Goal: Task Accomplishment & Management: Manage account settings

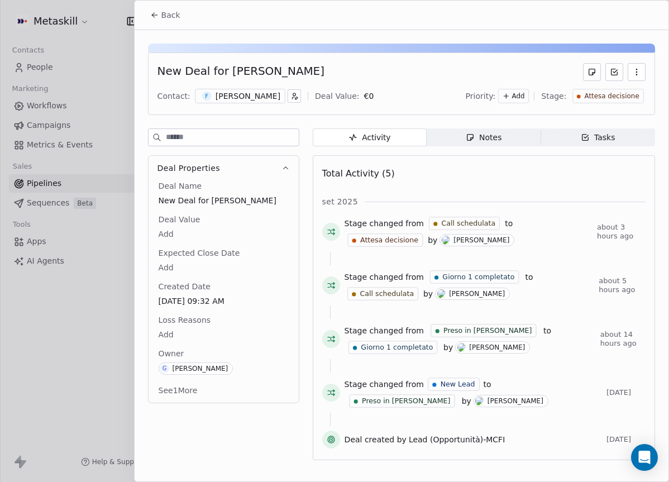
scroll to position [0, 646]
click at [147, 18] on button "Back" at bounding box center [165, 15] width 44 height 20
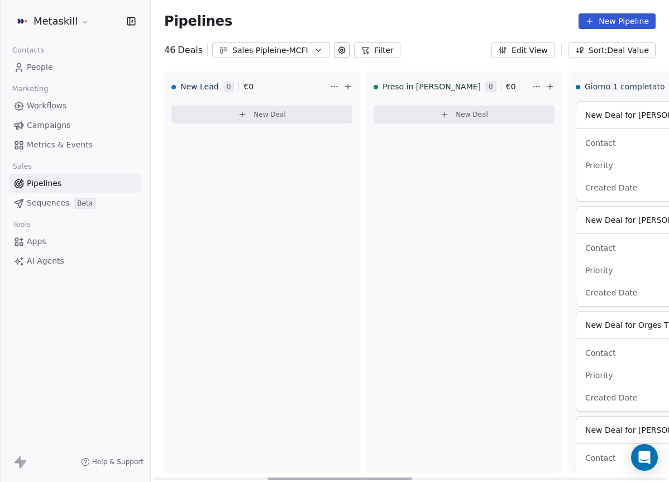
drag, startPoint x: 344, startPoint y: 476, endPoint x: 165, endPoint y: 415, distance: 189.4
click at [267, 477] on div at bounding box center [339, 478] width 145 height 2
click at [262, 55] on div "Sales Pipleine-MCFI" at bounding box center [270, 51] width 77 height 12
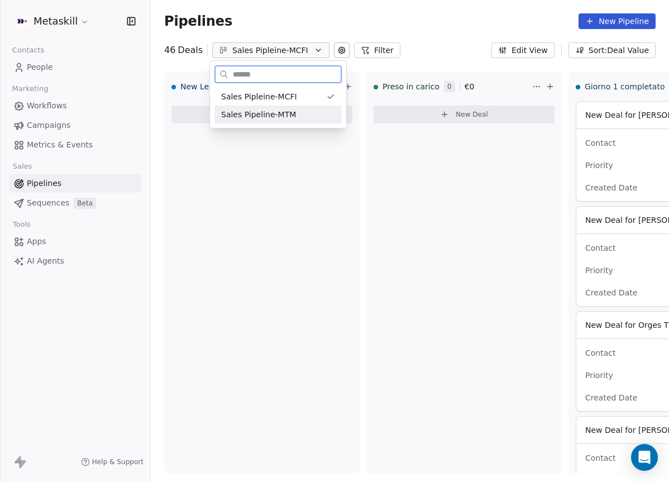
click at [280, 115] on span "Sales Pipeline-MTM" at bounding box center [258, 115] width 75 height 12
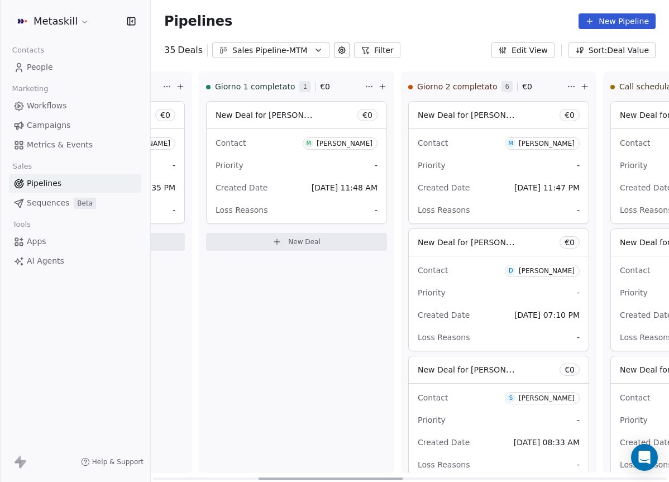
drag, startPoint x: 280, startPoint y: 477, endPoint x: 377, endPoint y: 425, distance: 110.1
click at [382, 477] on div at bounding box center [330, 478] width 145 height 2
click at [290, 43] on button "Sales Pipeline-MTM" at bounding box center [270, 50] width 117 height 16
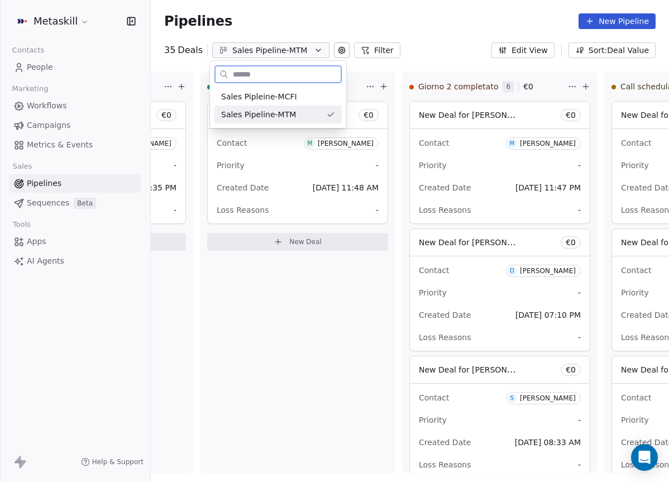
click at [299, 107] on div "Sales Pipeline-MTM" at bounding box center [277, 114] width 127 height 18
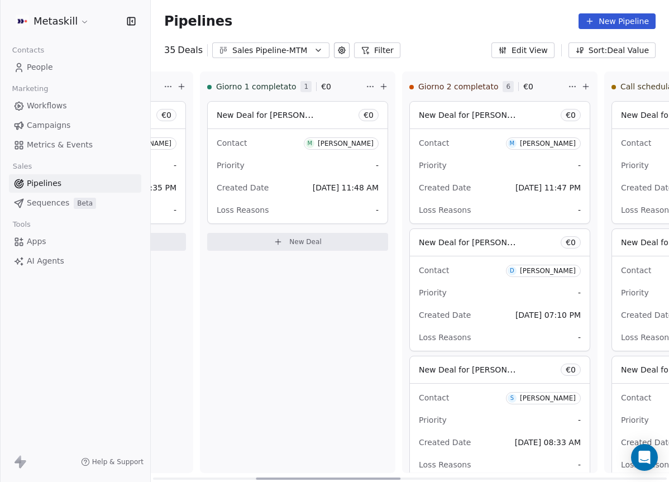
click at [306, 41] on div "Pipelines New Pipeline" at bounding box center [410, 21] width 518 height 42
click at [314, 50] on icon "button" at bounding box center [318, 50] width 9 height 9
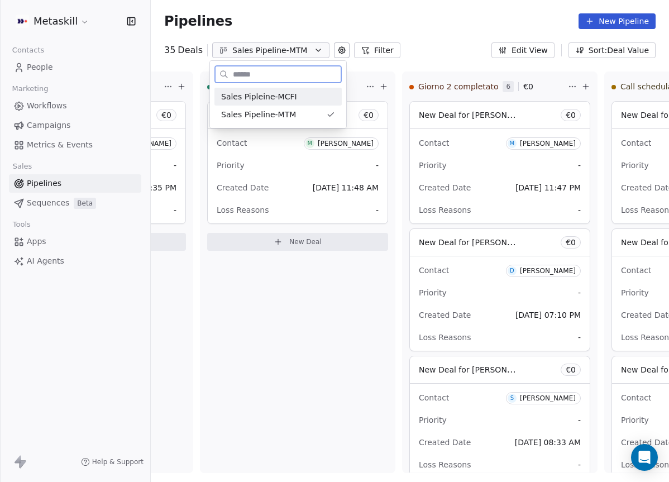
click at [305, 97] on div "Sales Pipleine-MCFI" at bounding box center [278, 97] width 114 height 12
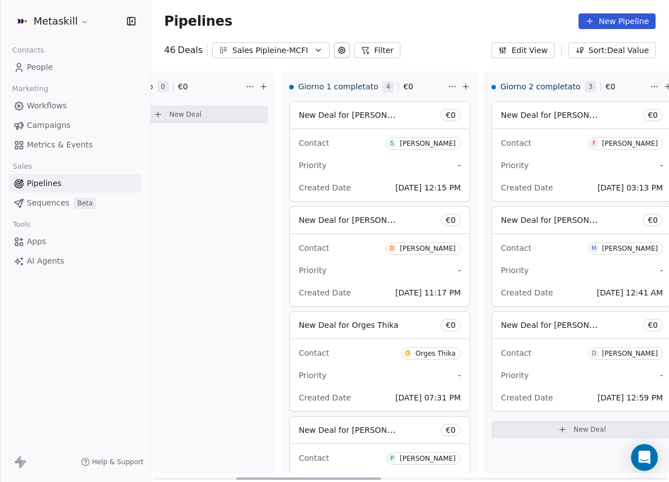
scroll to position [0, 324]
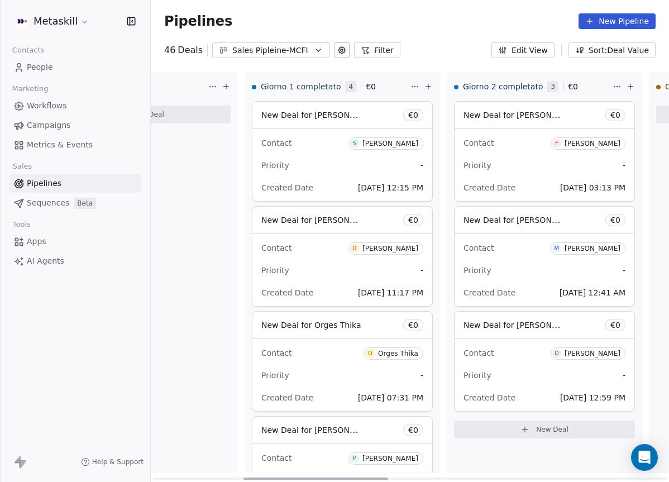
drag, startPoint x: 293, startPoint y: 478, endPoint x: 383, endPoint y: 458, distance: 92.1
click at [383, 477] on div at bounding box center [315, 478] width 145 height 2
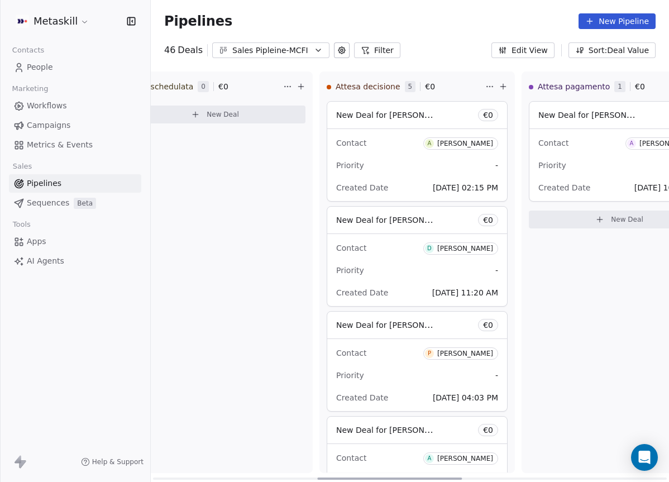
scroll to position [0, 1321]
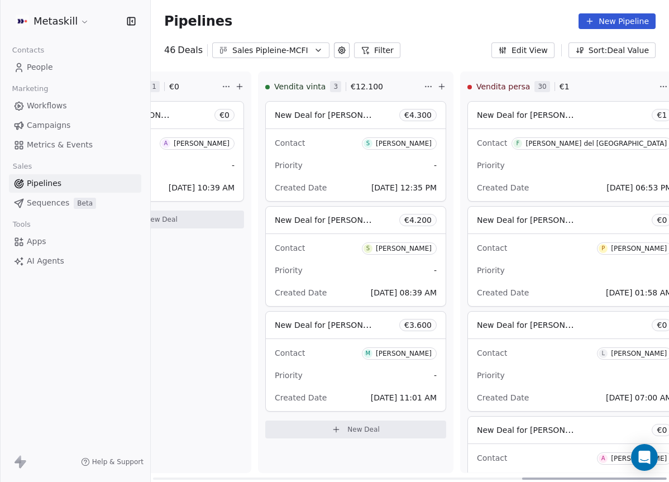
drag, startPoint x: 357, startPoint y: 477, endPoint x: 694, endPoint y: 361, distance: 356.7
click at [666, 477] on div at bounding box center [594, 478] width 145 height 2
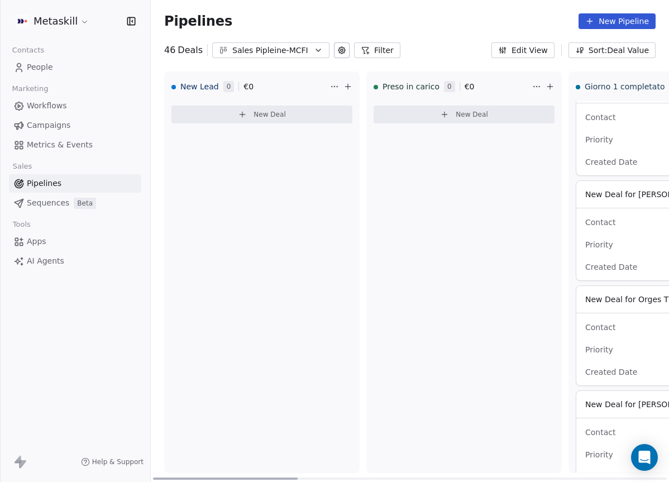
drag, startPoint x: 544, startPoint y: 477, endPoint x: 111, endPoint y: 335, distance: 455.2
click at [153, 477] on div at bounding box center [225, 478] width 145 height 2
click at [89, 186] on link "Pipelines" at bounding box center [75, 183] width 132 height 18
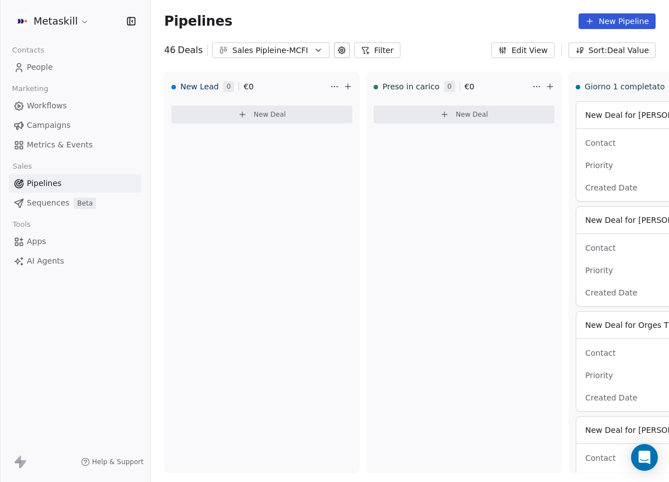
click at [60, 65] on link "People" at bounding box center [75, 67] width 132 height 18
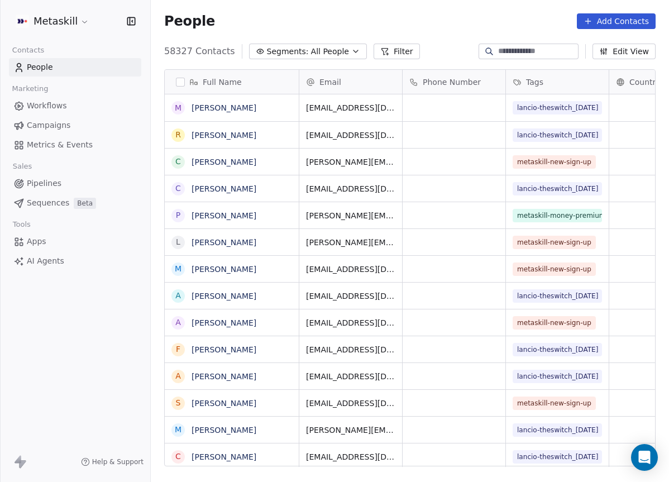
scroll to position [424, 518]
click at [526, 54] on input at bounding box center [537, 51] width 78 height 11
drag, startPoint x: 394, startPoint y: 52, endPoint x: 390, endPoint y: 60, distance: 8.5
click at [395, 52] on button "Filter" at bounding box center [396, 52] width 46 height 16
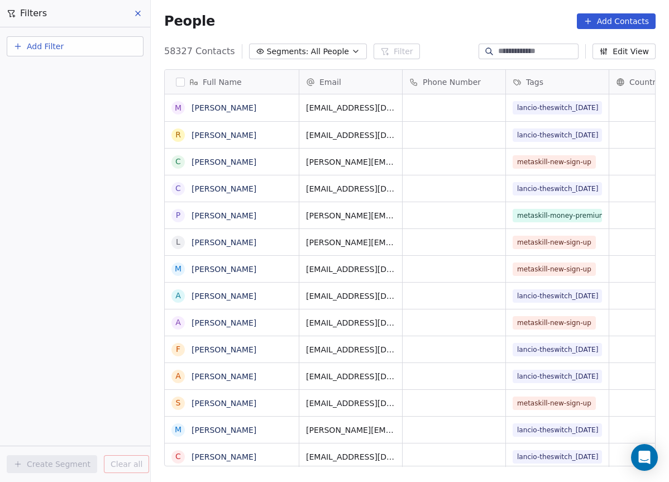
click at [47, 50] on span "Add Filter" at bounding box center [45, 47] width 37 height 12
click at [59, 89] on span "Contact activity" at bounding box center [49, 91] width 62 height 12
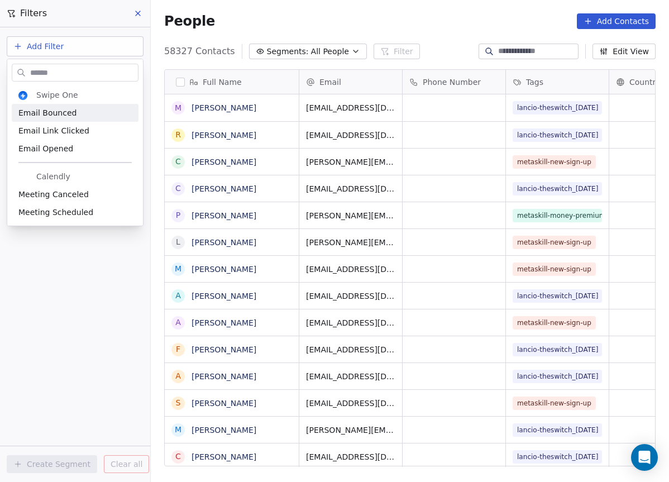
click at [142, 13] on html "Metaskill Contacts People Marketing Workflows Campaigns Metrics & Events Sales …" at bounding box center [334, 241] width 669 height 482
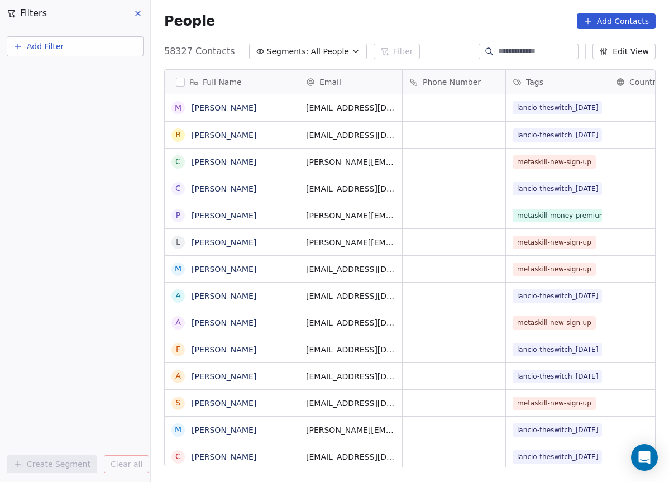
click at [141, 13] on icon at bounding box center [137, 13] width 9 height 9
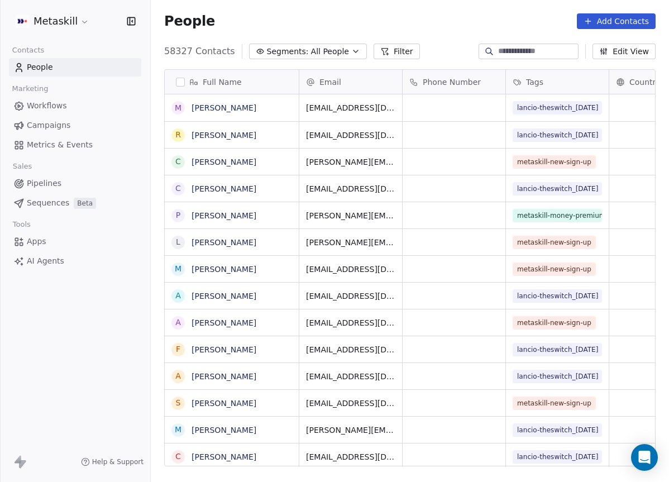
click at [380, 51] on icon at bounding box center [384, 51] width 9 height 9
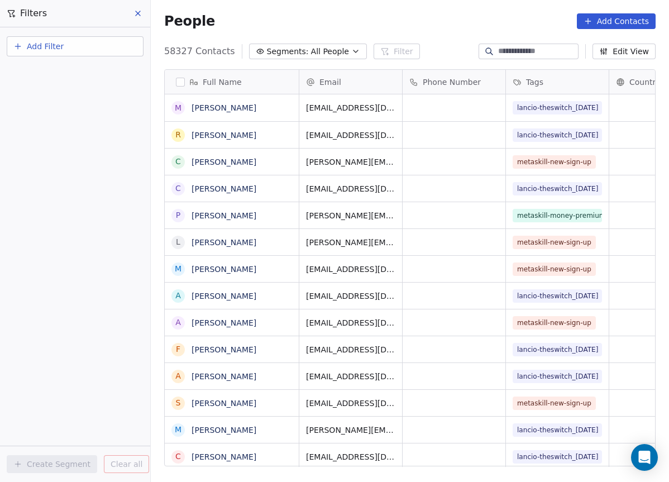
click at [97, 52] on button "Add Filter" at bounding box center [75, 46] width 137 height 20
click at [99, 75] on div "Contact properties" at bounding box center [74, 73] width 113 height 12
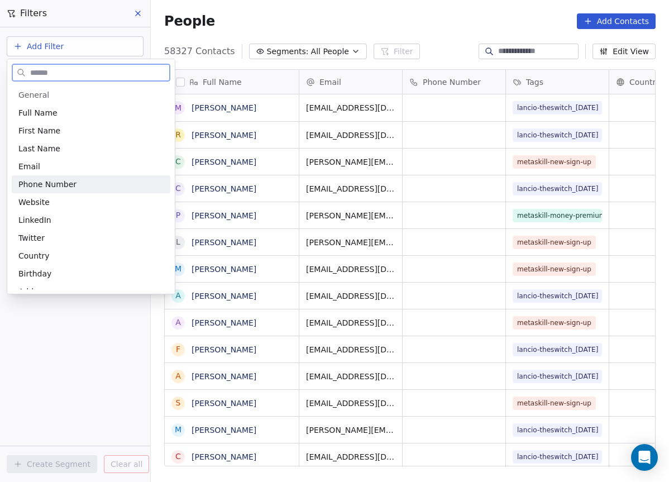
click at [102, 180] on div "Phone Number" at bounding box center [90, 184] width 145 height 11
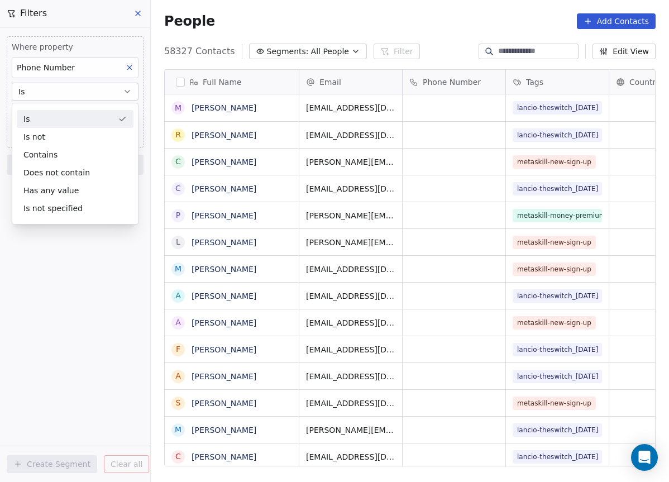
click at [78, 119] on div "Is" at bounding box center [75, 119] width 117 height 18
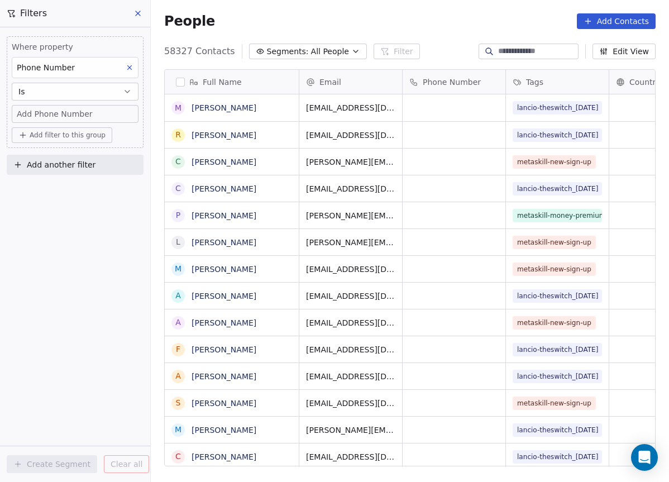
click at [78, 114] on span "Add Phone Number" at bounding box center [55, 113] width 76 height 11
type input "**********"
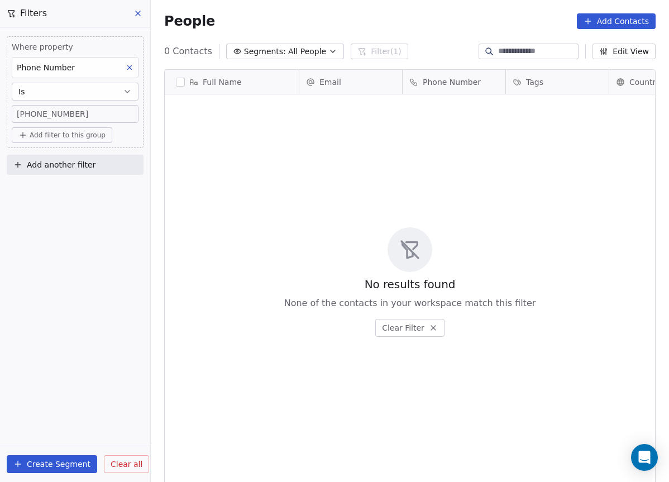
click at [52, 117] on span "‪+39 329 351 9908‬" at bounding box center [52, 113] width 71 height 11
click at [35, 121] on input "**********" at bounding box center [74, 119] width 121 height 22
type input "**********"
click at [99, 116] on div "329 351 9908‬" at bounding box center [75, 113] width 117 height 11
click at [0, 147] on html "**********" at bounding box center [334, 241] width 669 height 482
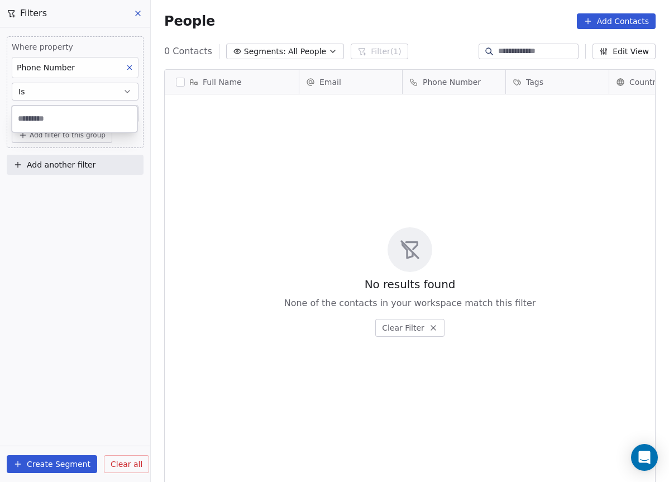
click at [139, 13] on html "Metaskill Contacts People Marketing Workflows Campaigns Metrics & Events Sales …" at bounding box center [334, 241] width 669 height 482
click at [140, 14] on icon at bounding box center [137, 13] width 9 height 9
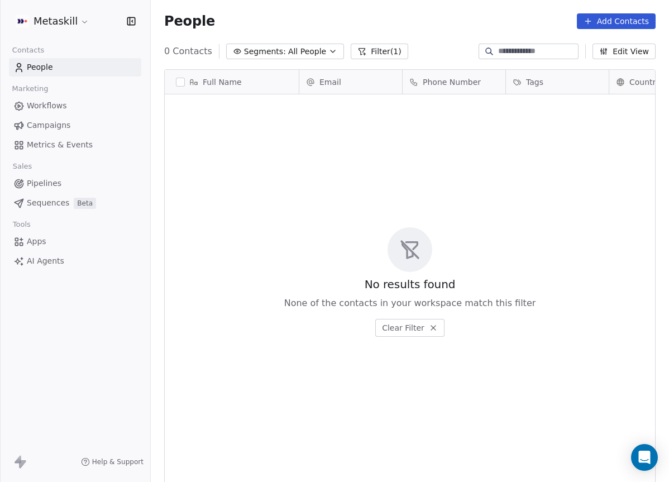
click at [484, 57] on div at bounding box center [528, 52] width 100 height 16
click at [90, 129] on link "Campaigns" at bounding box center [75, 125] width 132 height 18
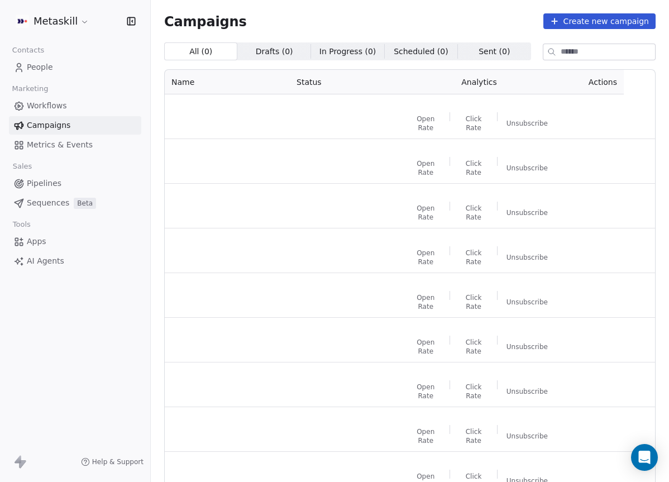
click at [51, 194] on link "Sequences Beta" at bounding box center [75, 203] width 132 height 18
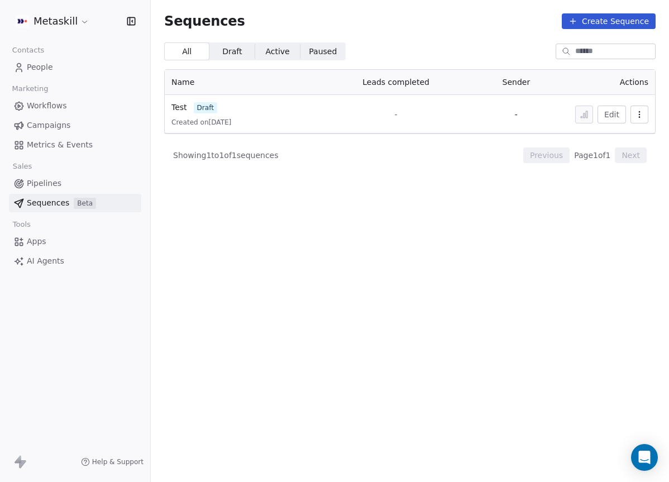
click at [51, 180] on span "Pipelines" at bounding box center [44, 183] width 35 height 12
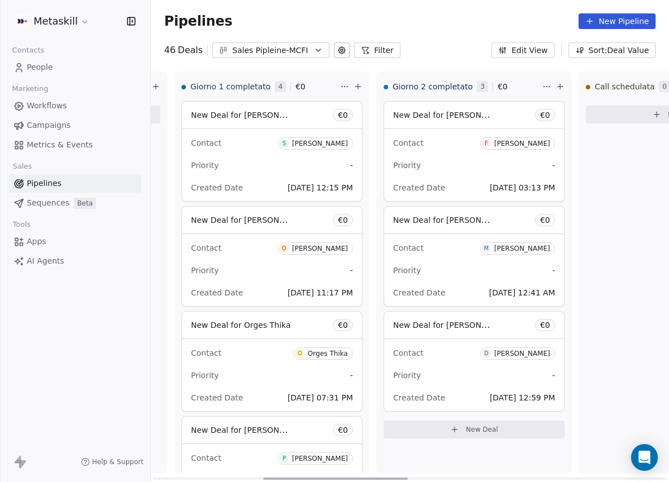
drag, startPoint x: 284, startPoint y: 477, endPoint x: 393, endPoint y: 430, distance: 119.8
click at [393, 477] on div at bounding box center [335, 478] width 145 height 2
click at [105, 71] on link "People" at bounding box center [75, 67] width 132 height 18
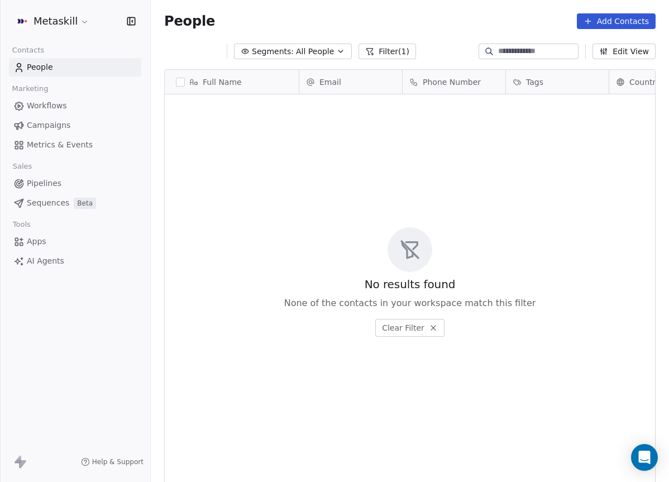
scroll to position [424, 518]
click at [502, 51] on input at bounding box center [537, 51] width 78 height 11
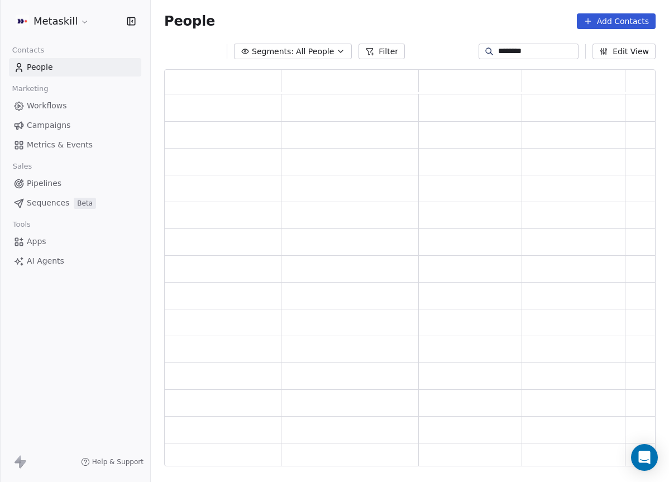
scroll to position [0, 0]
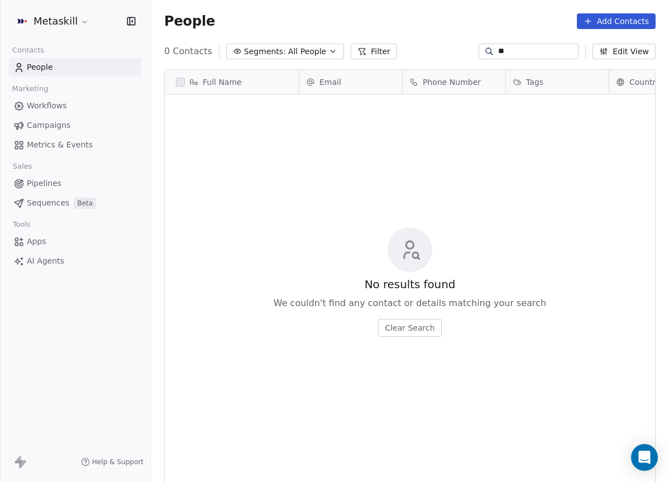
type input "*"
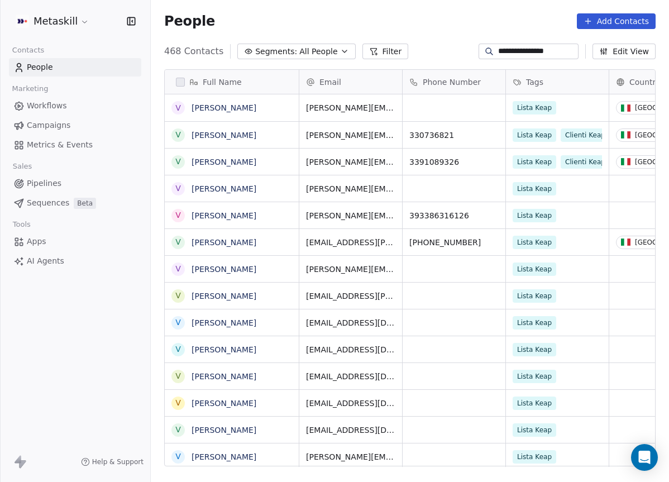
type input "**********"
click at [59, 183] on span "Pipelines" at bounding box center [44, 183] width 35 height 12
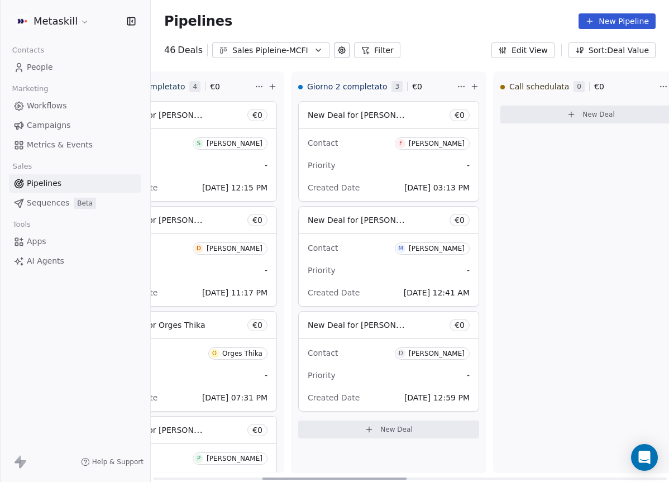
scroll to position [0, 382]
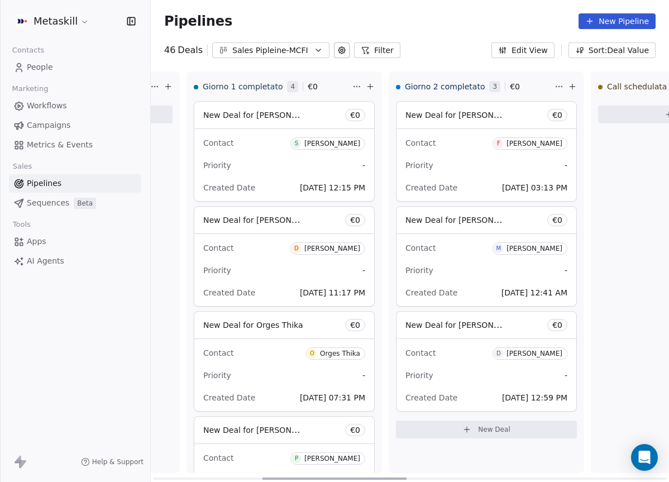
drag, startPoint x: 274, startPoint y: 478, endPoint x: 380, endPoint y: 452, distance: 109.1
click at [380, 477] on div at bounding box center [334, 478] width 145 height 2
click at [530, 142] on div "Fabrizio Mignano" at bounding box center [534, 144] width 56 height 8
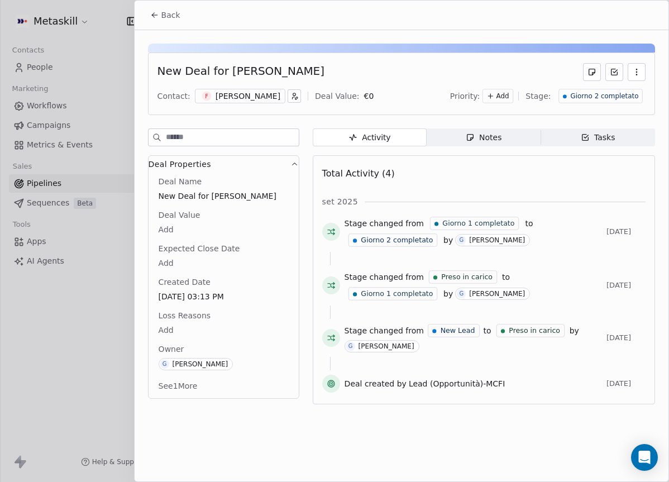
click at [243, 95] on div "Fabrizio Mignano" at bounding box center [247, 95] width 65 height 11
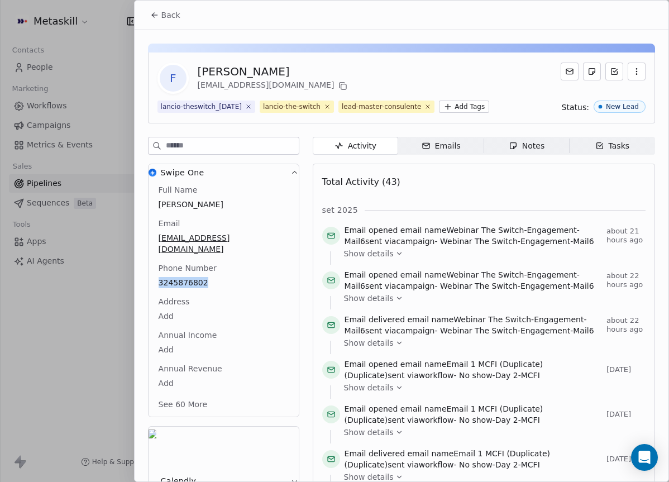
click at [157, 13] on icon at bounding box center [154, 15] width 9 height 9
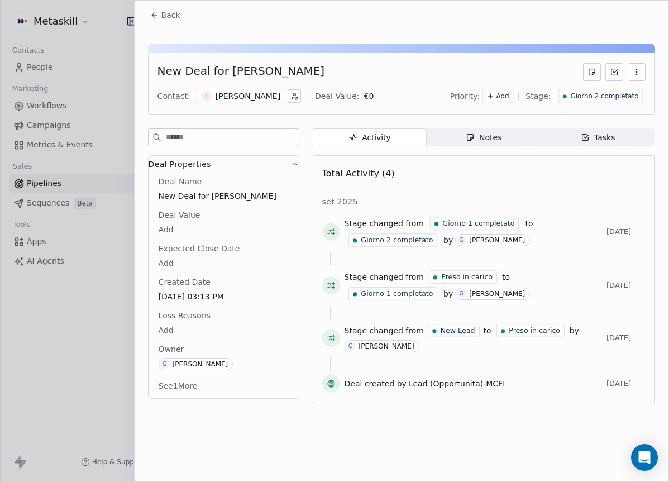
click at [498, 136] on div "Notes" at bounding box center [483, 138] width 36 height 12
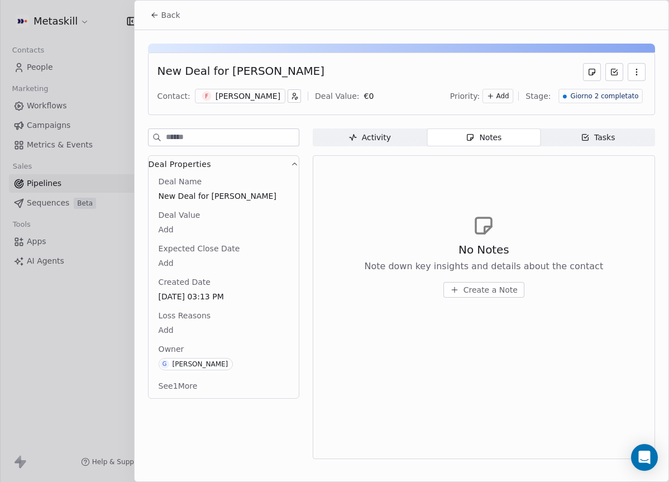
click at [597, 97] on span "Giorno 2 completato" at bounding box center [604, 96] width 68 height 9
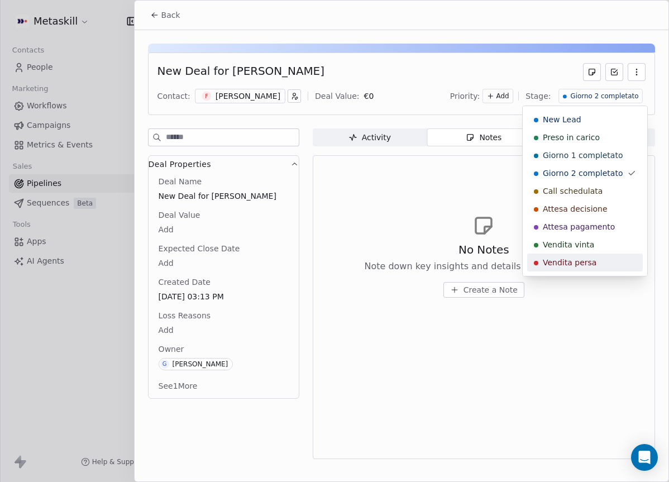
click at [582, 257] on span "Vendita persa" at bounding box center [570, 262] width 54 height 11
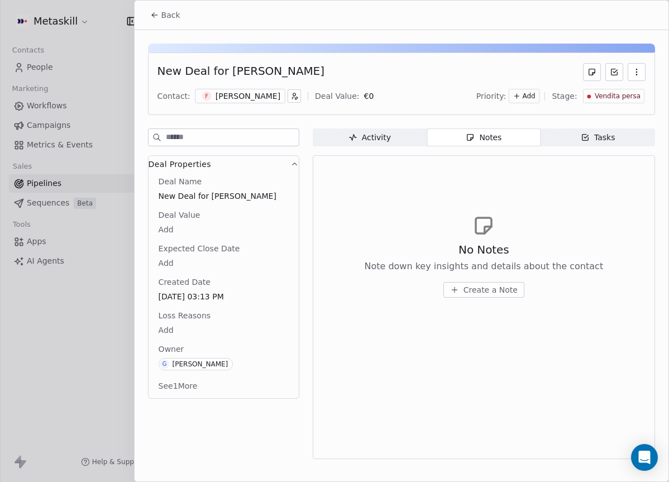
click at [164, 320] on span "Loss Reasons" at bounding box center [184, 315] width 56 height 11
click at [169, 324] on body "Metaskill Contacts People Marketing Workflows Campaigns Metrics & Events Sales …" at bounding box center [334, 241] width 669 height 482
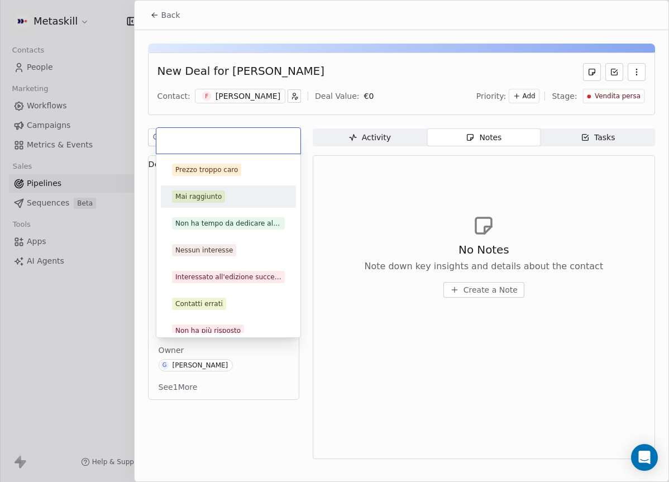
drag, startPoint x: 213, startPoint y: 192, endPoint x: 208, endPoint y: 163, distance: 29.5
click at [213, 192] on div "Mai raggiunto" at bounding box center [198, 196] width 46 height 10
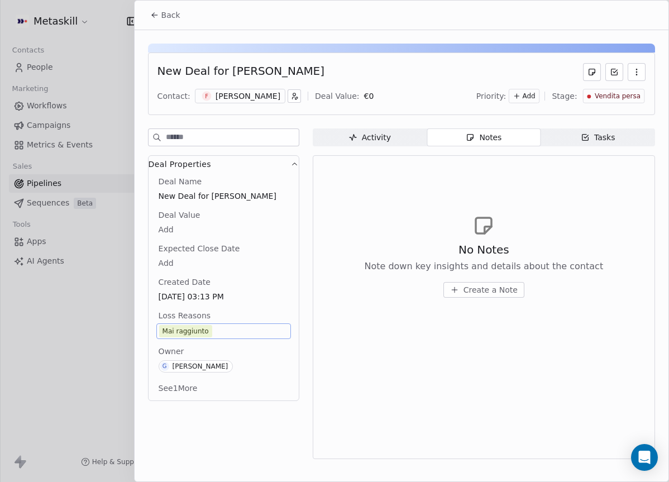
click at [167, 13] on span "Back" at bounding box center [170, 14] width 19 height 11
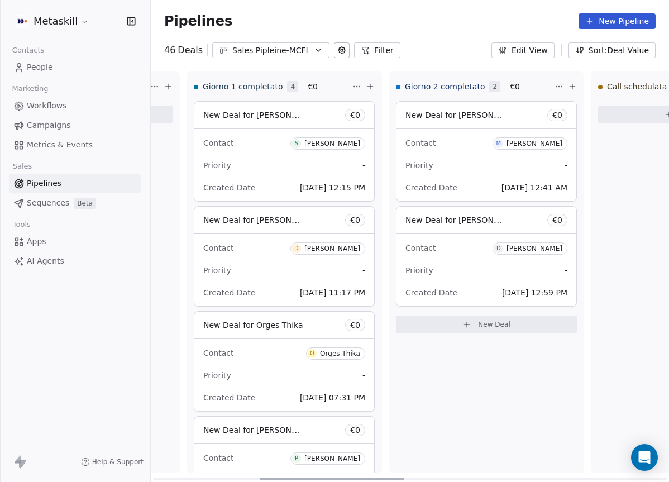
click at [540, 143] on div "Michele" at bounding box center [534, 144] width 56 height 8
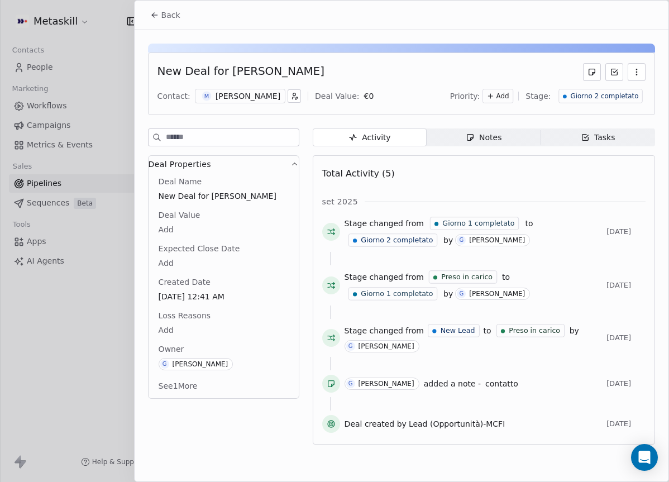
click at [218, 96] on div "Michele" at bounding box center [247, 95] width 65 height 11
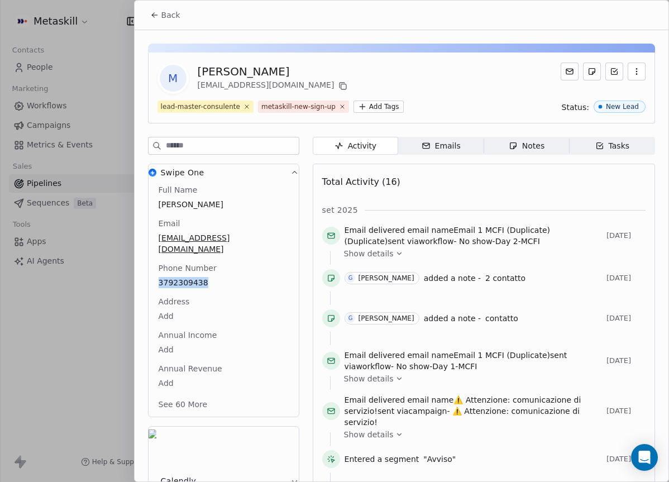
click at [157, 21] on button "Back" at bounding box center [165, 15] width 44 height 20
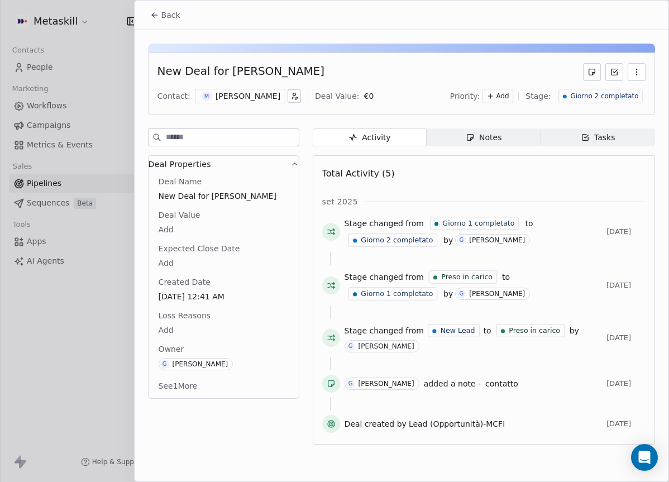
click at [603, 94] on span "Giorno 2 completato" at bounding box center [604, 96] width 68 height 9
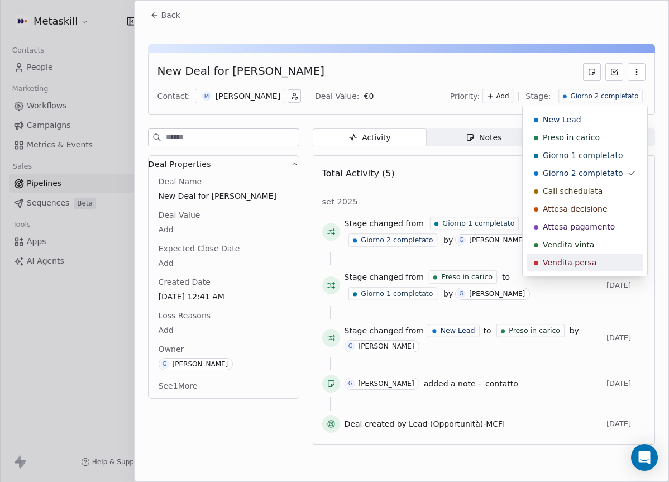
drag, startPoint x: 571, startPoint y: 263, endPoint x: 555, endPoint y: 262, distance: 15.7
click at [572, 263] on span "Vendita persa" at bounding box center [570, 262] width 54 height 11
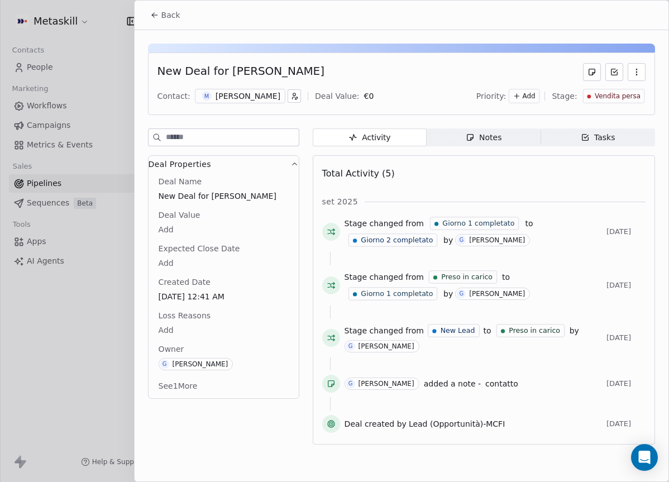
click at [157, 262] on body "Metaskill Contacts People Marketing Workflows Campaigns Metrics & Events Sales …" at bounding box center [334, 241] width 669 height 482
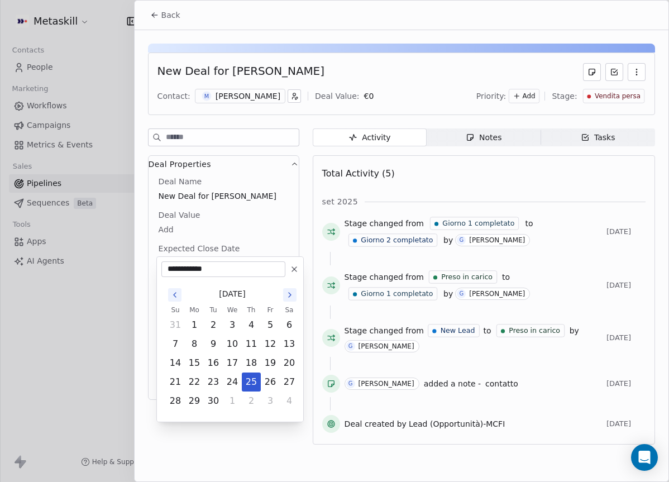
click at [252, 223] on html "Metaskill Contacts People Marketing Workflows Campaigns Metrics & Events Sales …" at bounding box center [334, 241] width 669 height 482
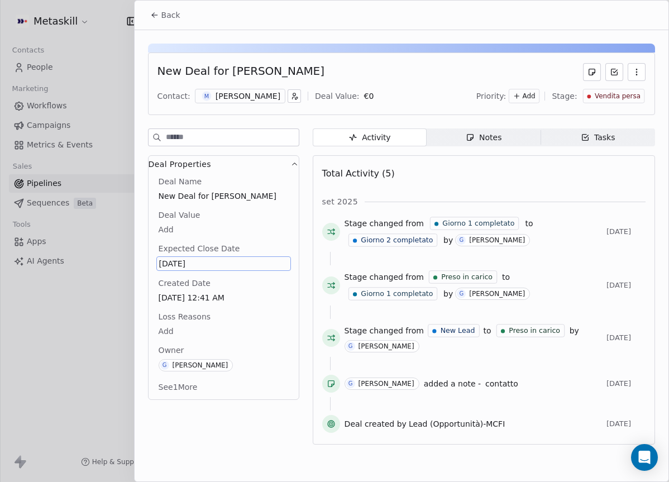
click at [167, 313] on span "Loss Reasons" at bounding box center [184, 316] width 56 height 11
click at [166, 321] on span "Loss Reasons" at bounding box center [184, 316] width 56 height 11
click at [166, 326] on body "Metaskill Contacts People Marketing Workflows Campaigns Metrics & Events Sales …" at bounding box center [334, 241] width 669 height 482
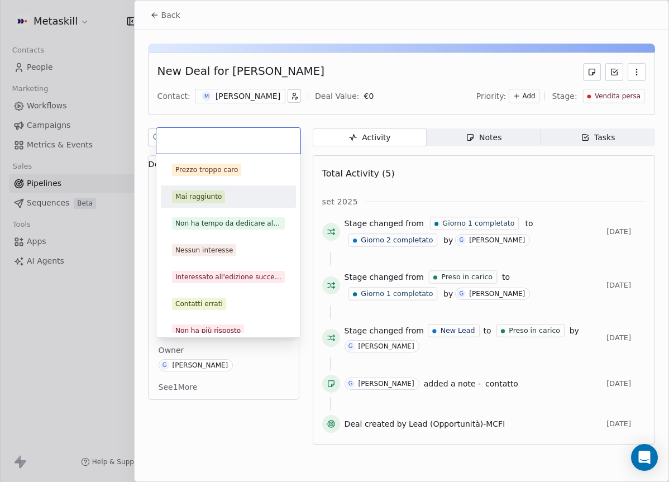
drag, startPoint x: 220, startPoint y: 195, endPoint x: 218, endPoint y: 184, distance: 11.9
click at [221, 195] on span "Mai raggiunto" at bounding box center [198, 196] width 53 height 12
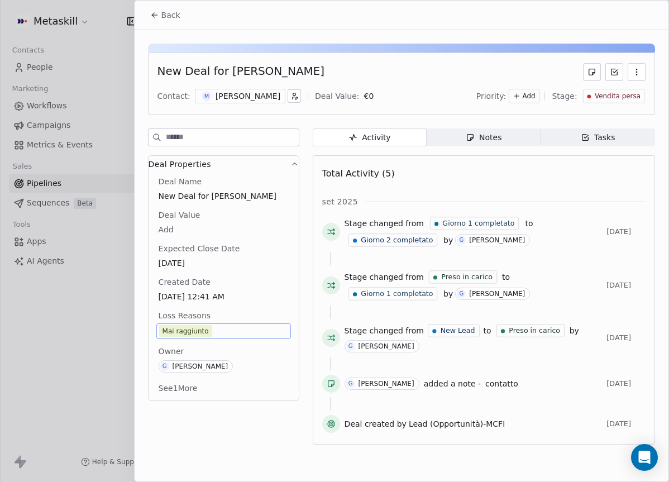
click at [165, 32] on div "New Deal for Michele Cioffi Contact: M Michele Deal Value: € 0 Priority: Add St…" at bounding box center [402, 240] width 534 height 421
click at [174, 3] on div "Back" at bounding box center [402, 15] width 534 height 29
click at [176, 15] on span "Back" at bounding box center [170, 14] width 19 height 11
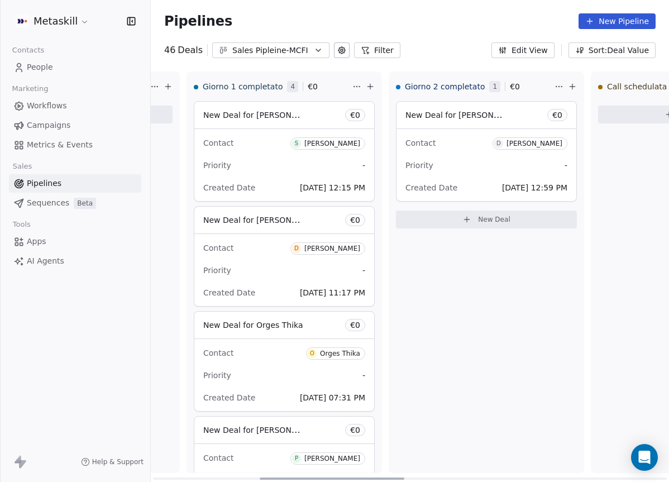
click at [541, 141] on div "Doriana De lisi" at bounding box center [534, 144] width 56 height 8
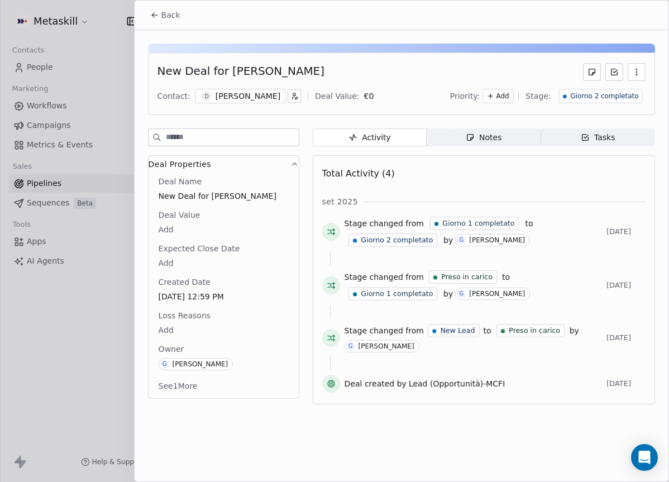
click at [262, 92] on div "Doriana De lisi" at bounding box center [247, 95] width 65 height 11
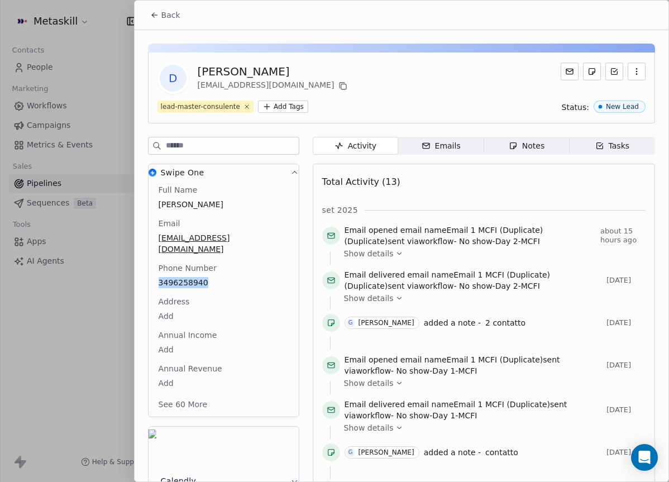
click at [157, 14] on icon at bounding box center [154, 15] width 9 height 9
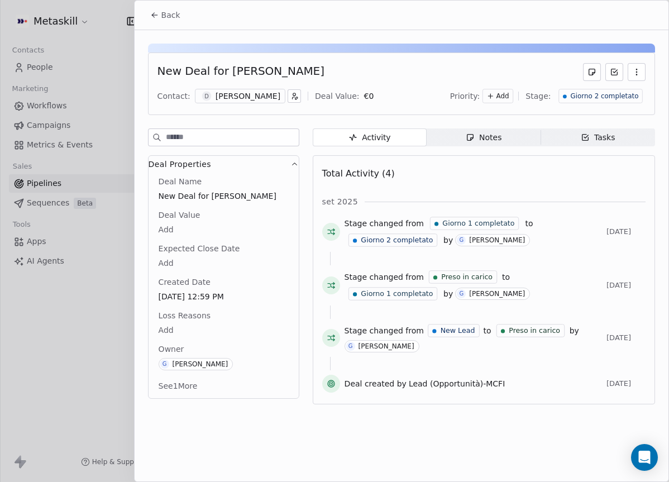
click at [584, 99] on span "Giorno 2 completato" at bounding box center [604, 96] width 68 height 9
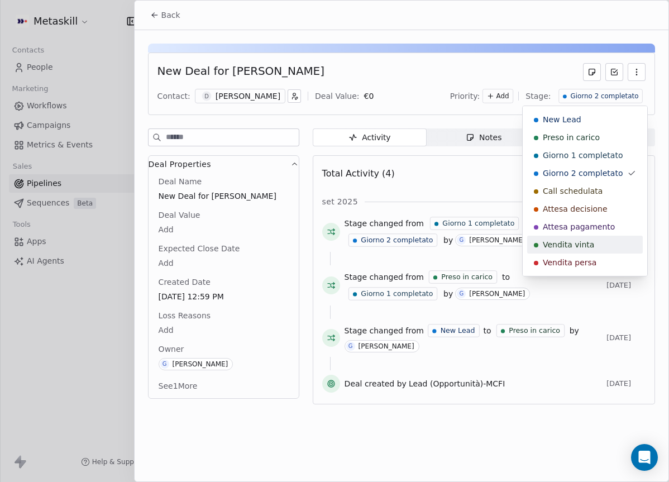
click at [564, 262] on span "Vendita persa" at bounding box center [570, 262] width 54 height 11
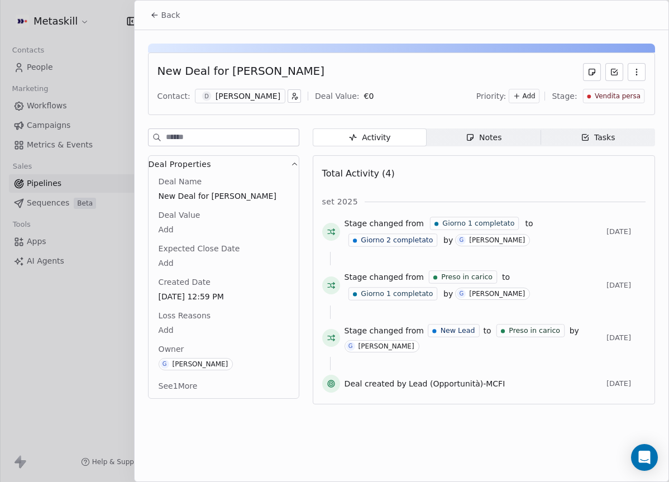
click at [170, 267] on body "Metaskill Contacts People Marketing Workflows Campaigns Metrics & Events Sales …" at bounding box center [334, 241] width 669 height 482
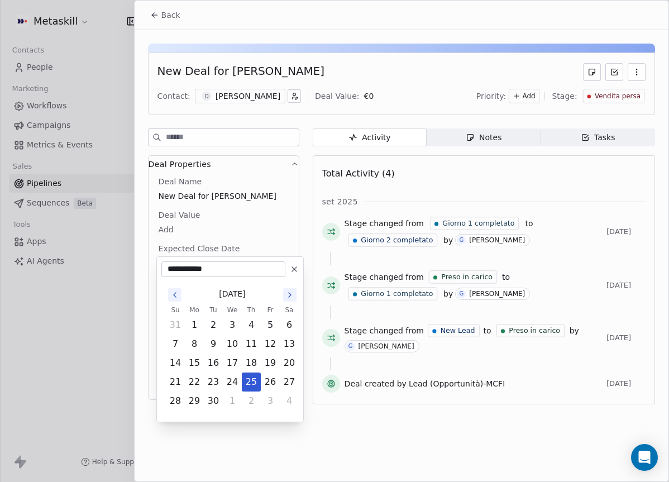
click at [227, 196] on html "Metaskill Contacts People Marketing Workflows Campaigns Metrics & Events Sales …" at bounding box center [334, 241] width 669 height 482
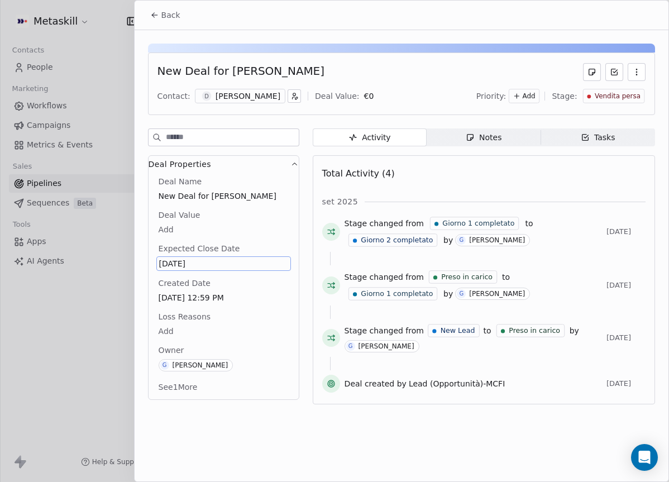
click at [166, 324] on body "Metaskill Contacts People Marketing Workflows Campaigns Metrics & Events Sales …" at bounding box center [334, 241] width 669 height 482
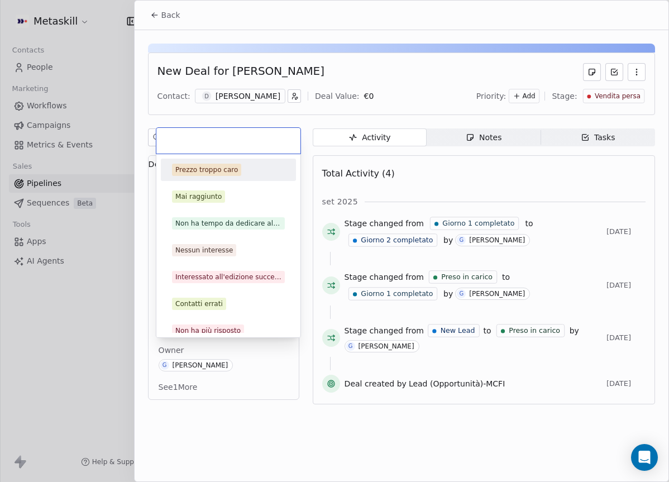
click at [209, 189] on div "Mai raggiunto" at bounding box center [228, 197] width 126 height 18
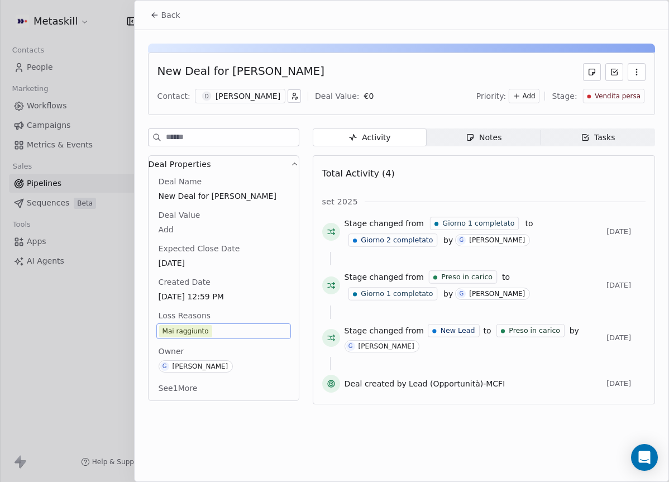
click at [162, 23] on button "Back" at bounding box center [165, 15] width 44 height 20
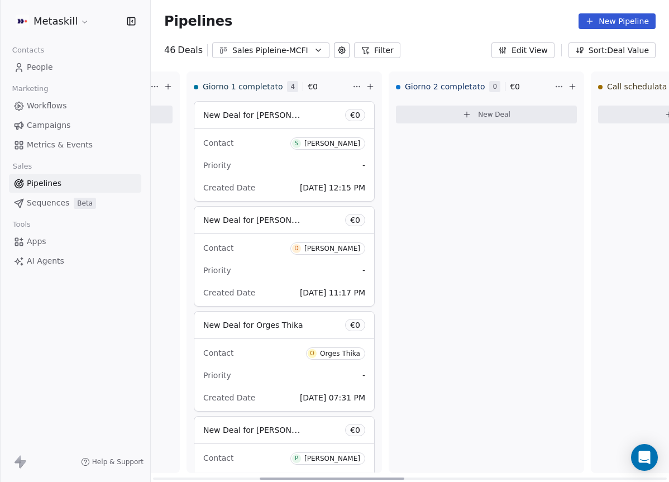
click at [338, 142] on div "[PERSON_NAME]" at bounding box center [332, 144] width 56 height 8
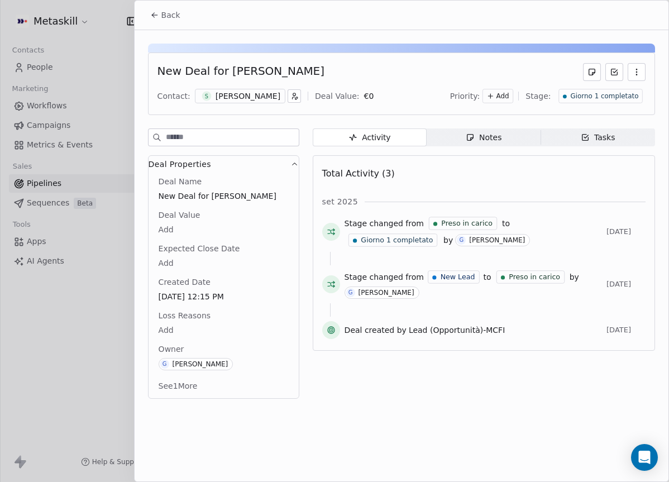
click at [255, 94] on div "[PERSON_NAME]" at bounding box center [247, 95] width 65 height 11
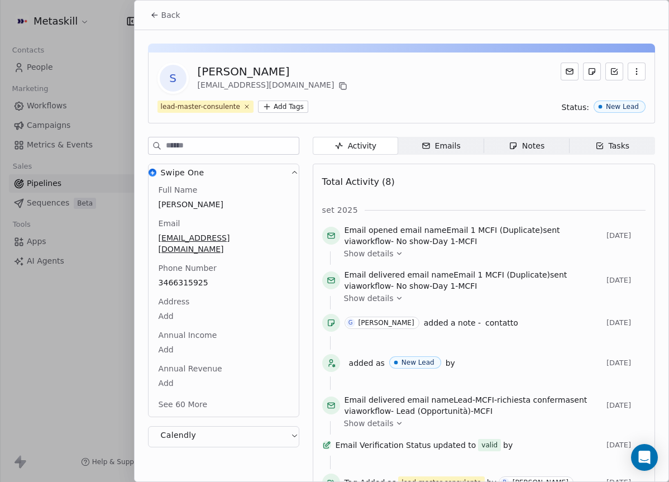
click at [294, 172] on icon "button" at bounding box center [294, 173] width 8 height 8
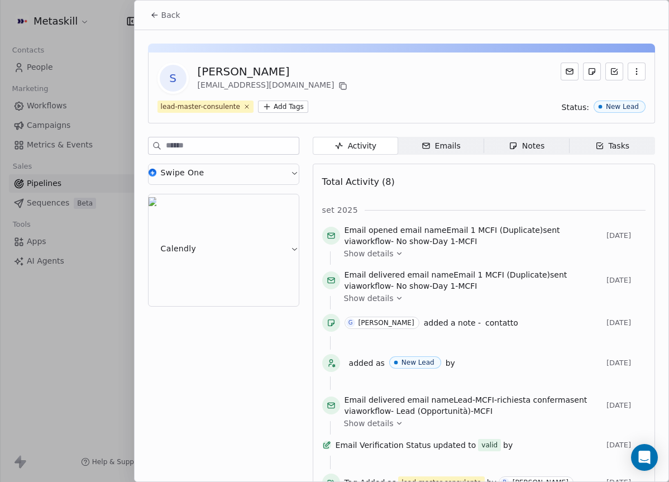
click at [285, 174] on button "Swipe One" at bounding box center [223, 174] width 150 height 20
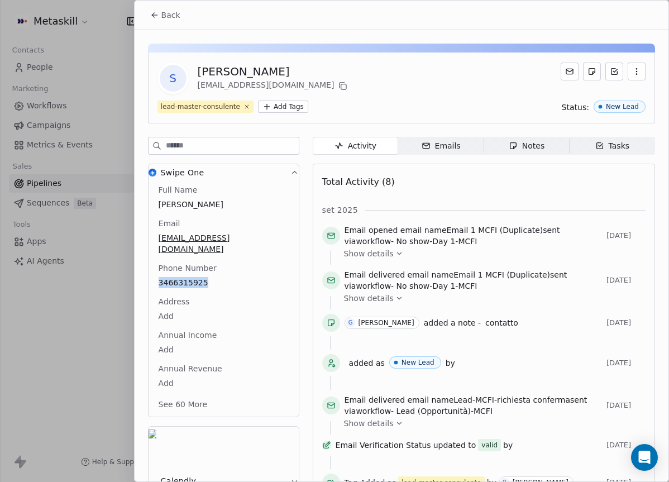
click at [506, 144] on span "Notes Notes" at bounding box center [525, 146] width 85 height 18
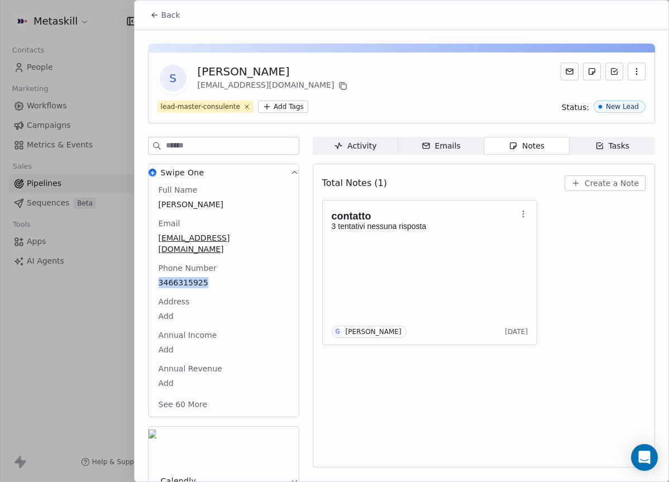
click at [630, 70] on button "button" at bounding box center [636, 72] width 18 height 18
click at [511, 90] on div "S Stefano Comazzetto s.comazzetto@hotmail.it" at bounding box center [401, 78] width 488 height 31
click at [397, 87] on div "S Stefano Comazzetto s.comazzetto@hotmail.it" at bounding box center [401, 78] width 488 height 31
click at [152, 11] on icon at bounding box center [154, 15] width 9 height 9
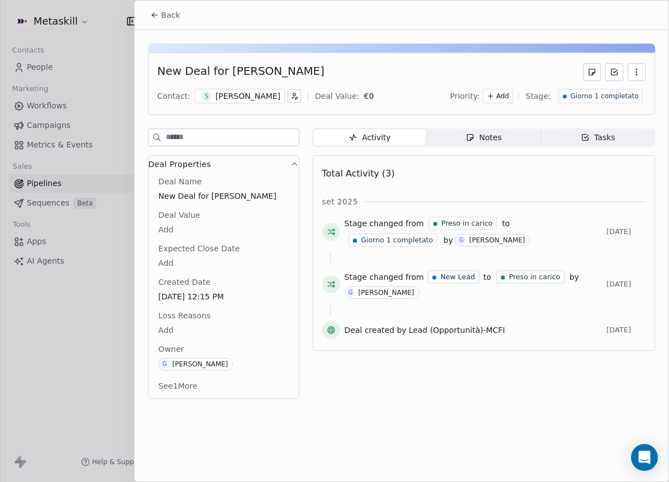
click at [632, 69] on icon "button" at bounding box center [636, 72] width 9 height 9
click at [609, 93] on div "Delete" at bounding box center [603, 97] width 75 height 18
click at [500, 27] on div "Are you sure you want to delete deal “New Deal for Stefano Comazzetto”? You are…" at bounding box center [334, 241] width 669 height 482
click at [615, 54] on div "New Deal for Stefano Comazzetto Contact: S Stefano Comazzetto Deal Value: € 0 P…" at bounding box center [401, 83] width 507 height 63
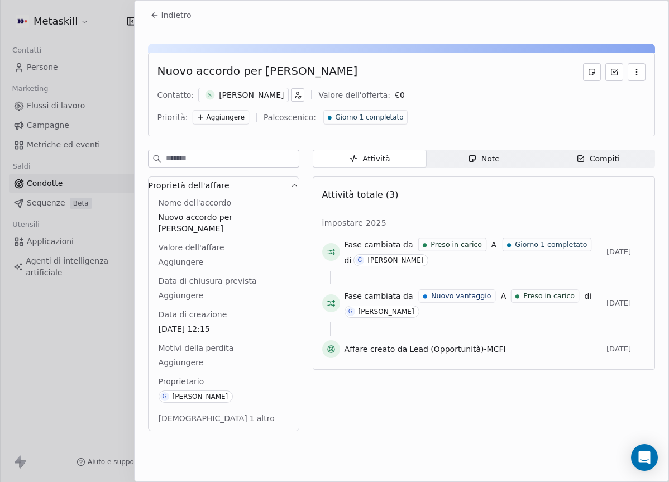
click at [627, 70] on button "button" at bounding box center [636, 72] width 18 height 18
click at [602, 95] on font "Eliminare" at bounding box center [591, 96] width 37 height 9
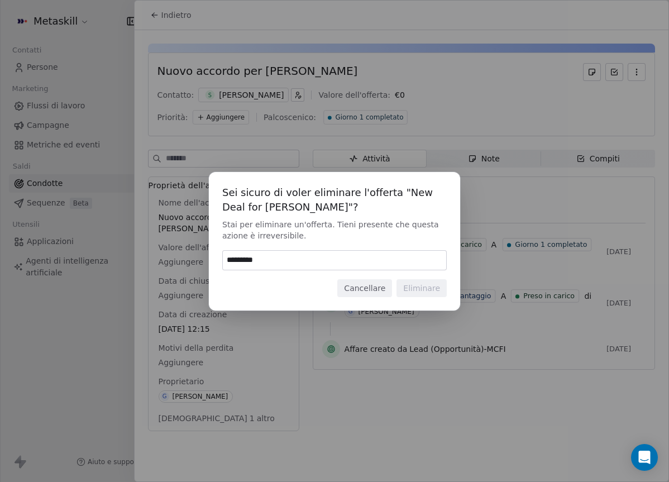
type input "*********"
click at [318, 262] on input "*********" at bounding box center [334, 260] width 223 height 19
click at [385, 287] on font "Cancellare" at bounding box center [364, 288] width 41 height 9
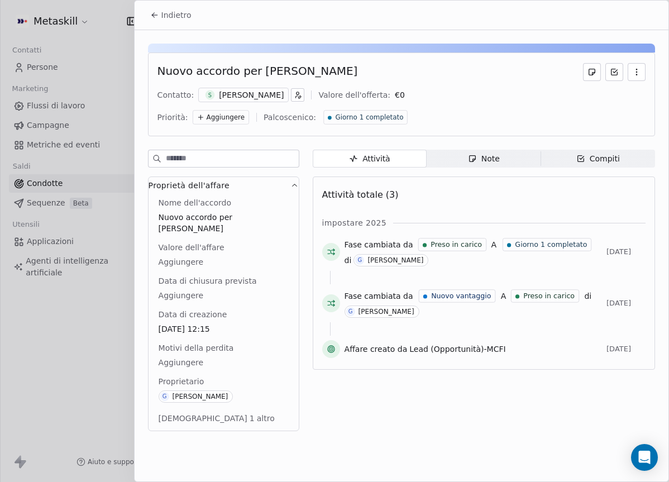
click at [633, 66] on button "button" at bounding box center [636, 72] width 18 height 18
click at [605, 79] on button at bounding box center [614, 72] width 18 height 18
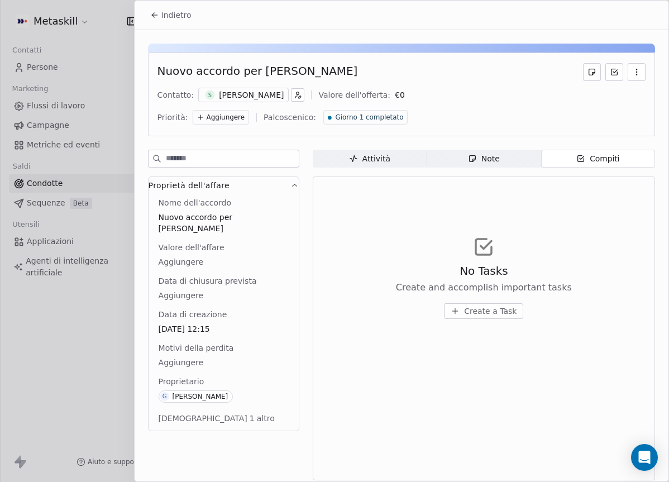
click at [630, 71] on div "Giulio Roselli Due Date Reminder Cancel Save task" at bounding box center [334, 241] width 669 height 482
click at [647, 70] on div "Nuovo accordo per Stefano Comazzetto Contatto: S Stefano Comazzetto Valore dell…" at bounding box center [401, 94] width 507 height 84
click at [631, 77] on button "button" at bounding box center [636, 72] width 18 height 18
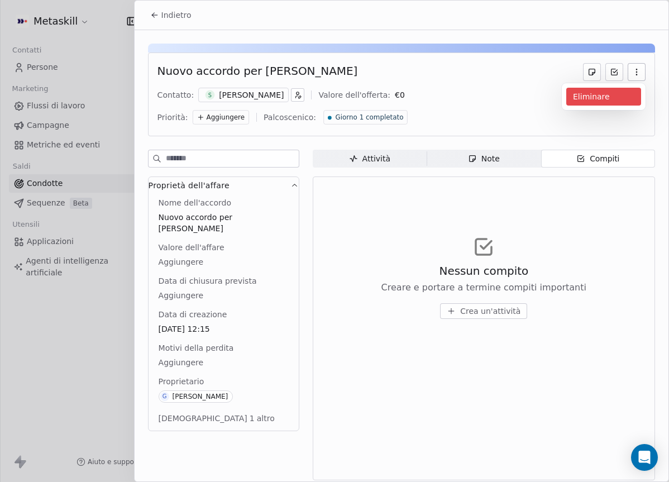
click at [596, 92] on font "Eliminare" at bounding box center [591, 96] width 37 height 9
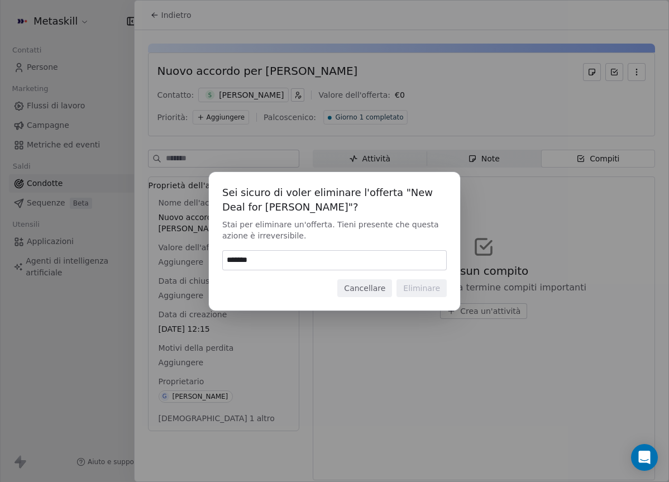
type input "*******"
click at [376, 244] on div "Sei sicuro di voler eliminare l'offerta "New Deal for Stefano Comazzetto"? Stai…" at bounding box center [334, 241] width 251 height 138
click at [378, 234] on span "Stai per eliminare un'offerta. Tieni presente che questa azione è irreversibile." at bounding box center [334, 230] width 224 height 22
click at [385, 239] on span "Stai per eliminare un'offerta. Tieni presente che questa azione è irreversibile." at bounding box center [334, 230] width 224 height 22
click at [314, 243] on div "Sei sicuro di voler eliminare l'offerta "New Deal for Stefano Comazzetto"? Stai…" at bounding box center [334, 241] width 251 height 138
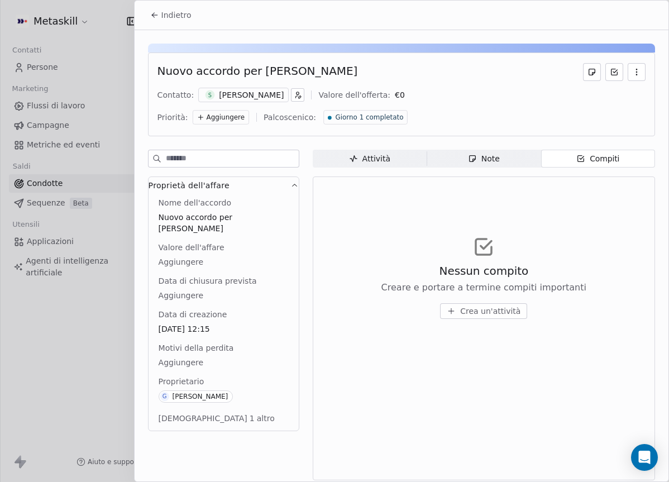
click at [491, 252] on div "Sei sicuro di voler eliminare l'offerta "New Deal for Stefano Comazzetto"? Stai…" at bounding box center [334, 241] width 669 height 138
click at [170, 11] on font "Indietro" at bounding box center [176, 15] width 30 height 9
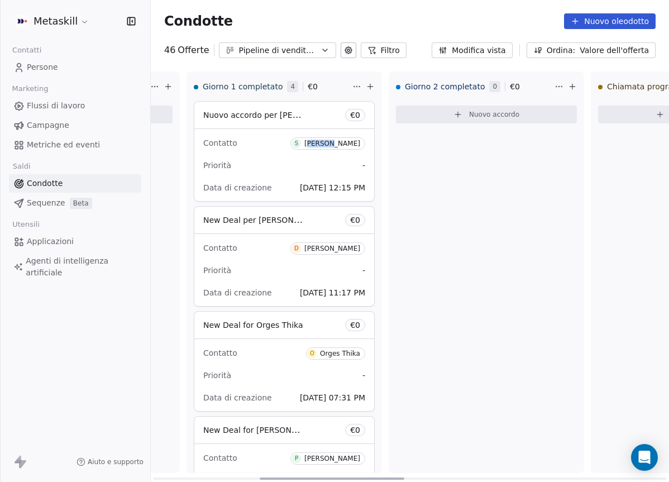
click at [304, 142] on div "[PERSON_NAME]" at bounding box center [332, 144] width 56 height 8
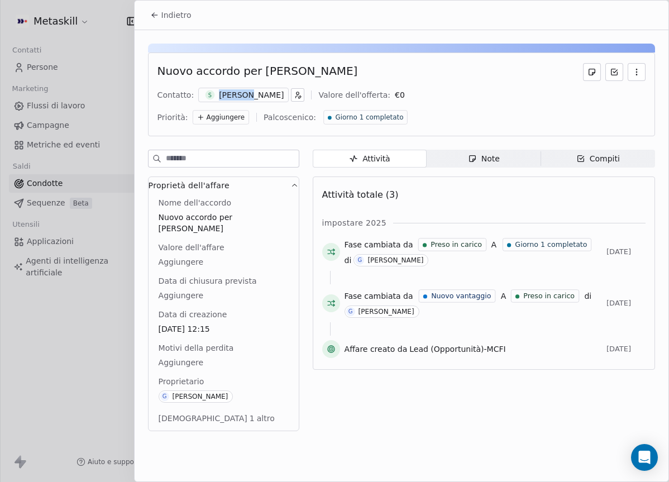
click at [210, 97] on span "S" at bounding box center [209, 94] width 9 height 9
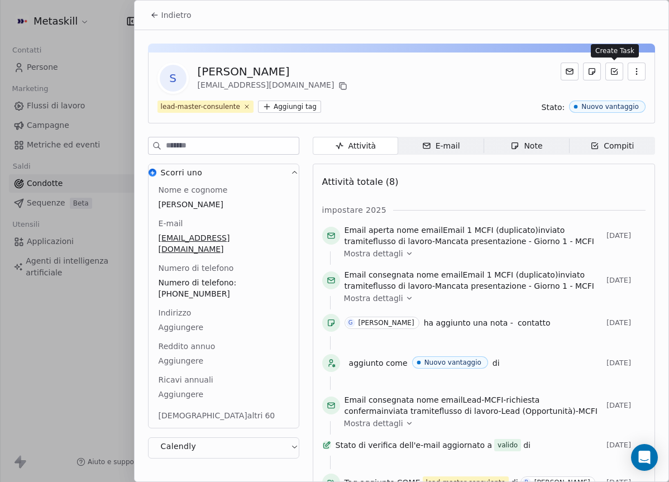
click at [641, 68] on button "button" at bounding box center [636, 72] width 18 height 18
click at [622, 47] on div at bounding box center [401, 48] width 507 height 9
click at [164, 16] on font "Indietro" at bounding box center [176, 15] width 30 height 9
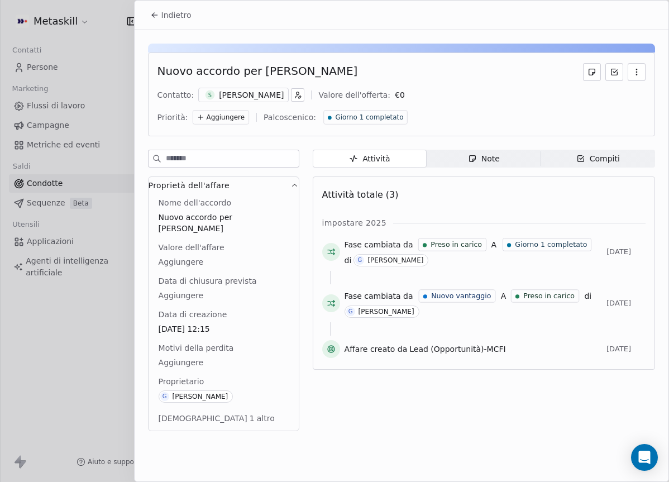
click at [198, 95] on div "S Stefano Comazzetto" at bounding box center [243, 95] width 90 height 15
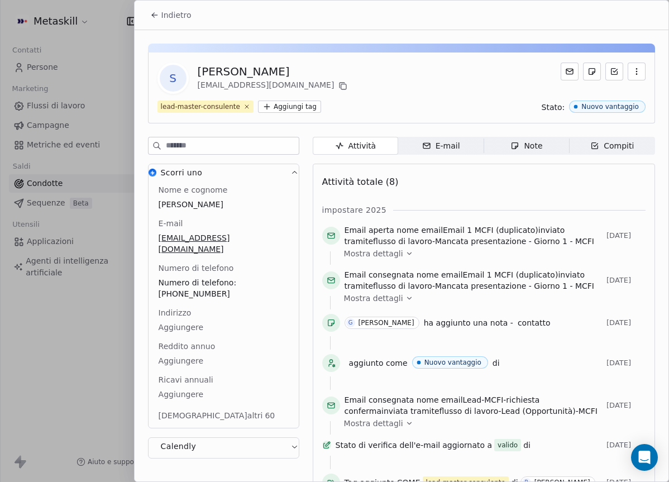
click at [150, 7] on button "Indietro" at bounding box center [170, 15] width 55 height 20
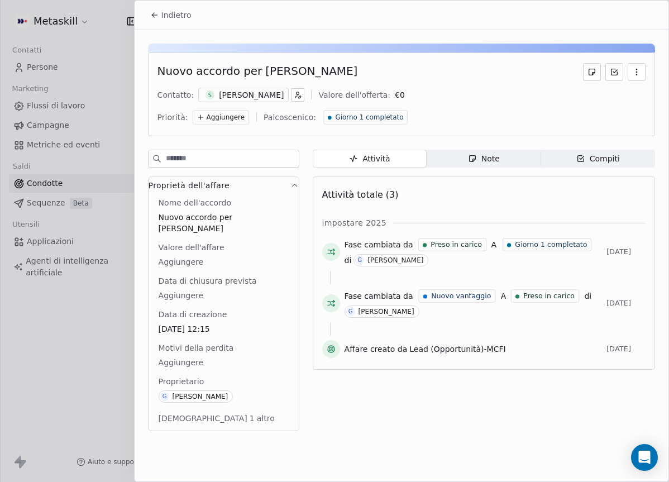
click at [412, 102] on div "Contatto: S Stefano Comazzetto Valore dell'offerta: € 0 Priorità: Aggiungere Pa…" at bounding box center [401, 107] width 488 height 38
click at [301, 97] on icon "button" at bounding box center [300, 97] width 2 height 2
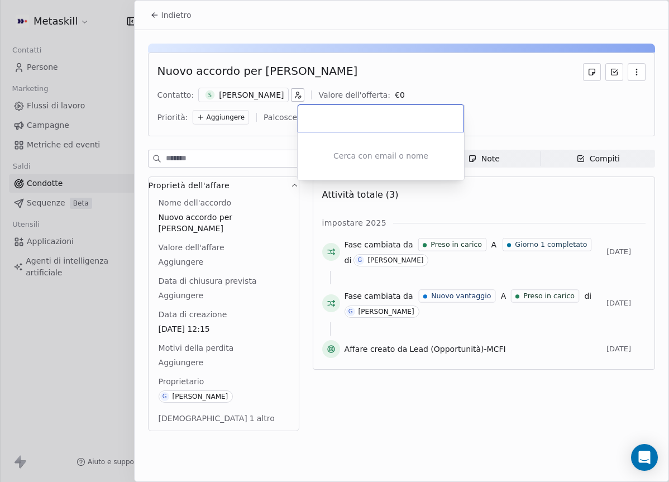
click at [385, 59] on html "Metaskill Contatti Persone Marketing Flussi di lavoro Campagne Metriche ed even…" at bounding box center [334, 241] width 669 height 482
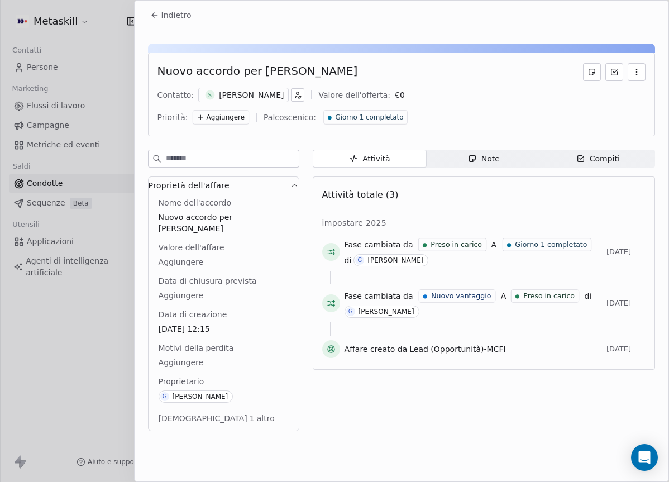
click at [511, 162] on span "Note Note" at bounding box center [483, 159] width 114 height 18
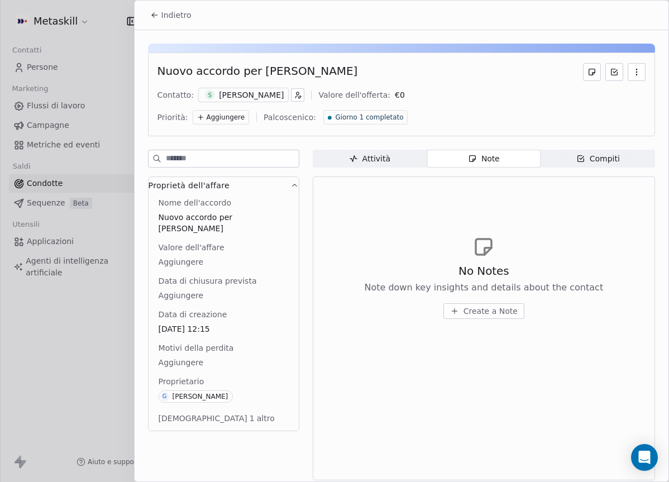
click at [356, 151] on span "Attività Attività" at bounding box center [370, 159] width 114 height 18
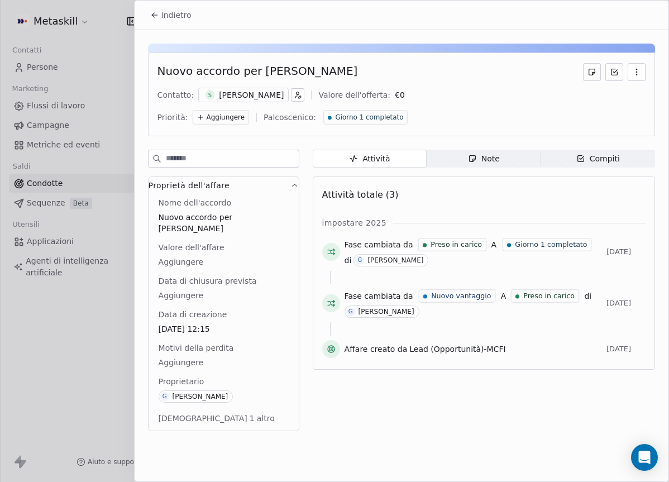
click at [639, 77] on button "button" at bounding box center [636, 72] width 18 height 18
click at [636, 72] on icon "button" at bounding box center [636, 71] width 1 height 1
click at [411, 57] on div "Nuovo accordo per Stefano Comazzetto Contatto: S Stefano Comazzetto Valore dell…" at bounding box center [401, 94] width 507 height 84
click at [165, 17] on font "Indietro" at bounding box center [176, 15] width 30 height 9
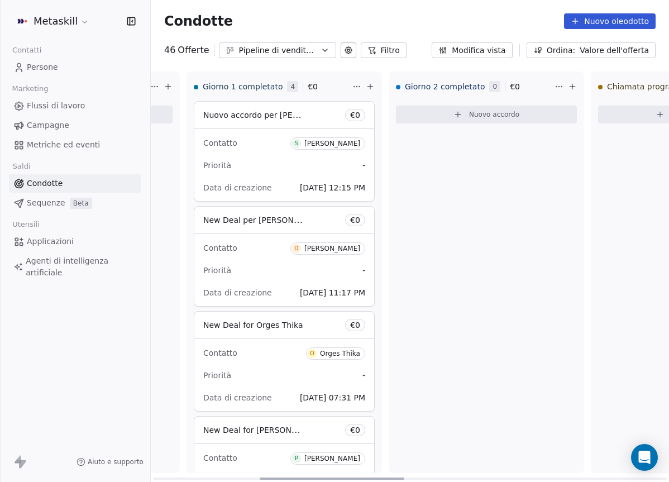
click at [331, 252] on span "D Daniele Marittino" at bounding box center [327, 248] width 75 height 12
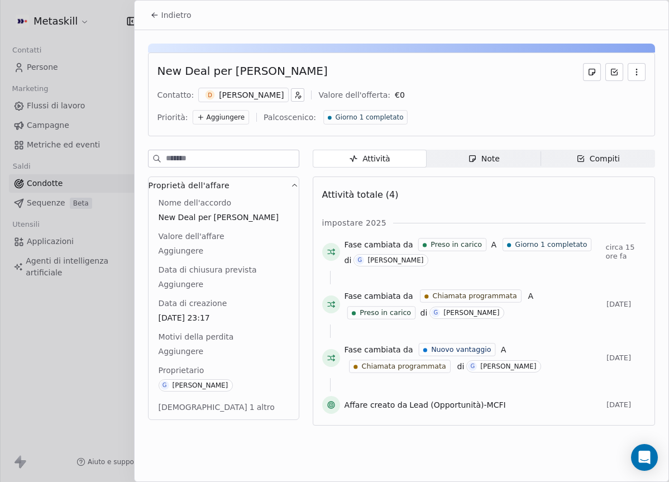
click at [262, 97] on font "Daniele Marittino" at bounding box center [251, 94] width 65 height 9
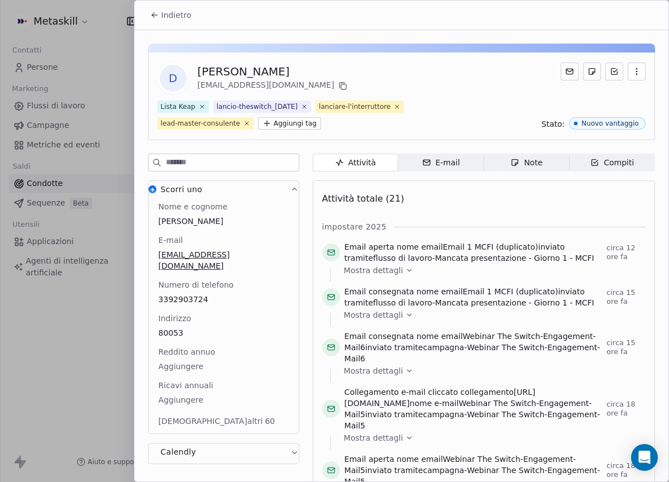
click at [177, 17] on font "Indietro" at bounding box center [176, 15] width 30 height 9
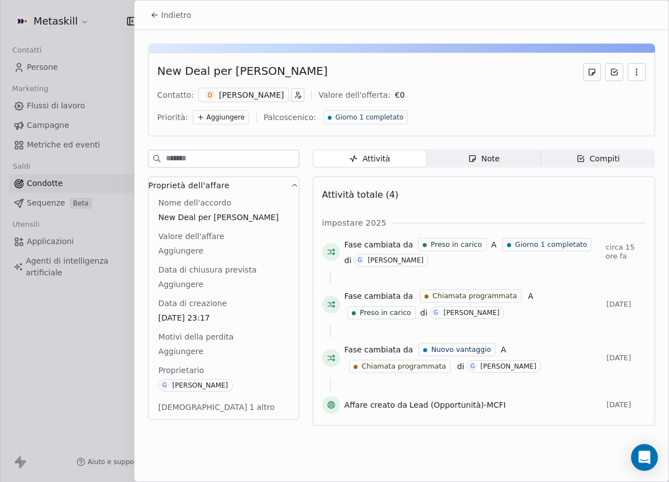
click at [256, 88] on div "New Deal per Daniele Marittino Contatto: D Daniele Marittino Valore dell'offert…" at bounding box center [401, 94] width 507 height 84
click at [260, 92] on font "Daniele Marittino" at bounding box center [251, 94] width 65 height 9
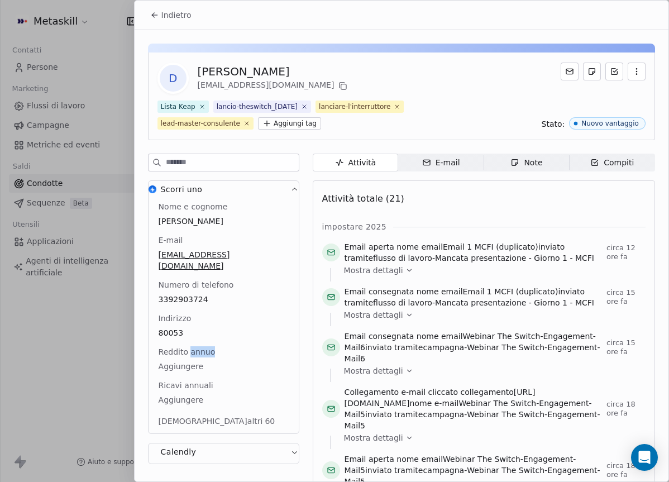
scroll to position [48, 0]
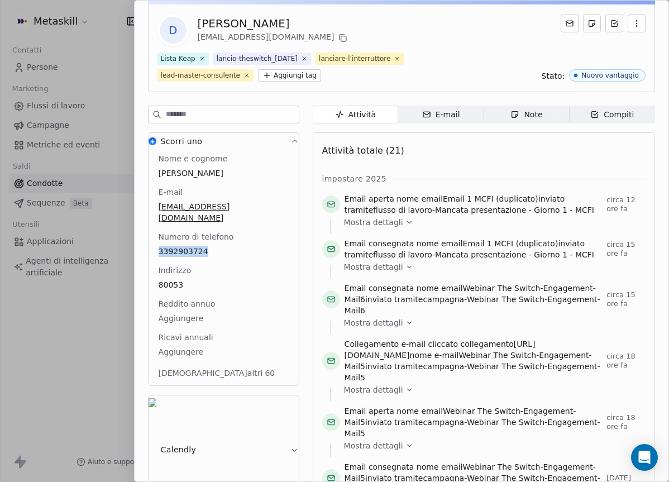
click at [537, 109] on font "Note" at bounding box center [533, 115] width 18 height 12
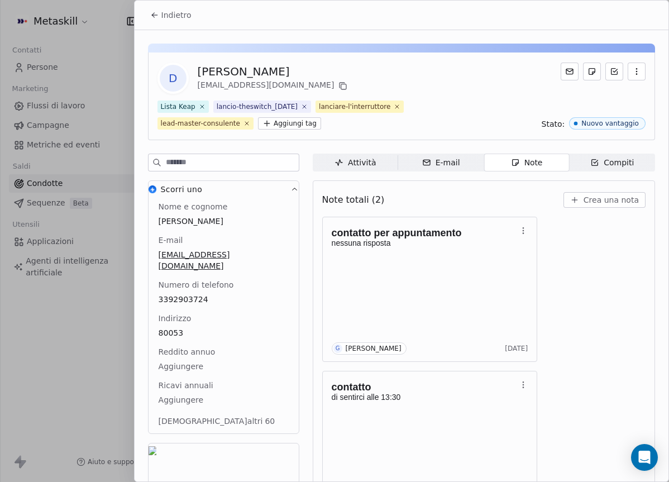
click at [540, 189] on div "Note totali (2) Crea una nota" at bounding box center [483, 200] width 323 height 25
click at [585, 205] on button "Crea una nota" at bounding box center [604, 200] width 82 height 16
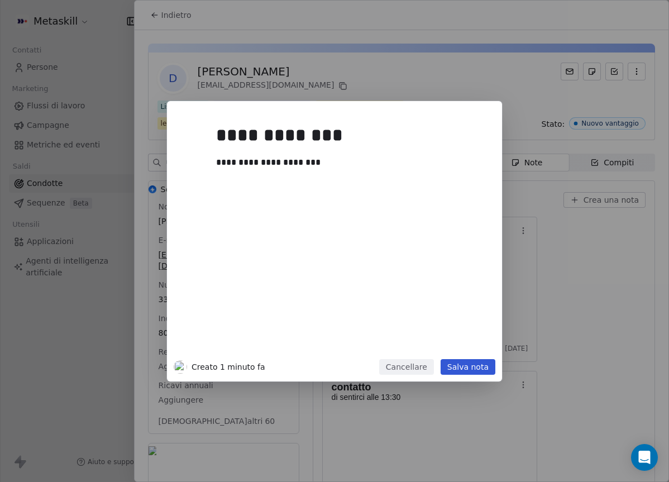
click at [477, 372] on button "Salva nota" at bounding box center [467, 367] width 55 height 16
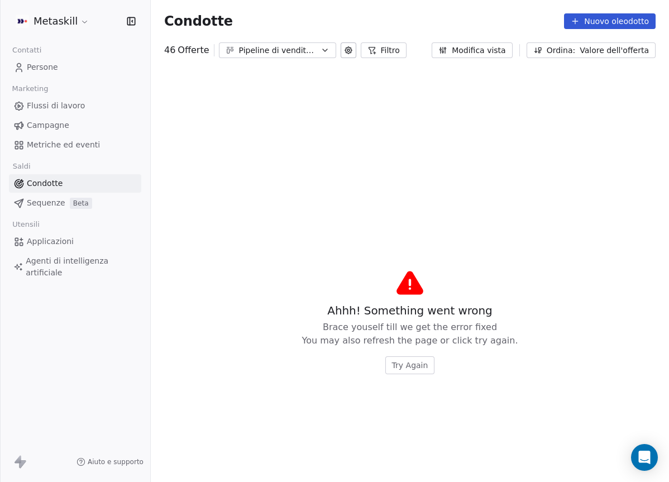
click at [486, 366] on div "Try Again" at bounding box center [410, 365] width 216 height 18
click at [428, 359] on button "Try Again" at bounding box center [410, 365] width 50 height 18
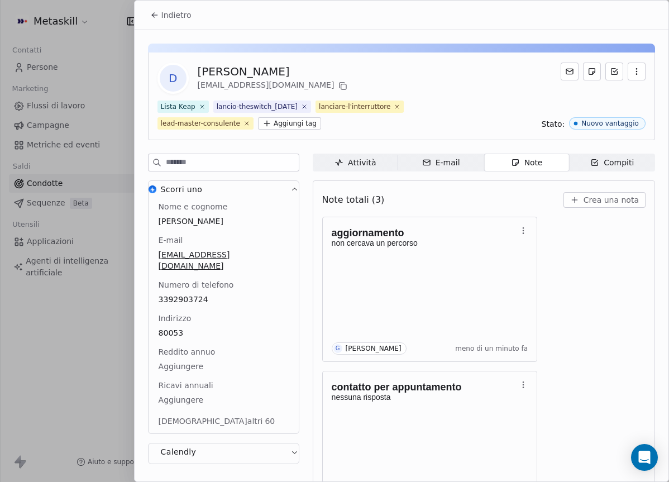
click at [161, 12] on button "Indietro" at bounding box center [170, 15] width 55 height 20
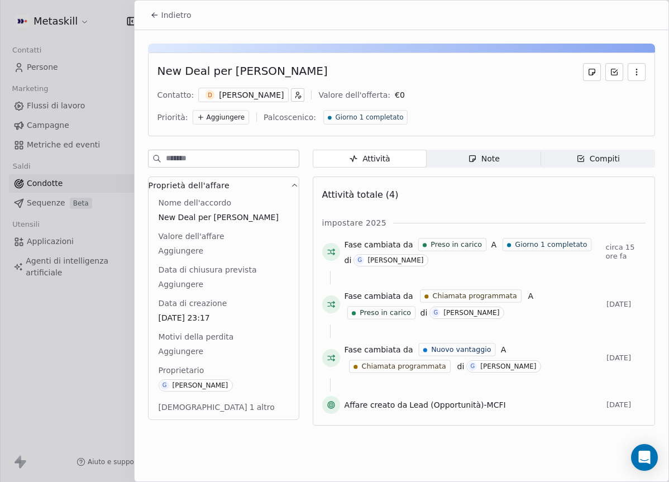
click at [407, 110] on div "Giorno 1 completato" at bounding box center [365, 117] width 84 height 15
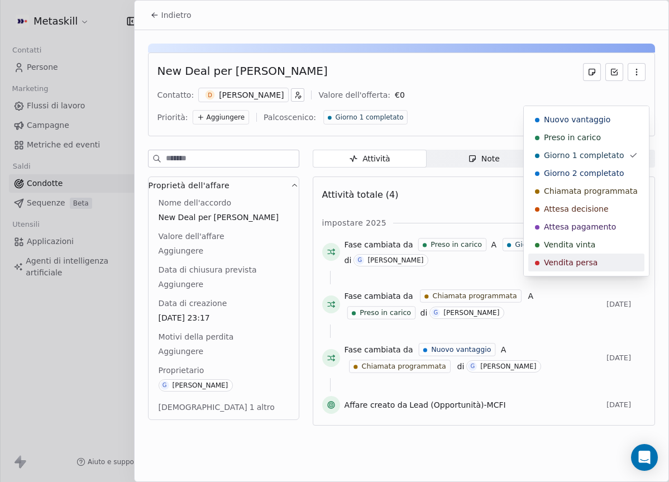
click at [597, 261] on div "Vendita persa" at bounding box center [586, 262] width 103 height 11
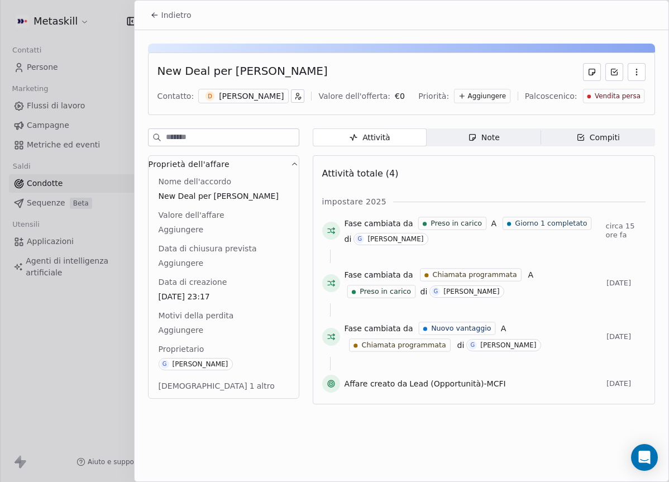
click at [192, 330] on body "Metaskill Contatti Persone Marketing Flussi di lavoro Campagne Metriche ed even…" at bounding box center [334, 241] width 669 height 482
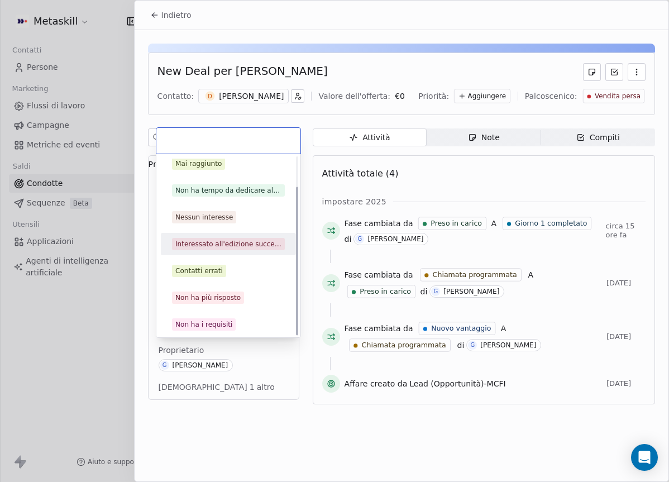
scroll to position [36, 0]
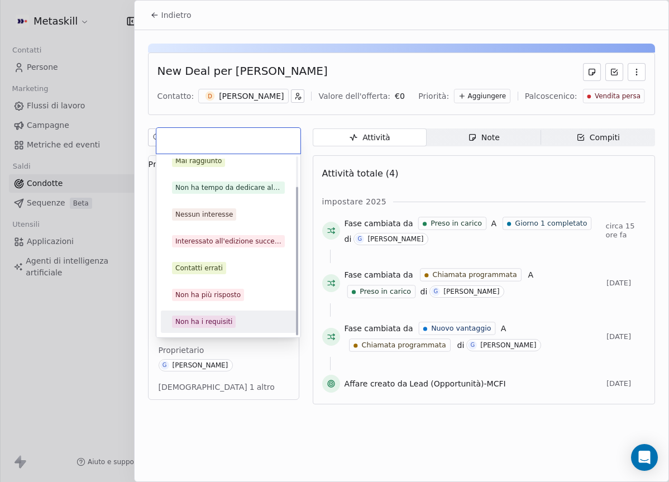
click at [224, 325] on font "Non ha i requisiti" at bounding box center [203, 322] width 57 height 8
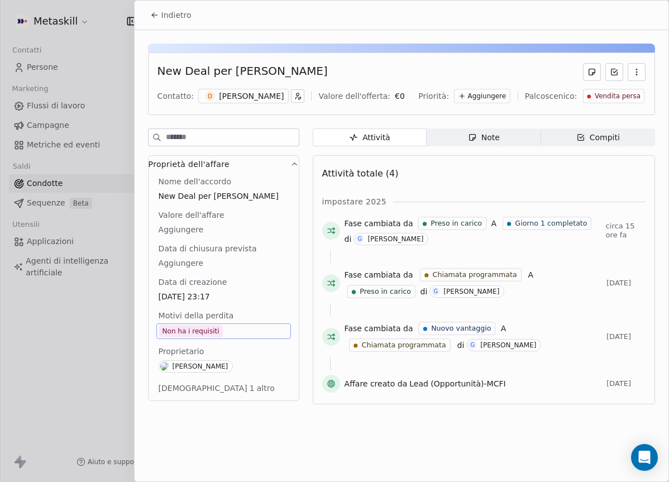
click at [165, 15] on font "Indietro" at bounding box center [176, 15] width 30 height 9
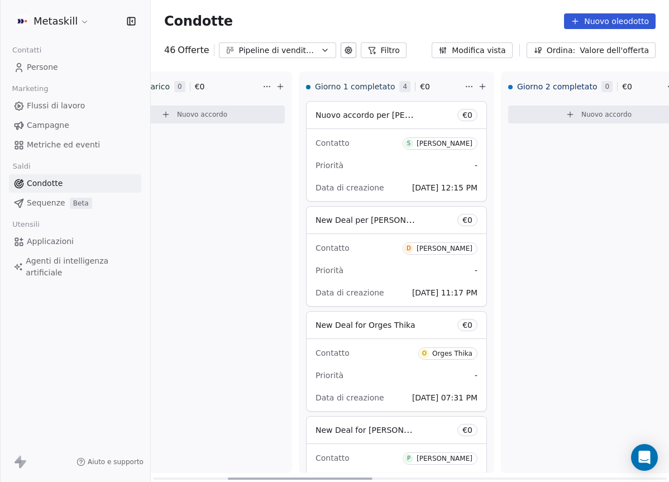
drag, startPoint x: 292, startPoint y: 478, endPoint x: 367, endPoint y: 472, distance: 75.1
click at [369, 478] on div at bounding box center [300, 478] width 145 height 2
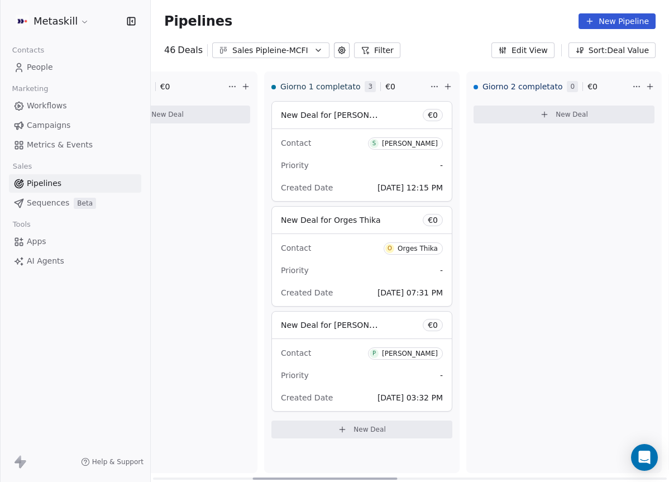
scroll to position [0, 367]
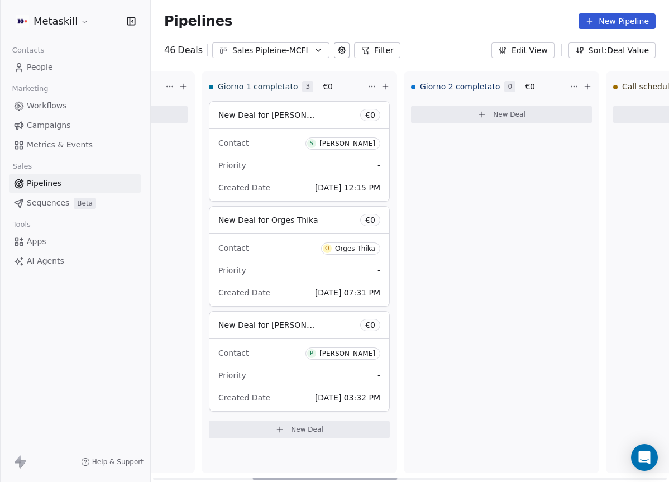
drag, startPoint x: 266, startPoint y: 476, endPoint x: 372, endPoint y: 320, distance: 188.9
click at [363, 477] on div at bounding box center [324, 478] width 145 height 2
click at [366, 145] on div "[PERSON_NAME]" at bounding box center [347, 144] width 56 height 8
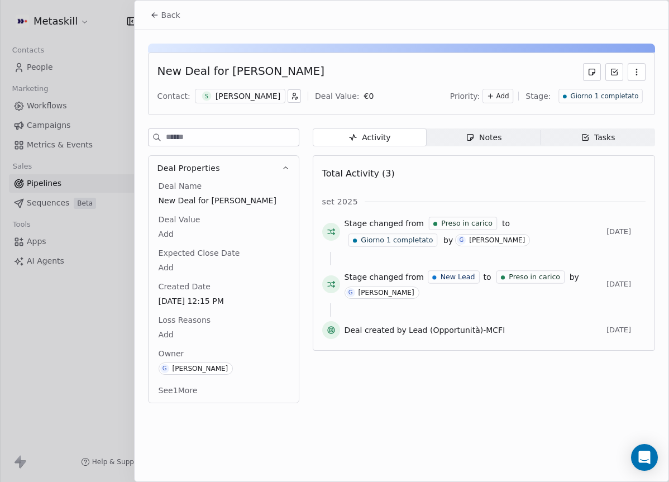
click at [151, 7] on button "Back" at bounding box center [165, 15] width 44 height 20
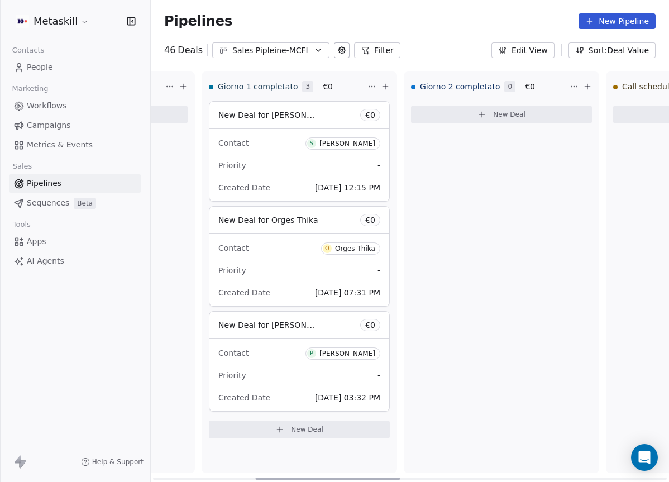
drag, startPoint x: 338, startPoint y: 249, endPoint x: 339, endPoint y: 255, distance: 6.2
click at [338, 249] on div "Orges Thika" at bounding box center [355, 248] width 40 height 8
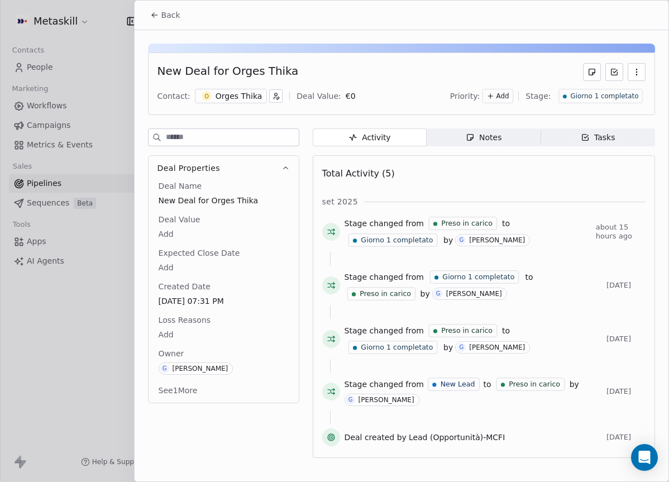
click at [243, 92] on div "Orges Thika" at bounding box center [238, 95] width 47 height 11
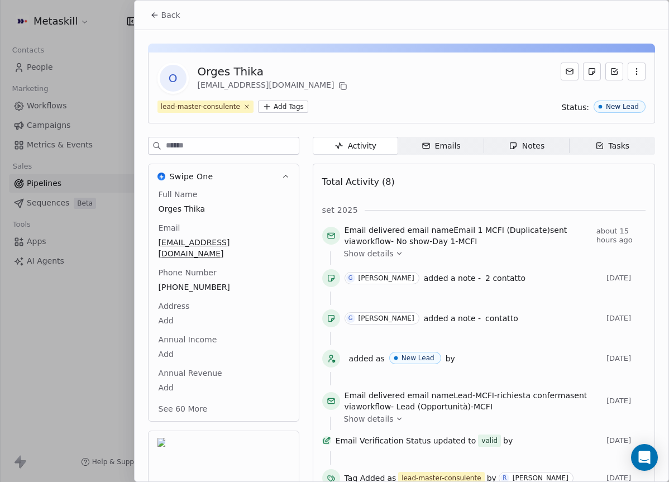
scroll to position [36, 0]
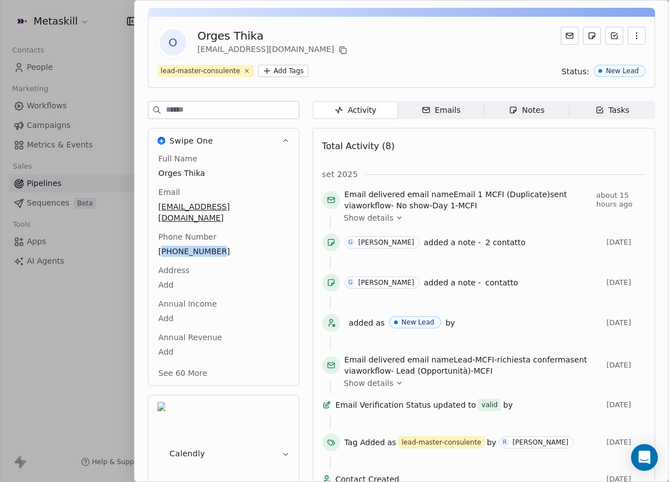
click at [558, 108] on span "Notes Notes" at bounding box center [525, 110] width 85 height 18
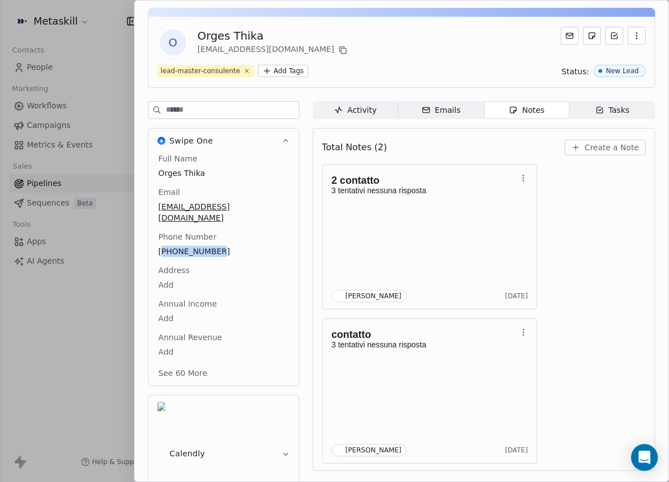
scroll to position [32, 0]
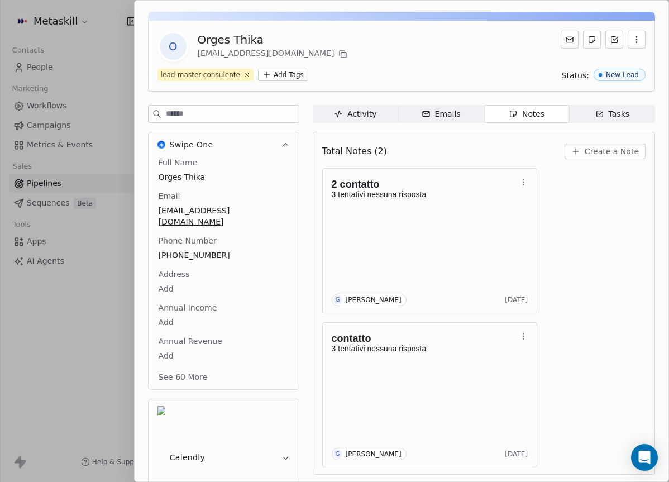
click at [370, 35] on div "O Orges Thika [EMAIL_ADDRESS][DOMAIN_NAME]" at bounding box center [401, 46] width 488 height 31
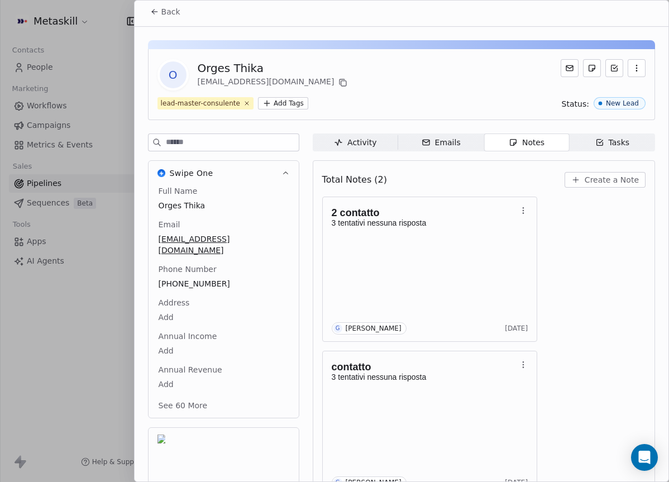
scroll to position [0, 0]
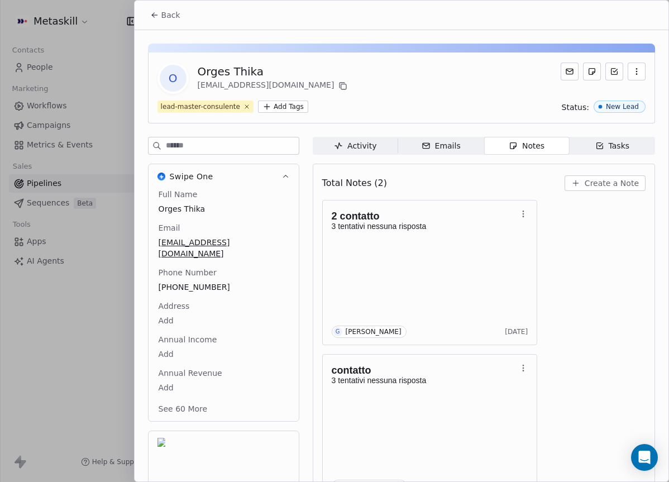
click at [373, 52] on div "O Orges [PERSON_NAME] [PERSON_NAME][EMAIL_ADDRESS][DOMAIN_NAME] lead-master-con…" at bounding box center [401, 87] width 507 height 71
click at [390, 222] on p "3 tentativi nessuna risposta" at bounding box center [424, 226] width 185 height 9
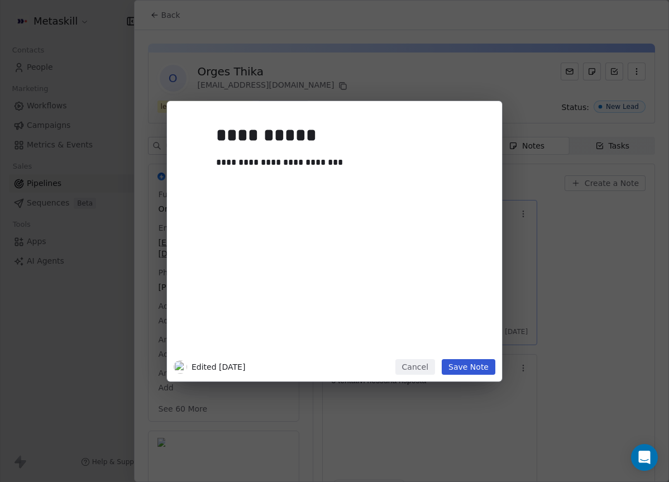
click at [423, 228] on div "**********" at bounding box center [351, 236] width 270 height 238
click at [491, 219] on div "**********" at bounding box center [334, 233] width 321 height 251
click at [546, 232] on div "**********" at bounding box center [334, 241] width 669 height 280
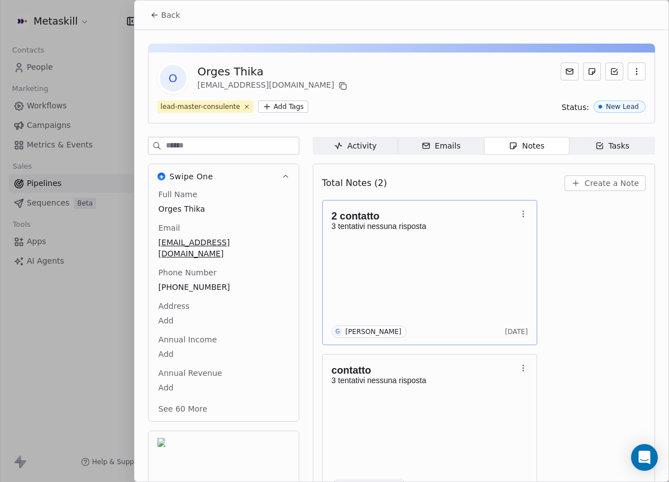
click at [178, 19] on span "Back" at bounding box center [170, 14] width 19 height 11
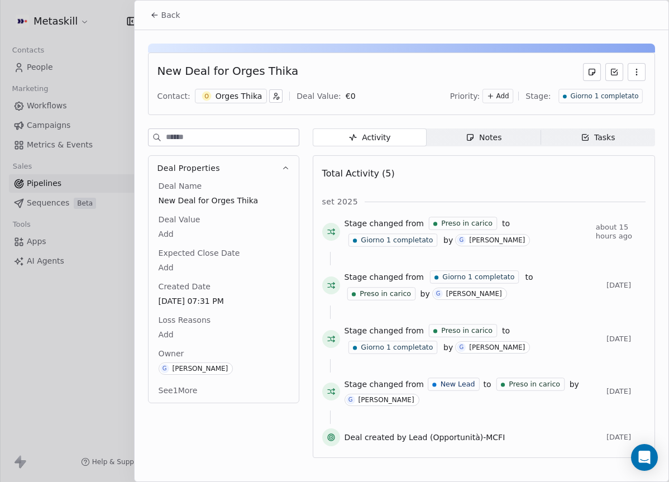
drag, startPoint x: 599, startPoint y: 94, endPoint x: 603, endPoint y: 102, distance: 9.2
click at [599, 94] on span "Giorno 1 completato" at bounding box center [604, 96] width 68 height 9
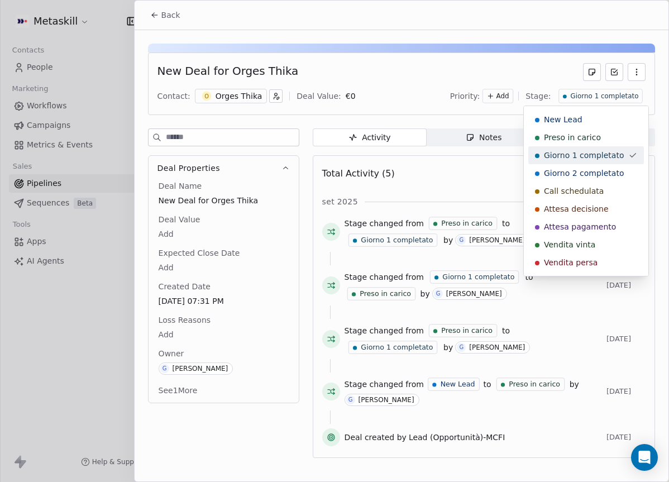
click at [586, 170] on span "Giorno 2 completato" at bounding box center [584, 172] width 80 height 11
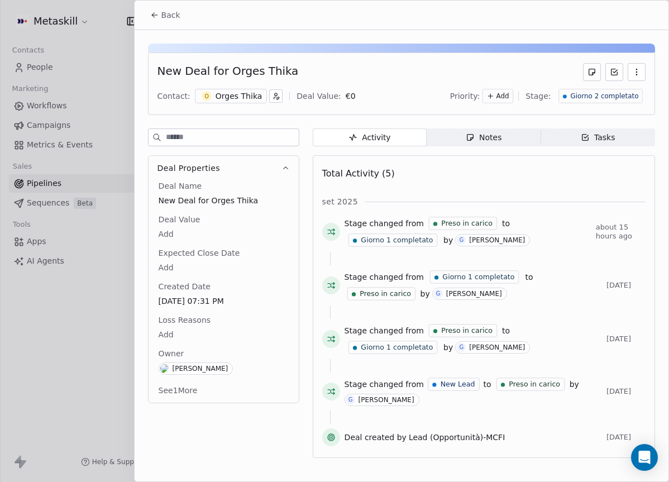
click at [141, 13] on div "Back" at bounding box center [402, 15] width 534 height 29
click at [164, 23] on button "Back" at bounding box center [165, 15] width 44 height 20
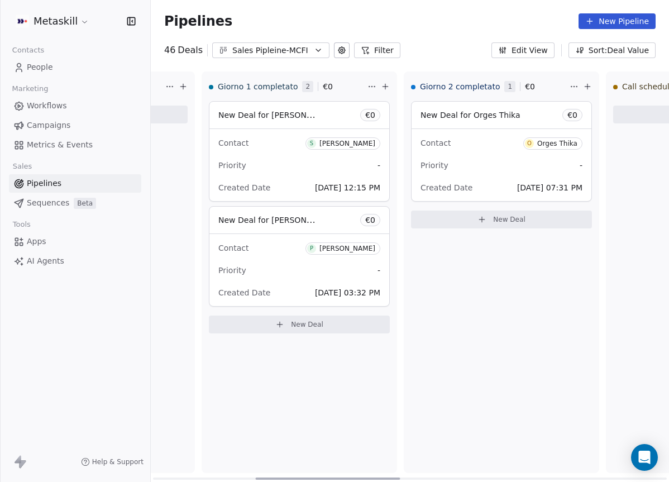
click at [547, 141] on div "Orges Thika" at bounding box center [557, 144] width 40 height 8
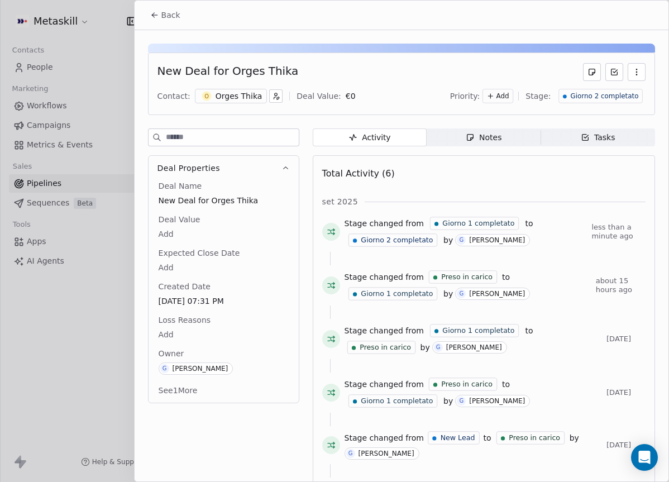
click at [176, 9] on span "Back" at bounding box center [170, 14] width 19 height 11
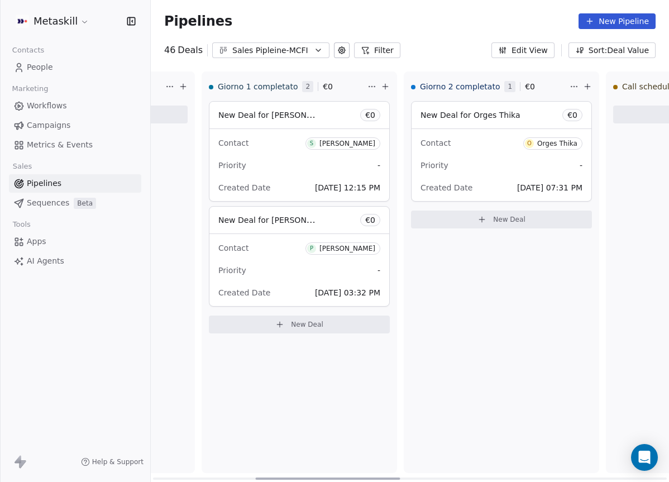
click at [361, 244] on div "[PERSON_NAME]" at bounding box center [347, 248] width 56 height 8
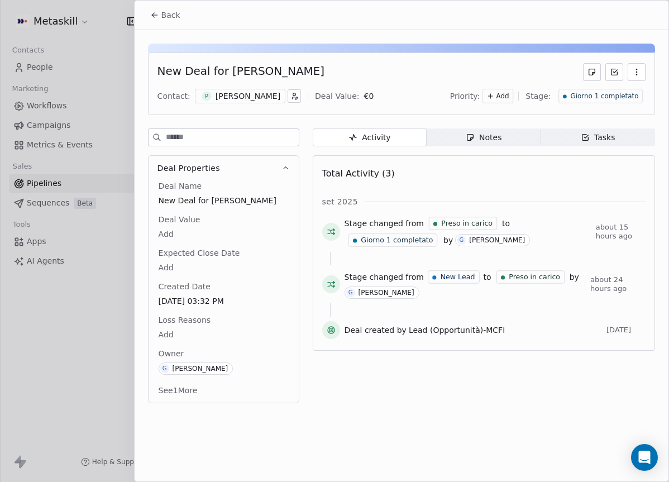
click at [181, 23] on button "Back" at bounding box center [165, 15] width 44 height 20
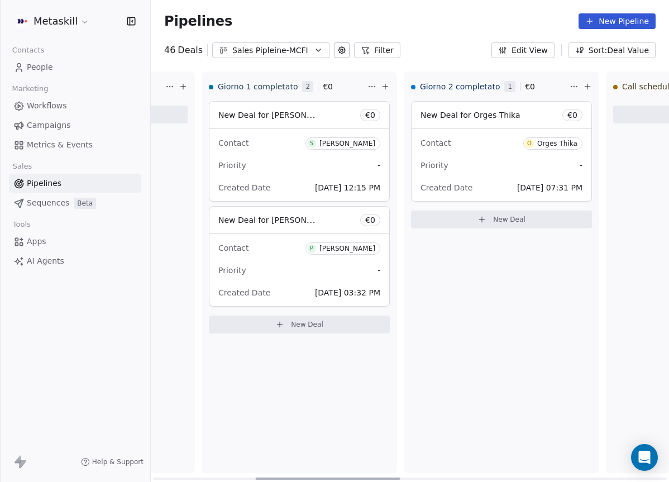
click at [560, 143] on div "Orges Thika" at bounding box center [557, 144] width 40 height 8
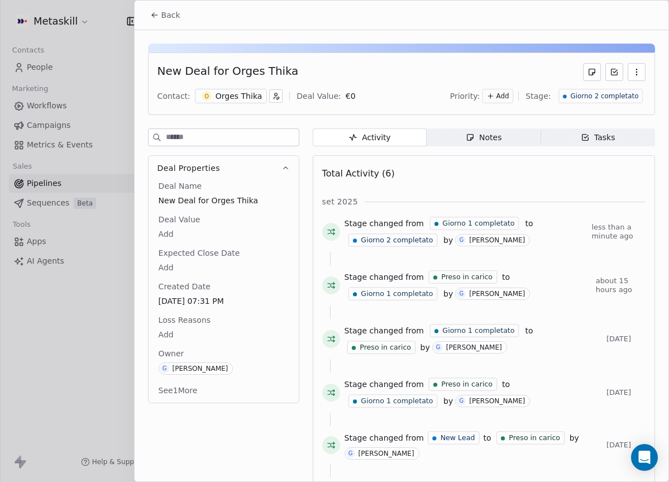
click at [167, 15] on span "Back" at bounding box center [170, 14] width 19 height 11
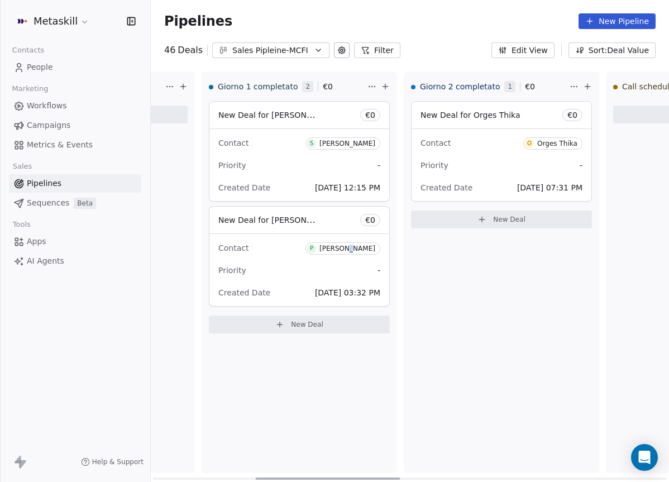
click at [363, 249] on div "[PERSON_NAME]" at bounding box center [347, 248] width 56 height 8
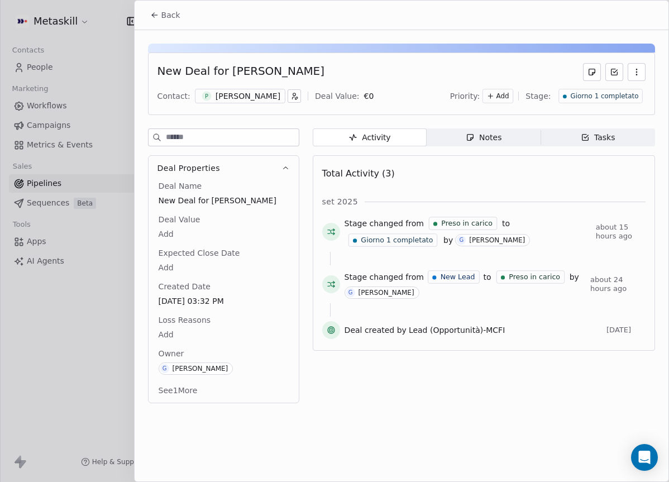
click at [252, 94] on div "P [PERSON_NAME]" at bounding box center [240, 96] width 90 height 15
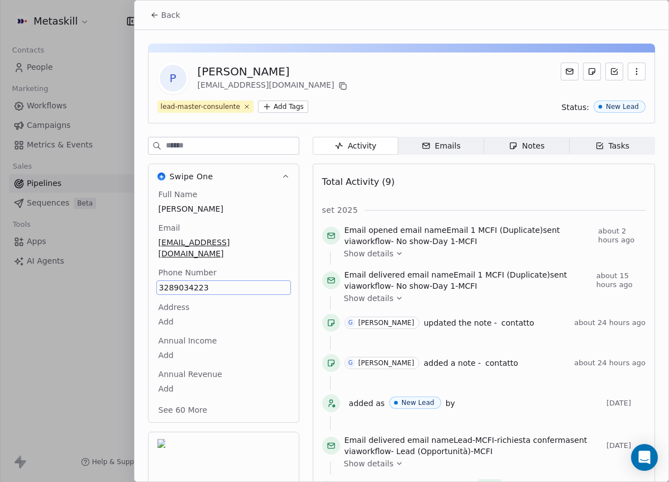
scroll to position [36, 0]
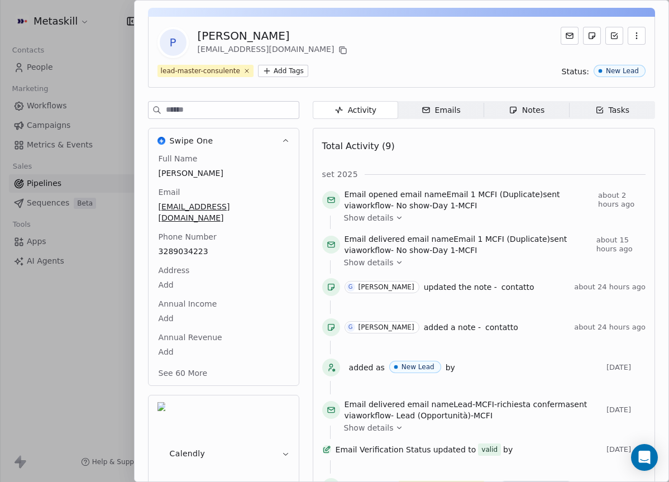
drag, startPoint x: 280, startPoint y: 161, endPoint x: 286, endPoint y: 163, distance: 7.1
click at [280, 161] on div "Full Name [PERSON_NAME]" at bounding box center [223, 166] width 135 height 27
click at [553, 118] on span "Notes Notes" at bounding box center [525, 110] width 85 height 18
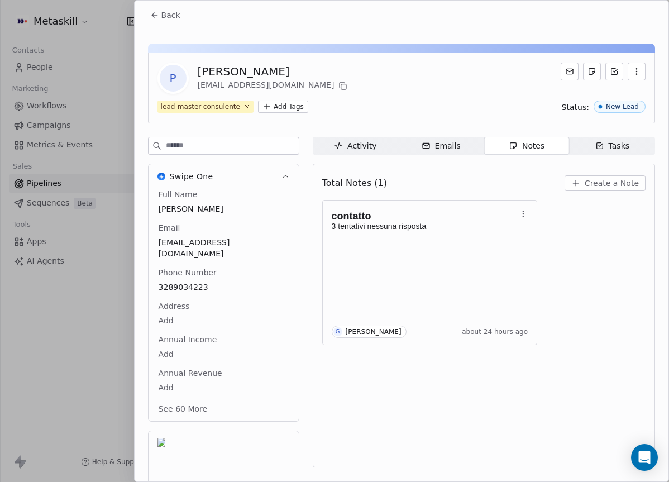
click at [620, 180] on span "Create a Note" at bounding box center [611, 182] width 54 height 11
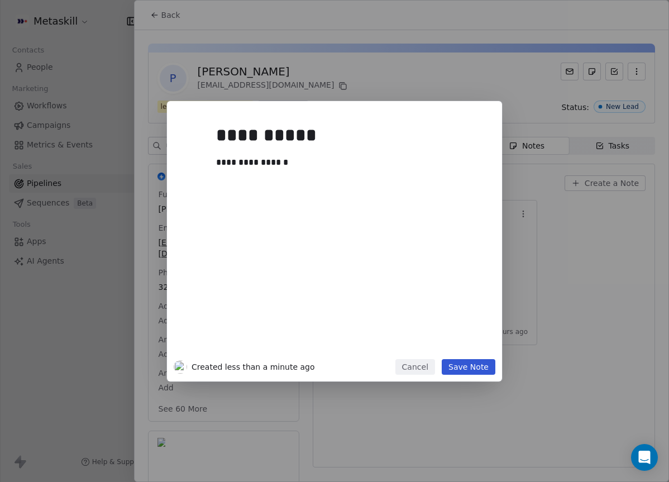
click at [467, 362] on button "Save Note" at bounding box center [468, 367] width 54 height 16
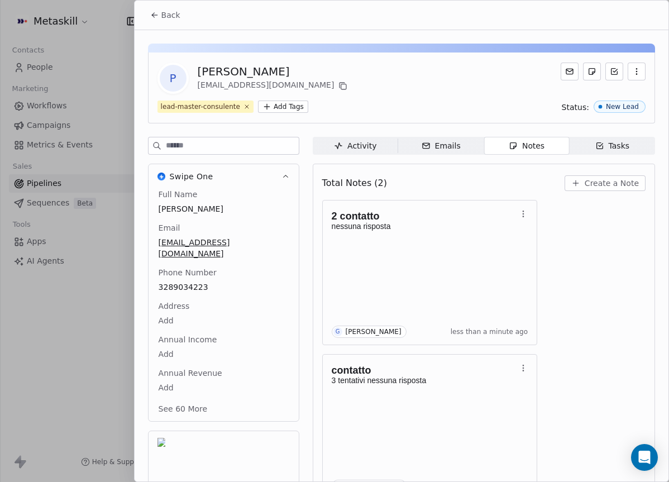
click at [150, 15] on icon at bounding box center [154, 15] width 9 height 9
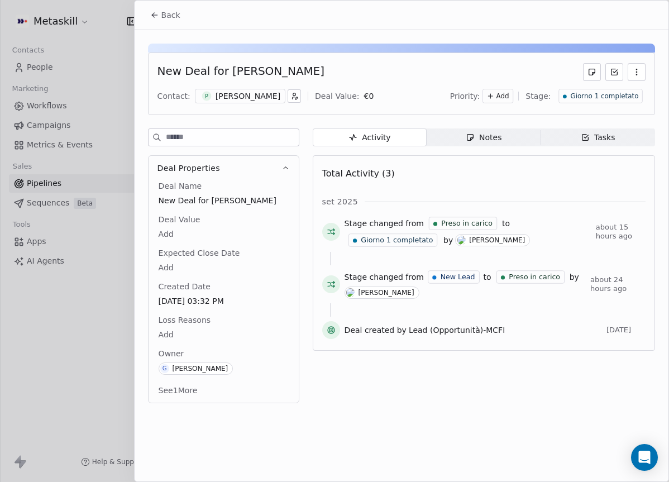
click at [593, 95] on span "Giorno 1 completato" at bounding box center [604, 96] width 68 height 9
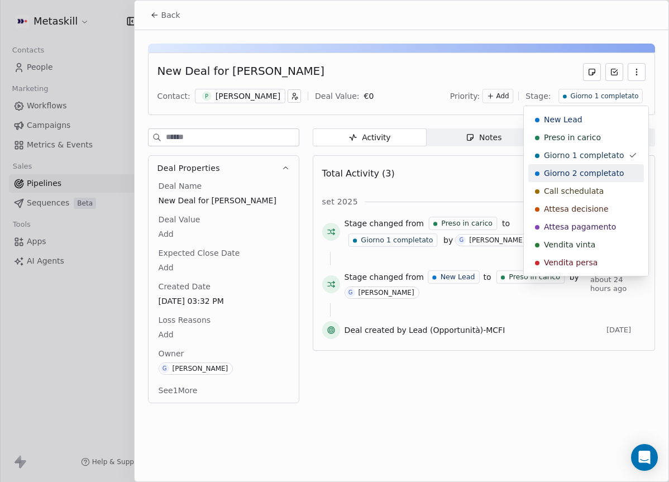
click at [572, 168] on span "Giorno 2 completato" at bounding box center [584, 172] width 80 height 11
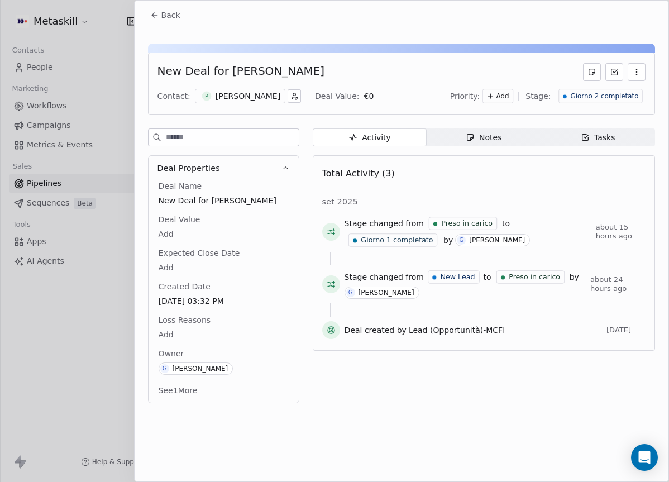
click at [156, 9] on button "Back" at bounding box center [165, 15] width 44 height 20
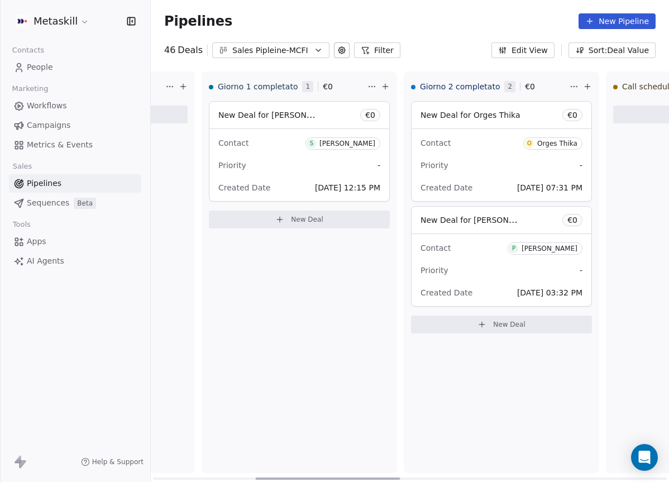
click at [352, 140] on div "[PERSON_NAME]" at bounding box center [347, 144] width 56 height 8
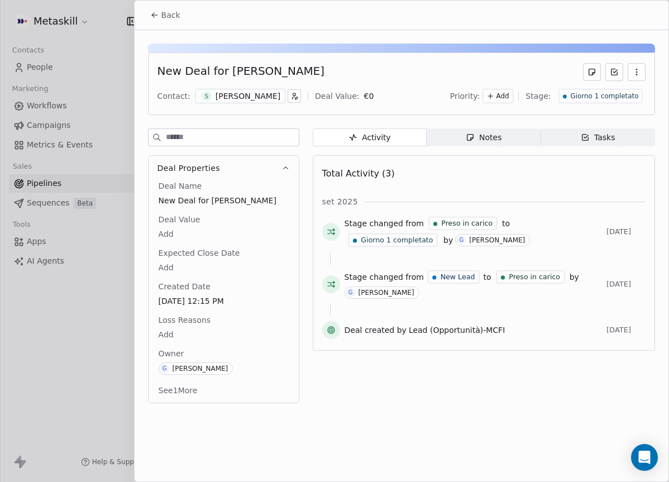
click at [168, 12] on span "Back" at bounding box center [170, 14] width 19 height 11
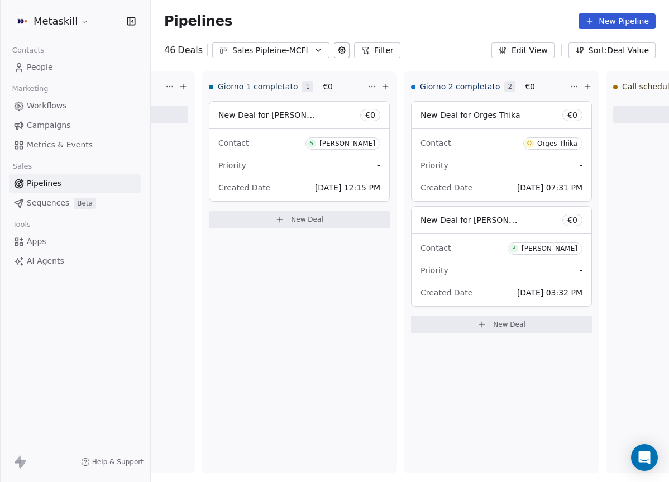
click at [302, 57] on div "Pipelines New Pipeline 46 Deals Sales Pipleine-MCFI Filter Edit View Sort: Deal…" at bounding box center [410, 241] width 518 height 482
click at [301, 46] on div "Sales Pipleine-MCFI" at bounding box center [270, 51] width 77 height 12
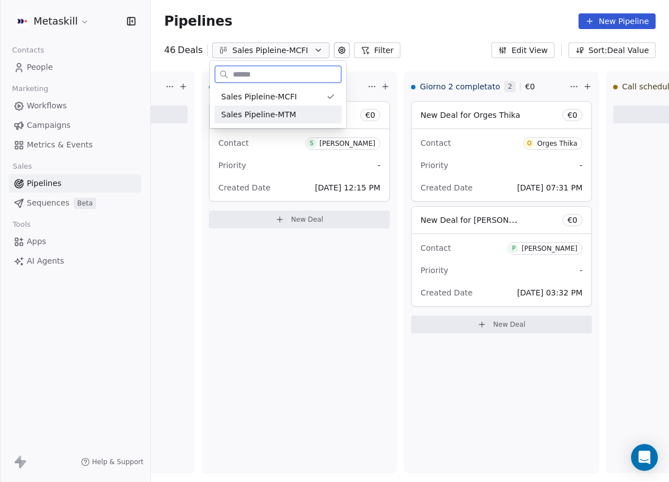
drag, startPoint x: 308, startPoint y: 111, endPoint x: 246, endPoint y: 30, distance: 101.5
click at [308, 111] on div "Sales Pipeline-MTM" at bounding box center [278, 115] width 114 height 12
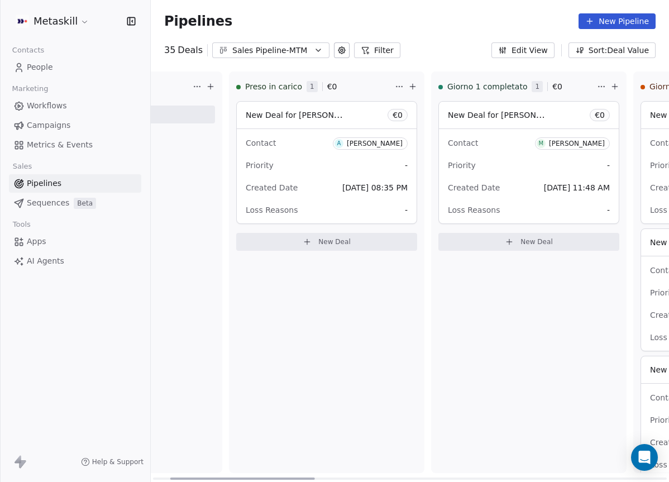
drag, startPoint x: 291, startPoint y: 474, endPoint x: 335, endPoint y: 405, distance: 82.8
click at [315, 477] on div at bounding box center [242, 478] width 145 height 2
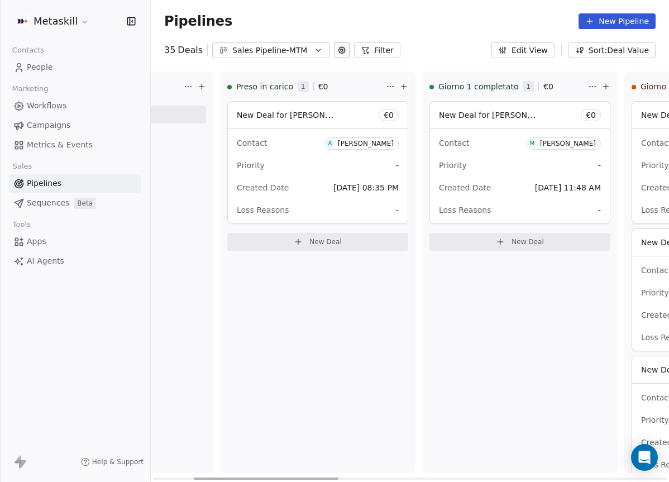
click at [294, 33] on div "Pipelines New Pipeline" at bounding box center [410, 21] width 518 height 42
drag, startPoint x: 296, startPoint y: 49, endPoint x: 297, endPoint y: 56, distance: 7.8
click at [295, 45] on div "Sales Pipeline-MTM" at bounding box center [270, 51] width 77 height 12
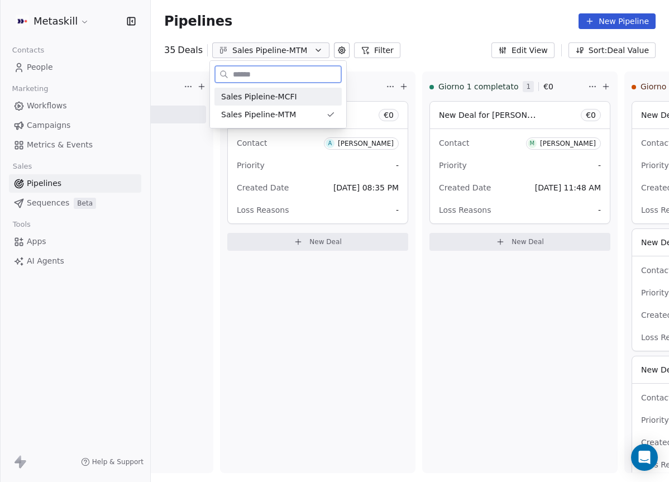
click at [294, 99] on div "Sales Pipleine-MCFI" at bounding box center [278, 97] width 114 height 12
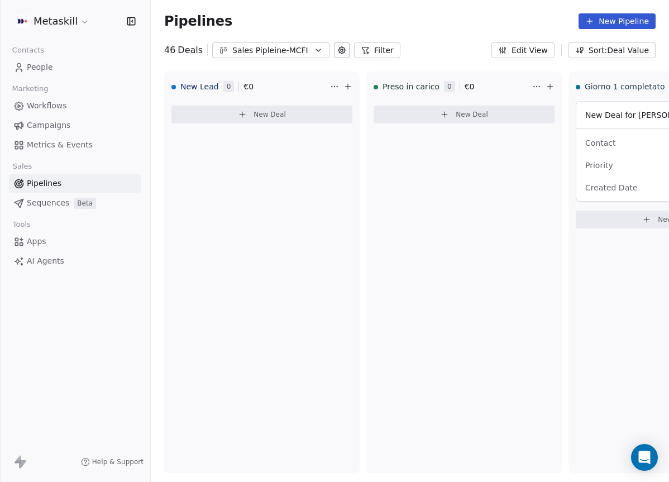
click at [267, 51] on div "Sales Pipleine-MCFI" at bounding box center [270, 51] width 77 height 12
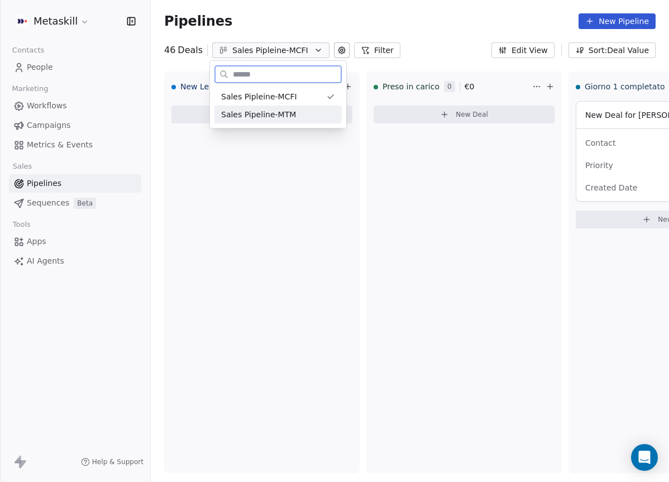
click at [284, 111] on span "Sales Pipeline-MTM" at bounding box center [258, 115] width 75 height 12
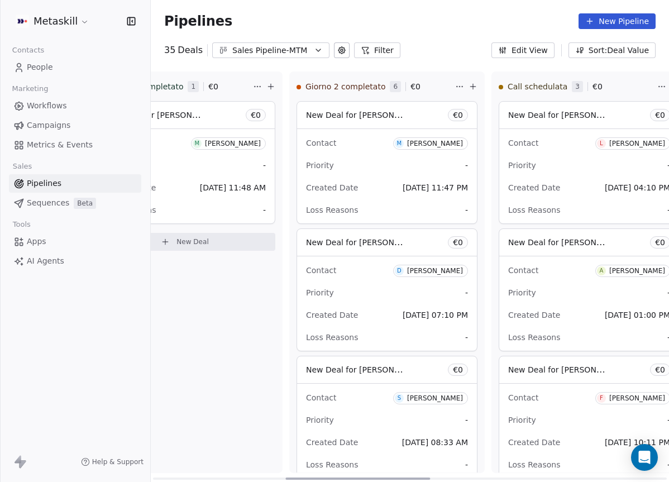
scroll to position [0, 483]
drag, startPoint x: 265, startPoint y: 479, endPoint x: 400, endPoint y: 435, distance: 142.1
click at [400, 477] on div at bounding box center [360, 478] width 145 height 2
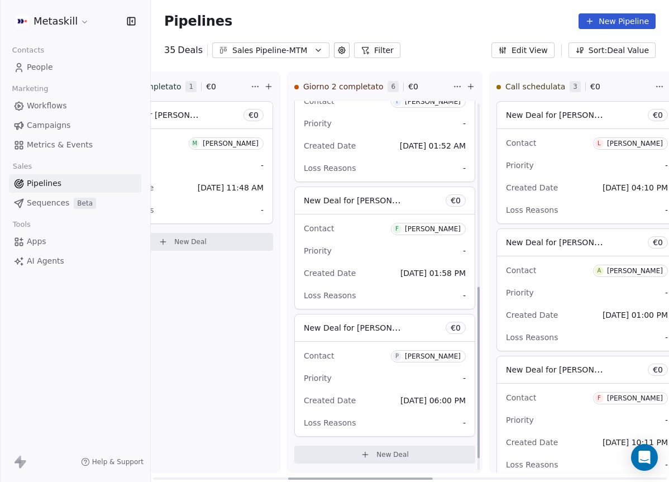
scroll to position [0, 0]
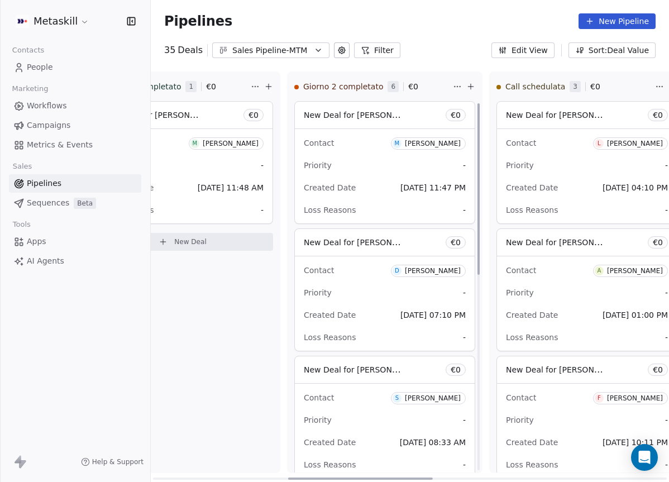
click at [401, 169] on div "Priority -" at bounding box center [385, 165] width 162 height 18
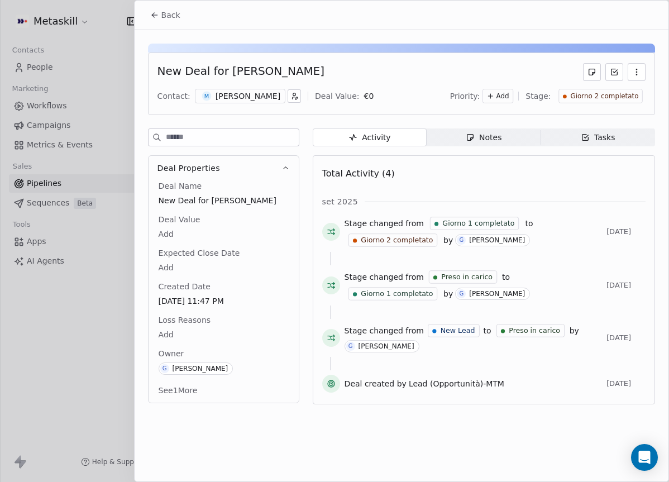
click at [269, 102] on div "M [PERSON_NAME]" at bounding box center [240, 96] width 90 height 15
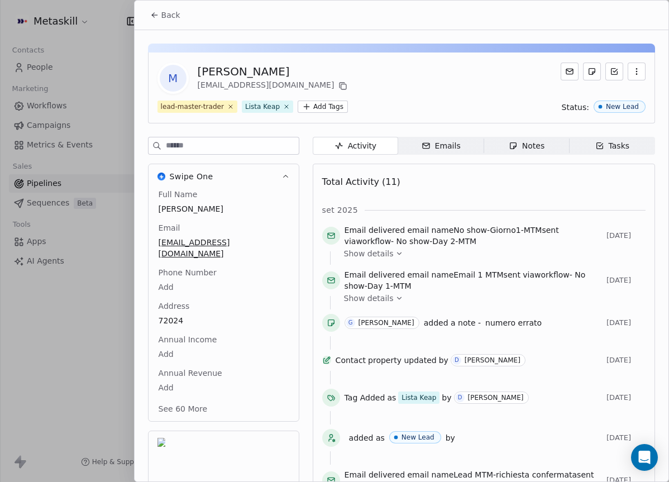
click at [545, 143] on span "Notes Notes" at bounding box center [525, 146] width 85 height 18
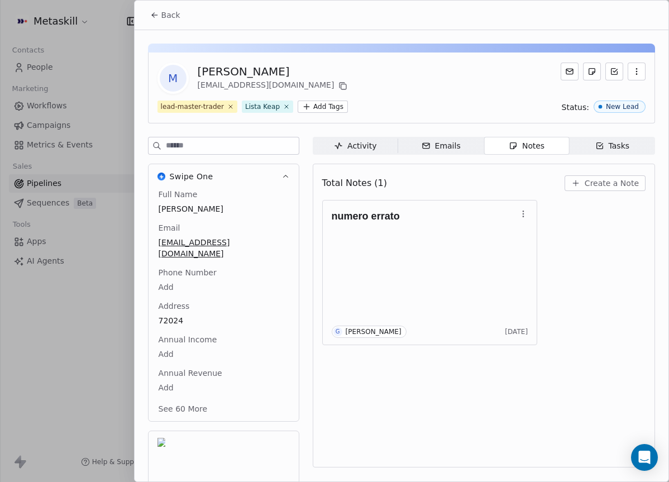
click at [160, 16] on button "Back" at bounding box center [165, 15] width 44 height 20
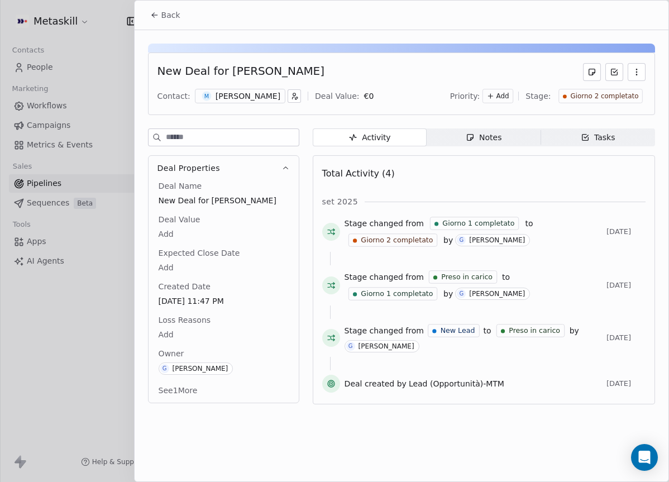
click at [604, 90] on div "Giorno 2 completato" at bounding box center [600, 96] width 84 height 15
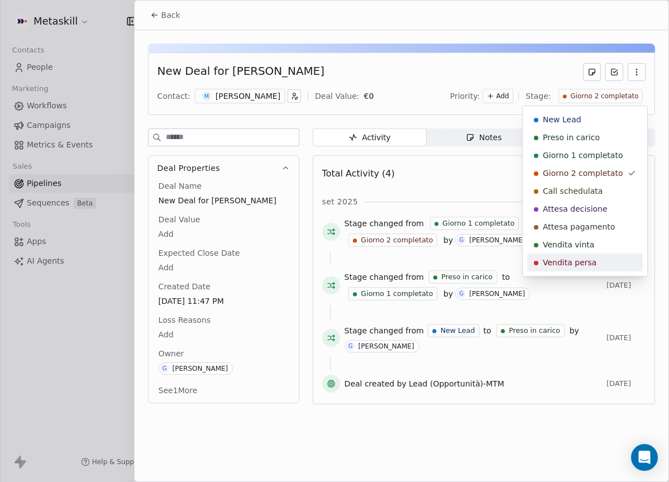
click at [590, 268] on div "Vendita persa" at bounding box center [585, 262] width 116 height 18
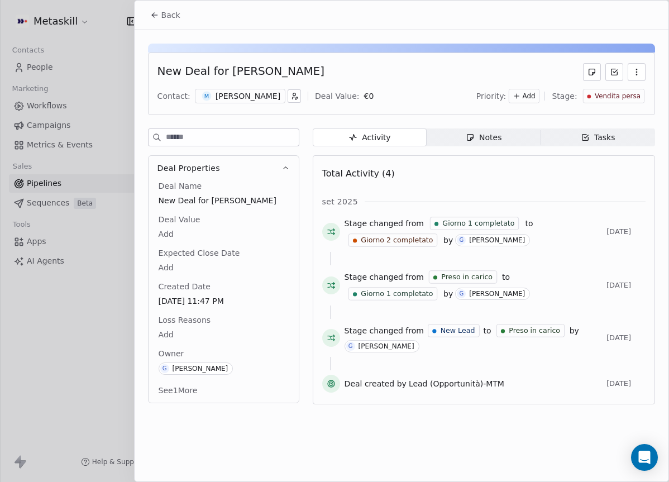
click at [167, 336] on body "Metaskill Contacts People Marketing Workflows Campaigns Metrics & Events Sales …" at bounding box center [334, 241] width 669 height 482
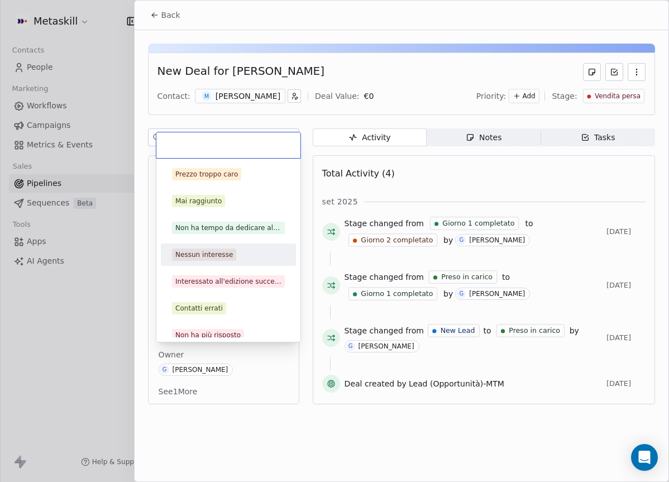
click at [221, 255] on div "Nessun interesse" at bounding box center [203, 254] width 57 height 10
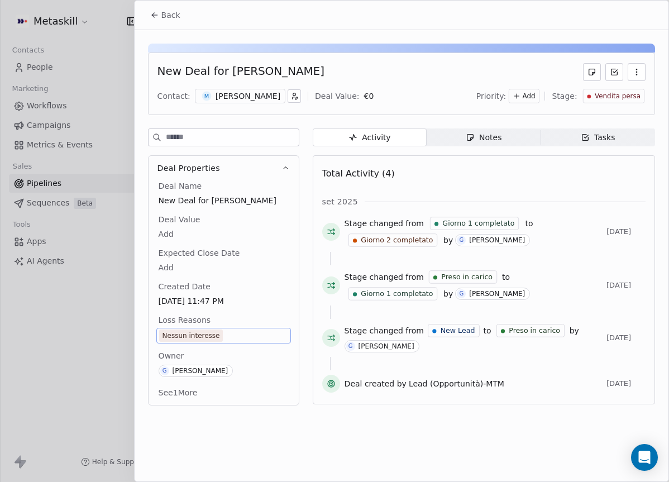
click at [215, 328] on div "Nessun interesse" at bounding box center [223, 336] width 135 height 16
click at [214, 331] on div "Nessun interesse" at bounding box center [190, 335] width 57 height 11
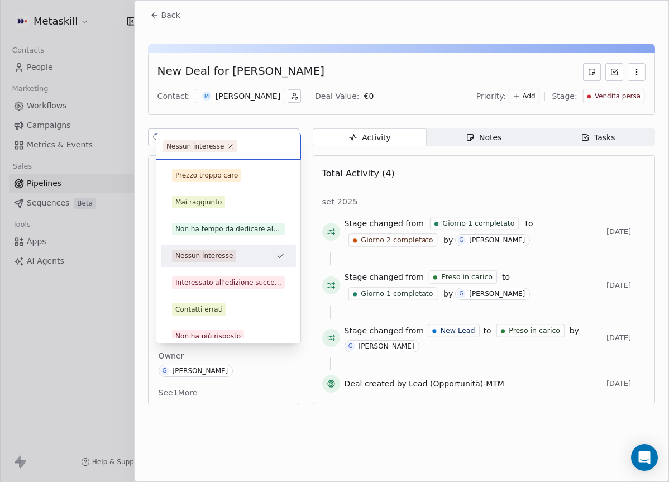
click at [214, 330] on div "Non ha più risposto" at bounding box center [228, 336] width 126 height 18
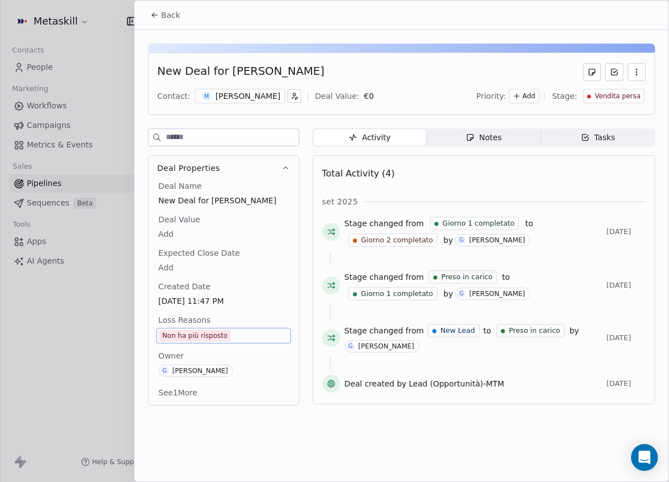
click at [220, 332] on div "Non ha più risposto" at bounding box center [194, 335] width 65 height 11
click at [220, 333] on div "Non ha più risposto" at bounding box center [194, 335] width 65 height 11
click at [219, 332] on div "Non ha più risposto" at bounding box center [194, 335] width 65 height 11
click at [219, 333] on div "Non ha più risposto" at bounding box center [194, 335] width 65 height 11
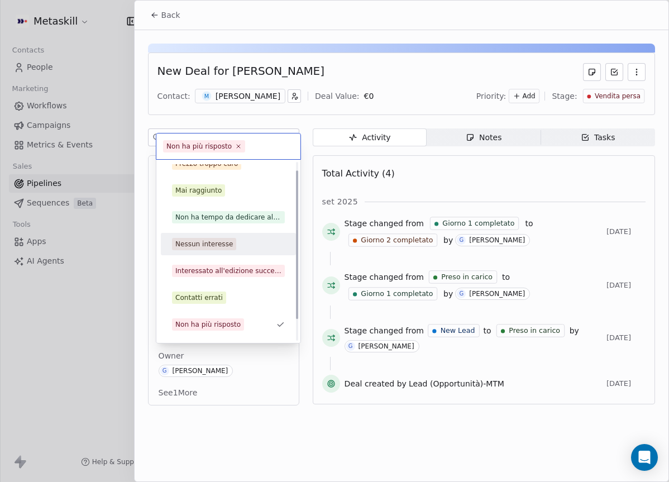
scroll to position [36, 0]
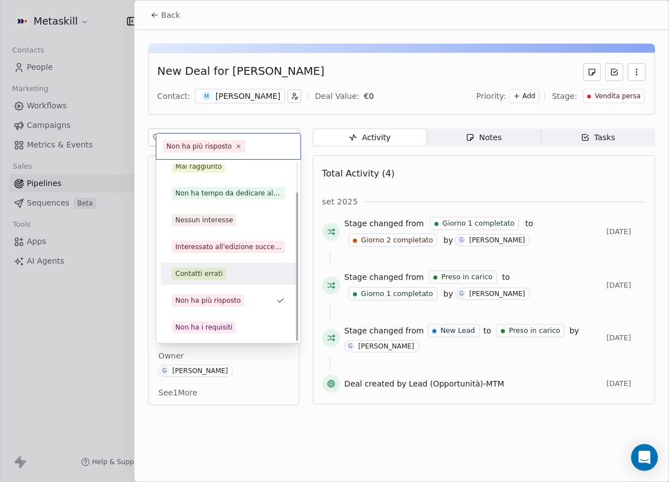
click at [233, 270] on div "Contatti errati" at bounding box center [228, 273] width 113 height 12
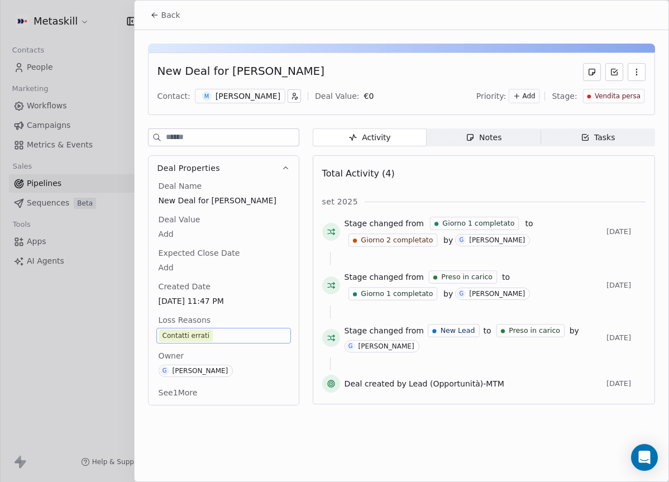
click at [170, 15] on span "Back" at bounding box center [170, 14] width 19 height 11
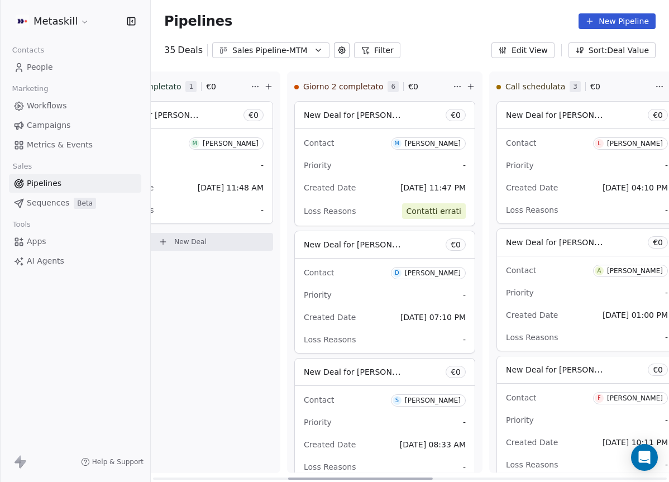
click at [433, 272] on div "[PERSON_NAME]" at bounding box center [433, 273] width 56 height 8
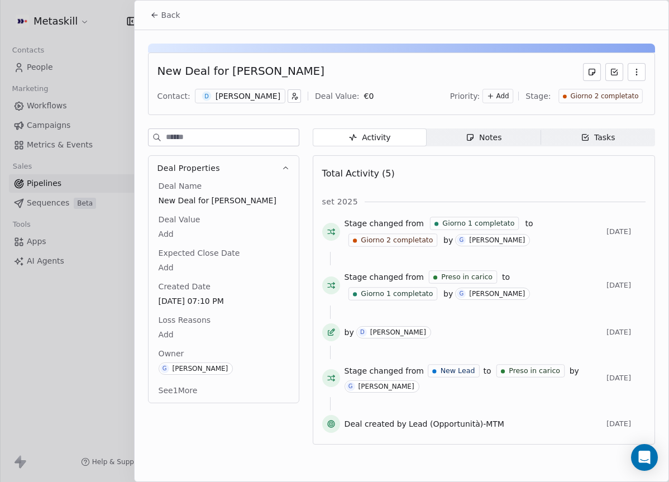
click at [593, 94] on span "Giorno 2 completato" at bounding box center [604, 96] width 68 height 9
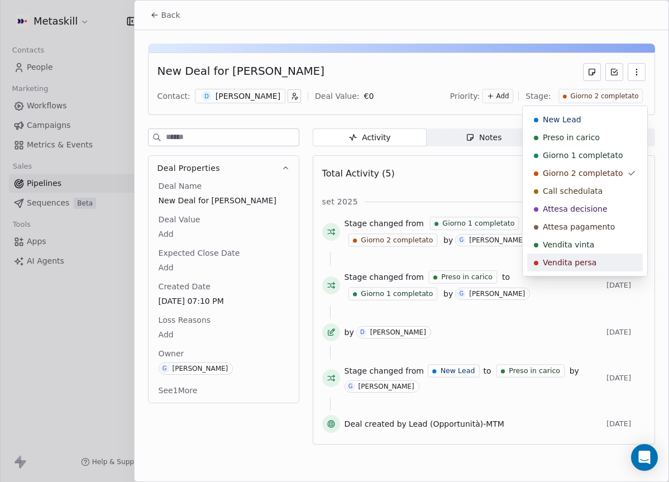
click at [219, 280] on html "Metaskill Contacts People Marketing Workflows Campaigns Metrics & Events Sales …" at bounding box center [334, 241] width 669 height 482
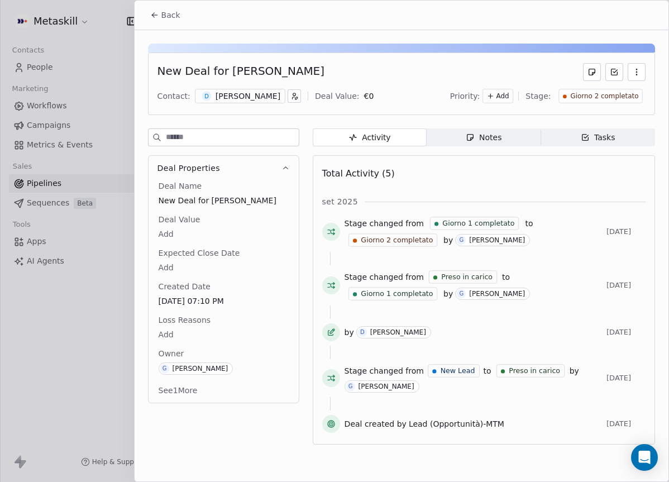
click at [250, 97] on div "[PERSON_NAME]" at bounding box center [247, 95] width 65 height 11
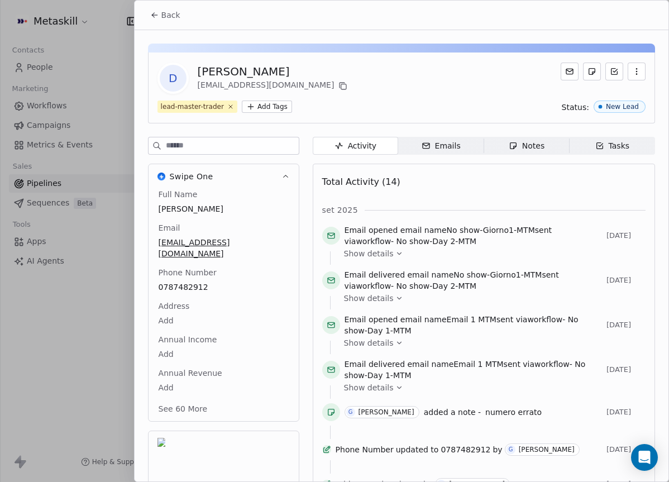
click at [553, 152] on span "Notes Notes" at bounding box center [525, 146] width 85 height 18
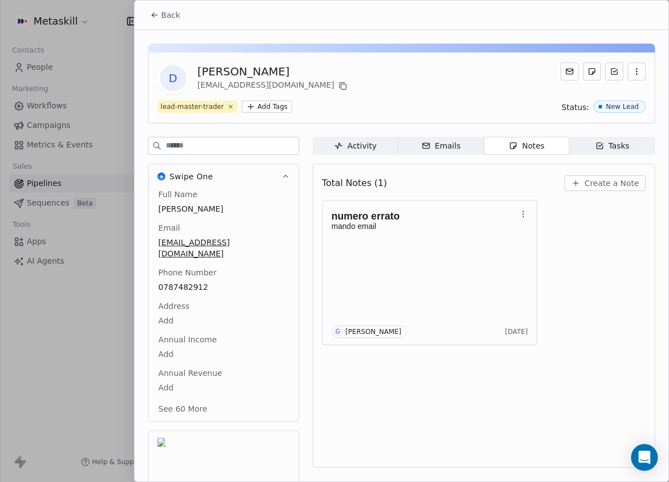
click at [165, 20] on button "Back" at bounding box center [165, 15] width 44 height 20
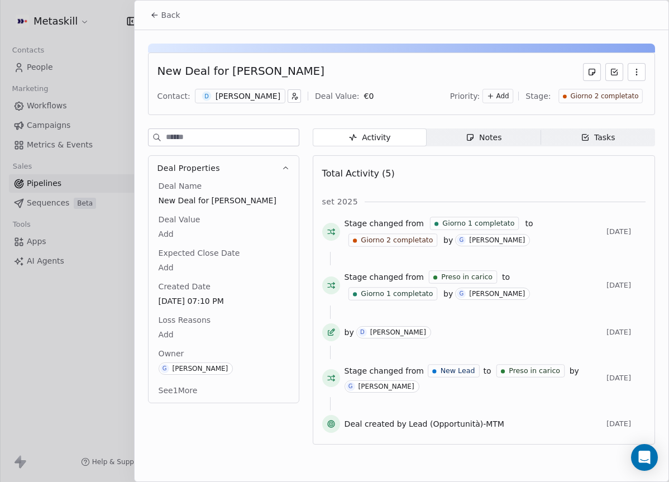
click at [608, 100] on span "Giorno 2 completato" at bounding box center [604, 96] width 68 height 9
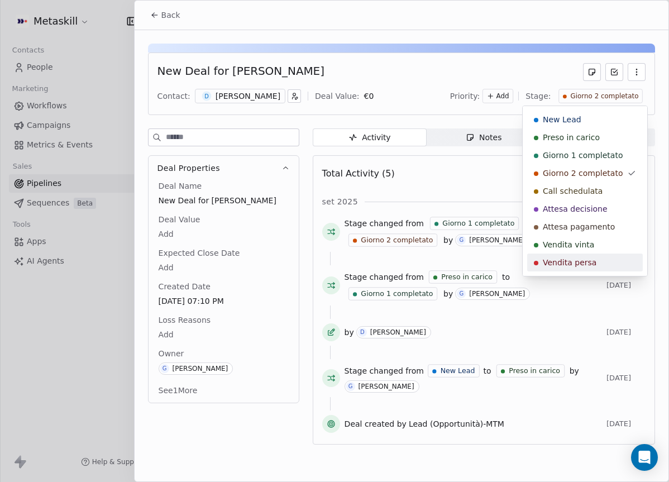
click at [570, 263] on span "Vendita persa" at bounding box center [570, 262] width 54 height 11
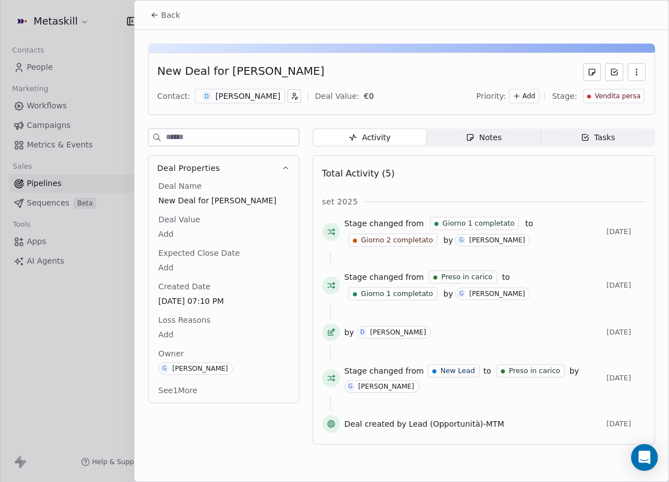
click at [177, 333] on body "Metaskill Contacts People Marketing Workflows Campaigns Metrics & Events Sales …" at bounding box center [334, 241] width 669 height 482
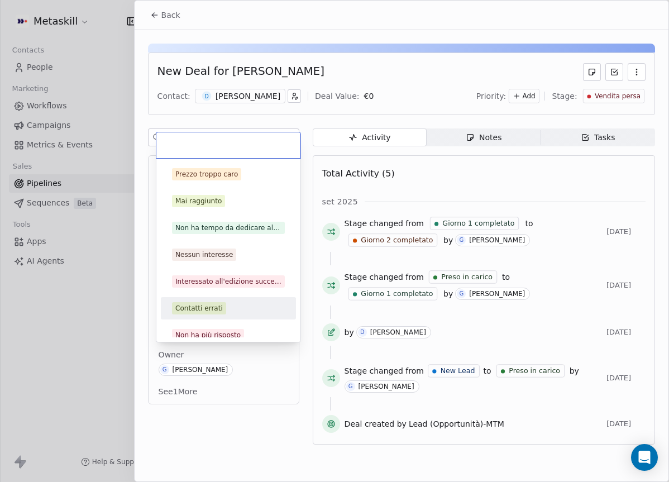
drag, startPoint x: 210, startPoint y: 309, endPoint x: 209, endPoint y: 301, distance: 7.9
click at [210, 310] on div "Contatti errati" at bounding box center [198, 308] width 47 height 10
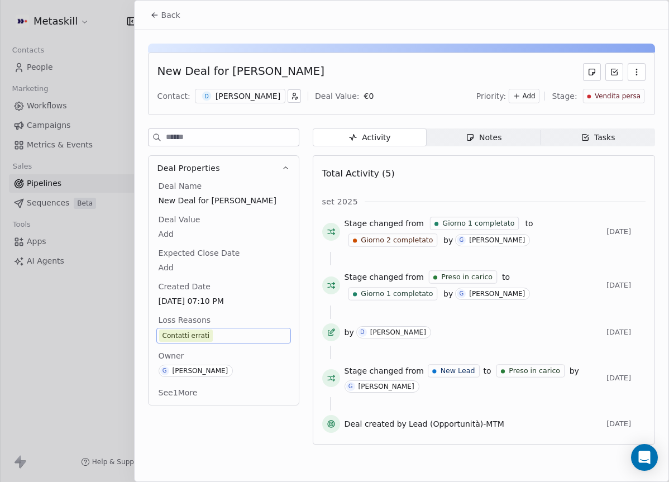
click at [157, 19] on icon at bounding box center [154, 15] width 9 height 9
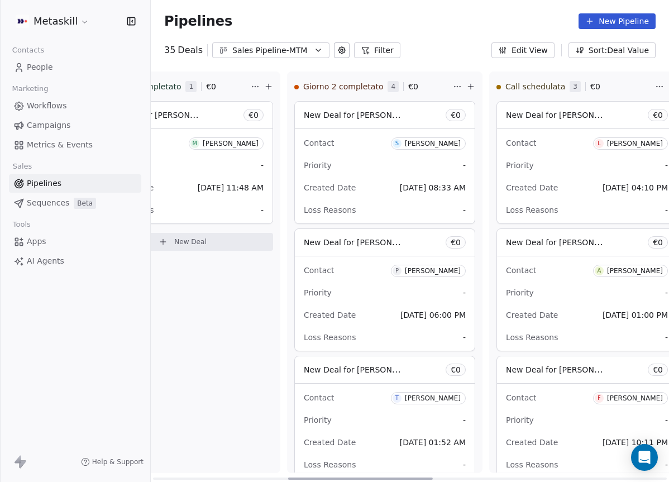
click at [415, 156] on div "Priority -" at bounding box center [385, 165] width 162 height 18
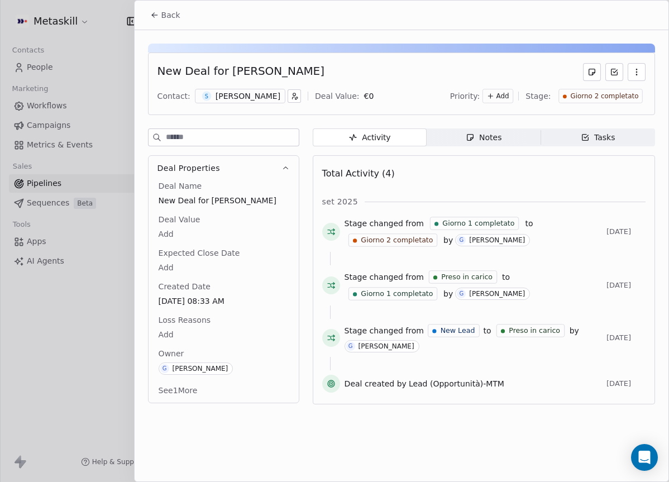
click at [280, 97] on div "[PERSON_NAME]" at bounding box center [247, 95] width 65 height 11
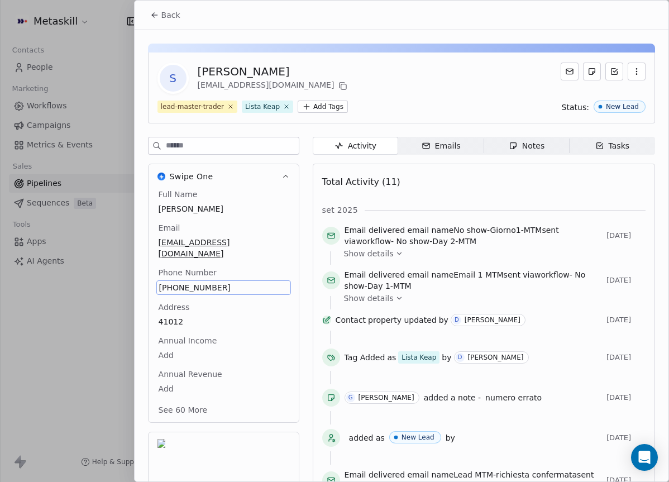
scroll to position [36, 0]
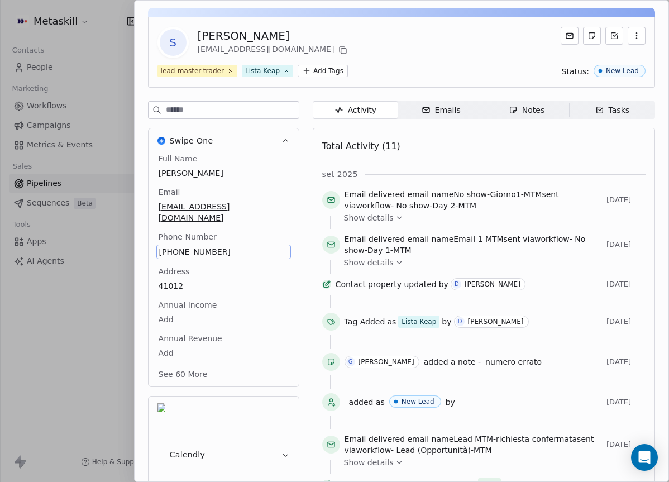
drag, startPoint x: 215, startPoint y: 239, endPoint x: 126, endPoint y: 231, distance: 89.7
click at [126, 481] on div "Back S [PERSON_NAME] [EMAIL_ADDRESS][DOMAIN_NAME] lead-master-trader Lista Keap…" at bounding box center [334, 482] width 669 height 0
click at [174, 246] on span "[PHONE_NUMBER]" at bounding box center [223, 251] width 129 height 11
click at [174, 241] on input "**********" at bounding box center [223, 247] width 129 height 22
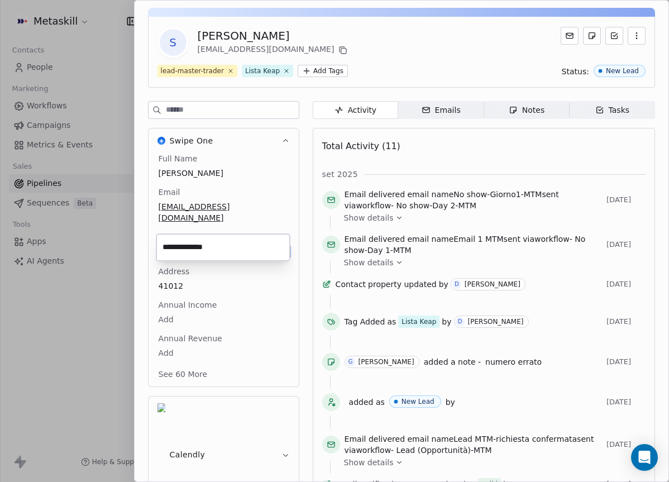
click at [519, 108] on html "Metaskill Contacts People Marketing Workflows Campaigns Metrics & Events Sales …" at bounding box center [334, 241] width 669 height 482
click at [521, 109] on div "Notes" at bounding box center [526, 110] width 36 height 12
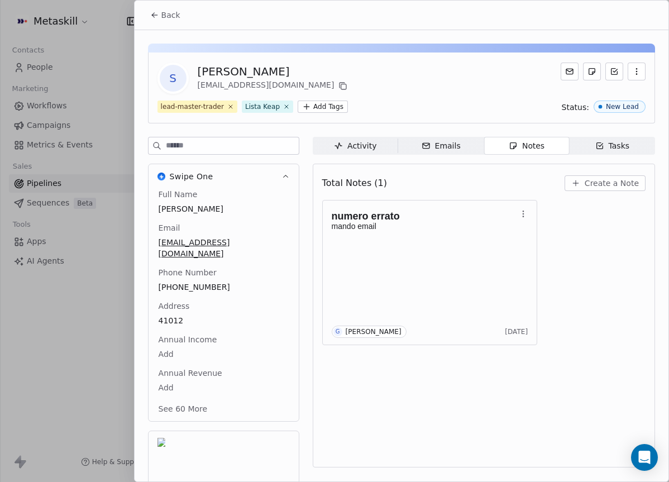
click at [197, 23] on div "Back" at bounding box center [402, 15] width 534 height 29
click at [160, 19] on button "Back" at bounding box center [165, 15] width 44 height 20
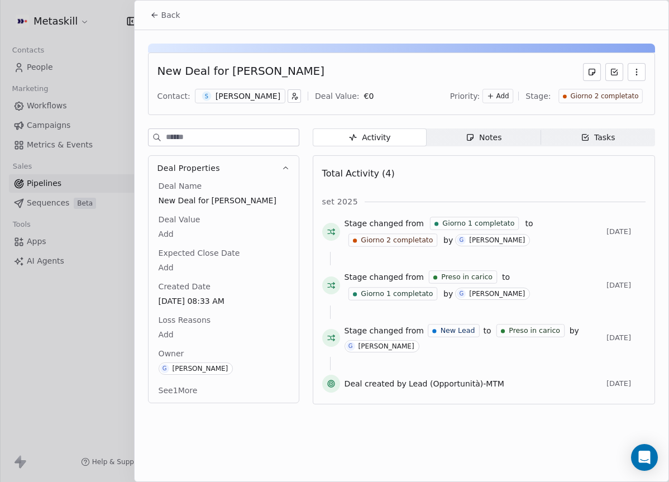
click at [577, 94] on span "Giorno 2 completato" at bounding box center [604, 96] width 68 height 9
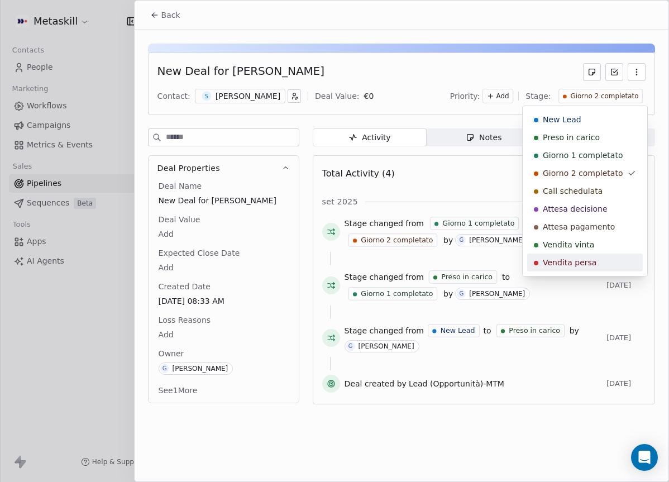
click at [544, 260] on span "Vendita persa" at bounding box center [570, 262] width 54 height 11
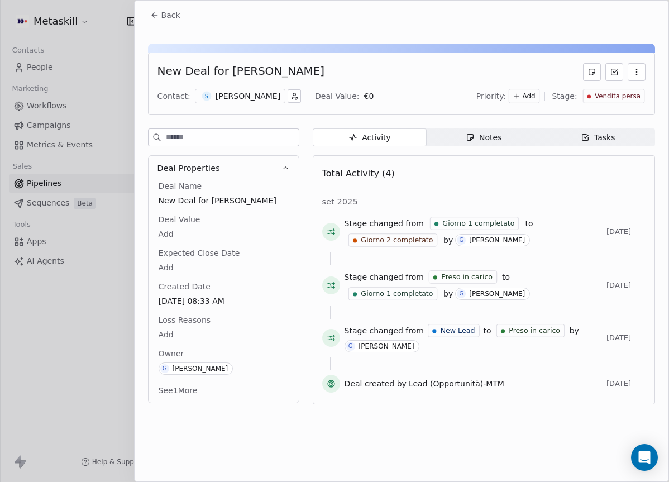
click at [172, 335] on body "Metaskill Contacts People Marketing Workflows Campaigns Metrics & Events Sales …" at bounding box center [334, 241] width 669 height 482
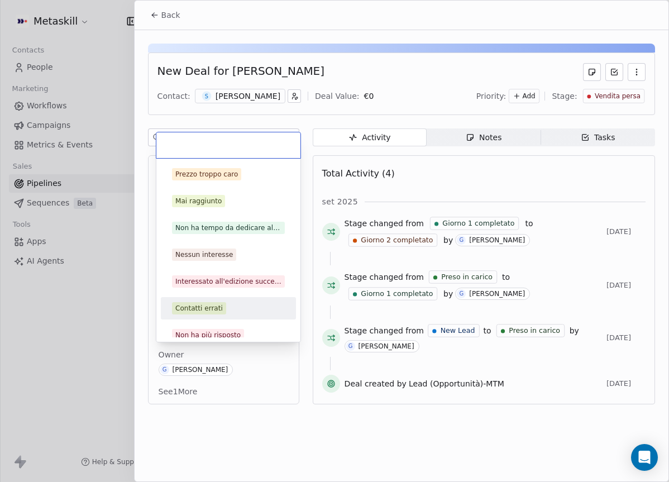
click at [212, 307] on div "Contatti errati" at bounding box center [198, 308] width 47 height 10
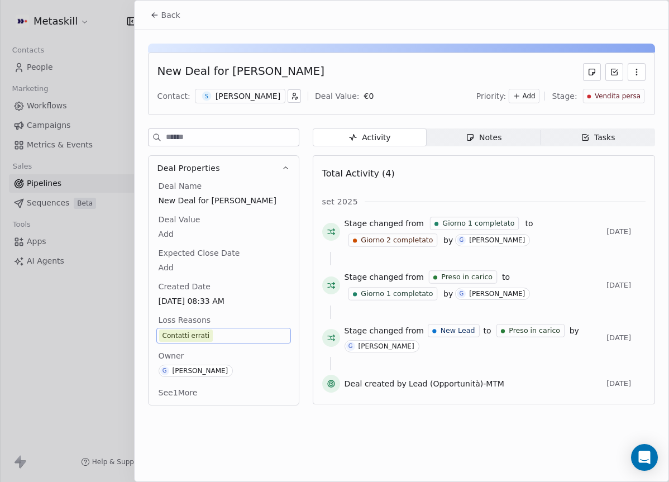
click at [171, 3] on div "Back" at bounding box center [402, 15] width 534 height 29
click at [172, 9] on button "Back" at bounding box center [165, 15] width 44 height 20
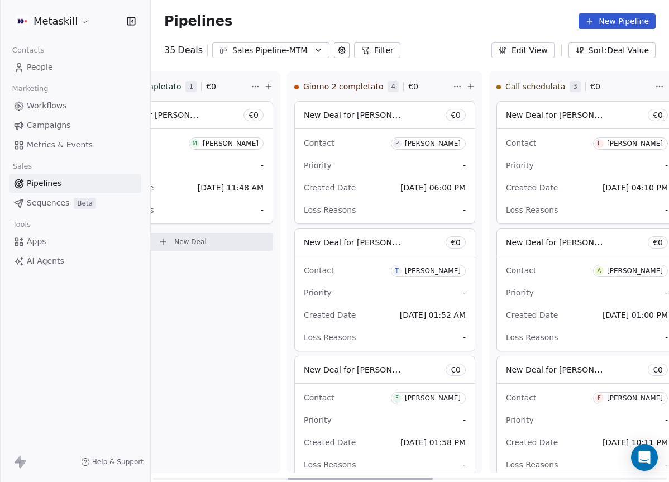
click at [446, 145] on div "[PERSON_NAME]" at bounding box center [433, 144] width 56 height 8
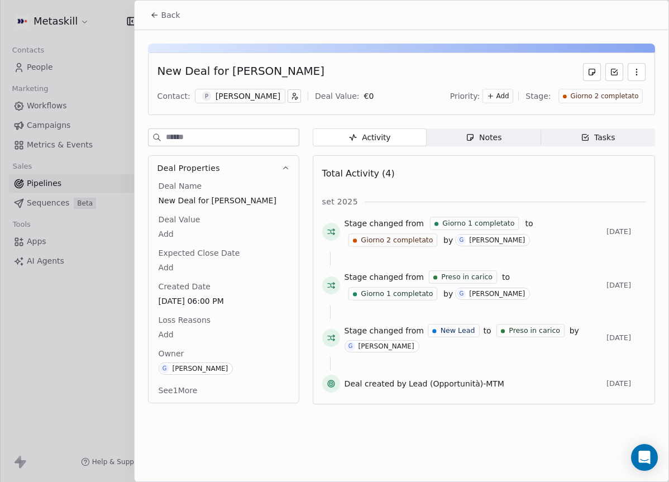
click at [257, 98] on div "[PERSON_NAME]" at bounding box center [247, 95] width 65 height 11
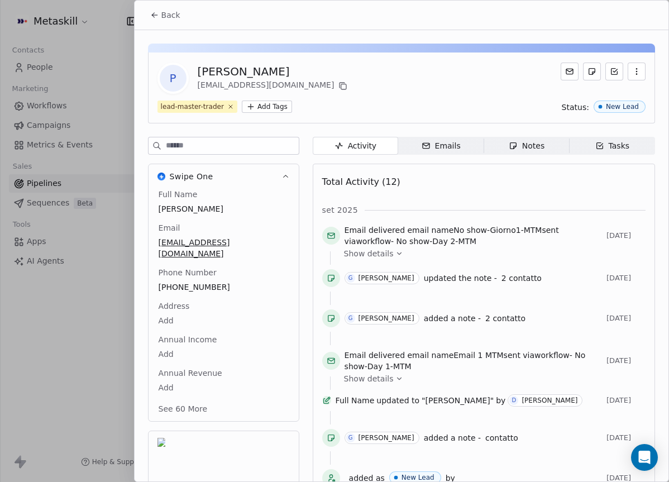
scroll to position [36, 0]
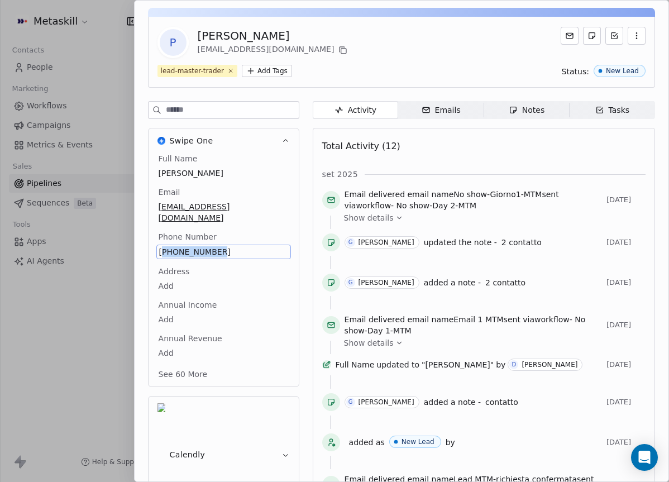
click at [533, 113] on div "Notes" at bounding box center [526, 110] width 36 height 12
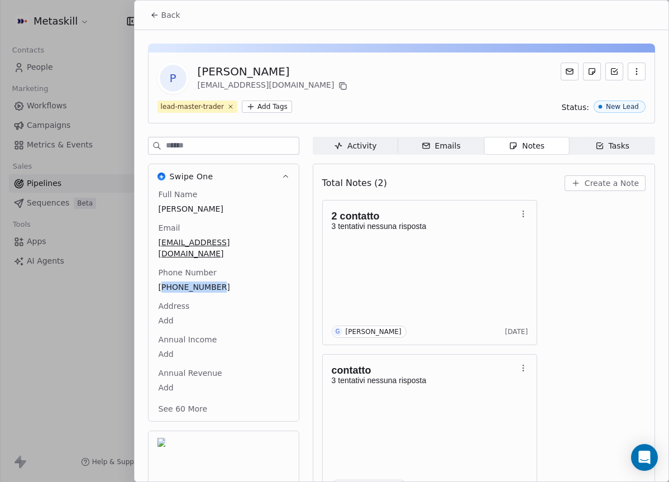
click at [176, 14] on span "Back" at bounding box center [170, 14] width 19 height 11
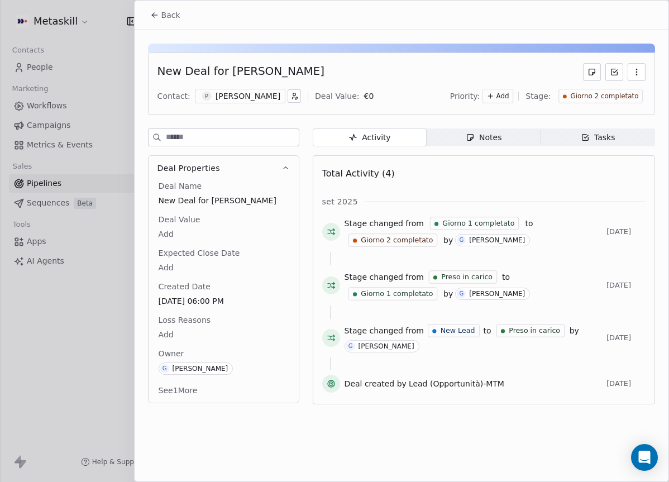
click at [587, 99] on span "Giorno 2 completato" at bounding box center [604, 96] width 68 height 9
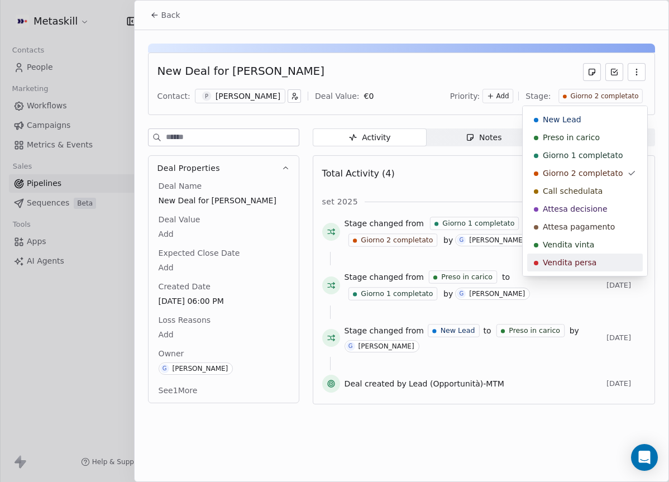
click at [582, 261] on span "Vendita persa" at bounding box center [570, 262] width 54 height 11
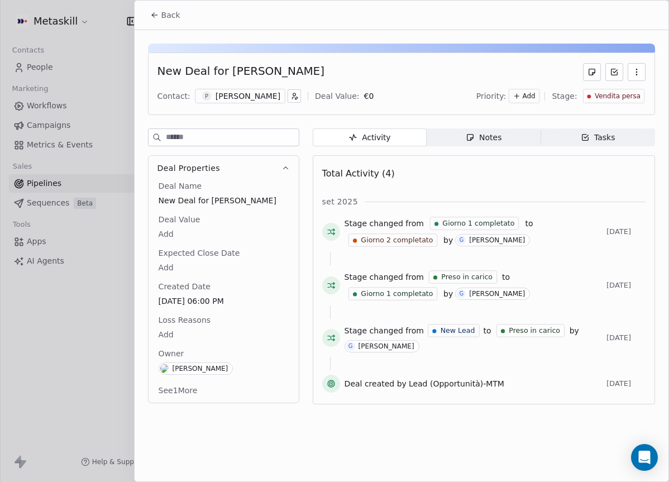
click at [174, 331] on body "Metaskill Contacts People Marketing Workflows Campaigns Metrics & Events Sales …" at bounding box center [334, 241] width 669 height 482
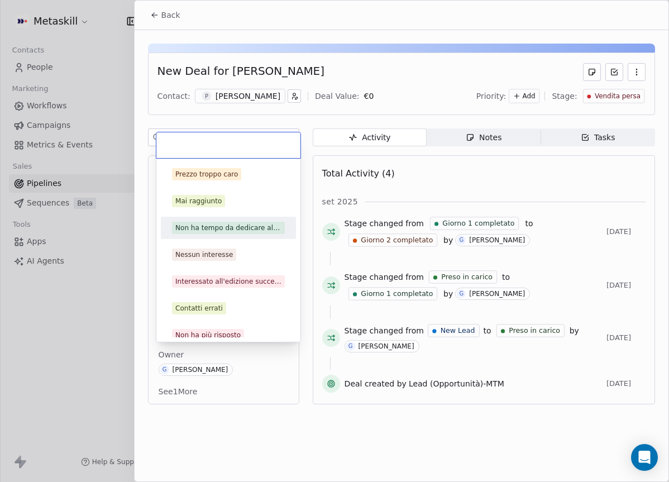
click at [227, 203] on div "Mai raggiunto" at bounding box center [228, 201] width 113 height 12
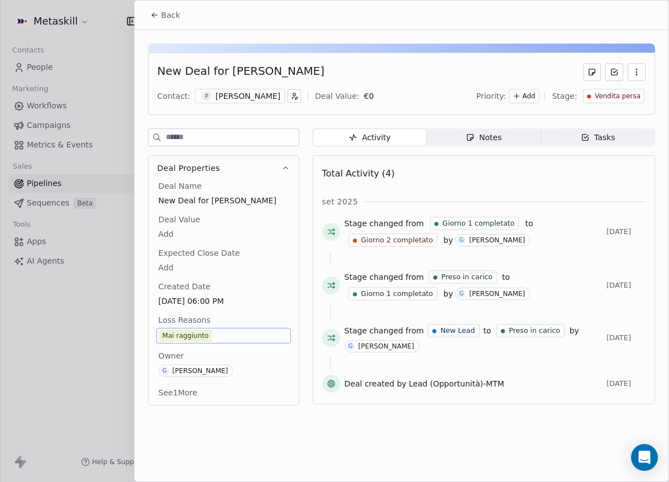
click at [167, 30] on div "New Deal for [PERSON_NAME] Contact: P [PERSON_NAME] Deal Value: € 0 Priority: A…" at bounding box center [402, 221] width 534 height 382
click at [167, 24] on button "Back" at bounding box center [165, 15] width 44 height 20
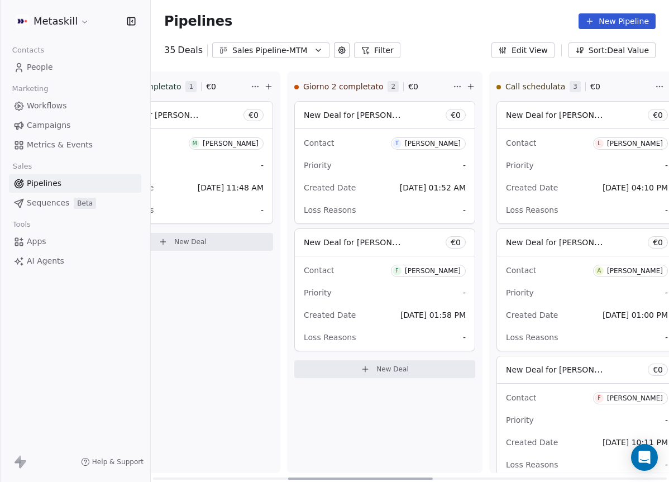
click at [434, 142] on div "[PERSON_NAME]" at bounding box center [433, 144] width 56 height 8
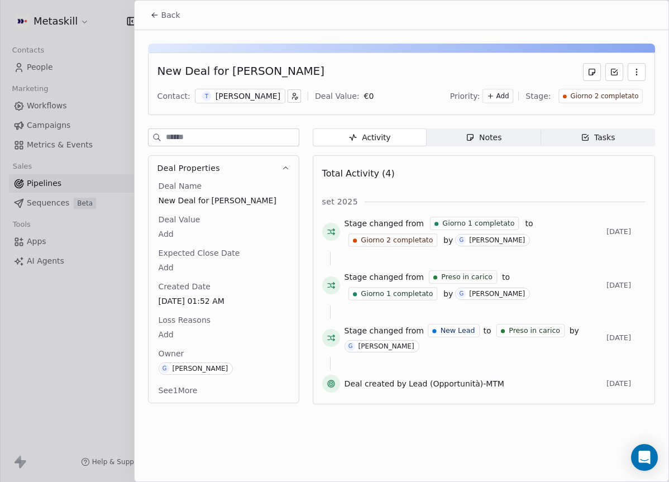
click at [256, 95] on div "[PERSON_NAME]" at bounding box center [247, 95] width 65 height 11
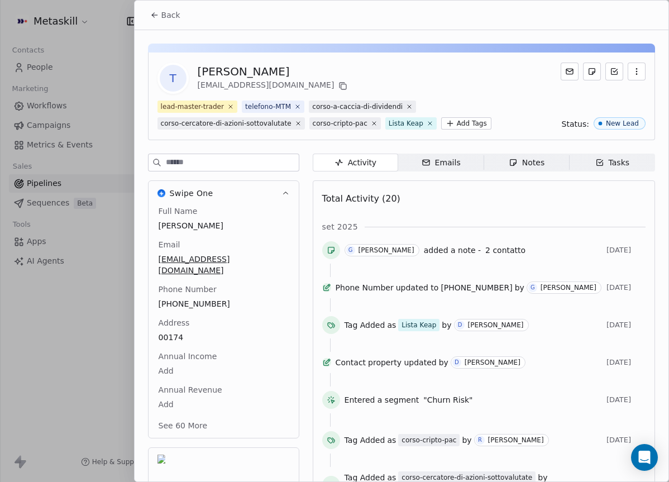
scroll to position [52, 0]
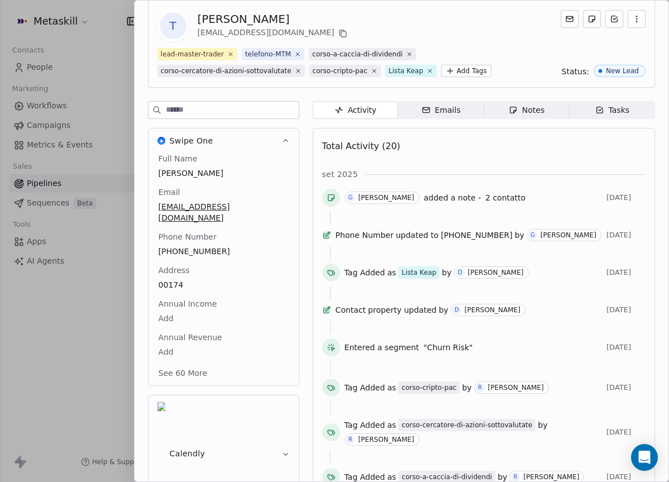
click at [189, 288] on div "Full Name [PERSON_NAME] Email [EMAIL_ADDRESS][DOMAIN_NAME] Phone Number [PHONE_…" at bounding box center [223, 267] width 135 height 228
click at [522, 104] on div "Notes" at bounding box center [526, 110] width 36 height 12
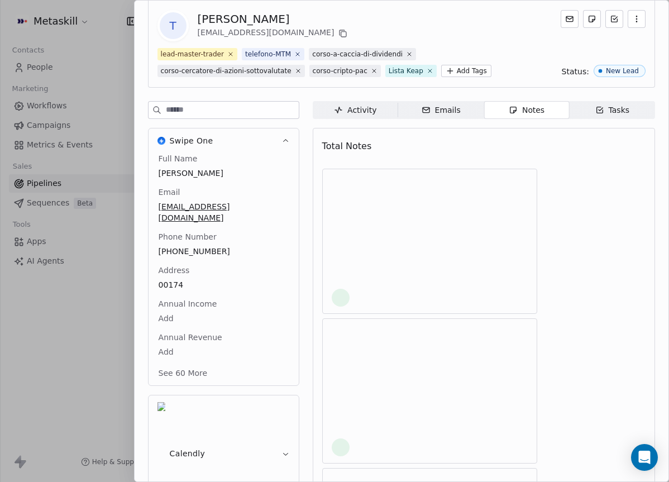
scroll to position [49, 0]
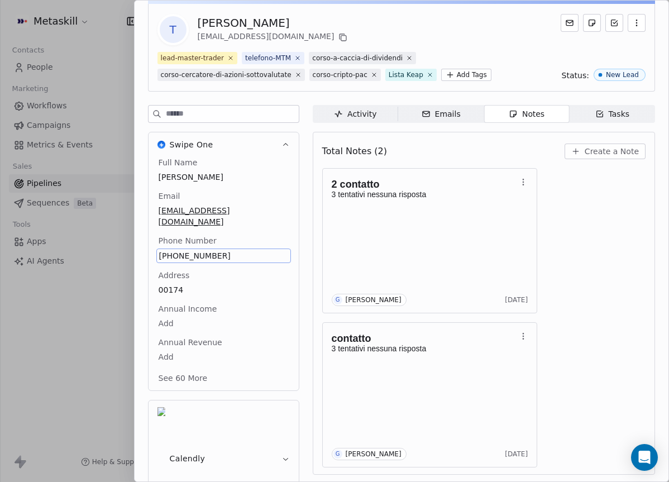
click at [189, 250] on span "[PHONE_NUMBER]" at bounding box center [223, 255] width 129 height 11
click at [184, 250] on span "[PHONE_NUMBER]" at bounding box center [223, 255] width 129 height 11
click at [264, 100] on html "Metaskill Contacts People Marketing Workflows Campaigns Metrics & Events Sales …" at bounding box center [334, 241] width 669 height 482
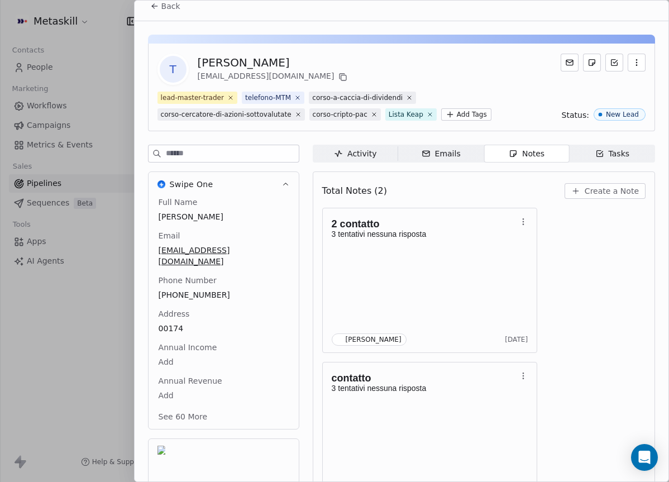
scroll to position [0, 0]
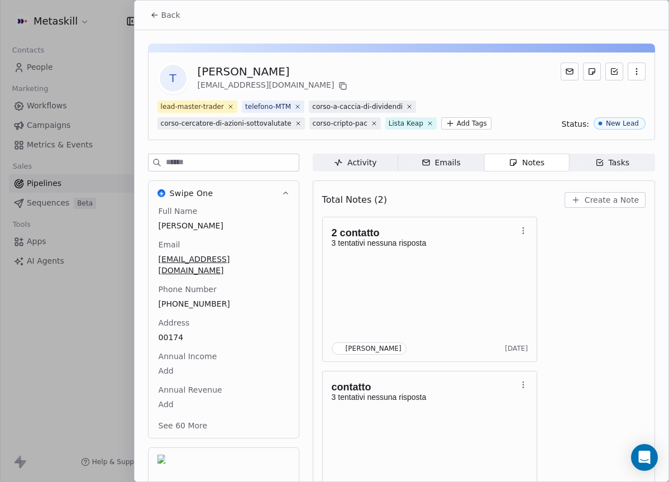
click at [163, 10] on span "Back" at bounding box center [170, 14] width 19 height 11
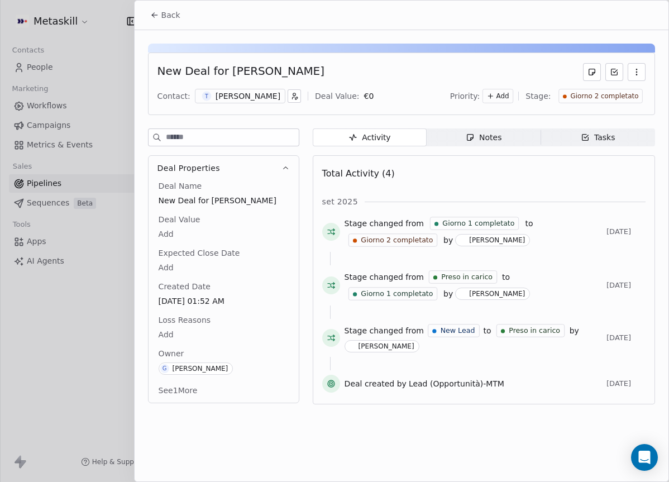
click at [592, 93] on span "Giorno 2 completato" at bounding box center [604, 96] width 68 height 9
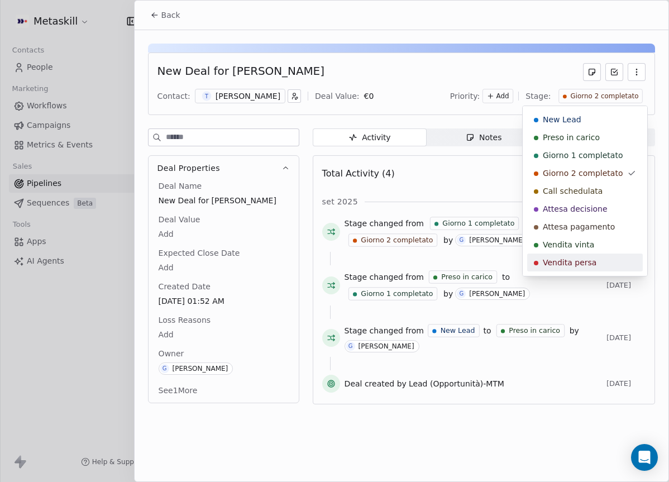
drag, startPoint x: 579, startPoint y: 261, endPoint x: 581, endPoint y: 253, distance: 8.1
click at [579, 259] on span "Vendita persa" at bounding box center [570, 262] width 54 height 11
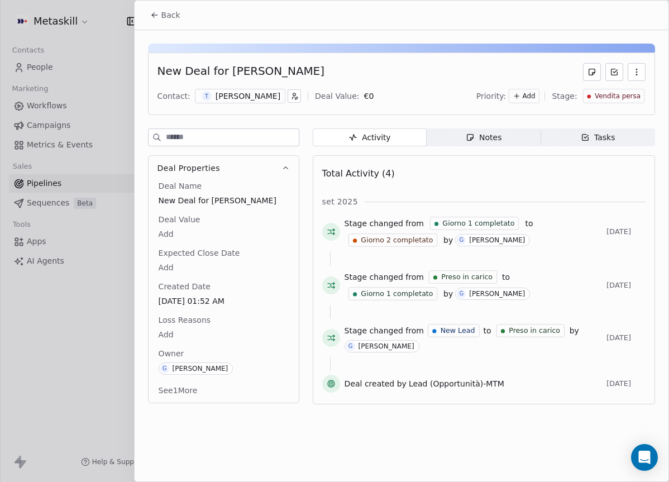
click at [193, 312] on div "Deal Name New Deal for [PERSON_NAME] Deal Value Add Expected Close Date Add Cre…" at bounding box center [223, 289] width 135 height 218
click at [188, 325] on span "Loss Reasons" at bounding box center [184, 319] width 56 height 11
click at [169, 332] on body "Metaskill Contacts People Marketing Workflows Campaigns Metrics & Events Sales …" at bounding box center [334, 241] width 669 height 482
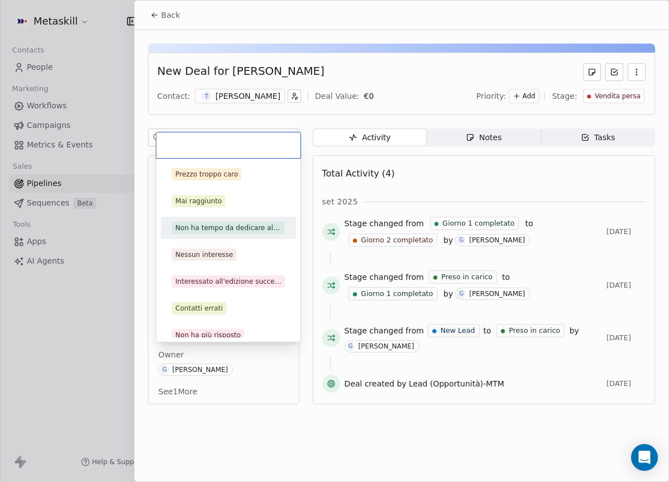
click at [248, 207] on div "Mai raggiunto" at bounding box center [228, 201] width 113 height 12
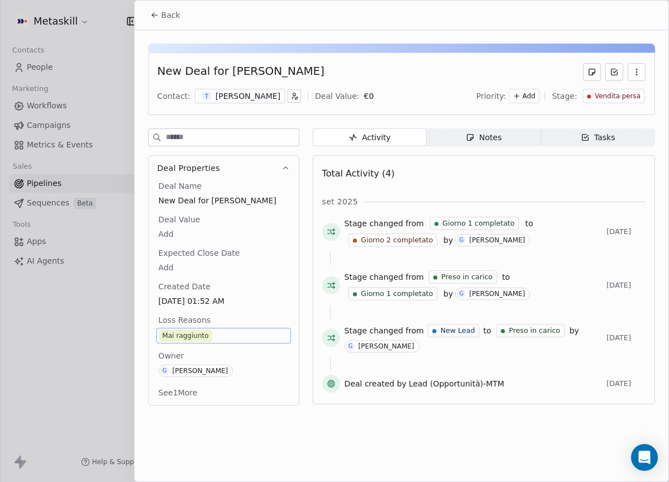
click at [147, 20] on button "Back" at bounding box center [165, 15] width 44 height 20
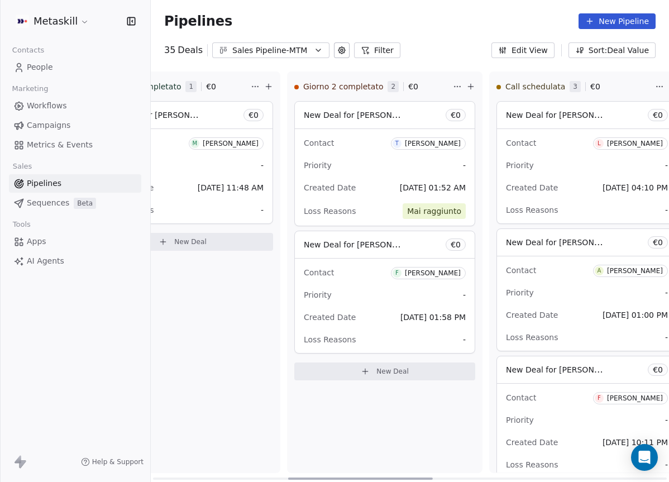
click at [424, 270] on div "[PERSON_NAME]" at bounding box center [433, 273] width 56 height 8
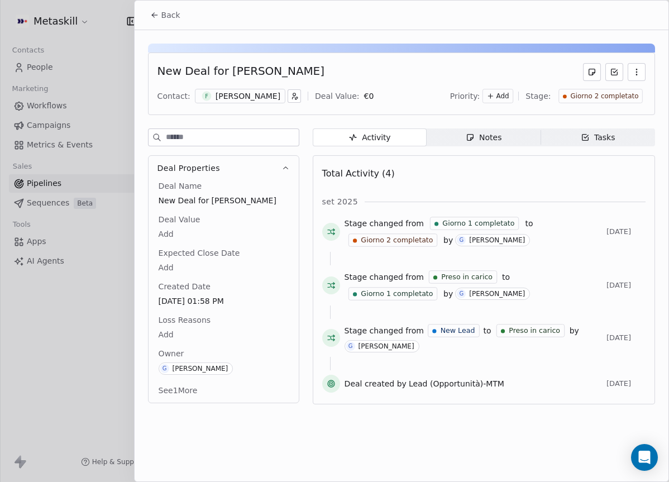
click at [265, 104] on div "Contact: F [PERSON_NAME] Deal Value: € 0 Priority: Add Stage: Giorno 2 completa…" at bounding box center [401, 96] width 488 height 17
click at [264, 99] on div "[PERSON_NAME]" at bounding box center [247, 95] width 65 height 11
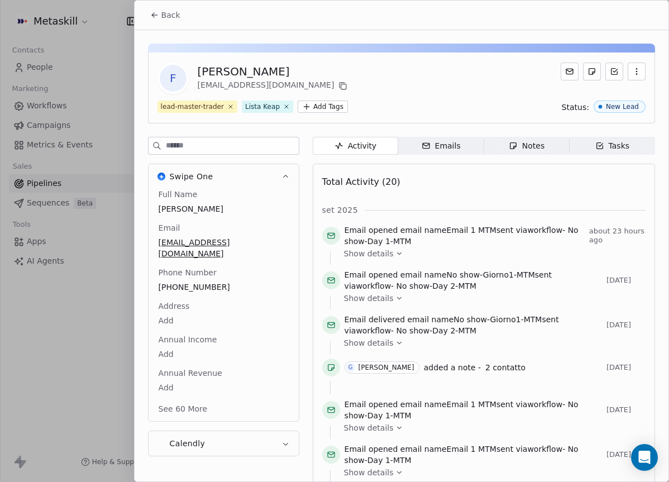
scroll to position [36, 0]
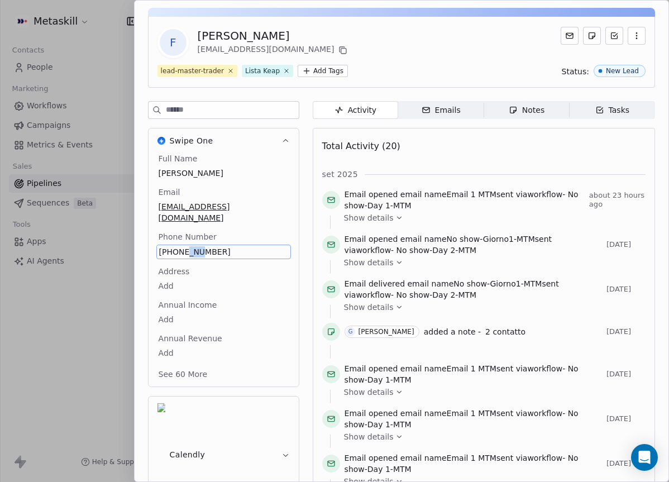
click at [179, 246] on span "[PHONE_NUMBER]" at bounding box center [223, 251] width 129 height 11
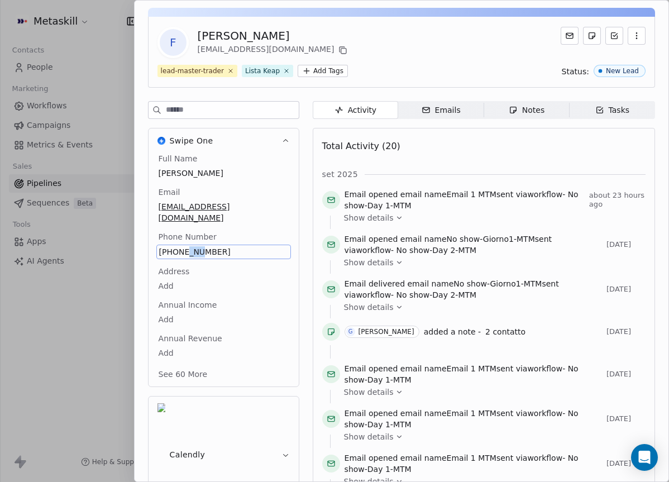
click at [183, 246] on span "[PHONE_NUMBER]" at bounding box center [223, 251] width 129 height 11
click at [350, 51] on html "Metaskill Contacts People Marketing Workflows Campaigns Metrics & Events Sales …" at bounding box center [334, 241] width 669 height 482
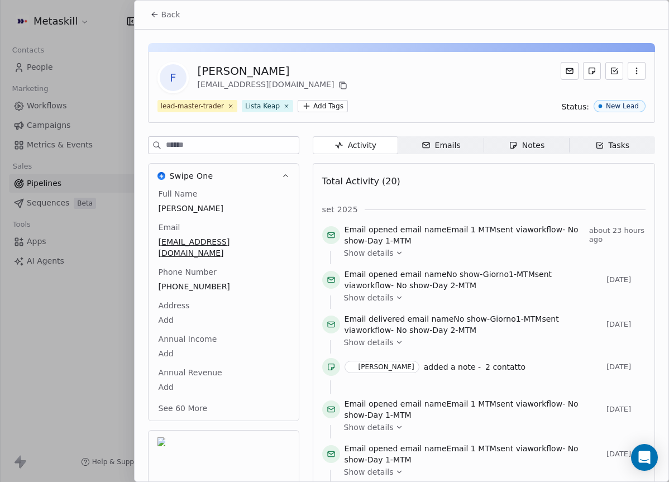
scroll to position [0, 0]
click at [177, 15] on span "Back" at bounding box center [170, 14] width 19 height 11
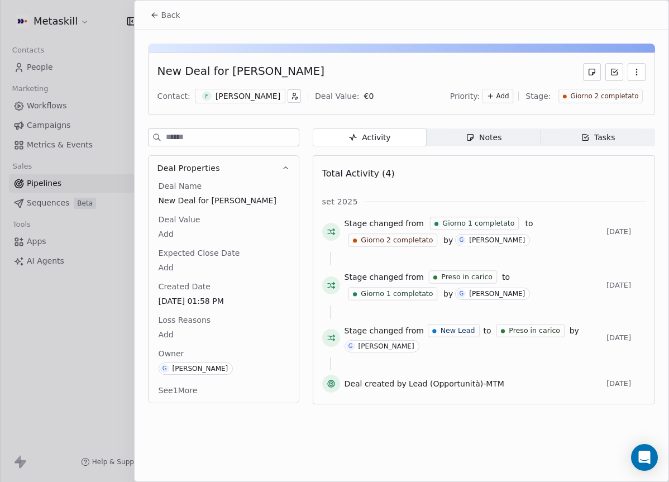
click at [608, 95] on span "Giorno 2 completato" at bounding box center [604, 96] width 68 height 9
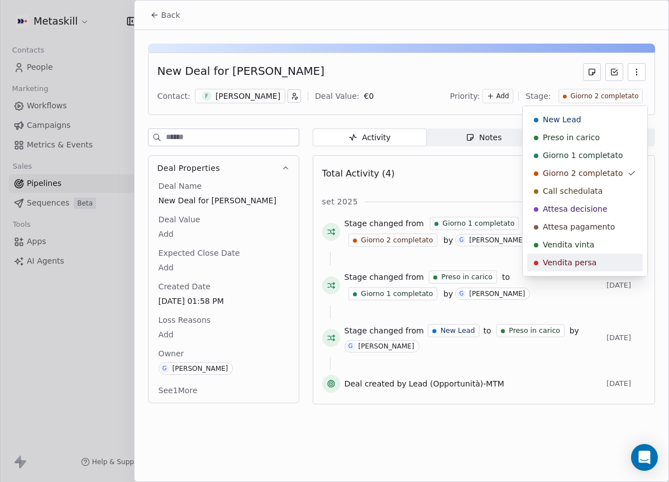
drag, startPoint x: 584, startPoint y: 264, endPoint x: 548, endPoint y: 257, distance: 36.9
click at [584, 263] on span "Vendita persa" at bounding box center [570, 262] width 54 height 11
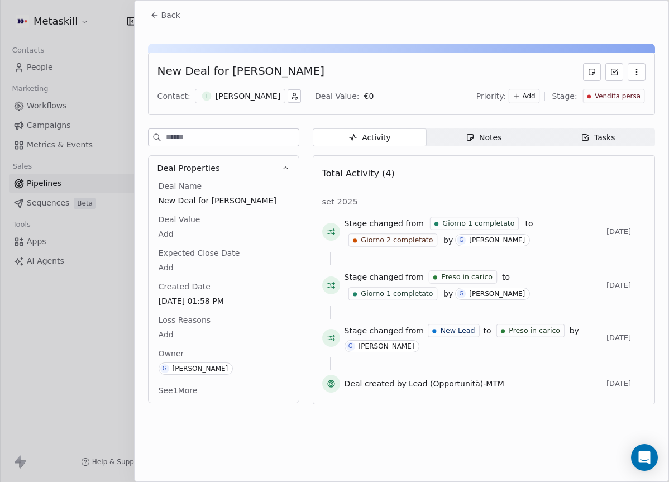
click at [175, 332] on body "Metaskill Contacts People Marketing Workflows Campaigns Metrics & Events Sales …" at bounding box center [334, 241] width 669 height 482
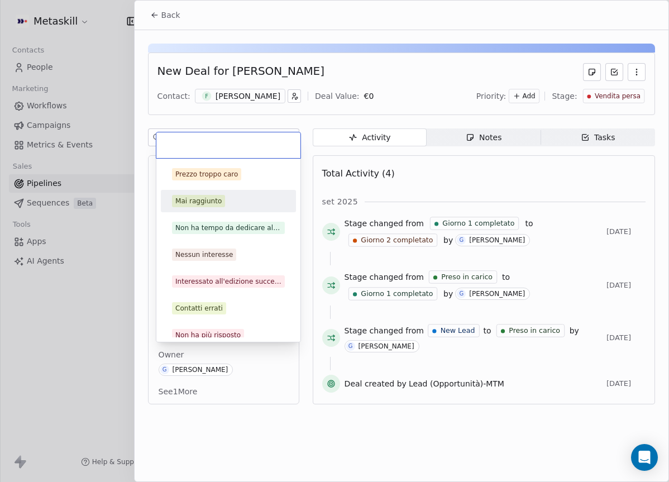
drag, startPoint x: 203, startPoint y: 201, endPoint x: 189, endPoint y: 193, distance: 16.6
click at [203, 201] on div "Mai raggiunto" at bounding box center [198, 201] width 46 height 10
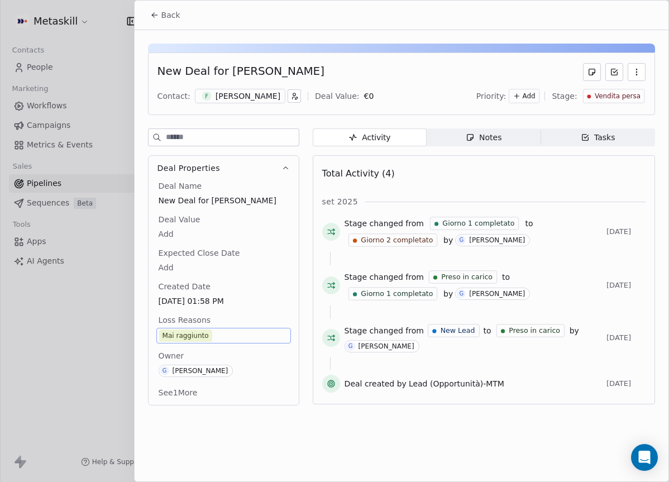
click at [166, 27] on div "Back" at bounding box center [402, 15] width 534 height 29
click at [169, 15] on span "Back" at bounding box center [170, 14] width 19 height 11
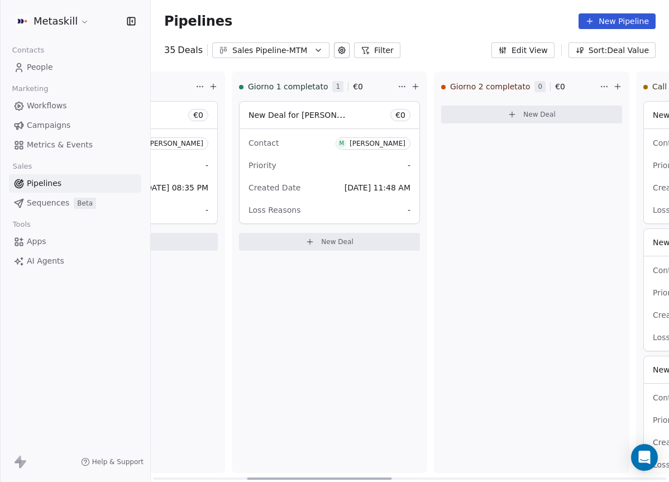
drag, startPoint x: 338, startPoint y: 476, endPoint x: 297, endPoint y: 356, distance: 127.3
click at [296, 477] on div at bounding box center [319, 478] width 145 height 2
click at [292, 161] on div "Priority -" at bounding box center [332, 165] width 162 height 18
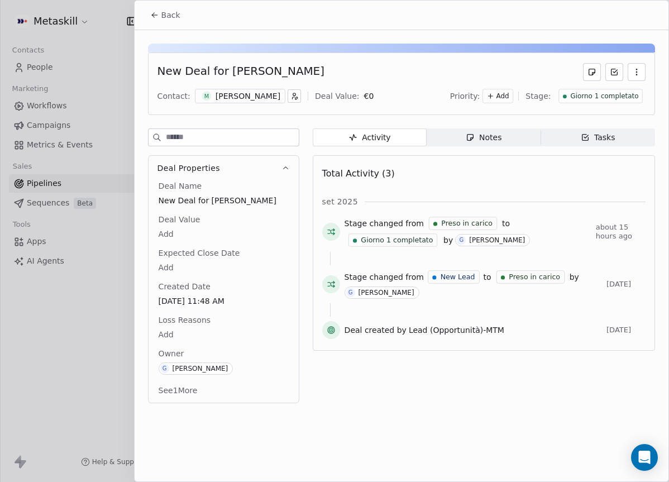
click at [227, 90] on div "[PERSON_NAME]" at bounding box center [247, 95] width 65 height 11
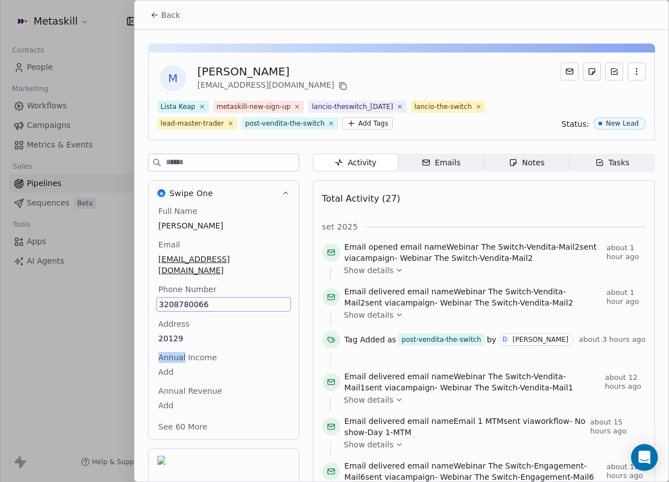
scroll to position [52, 0]
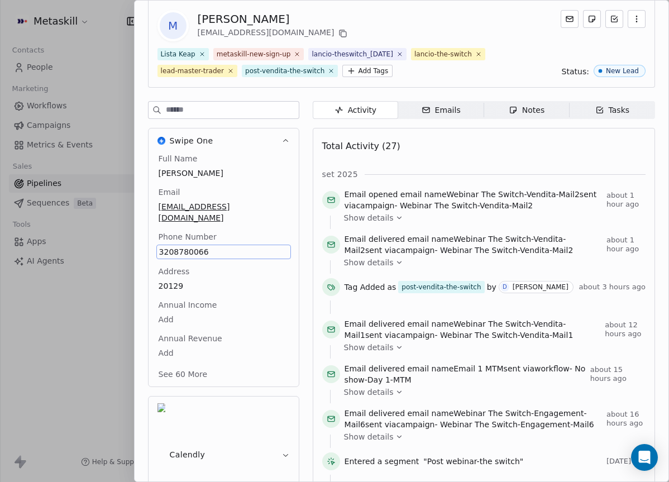
click at [535, 109] on div "Notes" at bounding box center [526, 110] width 36 height 12
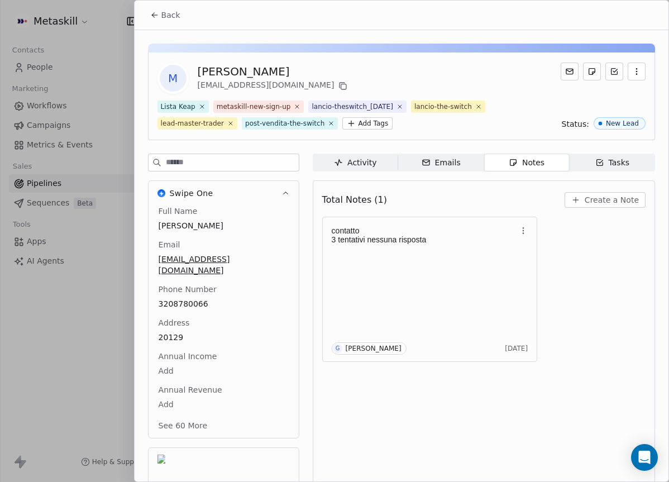
click at [167, 24] on button "Back" at bounding box center [165, 15] width 44 height 20
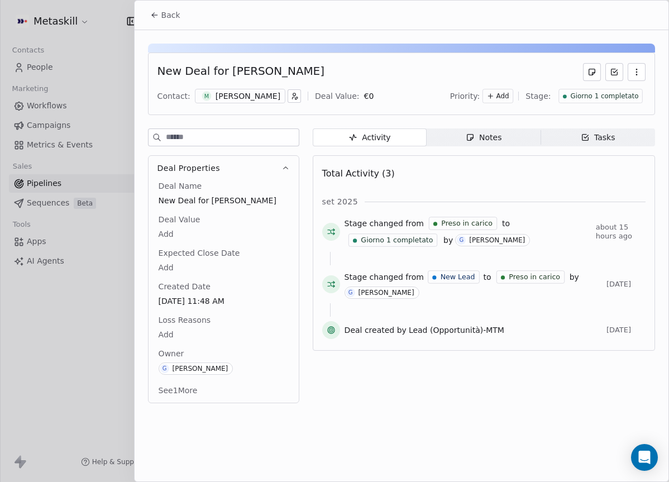
click at [613, 88] on div "Priority: Add Stage: Giorno 1 completato" at bounding box center [547, 96] width 195 height 17
click at [616, 98] on span "Giorno 1 completato" at bounding box center [604, 96] width 68 height 9
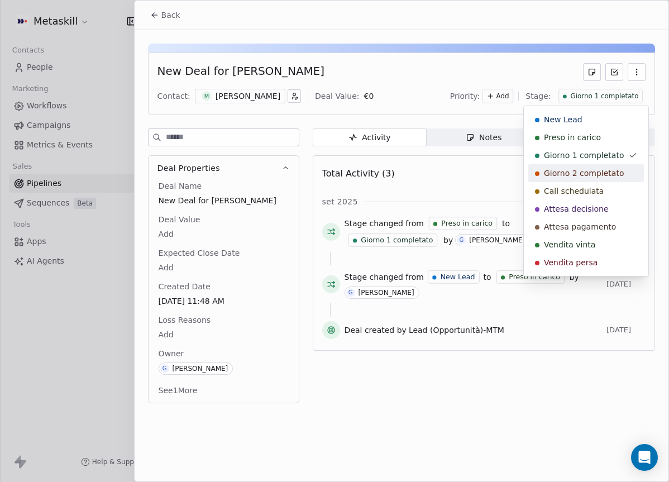
click at [603, 167] on div "Giorno 2 completato" at bounding box center [586, 173] width 116 height 18
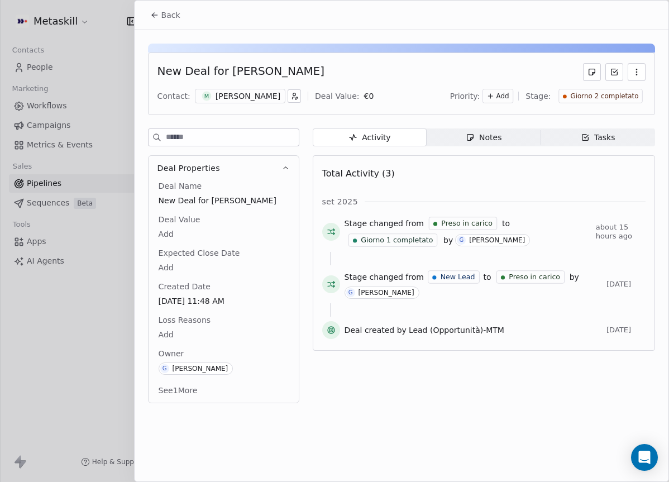
click at [152, 20] on button "Back" at bounding box center [165, 15] width 44 height 20
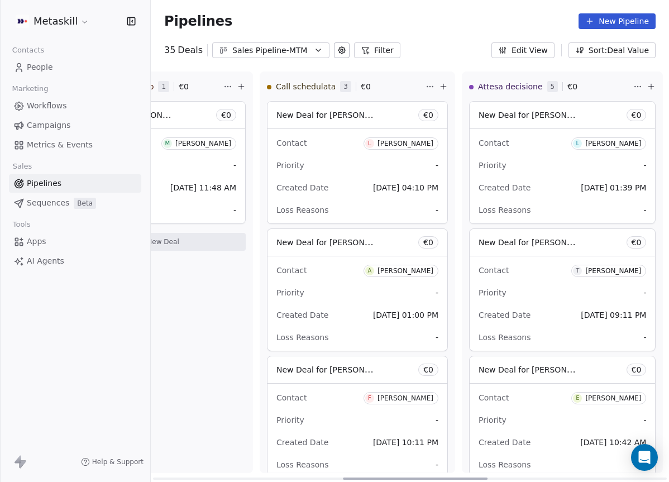
scroll to position [0, 714]
drag, startPoint x: 278, startPoint y: 474, endPoint x: 384, endPoint y: 453, distance: 108.1
click at [384, 477] on div at bounding box center [424, 478] width 145 height 2
click at [390, 177] on div "Contact L [PERSON_NAME] Priority - Created Date [DATE] 04:10 PM Loss Reasons -" at bounding box center [356, 176] width 180 height 94
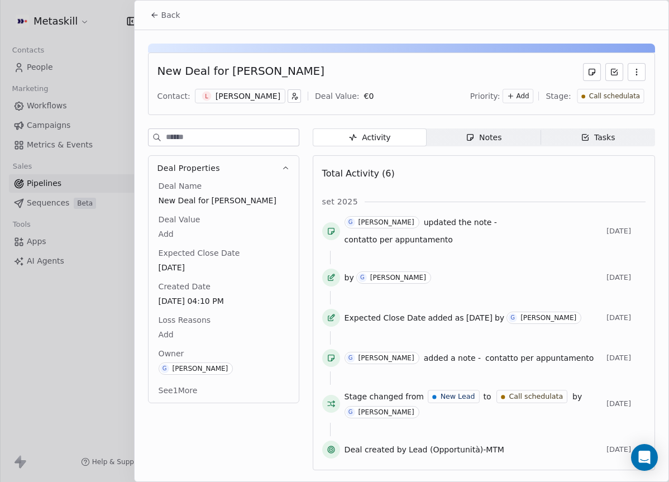
click at [258, 94] on div "[PERSON_NAME]" at bounding box center [247, 95] width 65 height 11
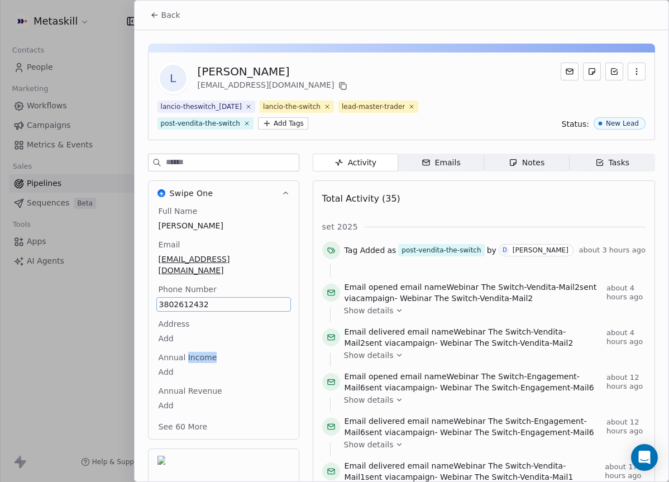
scroll to position [52, 0]
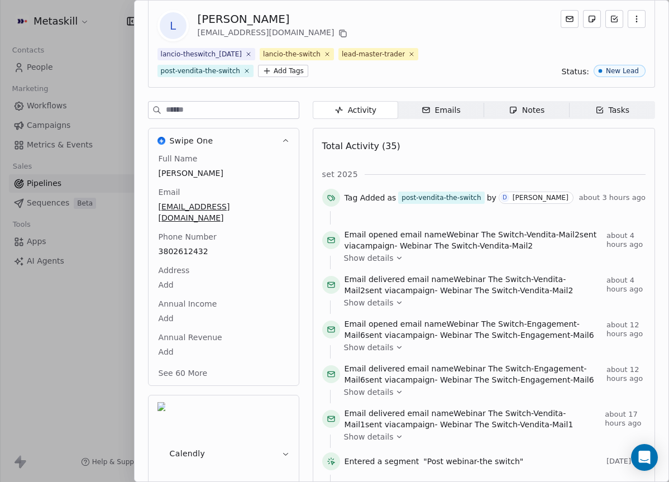
click at [528, 105] on div "Notes" at bounding box center [526, 110] width 36 height 12
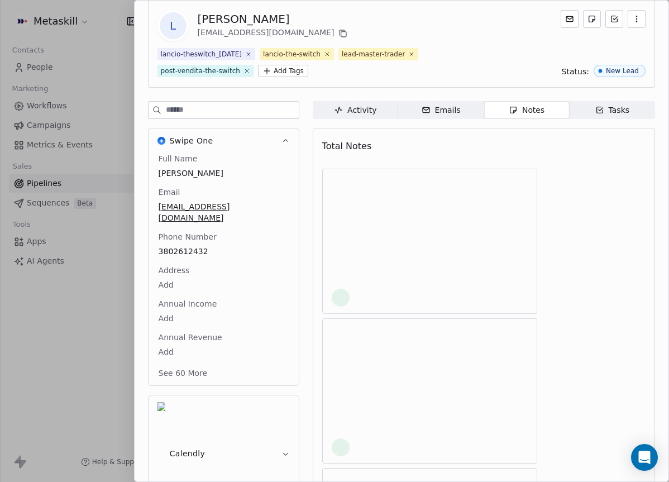
scroll to position [9, 0]
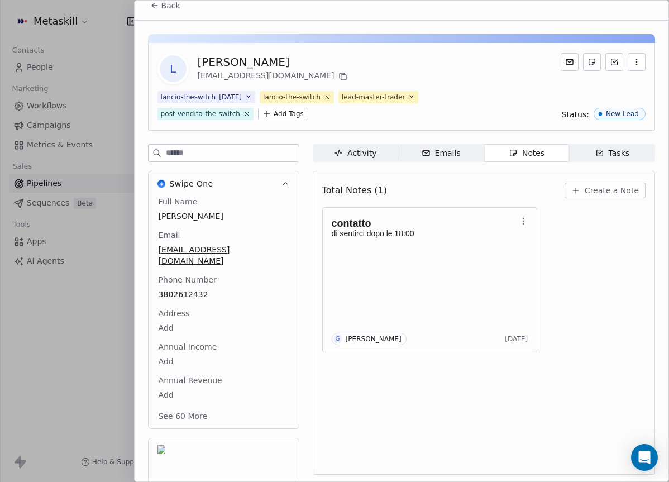
click at [360, 152] on div "Activity" at bounding box center [355, 153] width 42 height 12
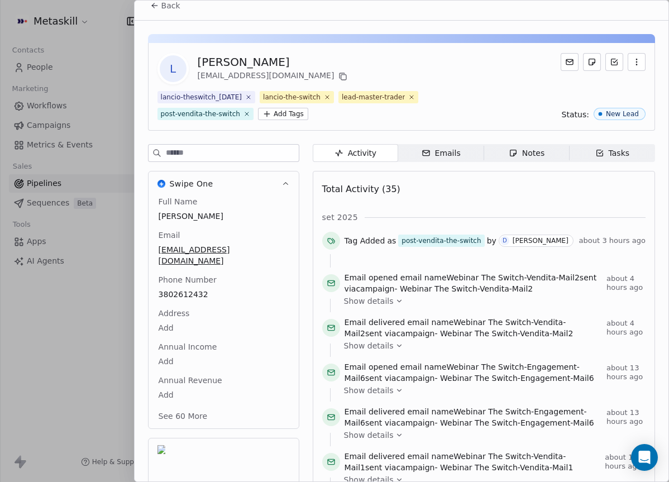
click at [171, 9] on span "Back" at bounding box center [170, 5] width 19 height 11
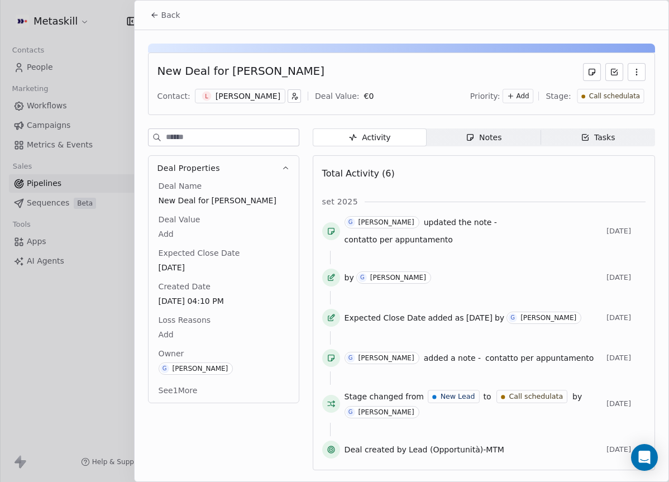
click at [620, 95] on span "Call schedulata" at bounding box center [613, 96] width 51 height 9
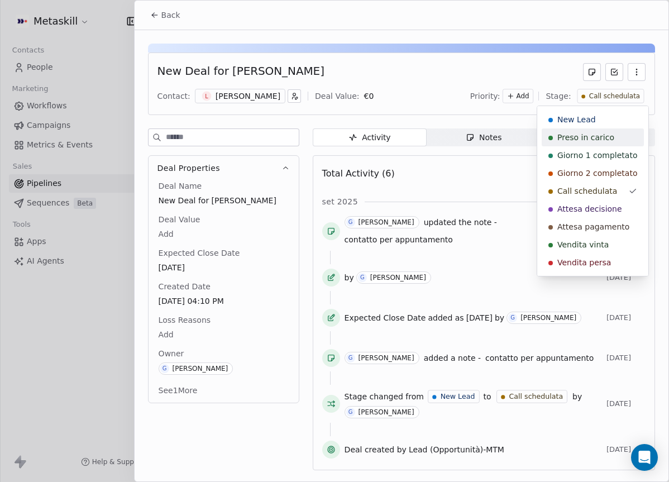
click at [602, 138] on span "Preso in carico" at bounding box center [585, 137] width 57 height 11
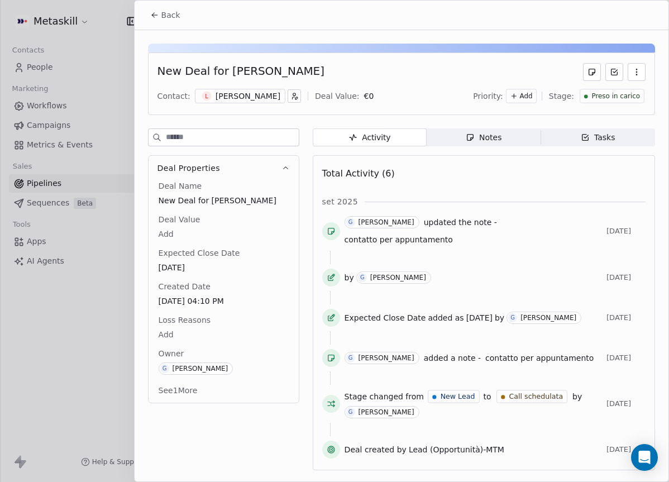
click at [162, 20] on span "Back" at bounding box center [170, 14] width 19 height 11
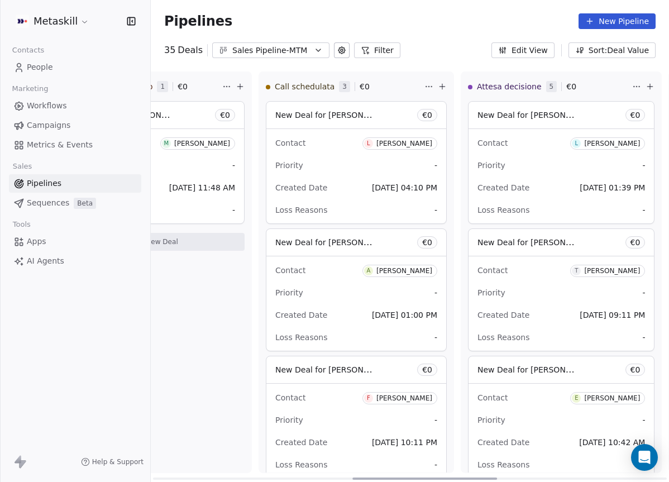
click at [411, 270] on div "[PERSON_NAME]" at bounding box center [404, 271] width 56 height 8
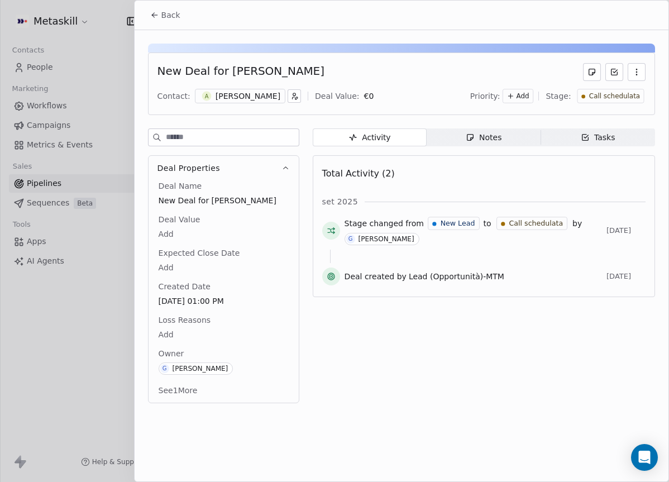
click at [265, 99] on div "[PERSON_NAME]" at bounding box center [247, 95] width 65 height 11
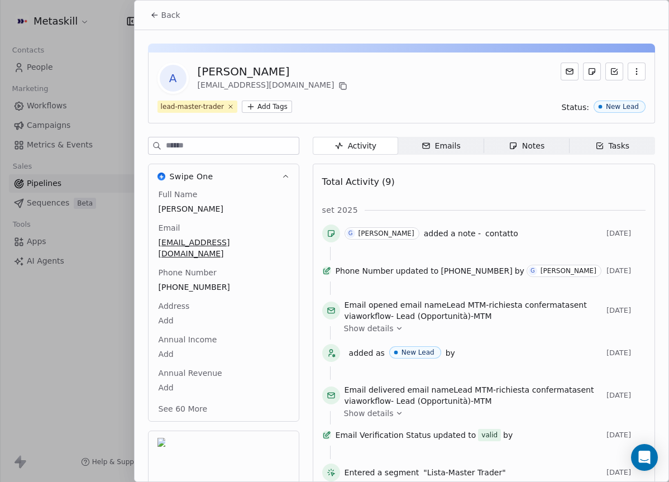
scroll to position [36, 0]
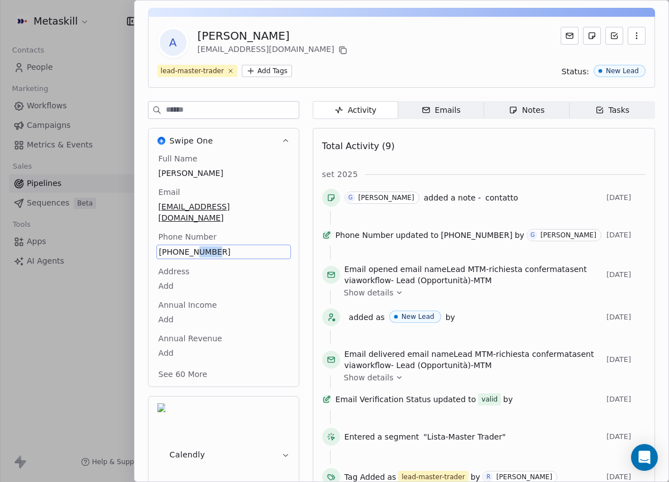
click at [186, 246] on span "[PHONE_NUMBER]" at bounding box center [223, 251] width 129 height 11
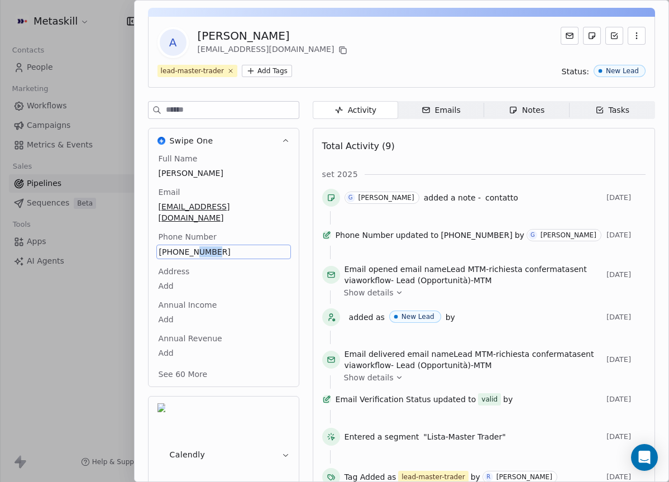
click at [186, 246] on span "[PHONE_NUMBER]" at bounding box center [223, 251] width 129 height 11
click at [177, 246] on span "[PHONE_NUMBER]" at bounding box center [223, 251] width 129 height 11
click at [529, 114] on html "Metaskill Contacts People Marketing Workflows Campaigns Metrics & Events Sales …" at bounding box center [334, 241] width 669 height 482
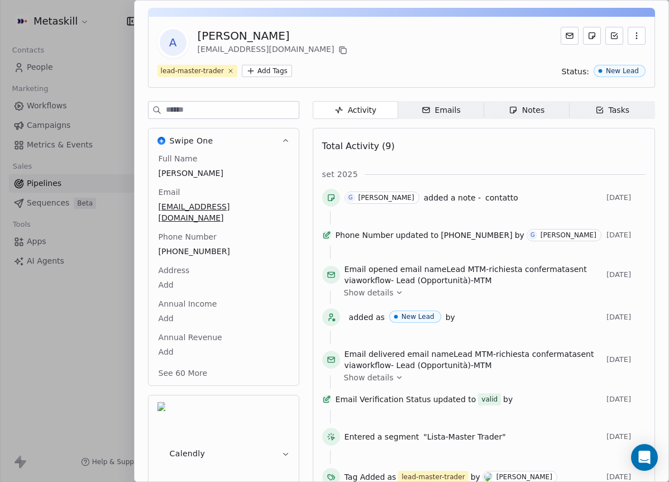
click at [567, 117] on span "Notes Notes" at bounding box center [525, 110] width 85 height 18
click at [551, 118] on div "Activity Activity Emails Emails Notes Notes Tasks Tasks Total Activity (9) set …" at bounding box center [484, 319] width 342 height 436
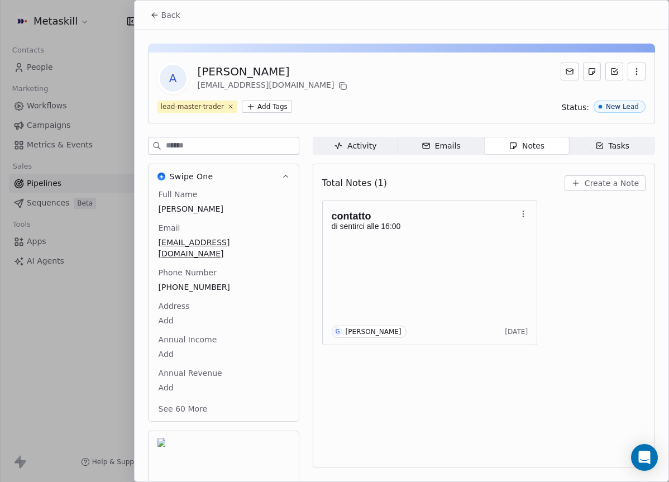
click at [582, 175] on button "Create a Note" at bounding box center [604, 183] width 81 height 16
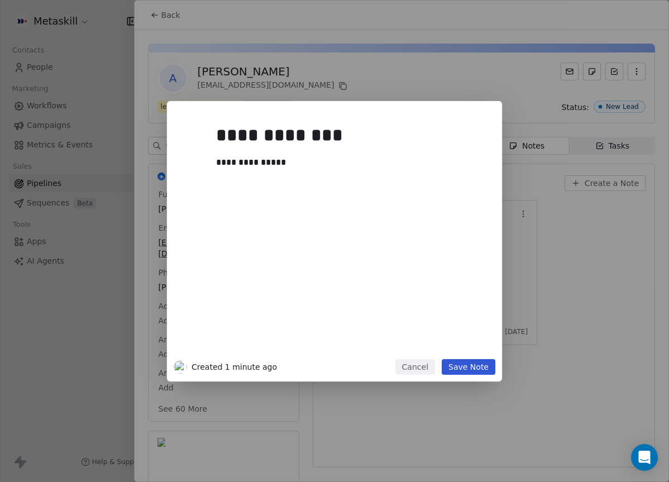
click at [485, 367] on button "Save Note" at bounding box center [468, 367] width 54 height 16
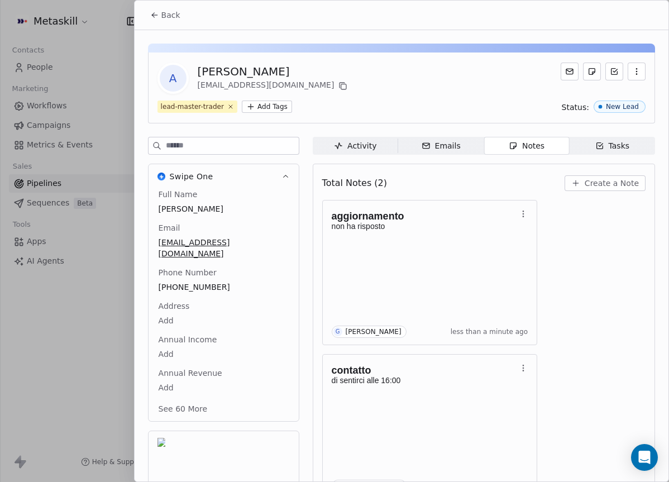
click at [171, 14] on span "Back" at bounding box center [170, 14] width 19 height 11
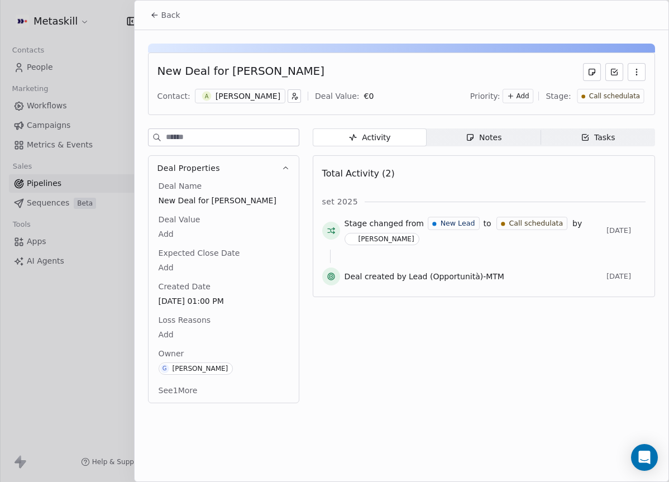
click at [626, 98] on span "Call schedulata" at bounding box center [613, 96] width 51 height 9
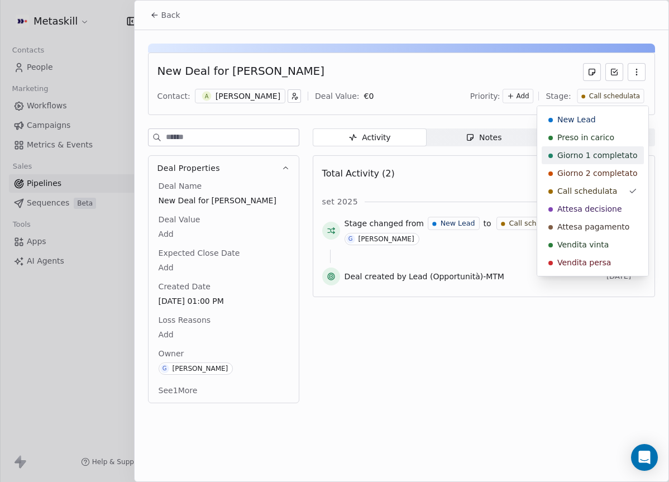
click at [607, 138] on span "Preso in carico" at bounding box center [585, 137] width 57 height 11
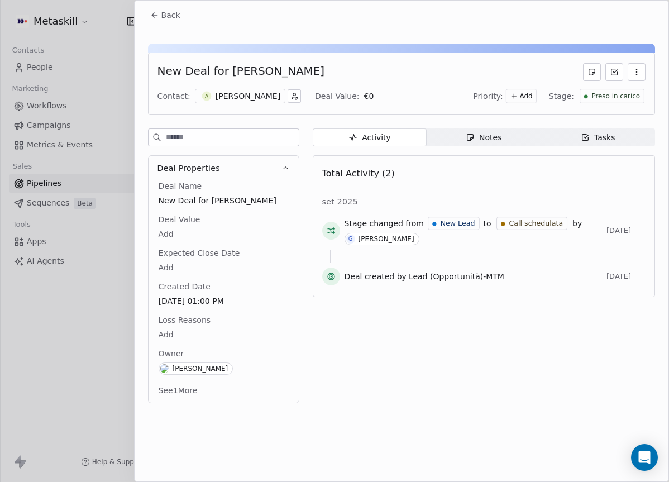
click at [169, 19] on span "Back" at bounding box center [170, 14] width 19 height 11
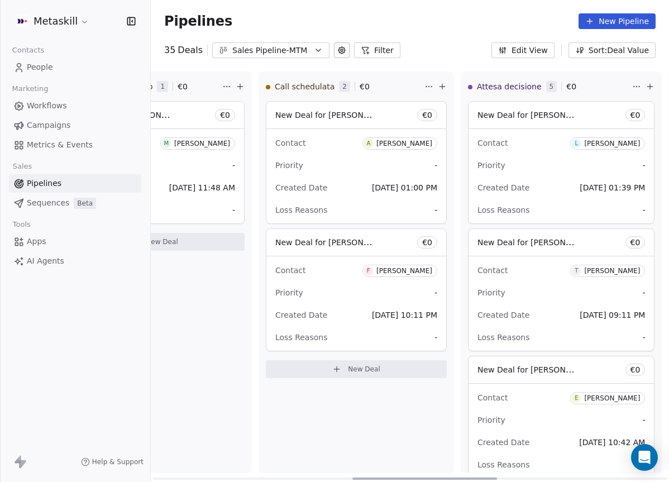
click at [378, 270] on div "[PERSON_NAME]" at bounding box center [404, 271] width 56 height 8
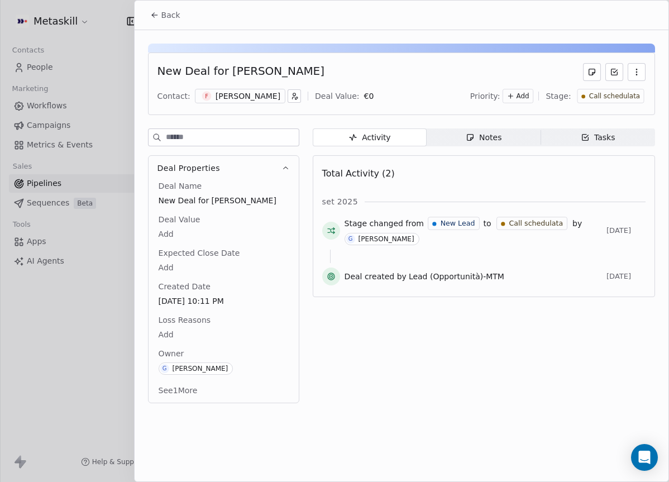
click at [510, 134] on span "Notes Notes" at bounding box center [483, 137] width 114 height 18
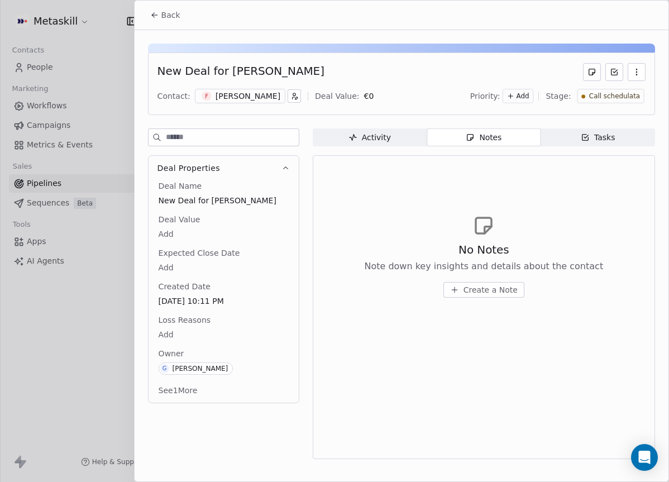
click at [257, 94] on div "[PERSON_NAME]" at bounding box center [247, 95] width 65 height 11
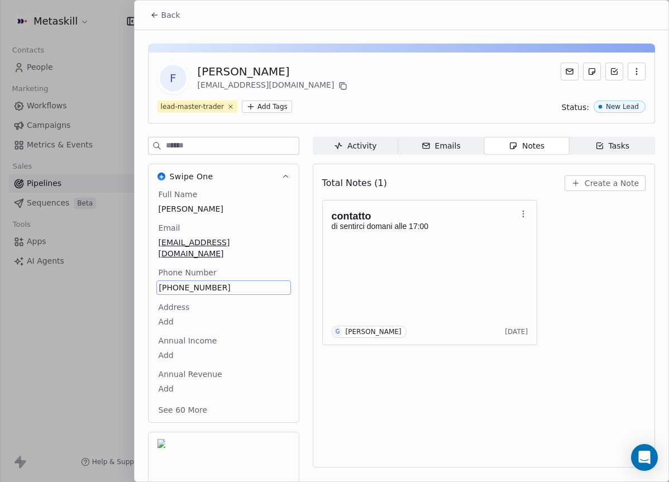
click at [196, 282] on span "[PHONE_NUMBER]" at bounding box center [223, 287] width 129 height 11
click at [592, 166] on div "Total Notes (1) Create a Note contatto di sentirci domani alle 17:00 G [PERSON_…" at bounding box center [484, 316] width 342 height 304
click at [598, 181] on span "Create a Note" at bounding box center [611, 182] width 54 height 11
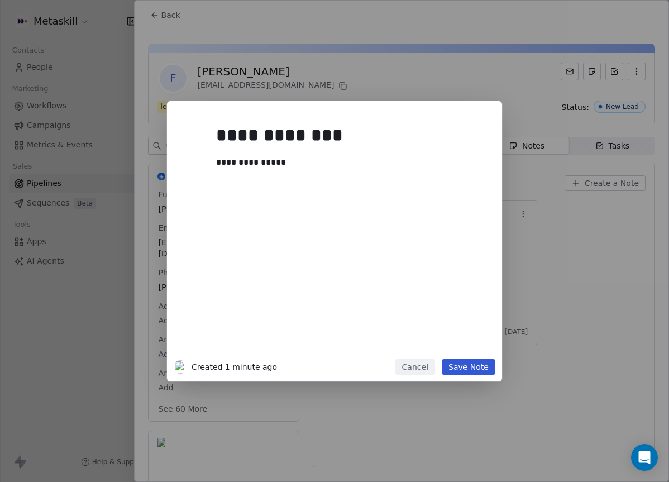
click at [465, 362] on button "Save Note" at bounding box center [468, 367] width 54 height 16
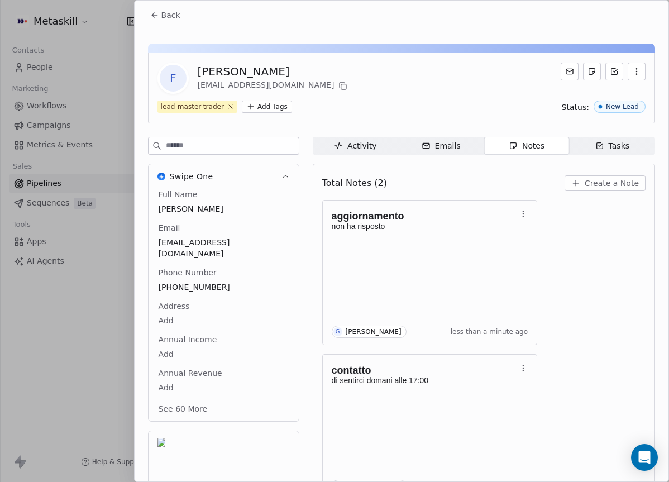
click at [153, 18] on icon at bounding box center [154, 15] width 9 height 9
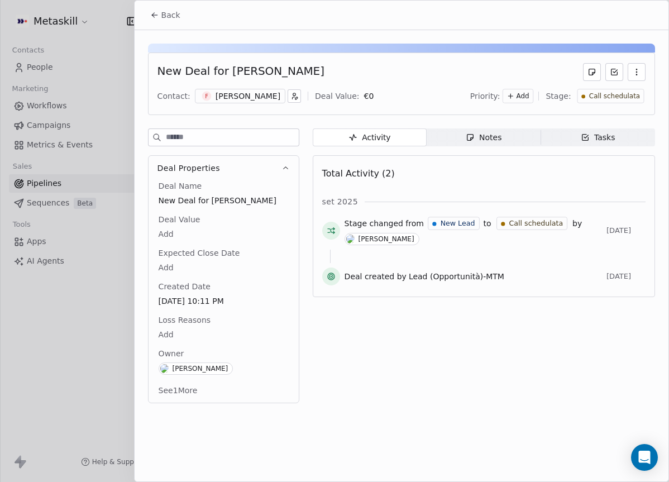
click at [608, 89] on div "Call schedulata" at bounding box center [610, 96] width 67 height 15
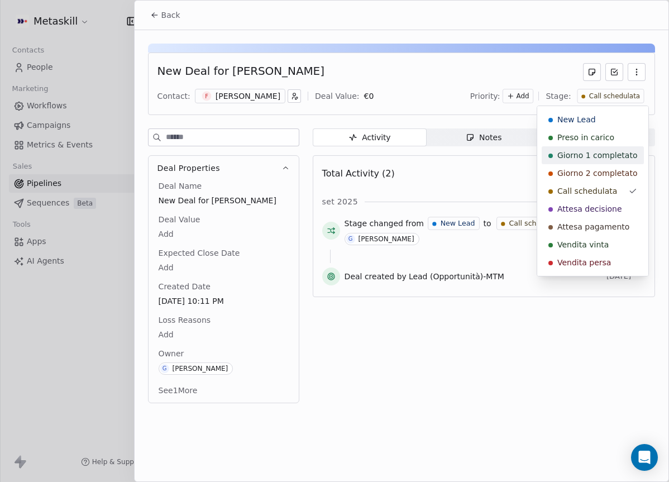
drag, startPoint x: 604, startPoint y: 135, endPoint x: 551, endPoint y: 128, distance: 53.4
click at [604, 135] on span "Preso in carico" at bounding box center [585, 137] width 57 height 11
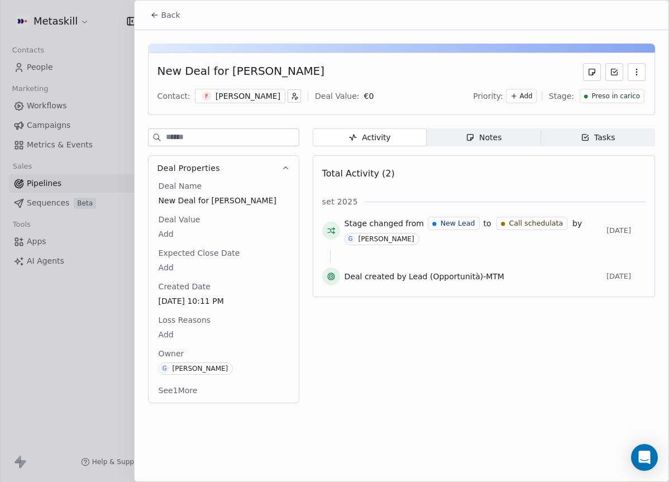
click at [168, 11] on span "Back" at bounding box center [170, 14] width 19 height 11
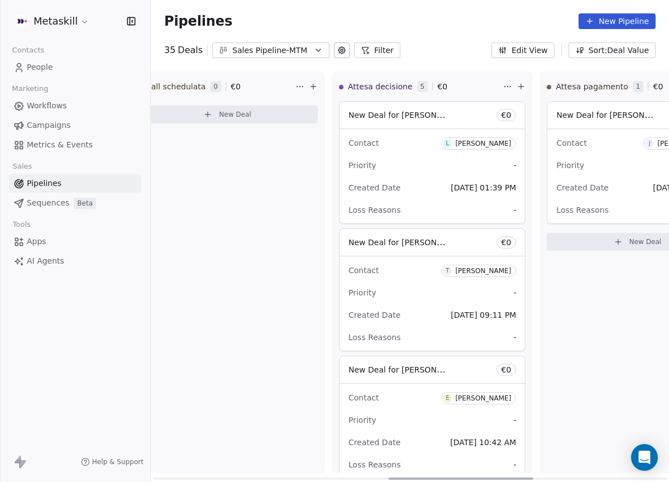
drag, startPoint x: 387, startPoint y: 478, endPoint x: 430, endPoint y: 439, distance: 57.7
click at [423, 477] on div at bounding box center [460, 478] width 145 height 2
click at [471, 142] on div "[PERSON_NAME]" at bounding box center [482, 144] width 56 height 8
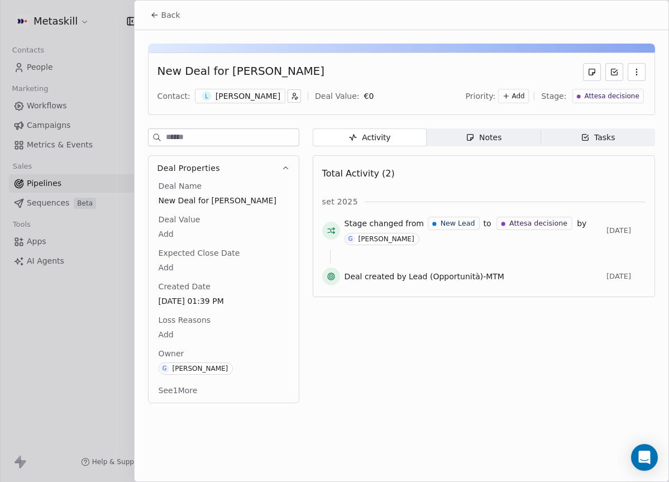
click at [255, 102] on div "L [PERSON_NAME]" at bounding box center [240, 96] width 90 height 15
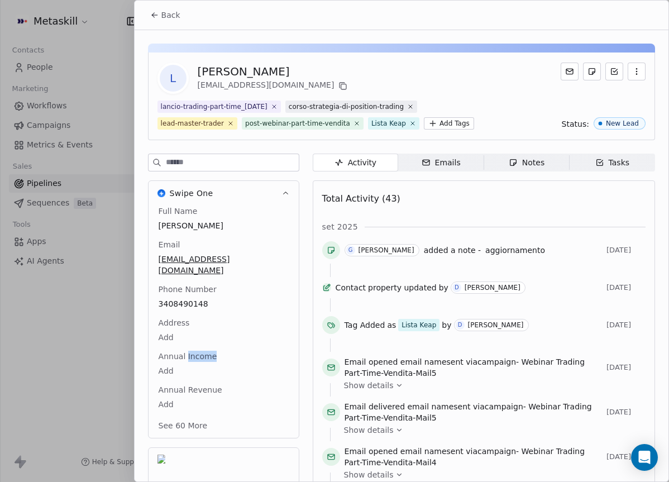
scroll to position [52, 0]
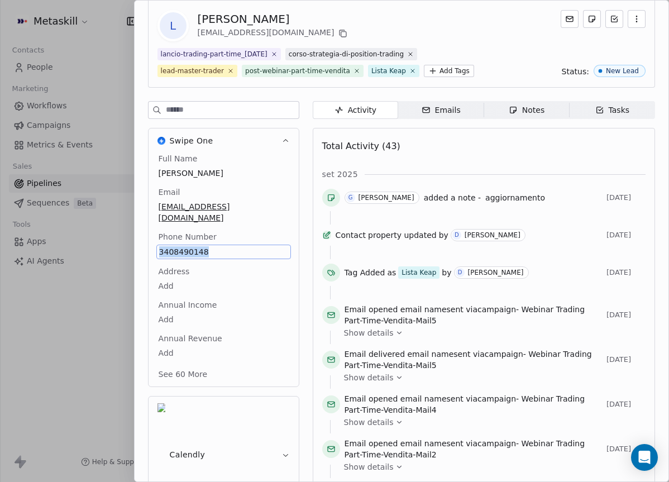
click at [543, 109] on div "Notes" at bounding box center [526, 110] width 36 height 12
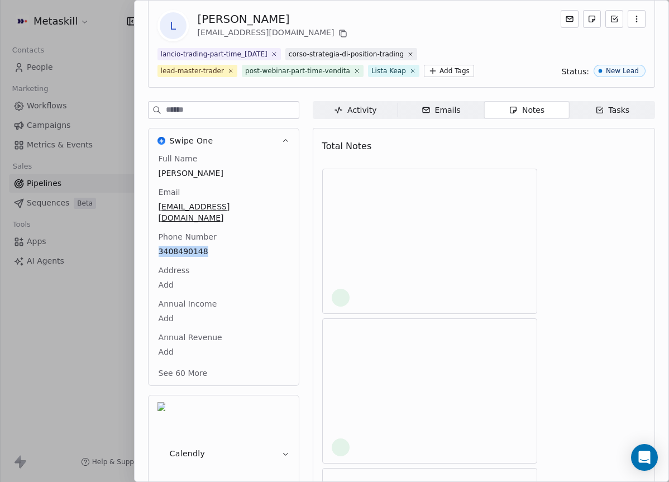
scroll to position [49, 0]
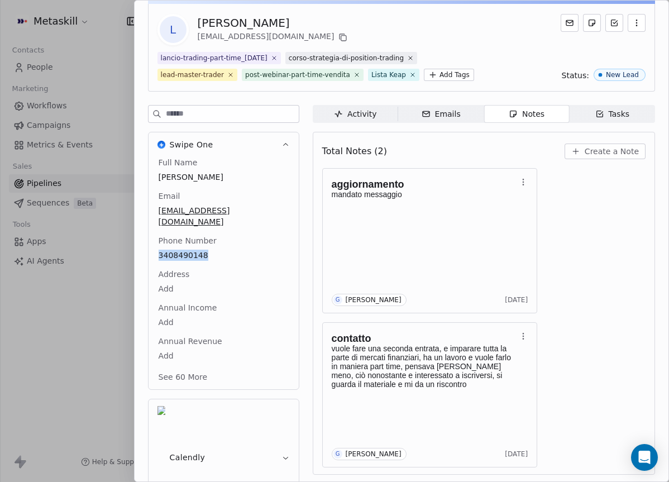
click at [618, 153] on span "Create a Note" at bounding box center [611, 151] width 54 height 11
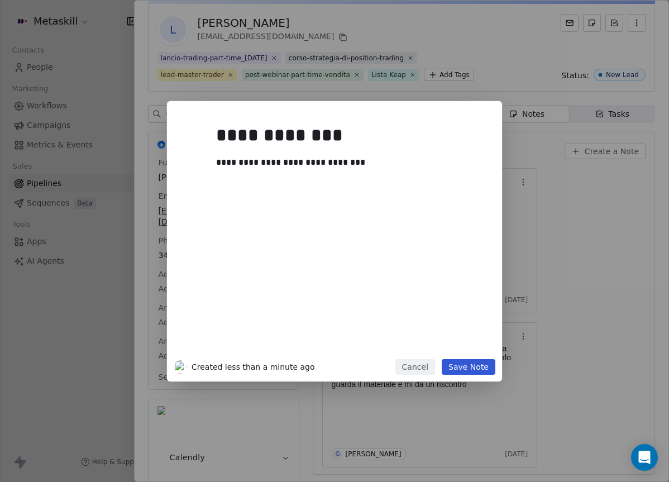
click at [491, 364] on button "Save Note" at bounding box center [468, 367] width 54 height 16
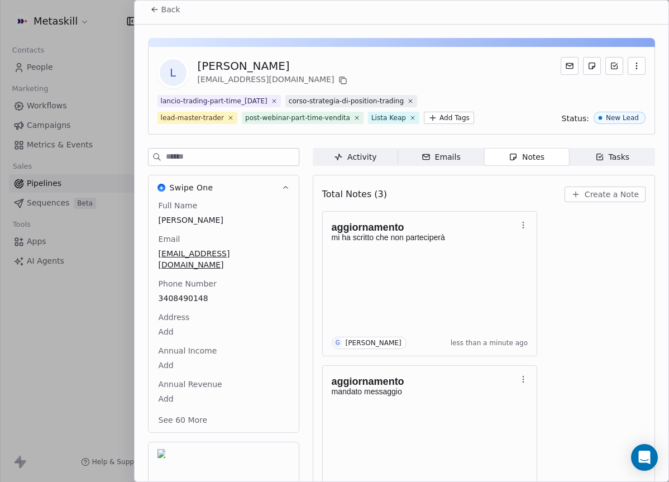
scroll to position [0, 0]
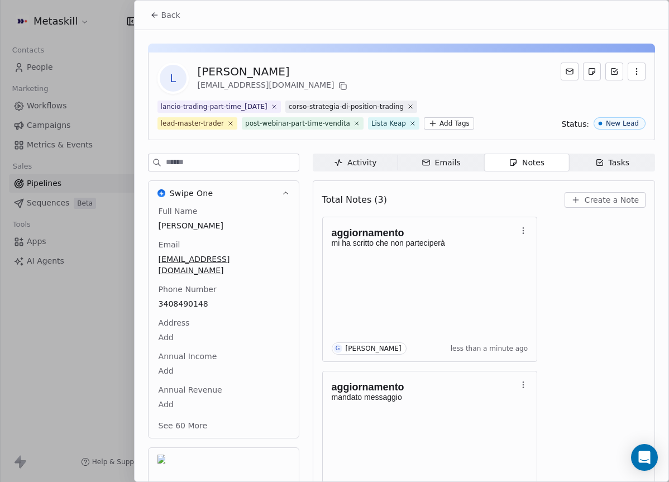
click at [174, 22] on button "Back" at bounding box center [165, 15] width 44 height 20
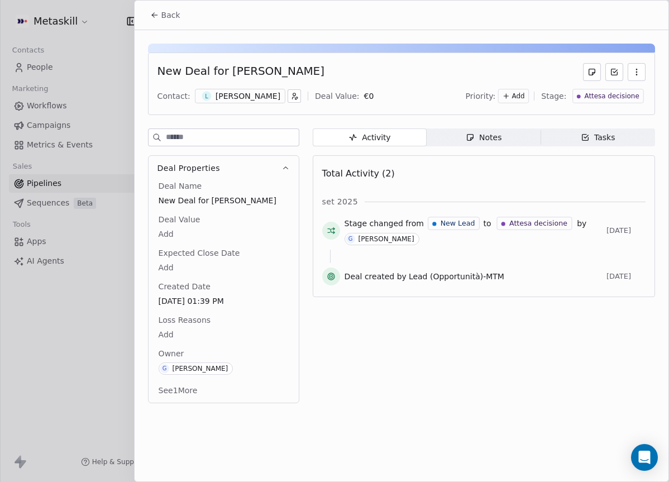
click at [601, 92] on span "Attesa decisione" at bounding box center [611, 96] width 55 height 9
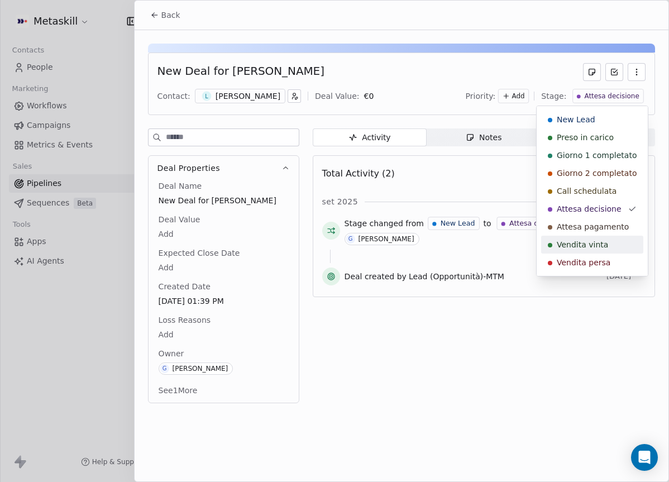
click at [579, 260] on span "Vendita persa" at bounding box center [583, 262] width 54 height 11
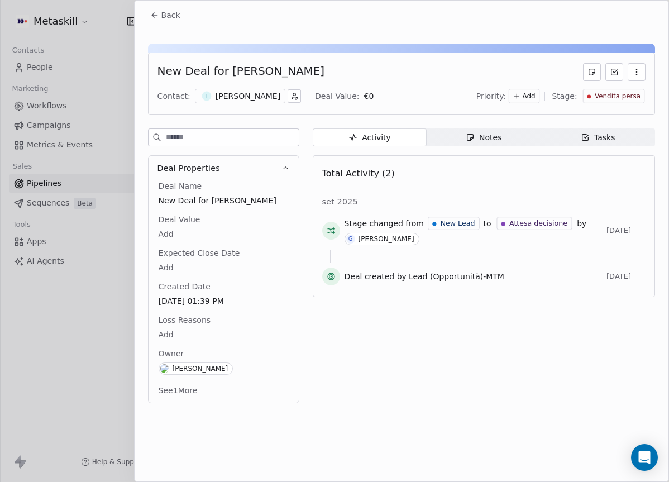
click at [162, 327] on div "Loss Reasons Add" at bounding box center [223, 327] width 135 height 27
click at [166, 335] on body "Metaskill Contacts People Marketing Workflows Campaigns Metrics & Events Sales …" at bounding box center [334, 241] width 669 height 482
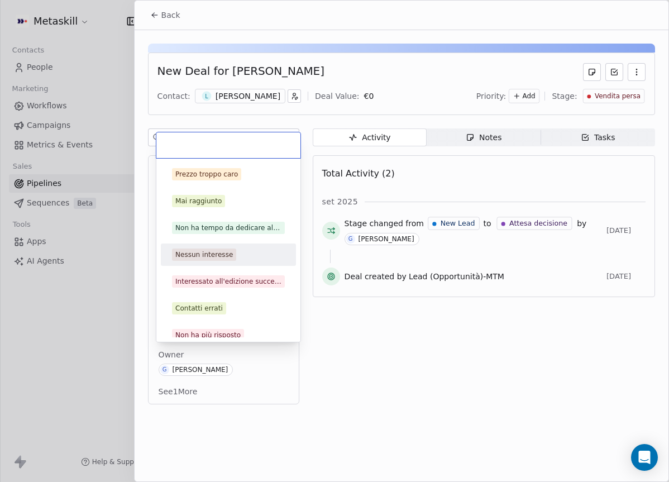
drag, startPoint x: 203, startPoint y: 251, endPoint x: 214, endPoint y: 234, distance: 19.8
click at [204, 250] on div "Nessun interesse" at bounding box center [203, 254] width 57 height 10
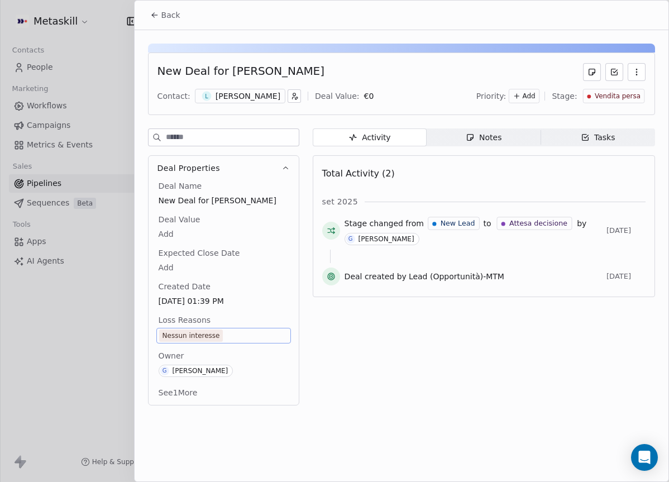
click at [165, 24] on button "Back" at bounding box center [165, 15] width 44 height 20
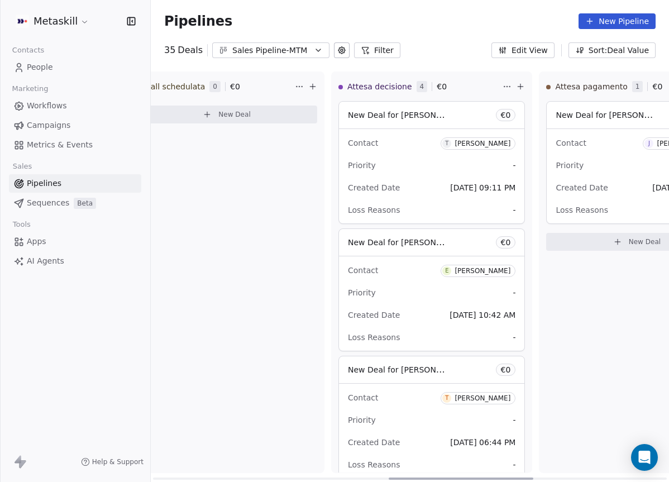
click at [469, 140] on div "[PERSON_NAME]" at bounding box center [482, 144] width 56 height 8
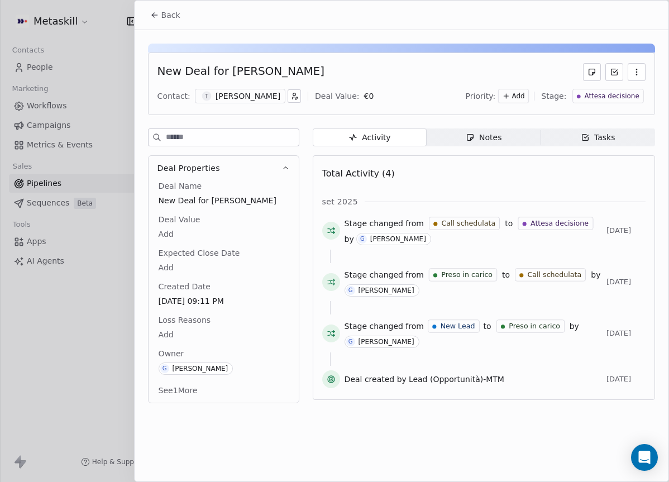
click at [263, 93] on div "[PERSON_NAME]" at bounding box center [247, 95] width 65 height 11
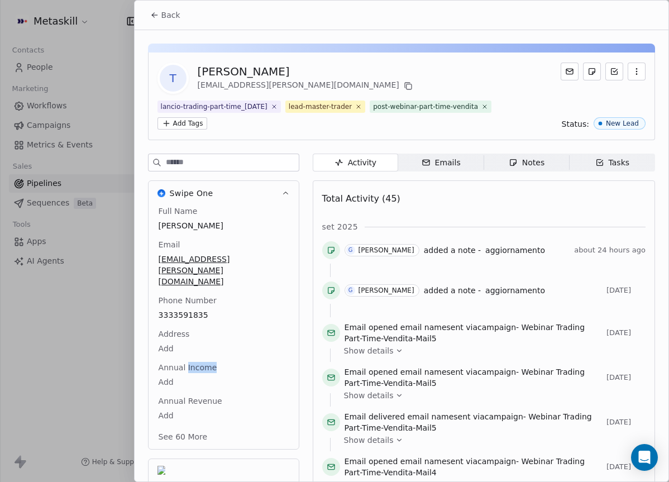
scroll to position [52, 0]
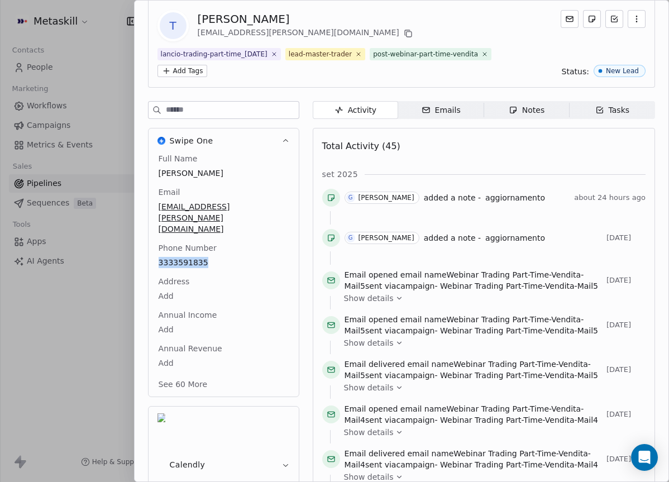
click at [532, 108] on div "Notes" at bounding box center [526, 110] width 36 height 12
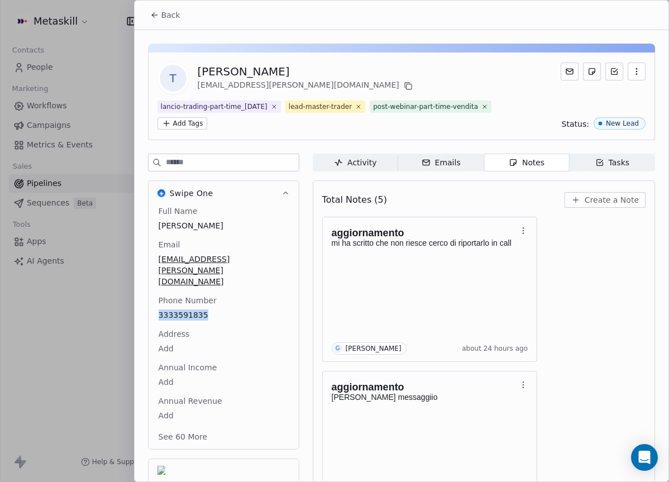
click at [184, 12] on button "Back" at bounding box center [165, 15] width 44 height 20
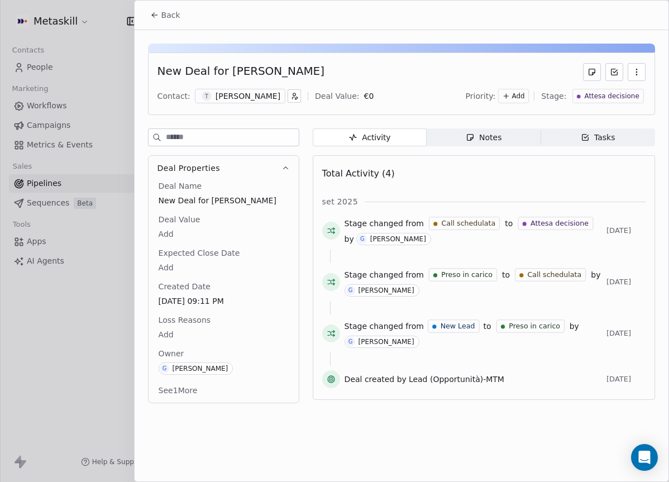
click at [613, 105] on div "New Deal for [PERSON_NAME] Contact: T [PERSON_NAME] Deal Value: € 0 Priority: A…" at bounding box center [401, 83] width 507 height 63
click at [615, 101] on div "Attesa decisione" at bounding box center [608, 96] width 71 height 15
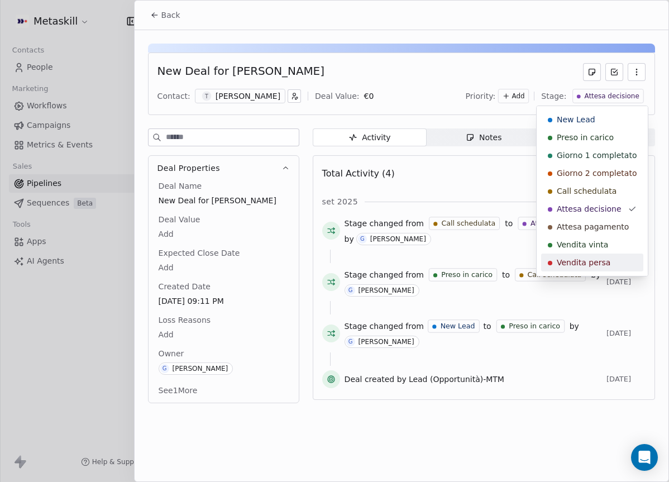
click at [596, 267] on div "Vendita persa" at bounding box center [592, 262] width 102 height 18
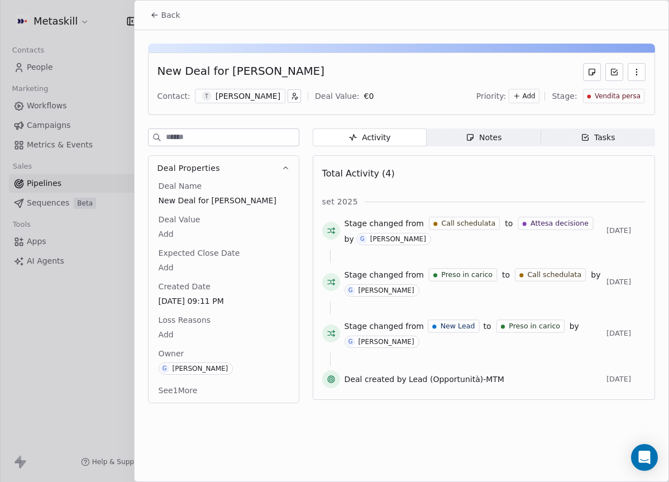
click at [176, 330] on body "Metaskill Contacts People Marketing Workflows Campaigns Metrics & Events Sales …" at bounding box center [334, 241] width 669 height 482
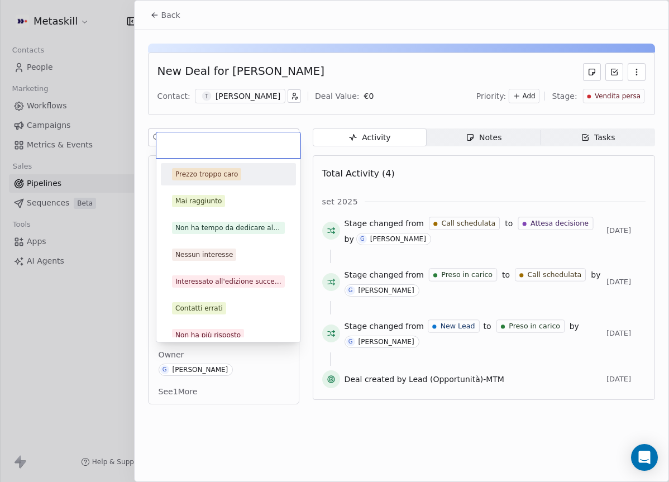
click at [226, 177] on div "Prezzo troppo caro" at bounding box center [206, 174] width 63 height 10
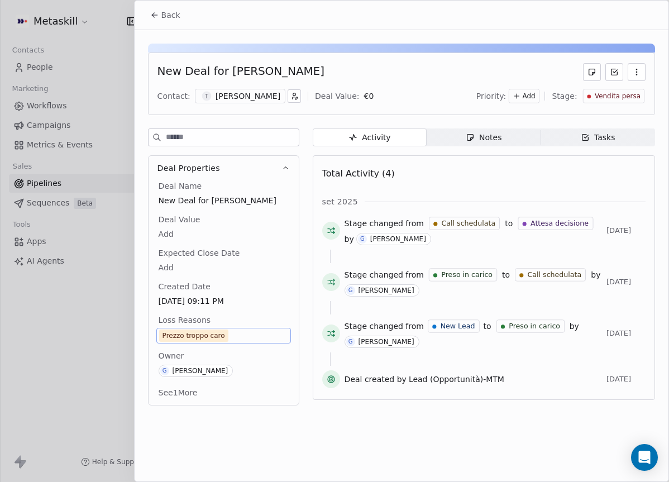
click at [155, 17] on icon at bounding box center [154, 15] width 9 height 9
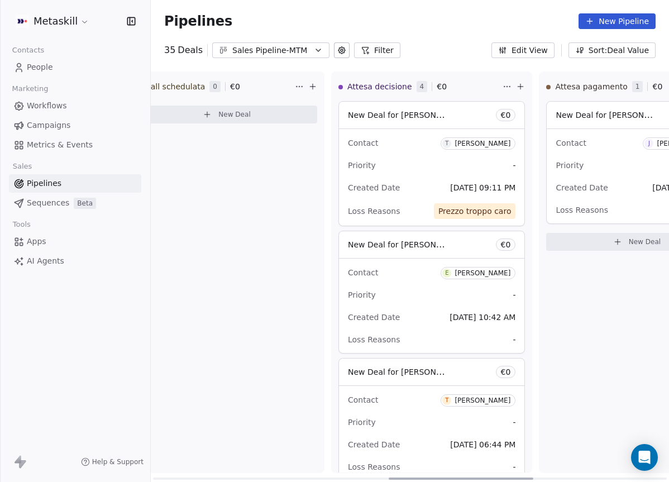
click at [450, 291] on div "Priority -" at bounding box center [431, 295] width 167 height 18
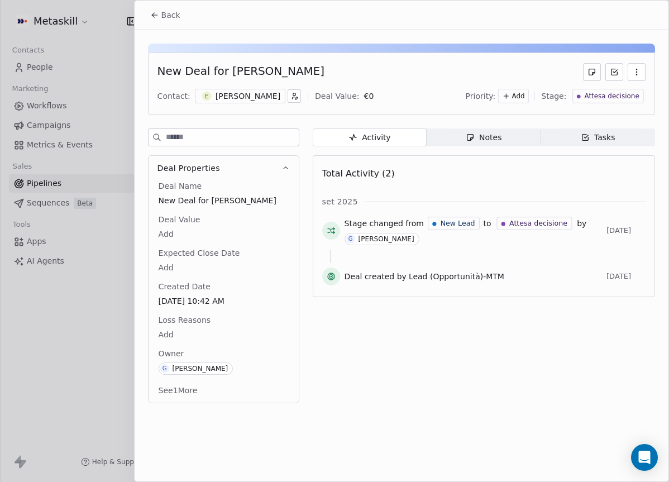
click at [238, 94] on div "[PERSON_NAME]" at bounding box center [247, 95] width 65 height 11
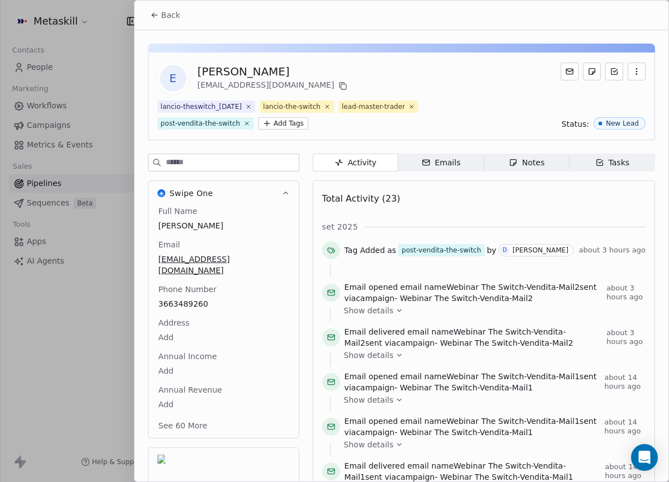
scroll to position [64, 0]
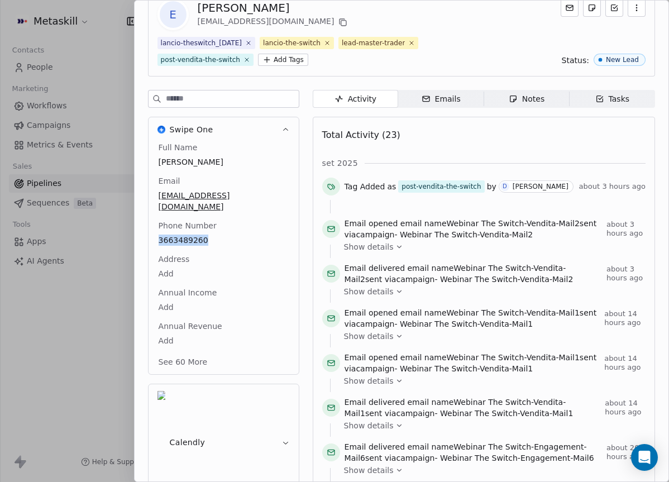
click at [512, 102] on icon "button" at bounding box center [512, 98] width 9 height 9
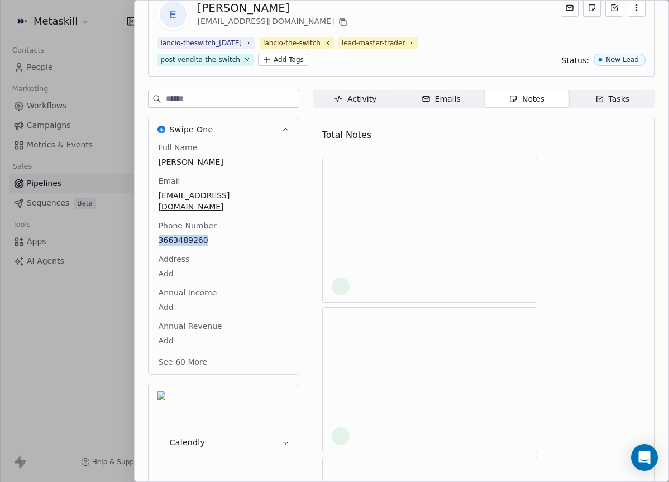
scroll to position [49, 0]
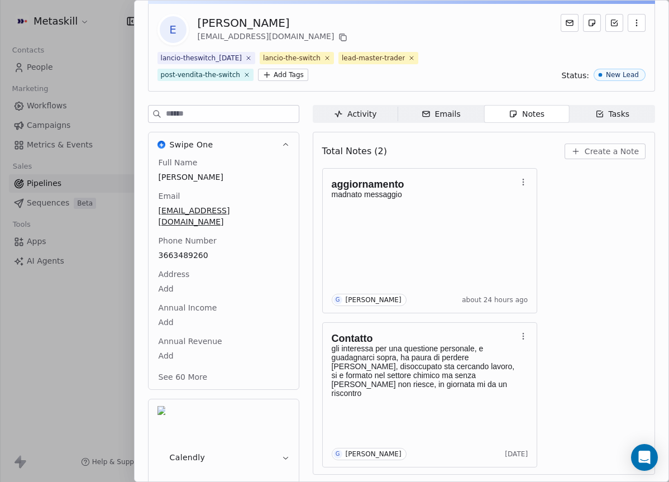
click at [620, 247] on div "aggiornamento madnato messaggio G [PERSON_NAME] about 24 hours ago Contatto gli…" at bounding box center [483, 317] width 323 height 299
click at [619, 174] on div "aggiornamento madnato messaggio G [PERSON_NAME] about 24 hours ago Contatto gli…" at bounding box center [483, 317] width 323 height 299
click at [618, 159] on div "Total Notes (2) Create a Note" at bounding box center [483, 151] width 323 height 25
click at [623, 155] on span "Create a Note" at bounding box center [611, 151] width 54 height 11
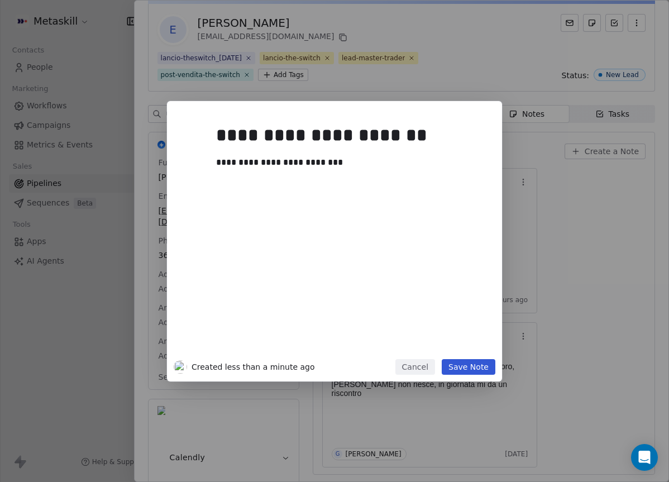
click at [483, 361] on button "Save Note" at bounding box center [468, 367] width 54 height 16
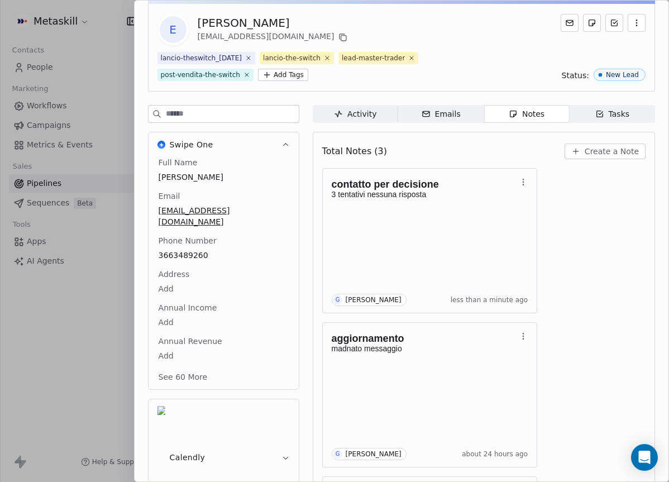
drag, startPoint x: 316, startPoint y: 99, endPoint x: 305, endPoint y: 100, distance: 11.2
click at [316, 98] on div "E [PERSON_NAME] [EMAIL_ADDRESS][DOMAIN_NAME] lancio-theswitch_[DATE] lancio-the…" at bounding box center [402, 309] width 534 height 654
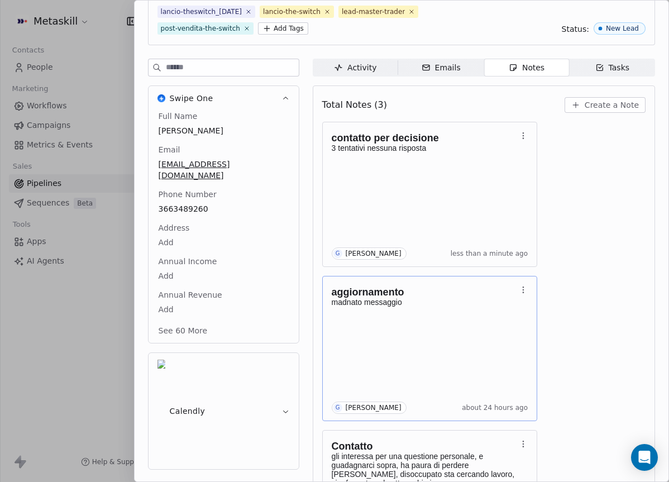
scroll to position [0, 0]
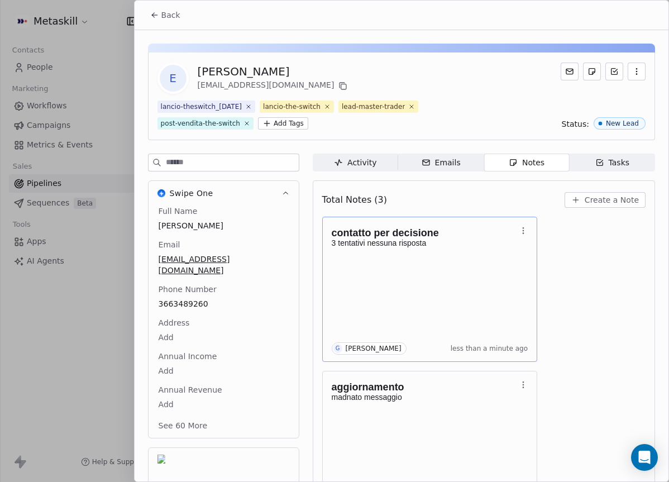
click at [425, 265] on div "contatto per decisione 3 tentativi nessuna risposta G [PERSON_NAME] less than a…" at bounding box center [430, 289] width 196 height 131
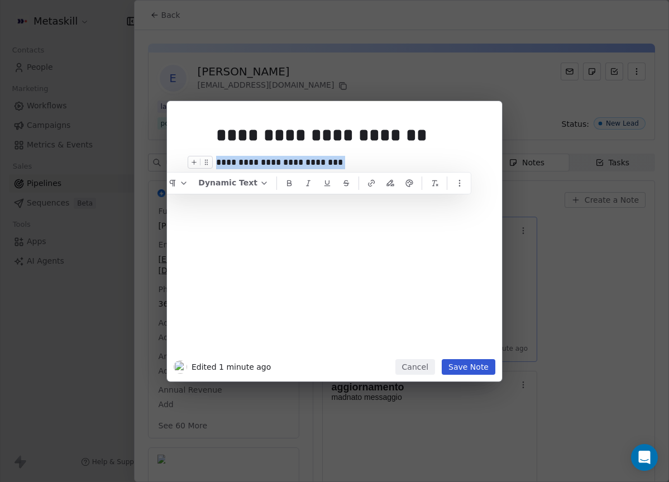
drag, startPoint x: 333, startPoint y: 162, endPoint x: 94, endPoint y: 152, distance: 239.1
click at [94, 152] on div "**********" at bounding box center [334, 241] width 669 height 280
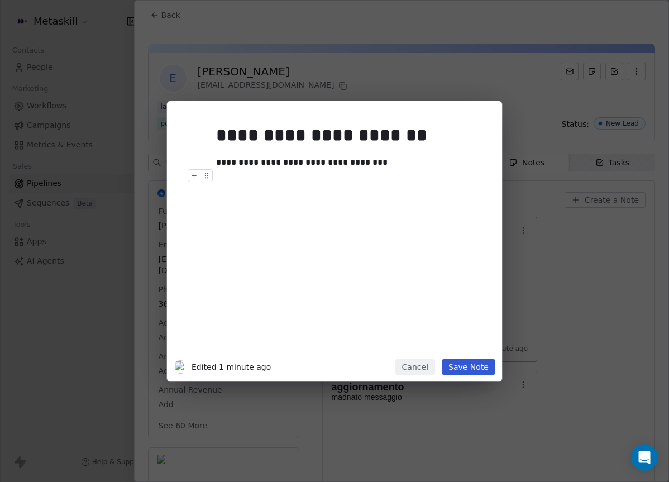
click at [469, 362] on button "Save Note" at bounding box center [468, 367] width 54 height 16
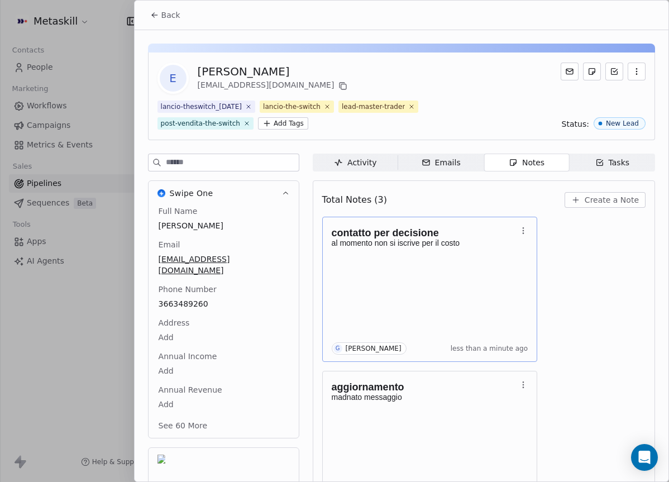
click at [153, 21] on button "Back" at bounding box center [165, 15] width 44 height 20
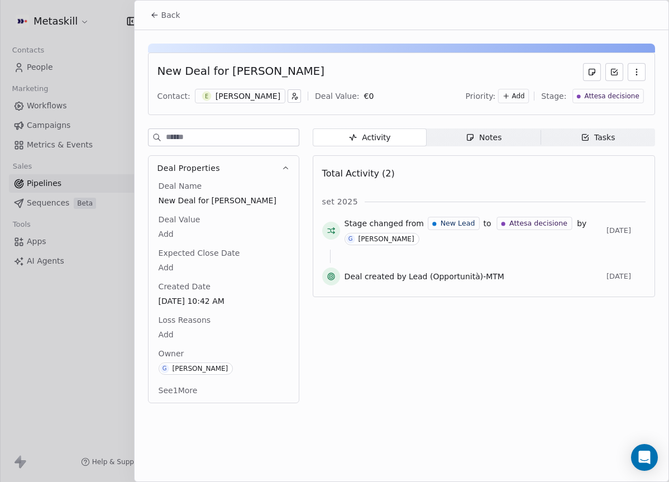
click at [623, 94] on span "Attesa decisione" at bounding box center [611, 96] width 55 height 9
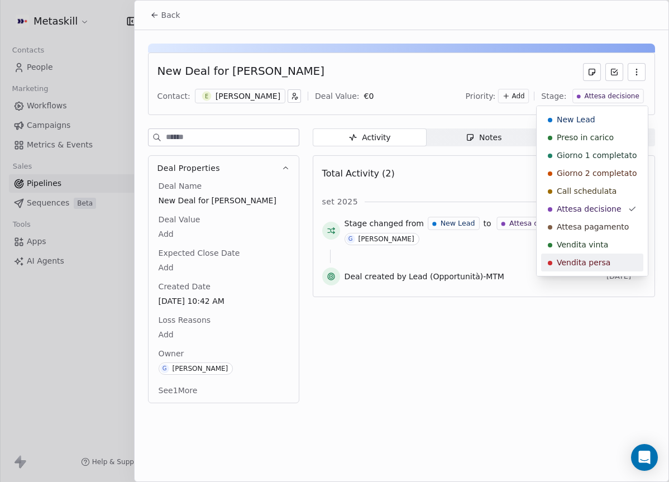
click at [598, 268] on div "Vendita persa" at bounding box center [592, 262] width 102 height 18
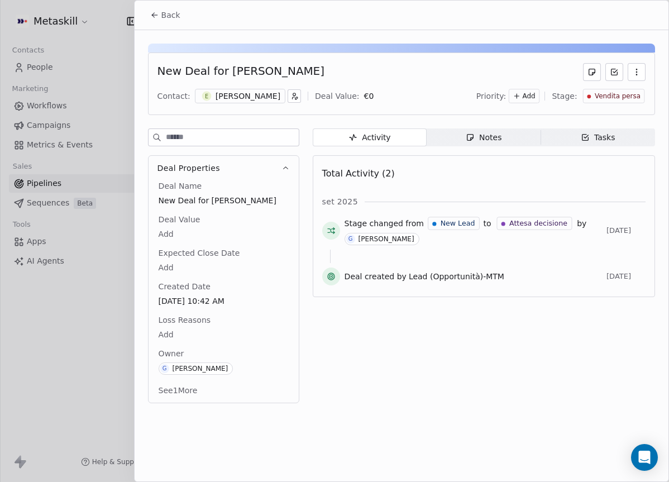
click at [159, 335] on body "Metaskill Contacts People Marketing Workflows Campaigns Metrics & Events Sales …" at bounding box center [334, 241] width 669 height 482
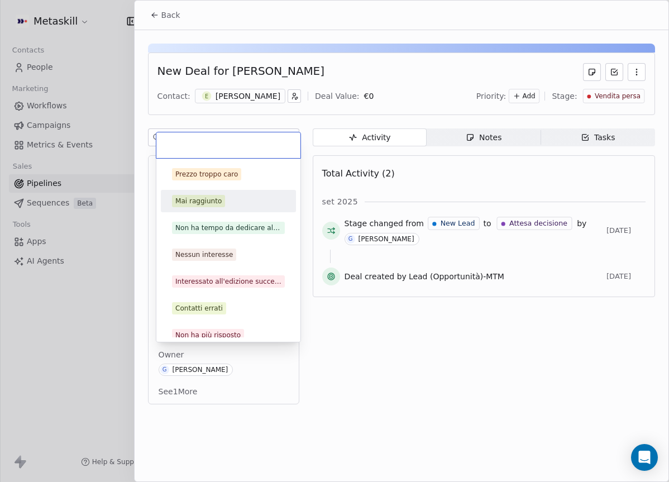
click at [210, 174] on div "Prezzo troppo caro" at bounding box center [206, 174] width 63 height 10
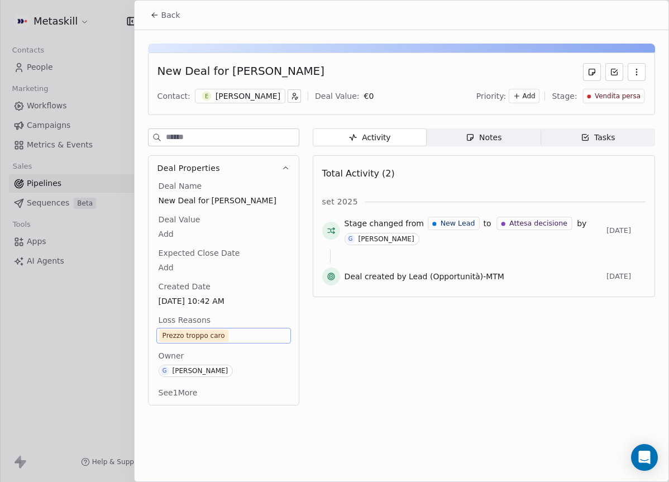
click at [179, 13] on span "Back" at bounding box center [170, 14] width 19 height 11
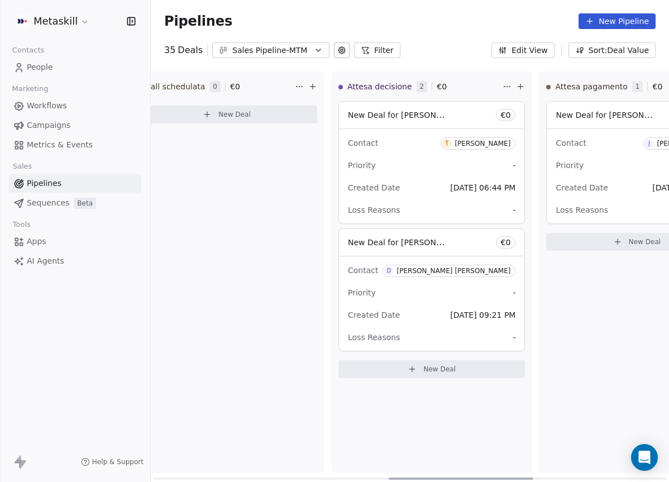
click at [473, 143] on div "[PERSON_NAME]" at bounding box center [482, 144] width 56 height 8
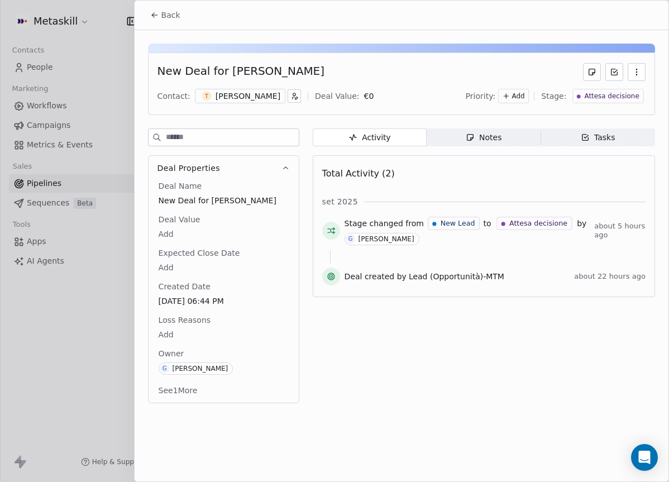
click at [609, 92] on span "Attesa decisione" at bounding box center [611, 96] width 55 height 9
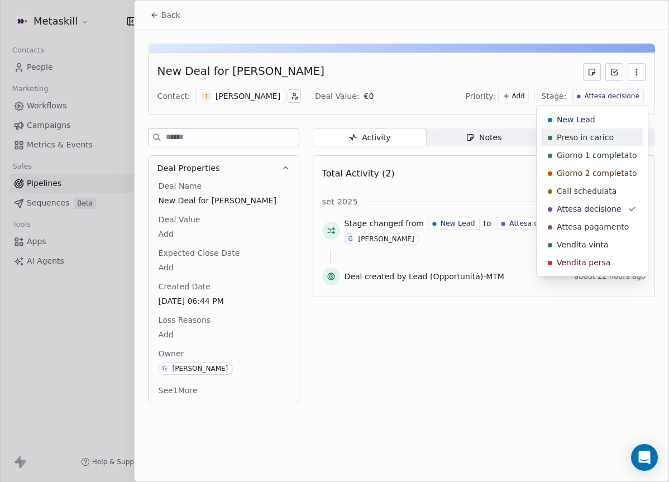
click at [426, 86] on html "Metaskill Contacts People Marketing Workflows Campaigns Metrics & Events Sales …" at bounding box center [334, 241] width 669 height 482
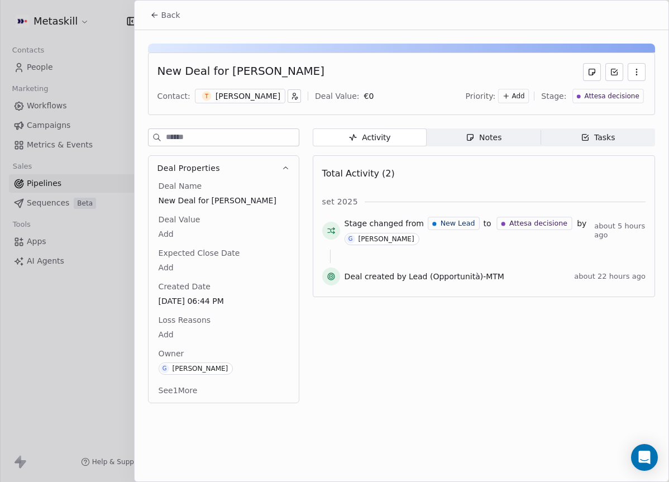
click at [265, 97] on div "[PERSON_NAME]" at bounding box center [247, 95] width 65 height 11
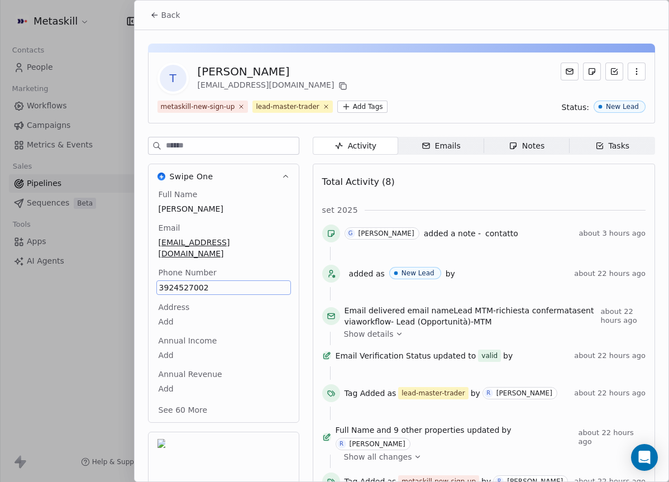
scroll to position [36, 0]
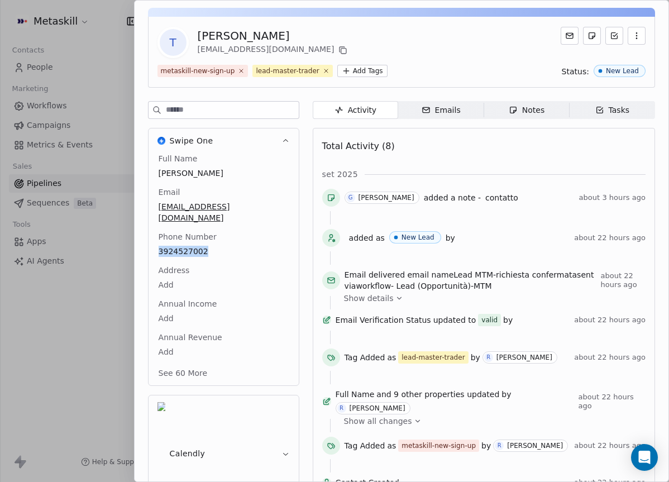
click at [538, 111] on div "Notes" at bounding box center [526, 110] width 36 height 12
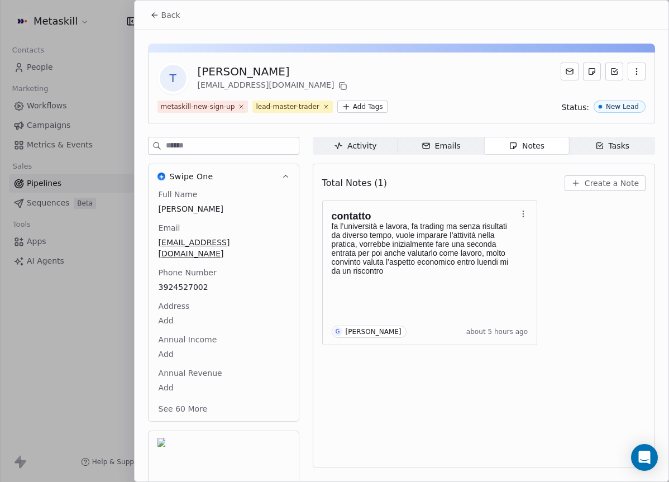
click at [631, 320] on div "contatto fa l’università e lavora, fa trading ma senza risultati da diverso tem…" at bounding box center [483, 272] width 323 height 145
click at [622, 299] on div "contatto fa l’università e lavora, fa trading ma senza risultati da diverso tem…" at bounding box center [483, 272] width 323 height 145
click at [158, 12] on icon at bounding box center [154, 15] width 9 height 9
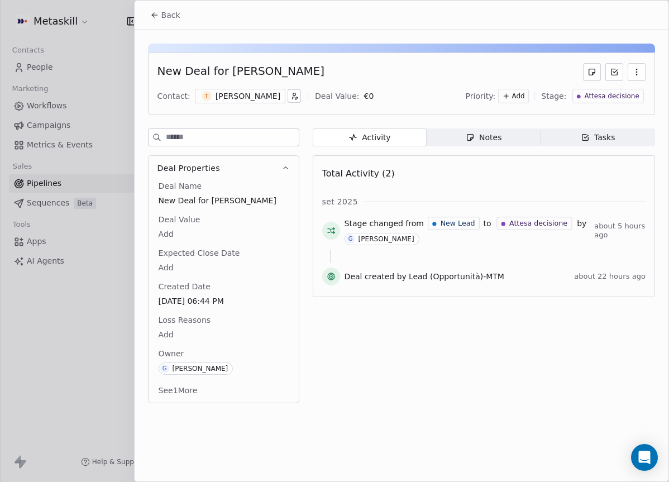
click at [186, 23] on div "Back" at bounding box center [402, 15] width 534 height 29
click at [182, 22] on button "Back" at bounding box center [165, 15] width 44 height 20
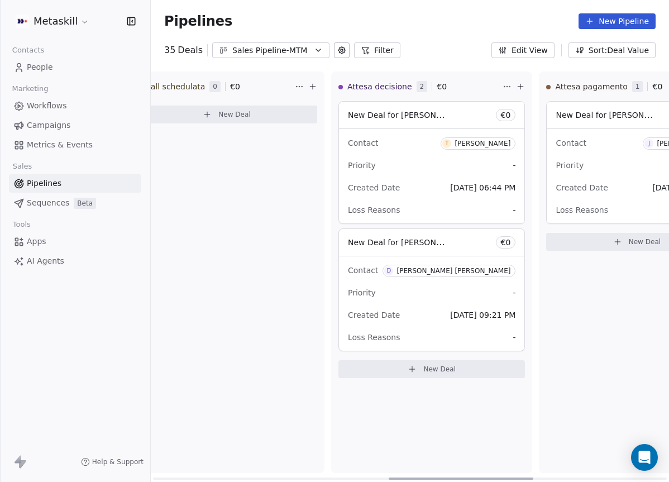
click at [444, 267] on div "[PERSON_NAME] [PERSON_NAME]" at bounding box center [453, 271] width 114 height 8
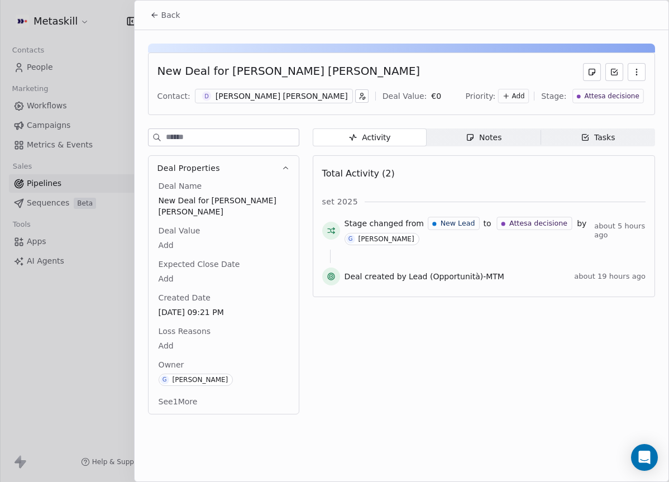
click at [296, 103] on div "Contact: D [PERSON_NAME] [PERSON_NAME] Deal Value: € 0 Priority: Add Stage: Att…" at bounding box center [401, 96] width 488 height 17
click at [296, 100] on div "[PERSON_NAME] [PERSON_NAME]" at bounding box center [281, 95] width 132 height 11
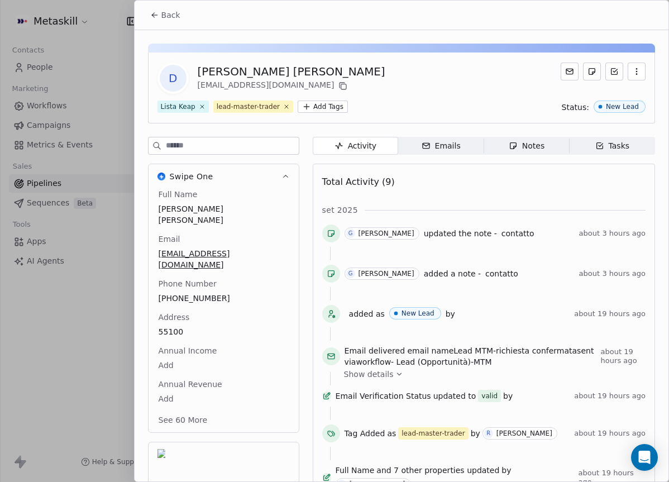
scroll to position [36, 0]
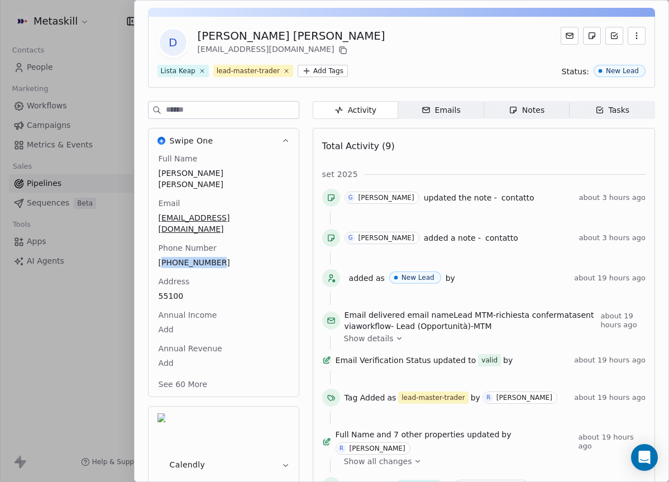
click at [532, 115] on div "Notes" at bounding box center [526, 110] width 36 height 12
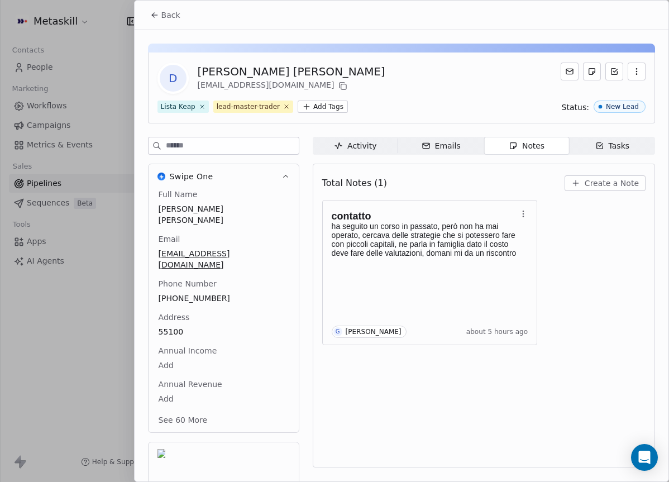
drag, startPoint x: 578, startPoint y: 313, endPoint x: 569, endPoint y: 283, distance: 30.9
click at [579, 313] on div "contatto ha seguito un corso in passato, però non ha mai operato, cercava delle…" at bounding box center [483, 272] width 323 height 145
click at [598, 185] on span "Create a Note" at bounding box center [611, 182] width 54 height 11
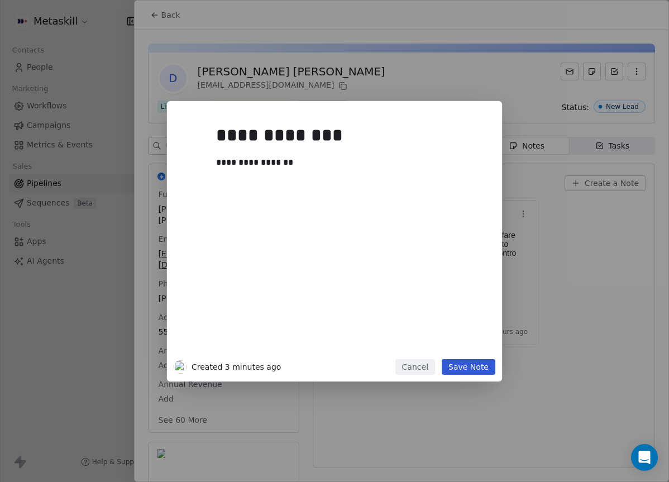
click at [476, 367] on button "Save Note" at bounding box center [468, 367] width 54 height 16
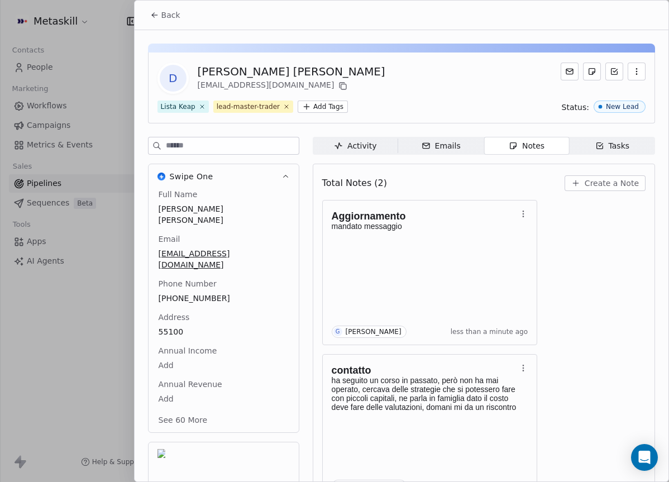
click at [171, 17] on span "Back" at bounding box center [170, 14] width 19 height 11
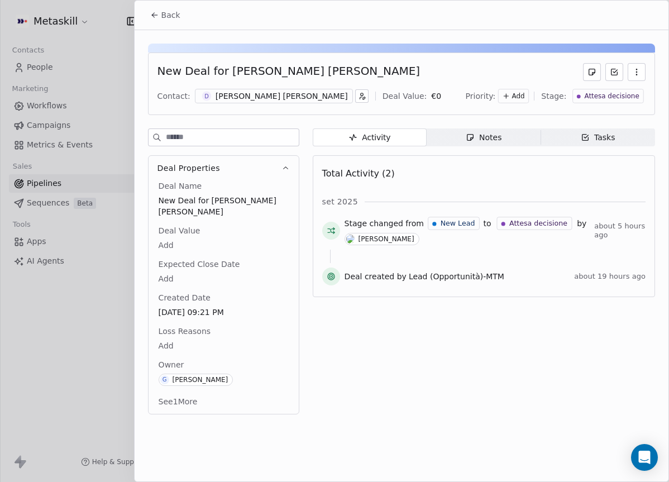
click at [176, 22] on button "Back" at bounding box center [165, 15] width 44 height 20
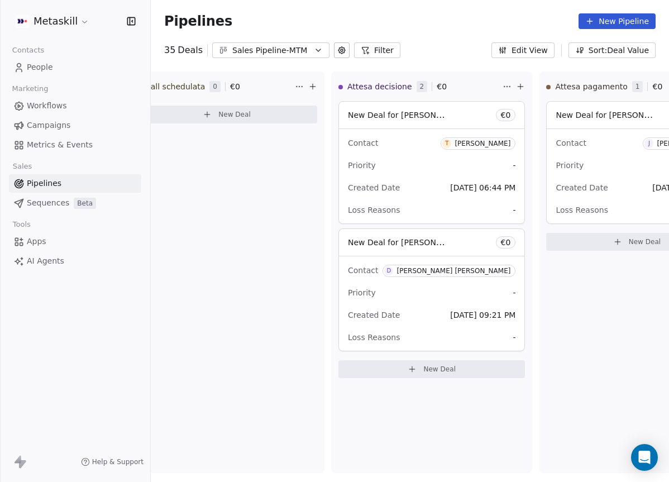
click at [300, 49] on div "Sales Pipeline-MTM" at bounding box center [270, 51] width 77 height 12
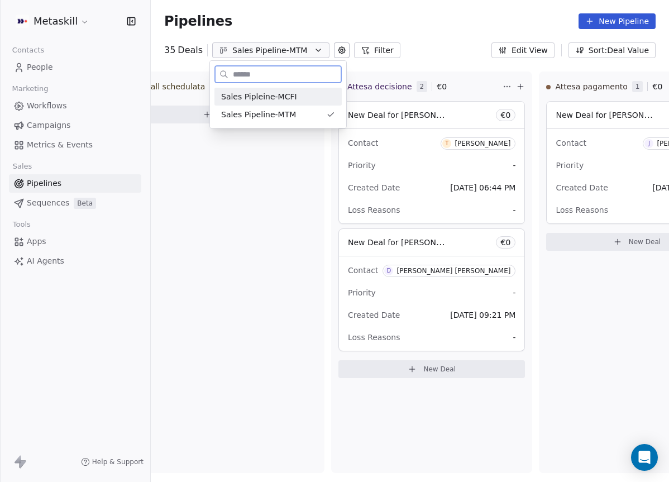
click at [304, 100] on div "Sales Pipleine-MCFI" at bounding box center [278, 97] width 114 height 12
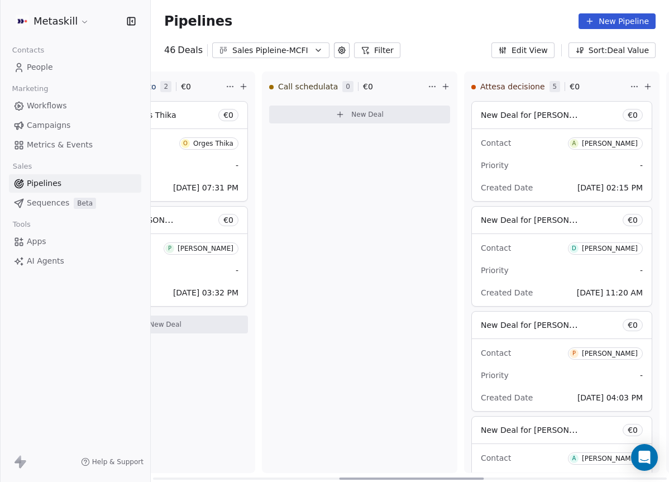
scroll to position [0, 827]
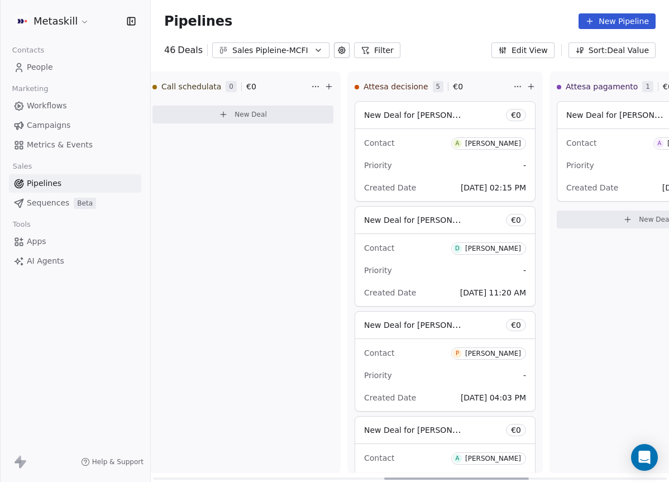
drag, startPoint x: 266, startPoint y: 478, endPoint x: 497, endPoint y: 433, distance: 235.6
click at [497, 477] on div at bounding box center [456, 478] width 145 height 2
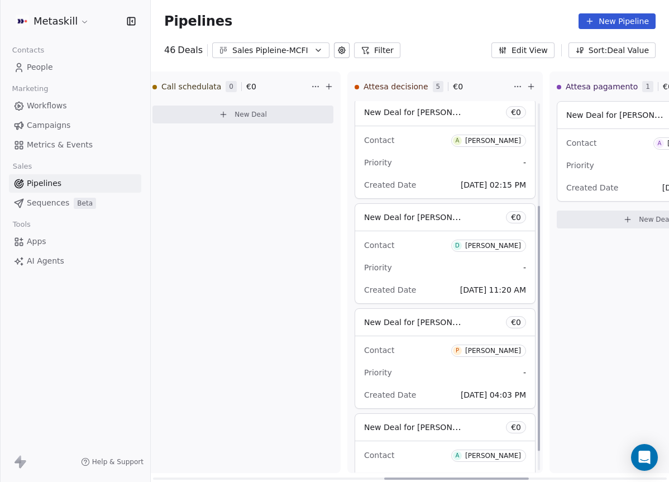
scroll to position [0, 0]
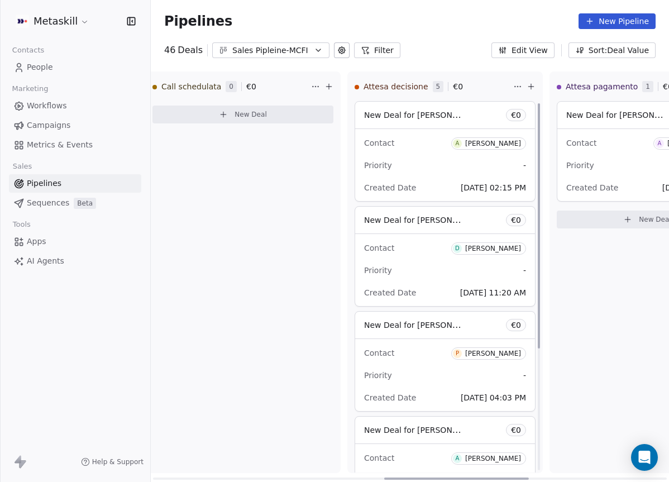
click at [507, 148] on span "A [PERSON_NAME]" at bounding box center [488, 143] width 75 height 12
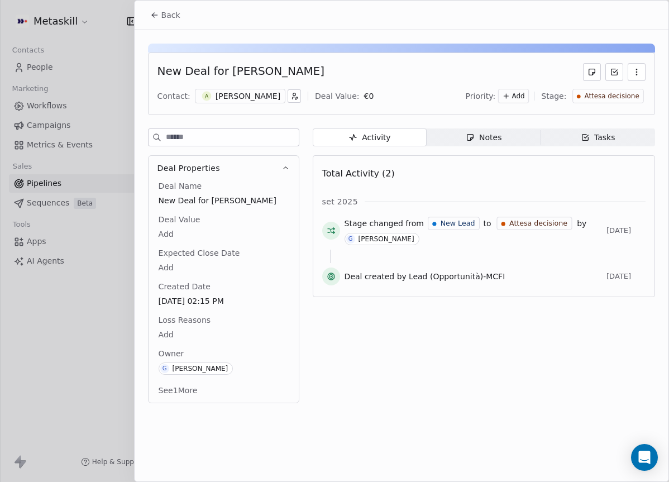
click at [242, 93] on div "[PERSON_NAME]" at bounding box center [247, 95] width 65 height 11
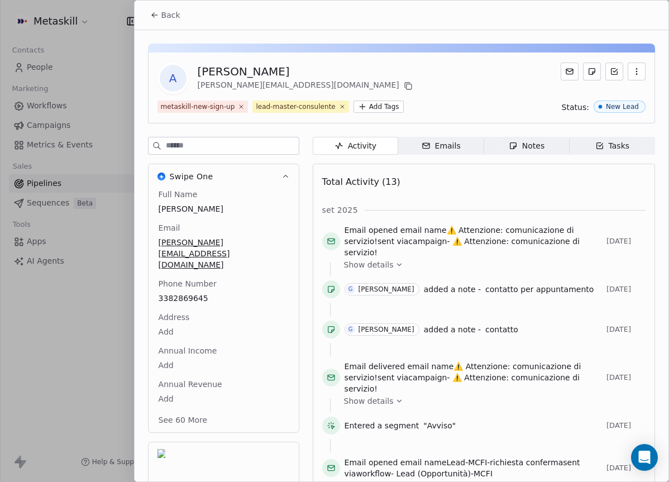
scroll to position [36, 0]
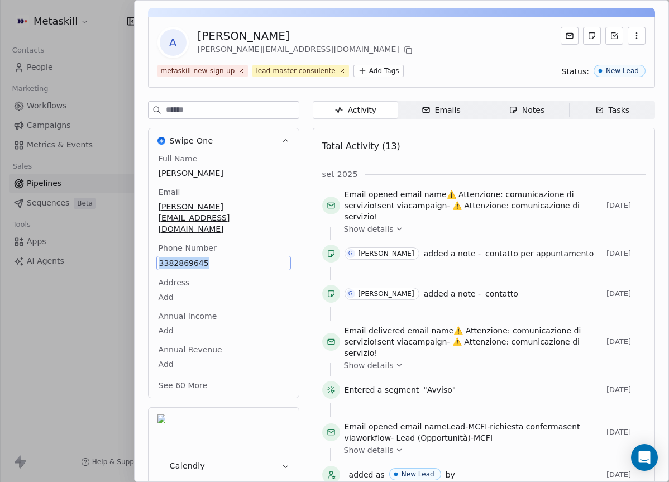
click at [501, 108] on span "Notes Notes" at bounding box center [525, 110] width 85 height 18
drag, startPoint x: 501, startPoint y: 108, endPoint x: 507, endPoint y: 107, distance: 5.7
click at [507, 107] on span "Notes Notes" at bounding box center [525, 110] width 85 height 18
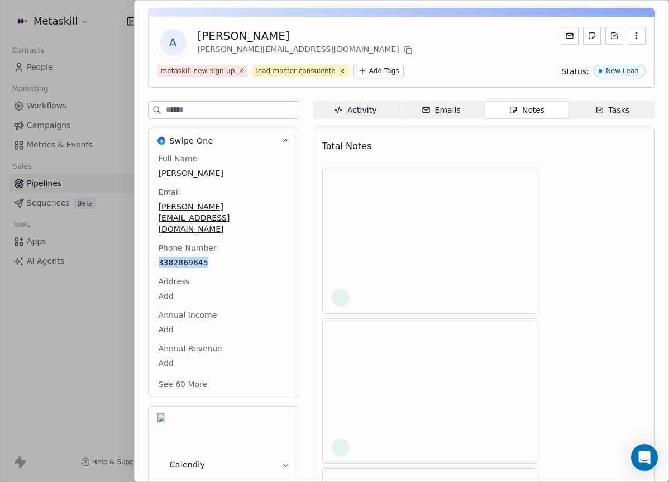
scroll to position [32, 0]
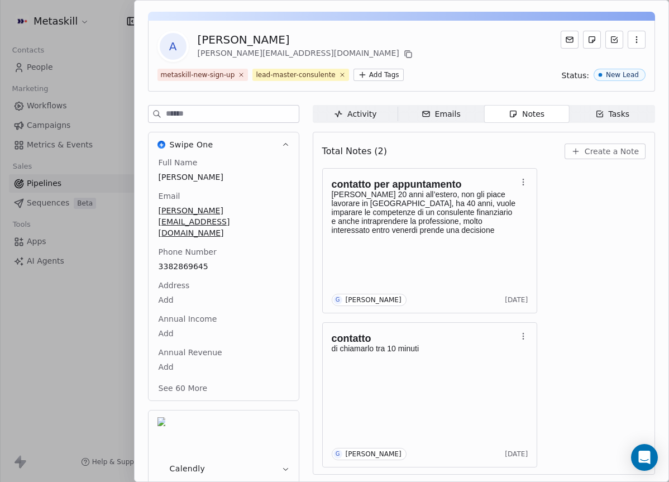
click at [442, 142] on div "Total Notes (2) Create a Note" at bounding box center [483, 151] width 323 height 25
click at [609, 157] on button "Create a Note" at bounding box center [604, 151] width 81 height 16
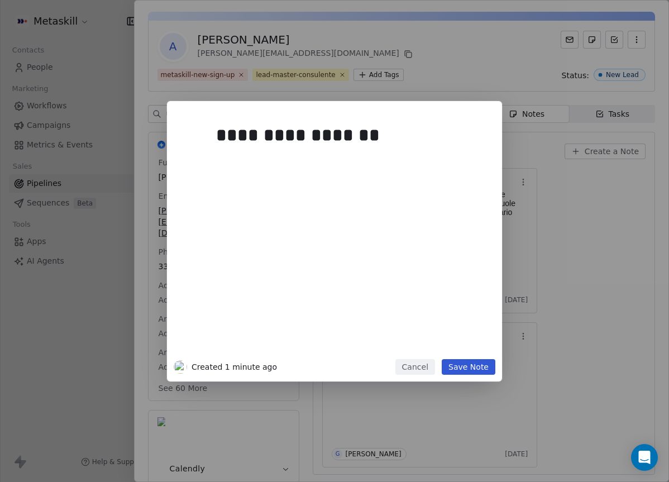
click at [453, 364] on button "Save Note" at bounding box center [468, 367] width 54 height 16
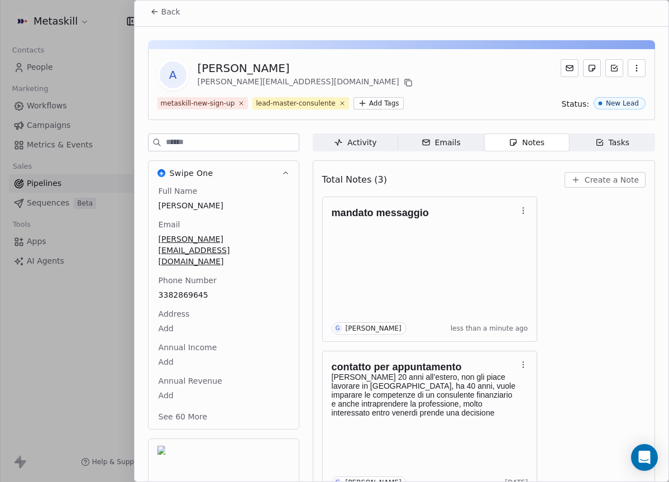
scroll to position [0, 0]
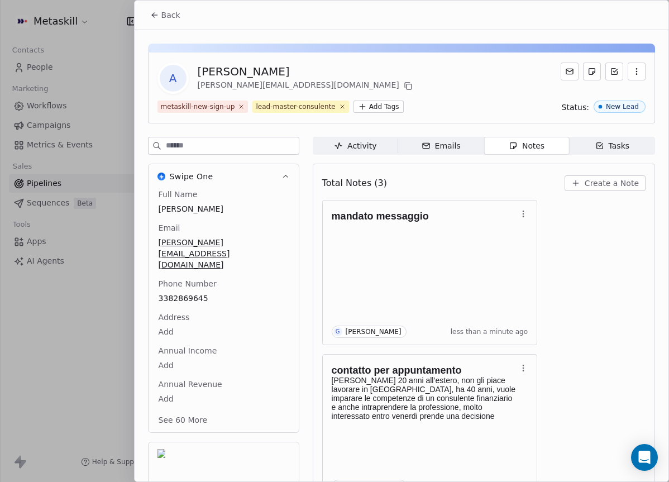
click at [169, 15] on span "Back" at bounding box center [170, 14] width 19 height 11
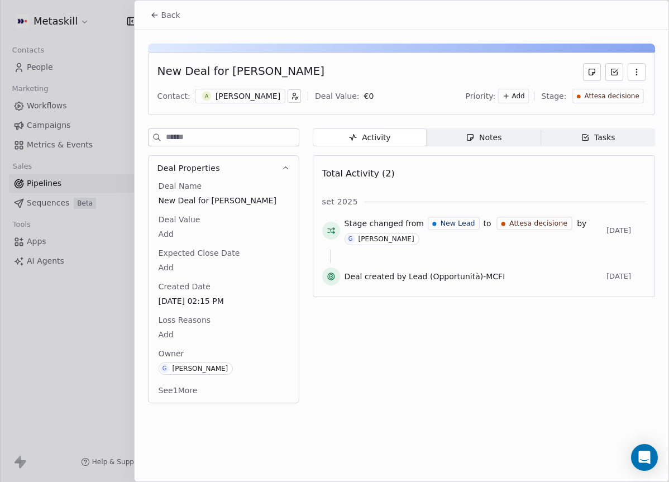
click at [164, 7] on button "Back" at bounding box center [165, 15] width 44 height 20
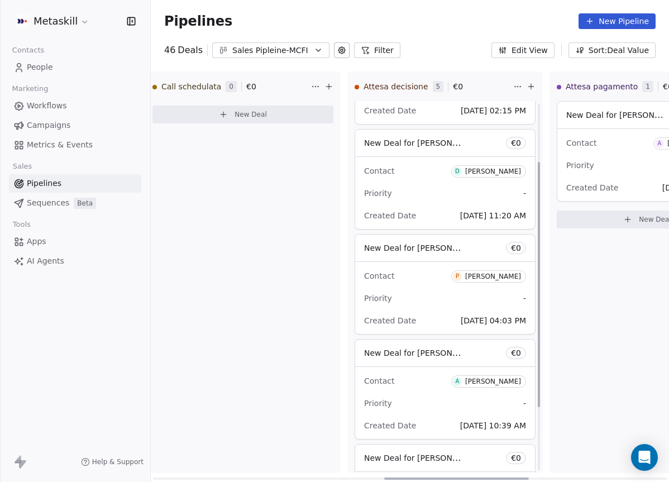
scroll to position [93, 0]
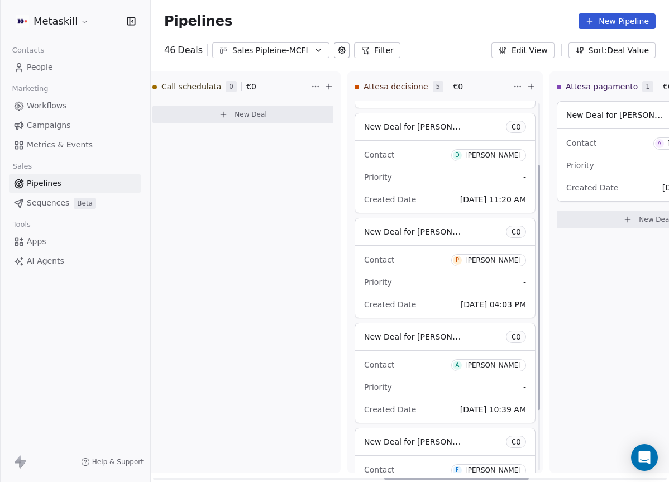
click at [483, 156] on div "[PERSON_NAME]" at bounding box center [493, 155] width 56 height 8
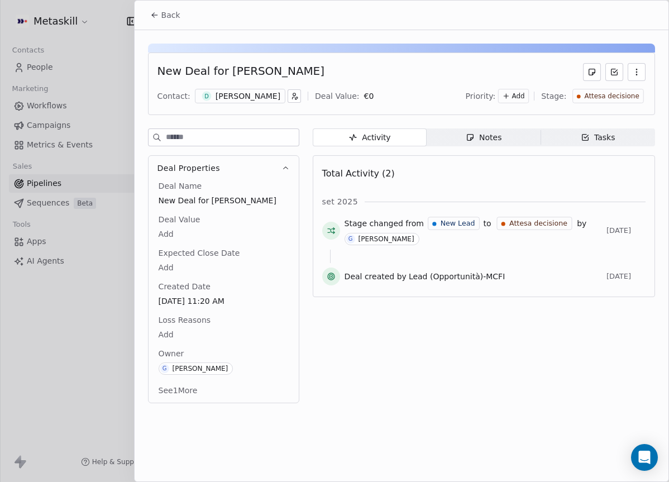
click at [238, 100] on div "[PERSON_NAME]" at bounding box center [247, 95] width 65 height 11
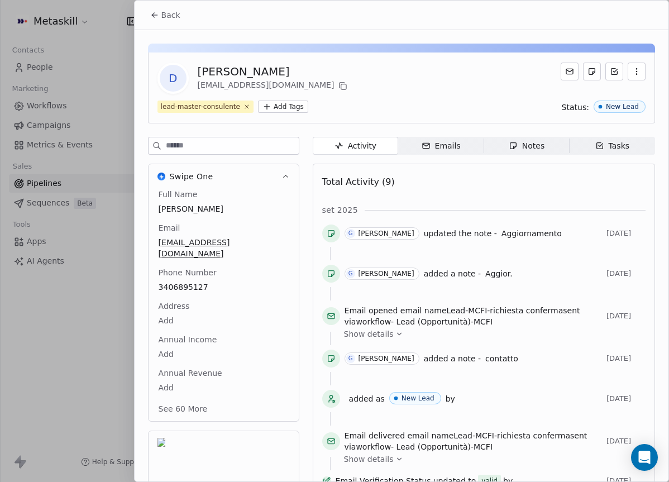
click at [542, 167] on div "Total Activity (9) set 2025 G [PERSON_NAME] updated the note - Aggiornamento [D…" at bounding box center [484, 368] width 342 height 409
click at [541, 154] on div "Activity Activity Emails Emails Notes Notes Tasks Tasks Total Activity (9) set …" at bounding box center [484, 358] width 342 height 442
click at [554, 150] on span "Notes Notes" at bounding box center [525, 146] width 85 height 18
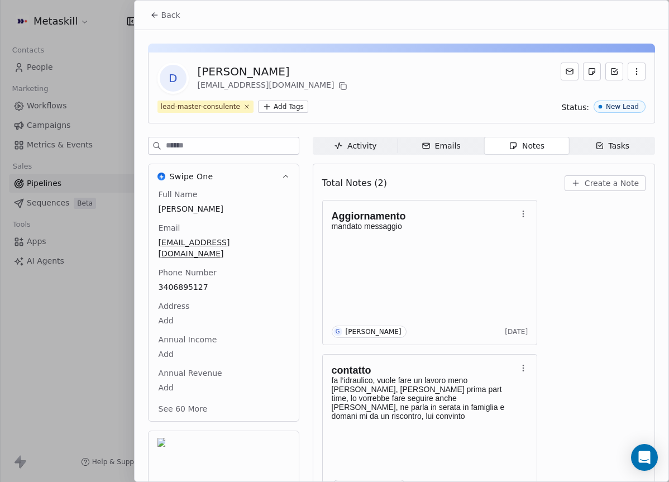
click at [602, 183] on span "Create a Note" at bounding box center [611, 182] width 54 height 11
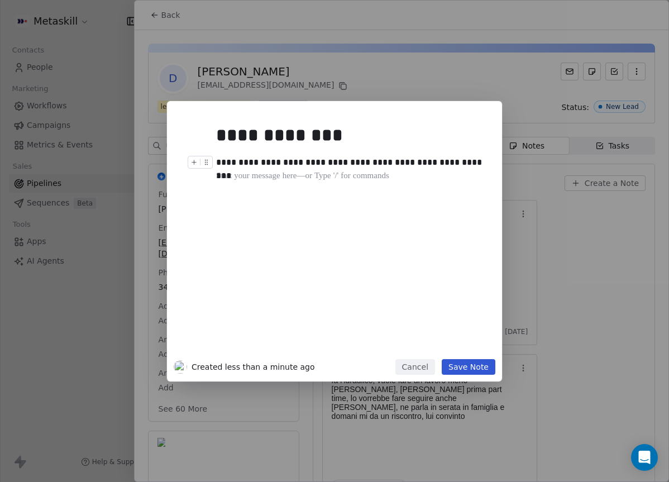
drag, startPoint x: 316, startPoint y: 164, endPoint x: 328, endPoint y: 217, distance: 53.8
click at [316, 164] on div "**********" at bounding box center [351, 162] width 270 height 13
click at [468, 369] on button "Save Note" at bounding box center [468, 367] width 54 height 16
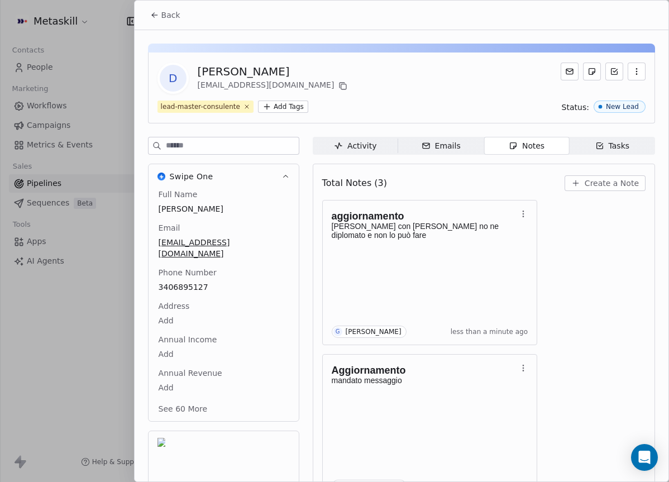
click at [166, 23] on button "Back" at bounding box center [165, 15] width 44 height 20
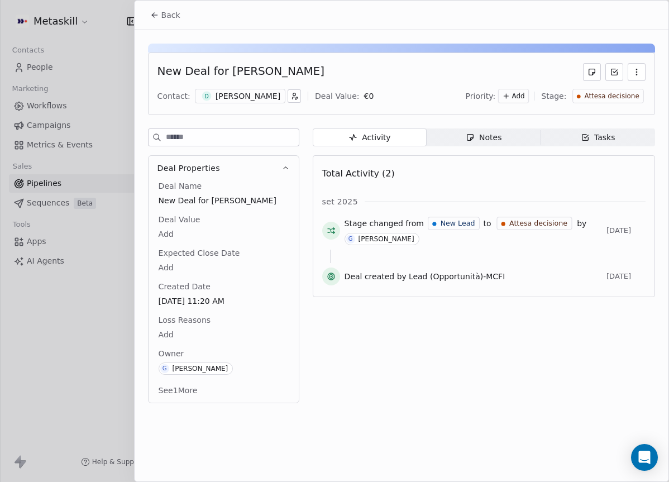
click at [614, 103] on div "Attesa decisione" at bounding box center [608, 96] width 71 height 15
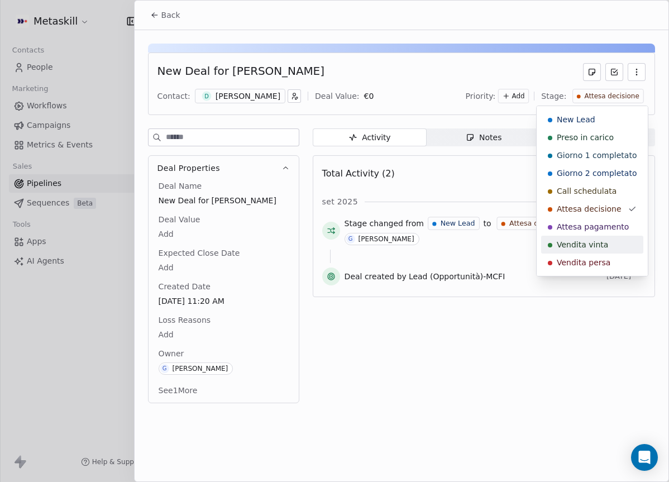
click at [603, 258] on span "Vendita persa" at bounding box center [583, 262] width 54 height 11
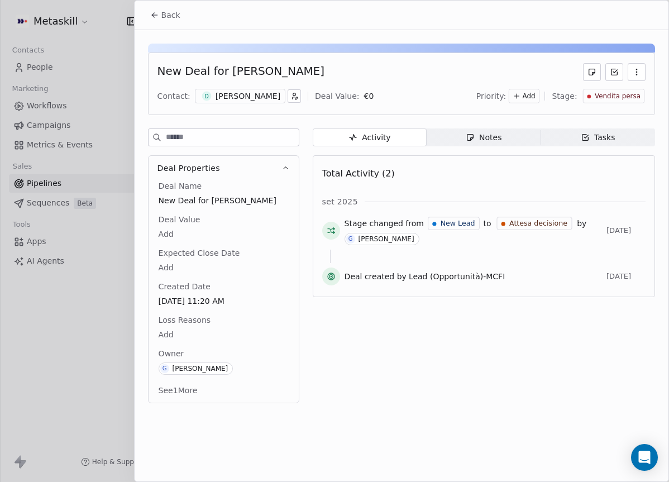
drag, startPoint x: 171, startPoint y: 321, endPoint x: 167, endPoint y: 328, distance: 8.0
click at [171, 321] on span "Loss Reasons" at bounding box center [184, 319] width 56 height 11
click at [165, 332] on body "Metaskill Contacts People Marketing Workflows Campaigns Metrics & Events Sales …" at bounding box center [334, 241] width 669 height 482
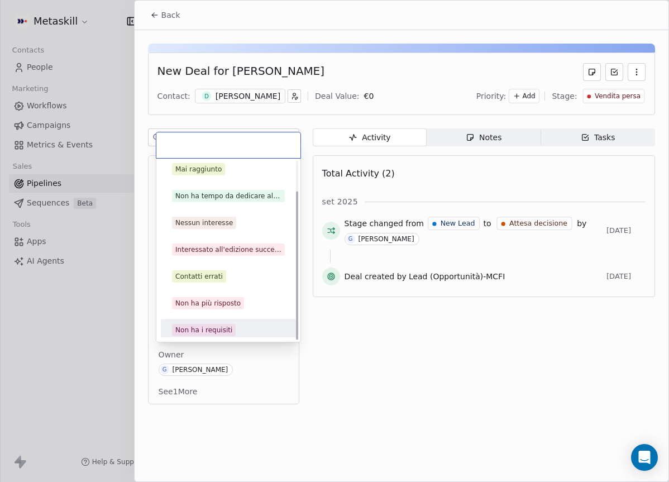
scroll to position [36, 0]
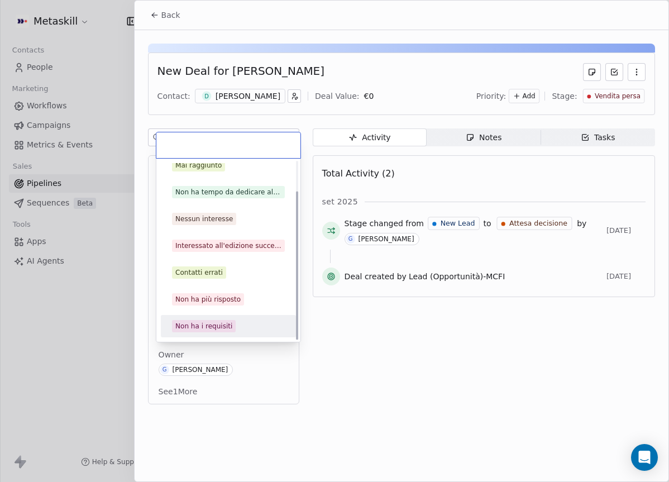
click at [218, 318] on div "Non ha i requisiti" at bounding box center [228, 326] width 126 height 18
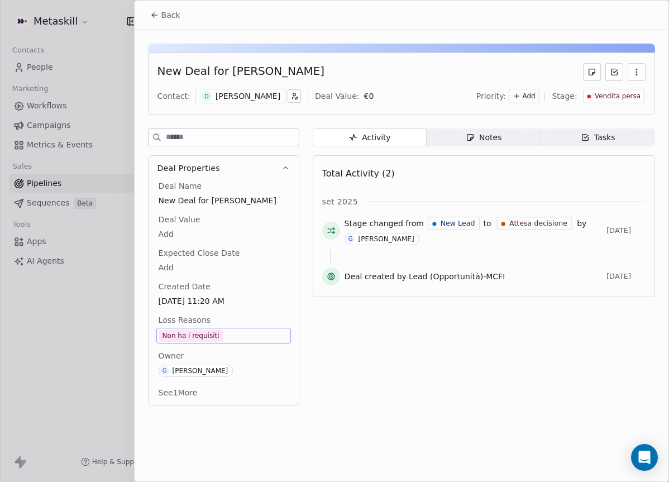
click at [152, 13] on icon at bounding box center [154, 15] width 9 height 9
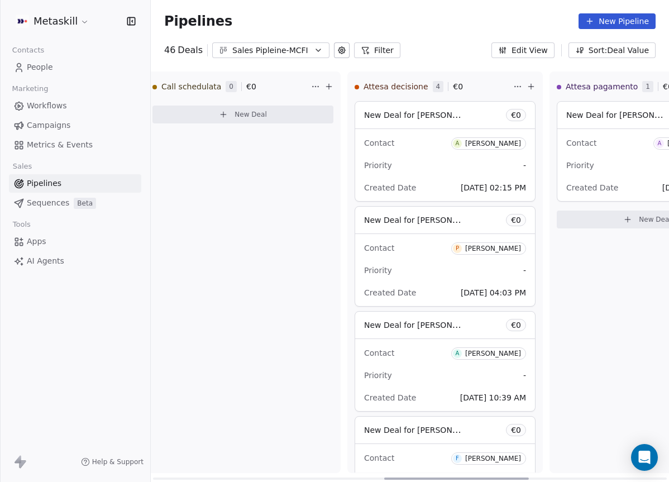
click at [484, 250] on div "[PERSON_NAME]" at bounding box center [493, 248] width 56 height 8
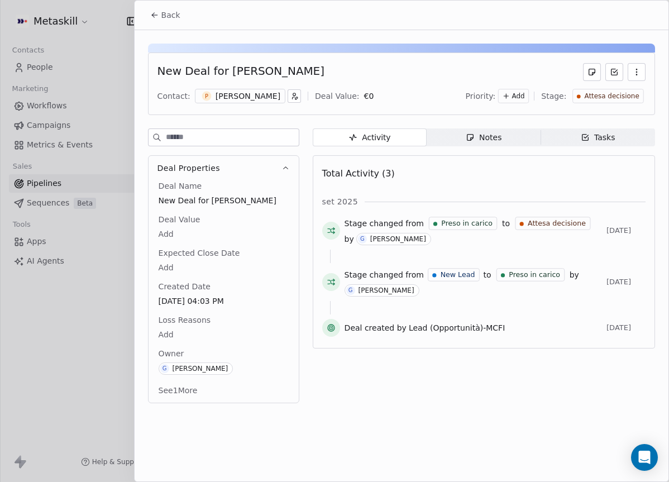
click at [248, 87] on div "New Deal for [PERSON_NAME] Contact: P [PERSON_NAME] Deal Value: € 0 Priority: A…" at bounding box center [401, 83] width 507 height 63
click at [252, 89] on div "P [PERSON_NAME]" at bounding box center [240, 96] width 90 height 15
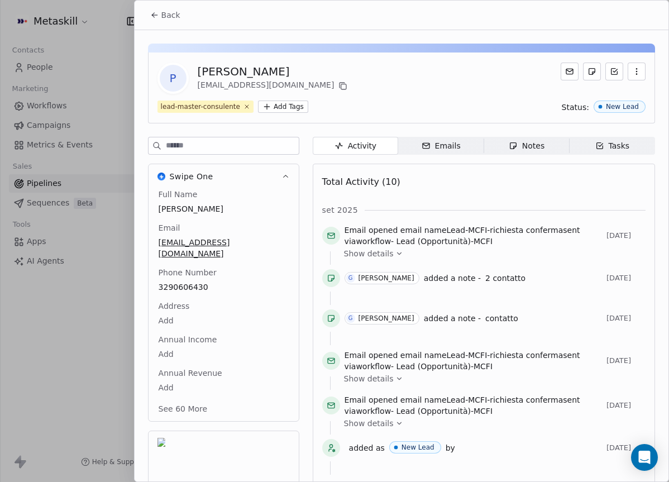
scroll to position [36, 0]
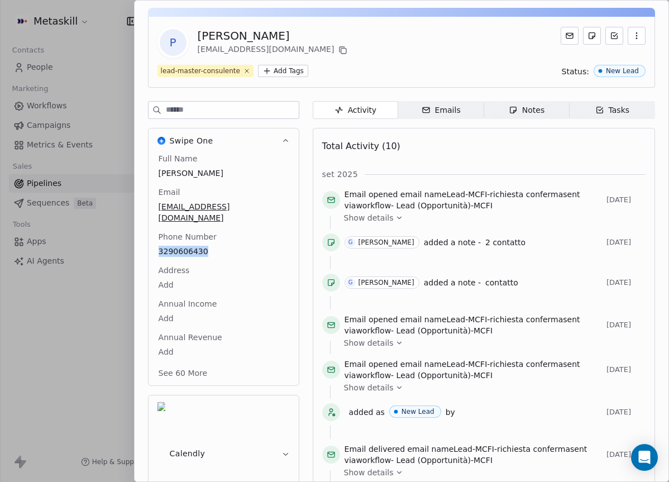
click at [554, 117] on span "Notes Notes" at bounding box center [525, 110] width 85 height 18
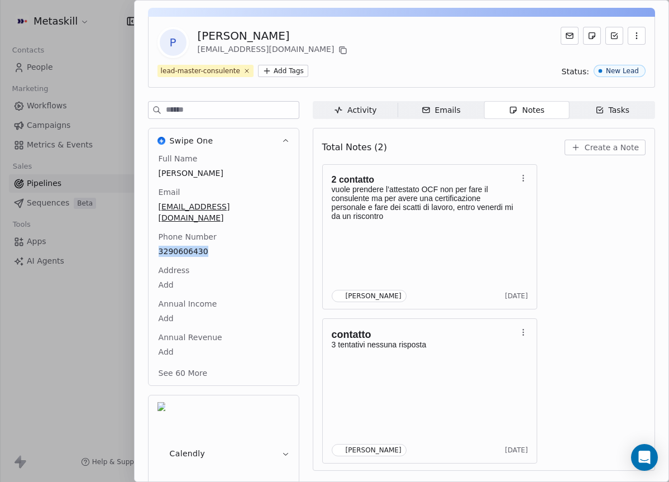
scroll to position [32, 0]
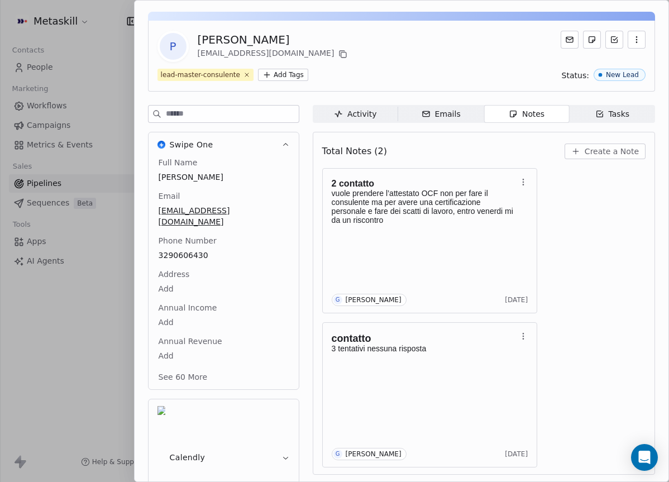
click at [602, 142] on div "Total Notes (2) Create a Note" at bounding box center [483, 151] width 323 height 25
click at [591, 155] on span "Create a Note" at bounding box center [611, 151] width 54 height 11
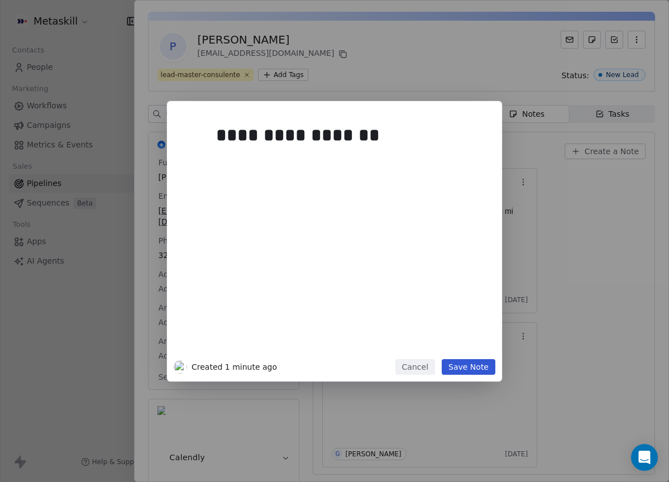
click at [478, 363] on button "Save Note" at bounding box center [468, 367] width 54 height 16
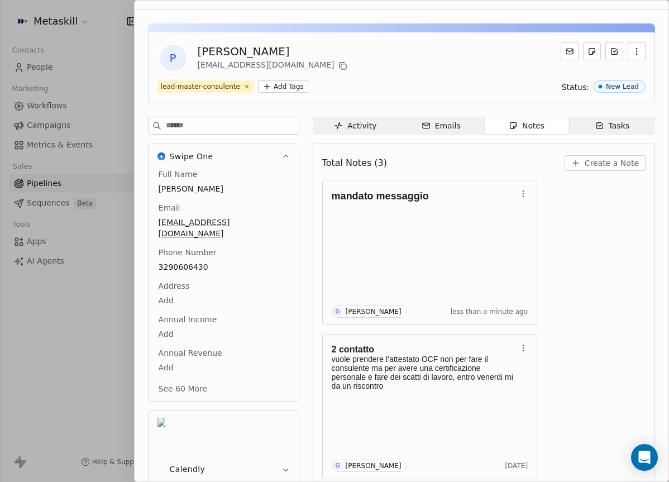
scroll to position [0, 0]
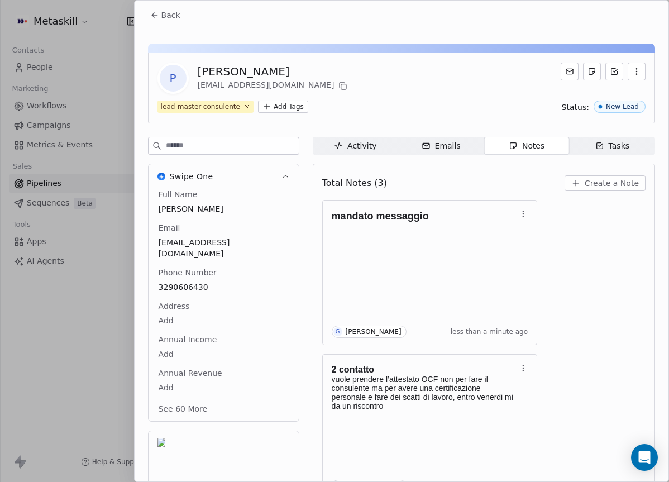
click at [162, 14] on span "Back" at bounding box center [170, 14] width 19 height 11
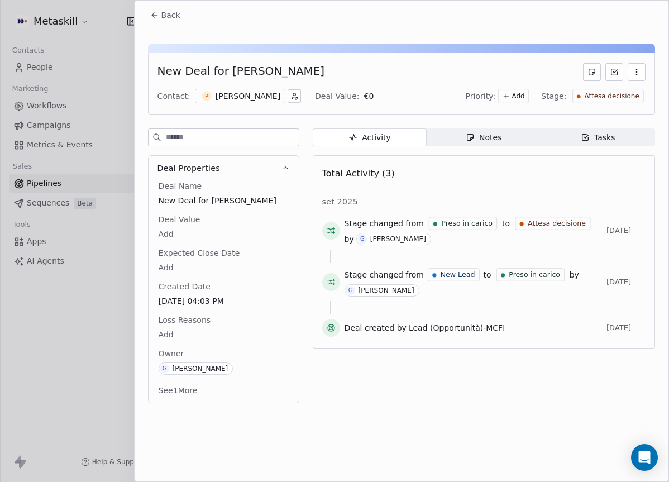
click at [178, 19] on span "Back" at bounding box center [170, 14] width 19 height 11
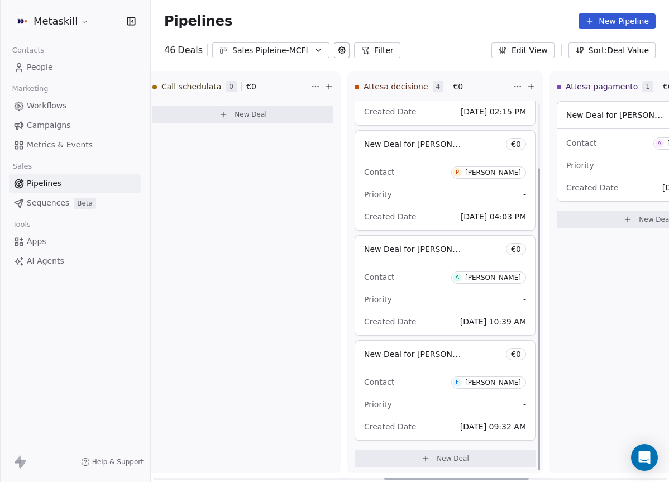
scroll to position [80, 0]
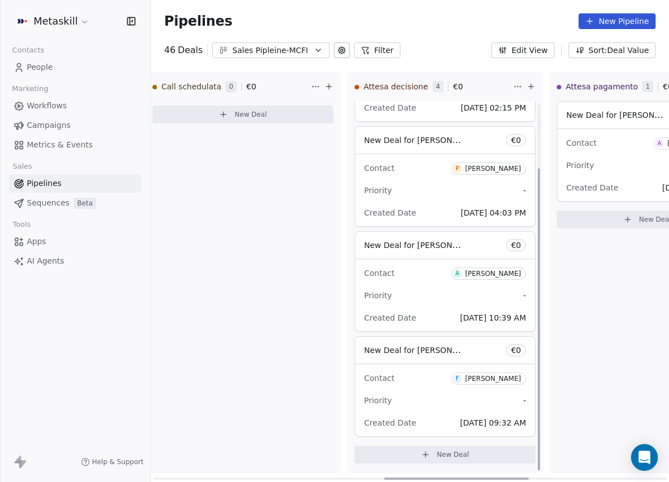
click at [484, 267] on span "A [PERSON_NAME]" at bounding box center [488, 273] width 75 height 12
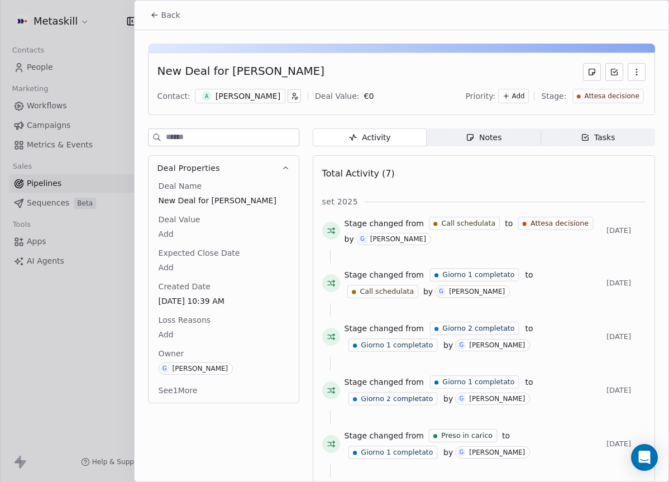
click at [280, 98] on div "[PERSON_NAME]" at bounding box center [247, 95] width 65 height 11
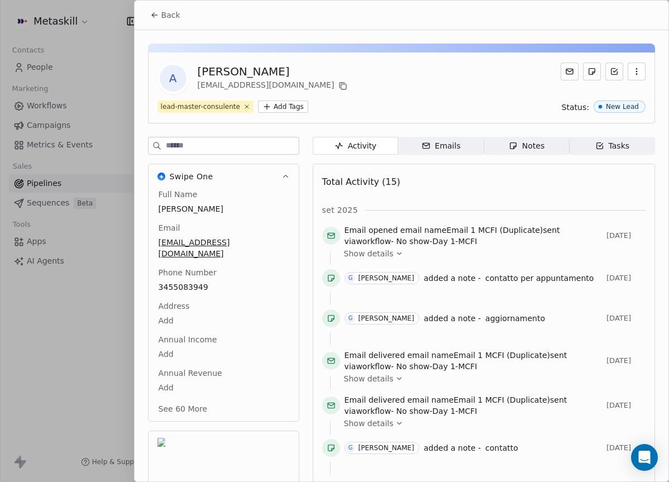
scroll to position [36, 0]
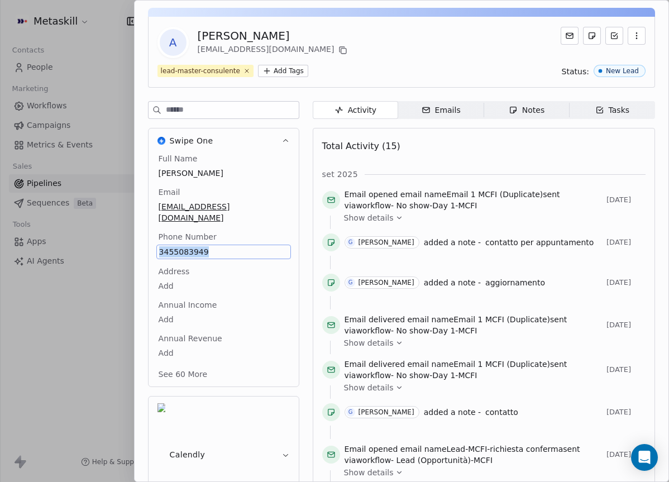
copy span "3455083949"
click at [501, 109] on span "Notes Notes" at bounding box center [525, 110] width 85 height 18
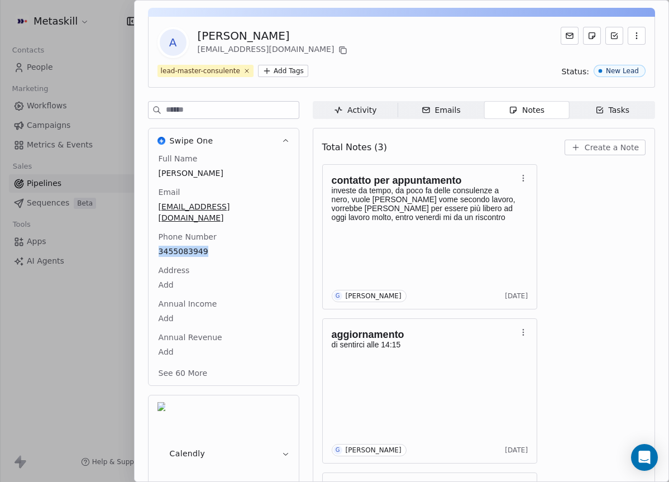
click at [611, 148] on span "Create a Note" at bounding box center [611, 147] width 54 height 11
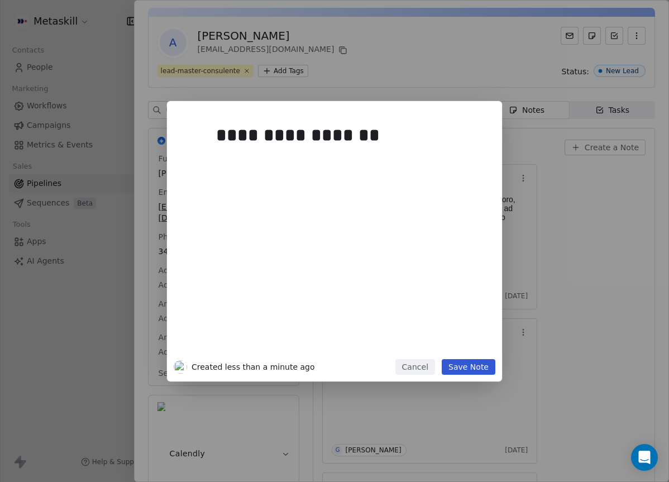
click at [471, 368] on button "Save Note" at bounding box center [468, 367] width 54 height 16
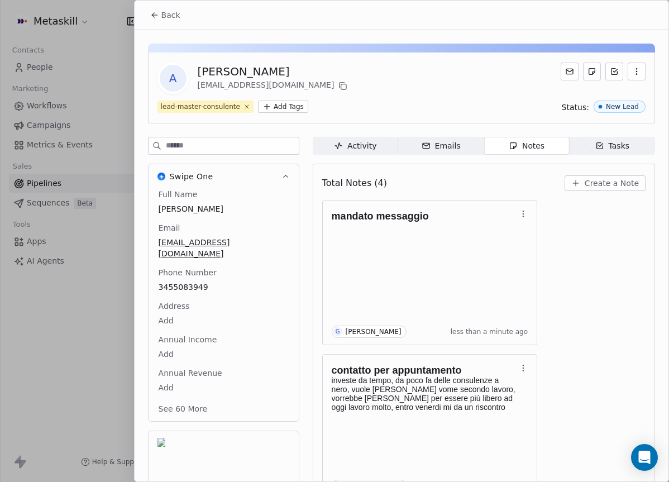
click at [173, 18] on span "Back" at bounding box center [170, 14] width 19 height 11
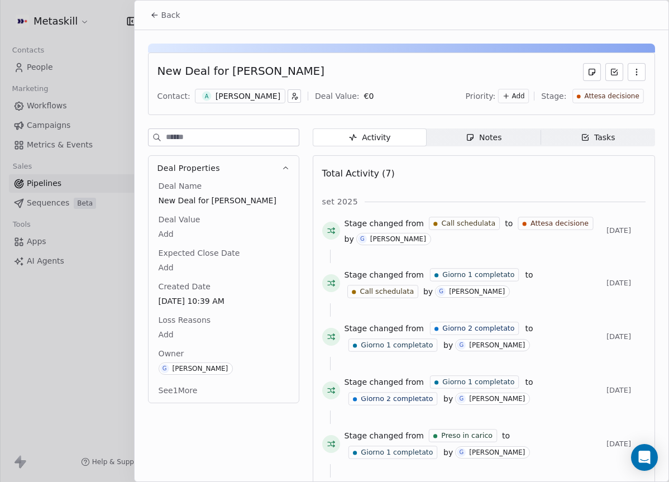
click at [138, 4] on div "Back" at bounding box center [402, 15] width 534 height 29
click at [170, 21] on button "Back" at bounding box center [165, 15] width 44 height 20
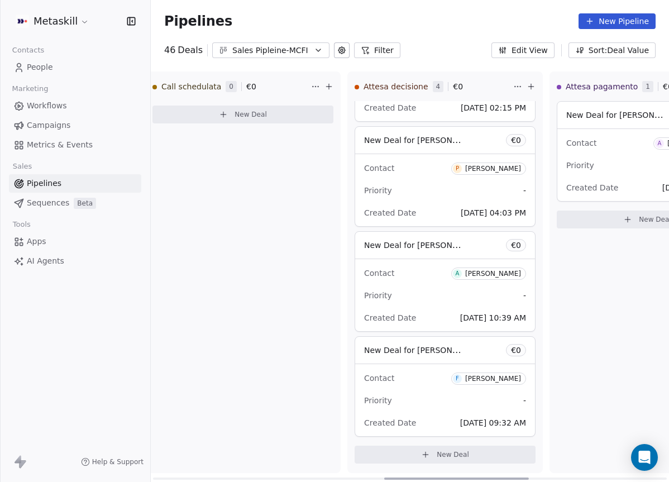
click at [507, 382] on span "F [PERSON_NAME]" at bounding box center [488, 378] width 75 height 12
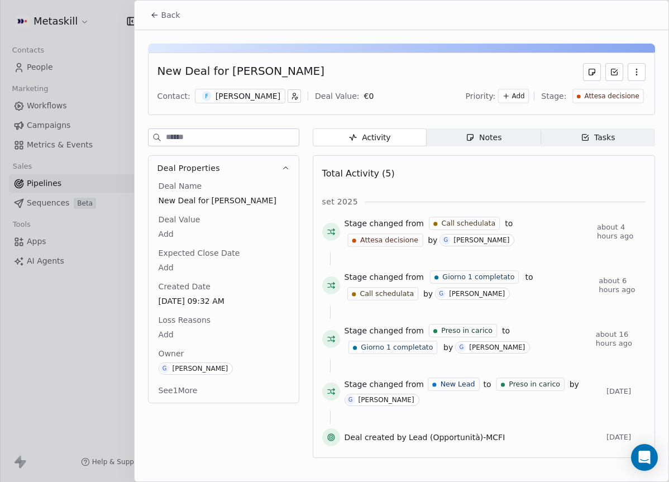
click at [249, 88] on div "Contact: F [PERSON_NAME] Deal Value: € 0 Priority: Add Stage: Attesa decisione" at bounding box center [401, 96] width 488 height 17
click at [252, 92] on div "[PERSON_NAME]" at bounding box center [247, 95] width 65 height 11
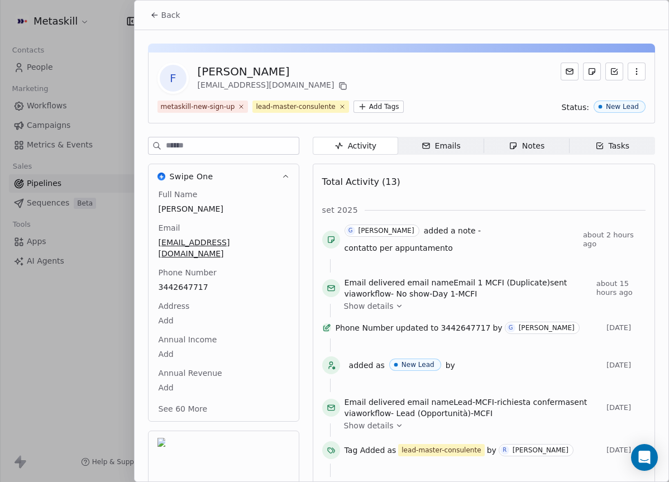
scroll to position [36, 0]
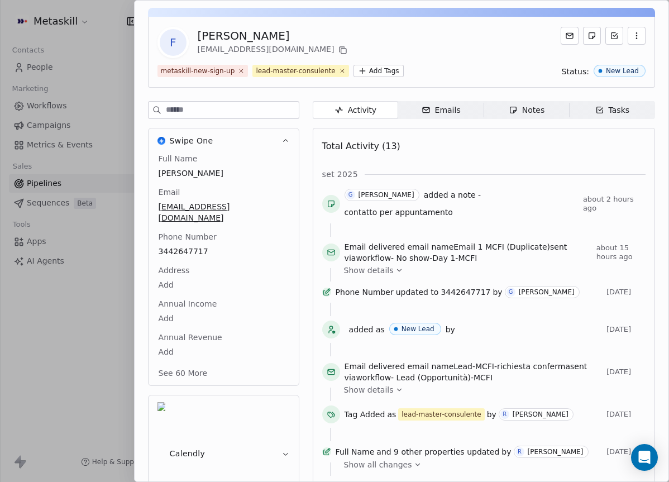
click at [186, 277] on div "Full Name [PERSON_NAME] Email [EMAIL_ADDRESS][DOMAIN_NAME] Phone Number [PHONE_…" at bounding box center [223, 267] width 135 height 228
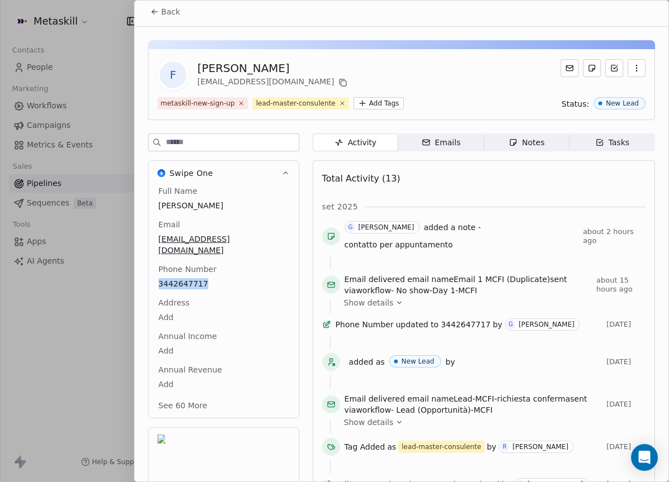
scroll to position [0, 0]
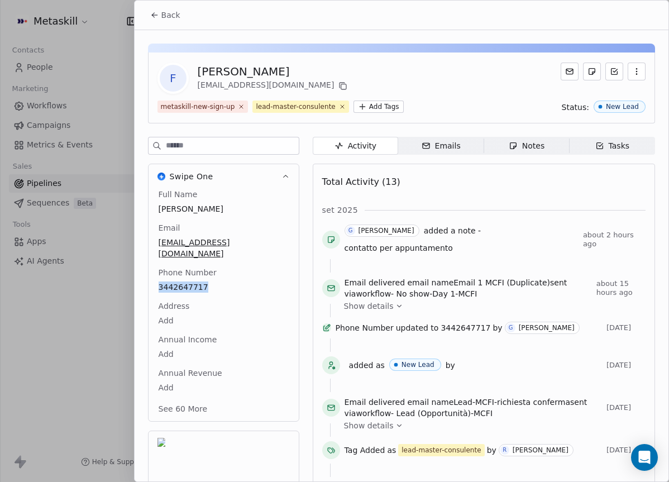
click at [178, 19] on span "Back" at bounding box center [170, 14] width 19 height 11
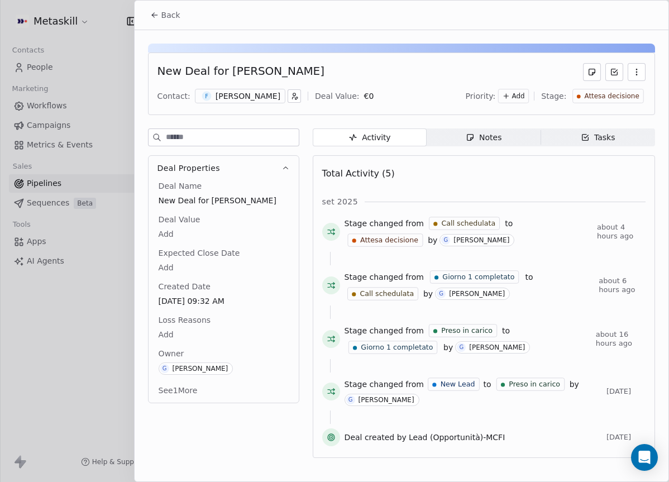
click at [518, 134] on span "Notes Notes" at bounding box center [483, 137] width 114 height 18
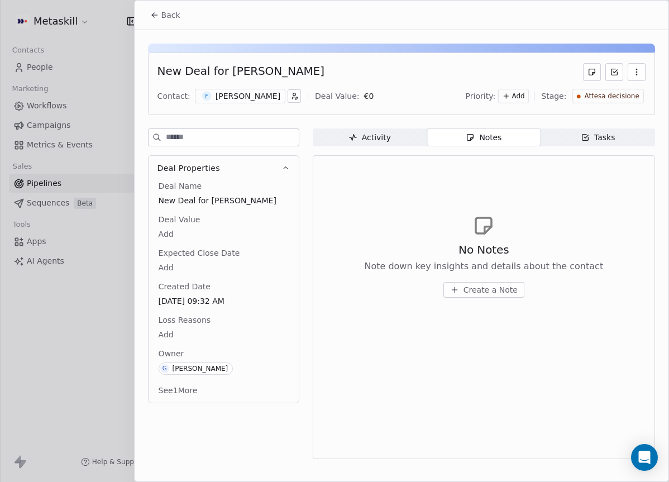
drag, startPoint x: 249, startPoint y: 100, endPoint x: 255, endPoint y: 102, distance: 5.7
click at [249, 100] on div "[PERSON_NAME]" at bounding box center [247, 95] width 65 height 11
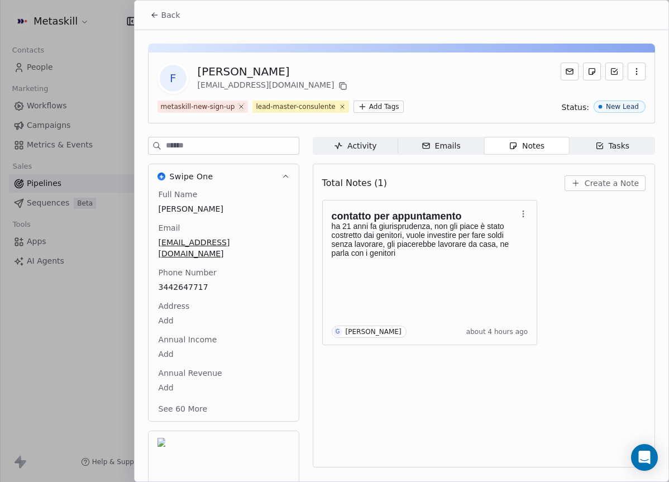
click at [167, 16] on span "Back" at bounding box center [170, 14] width 19 height 11
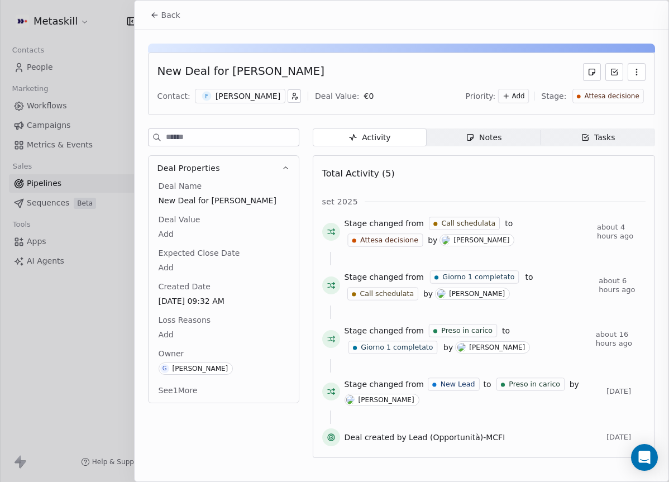
click at [167, 17] on span "Back" at bounding box center [170, 14] width 19 height 11
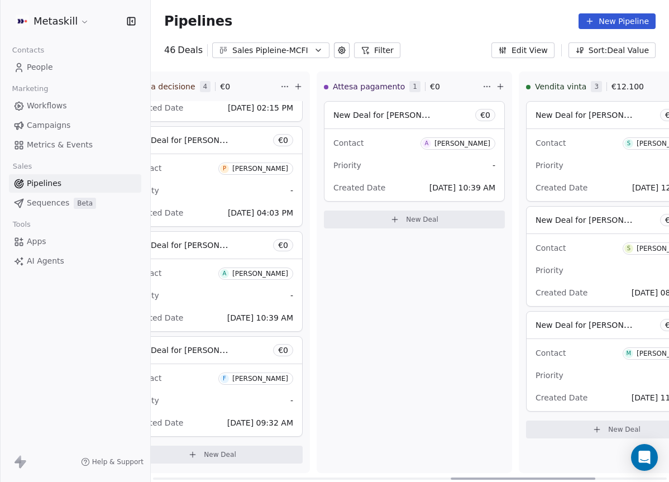
drag, startPoint x: 406, startPoint y: 477, endPoint x: 472, endPoint y: 460, distance: 68.0
click at [472, 477] on div at bounding box center [522, 478] width 145 height 2
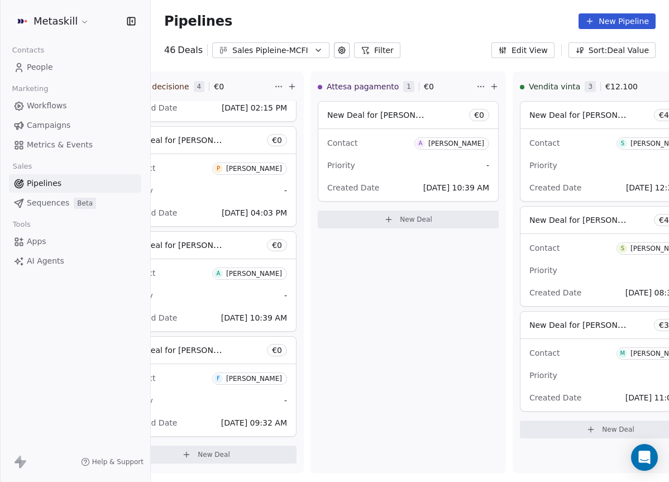
click at [256, 44] on button "Sales Pipleine-MCFI" at bounding box center [270, 50] width 117 height 16
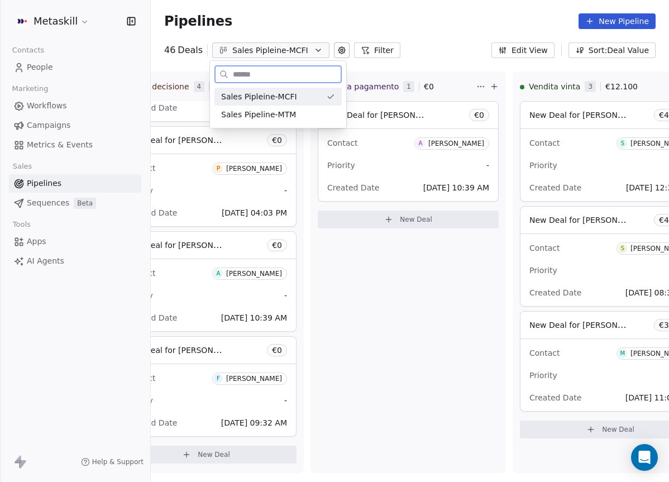
click at [279, 111] on span "Sales Pipeline-MTM" at bounding box center [258, 115] width 75 height 12
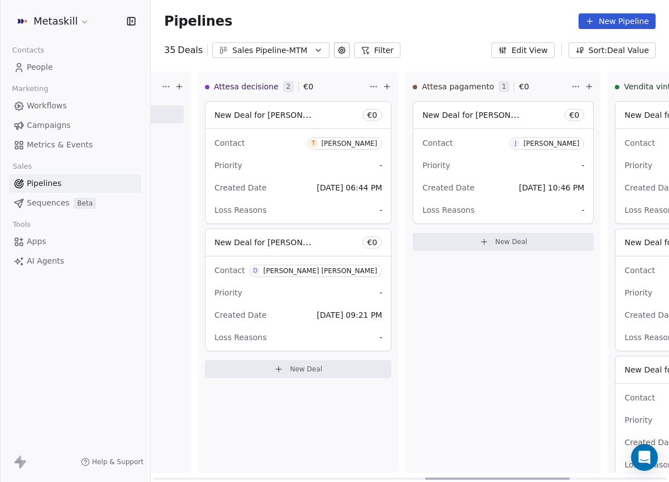
scroll to position [0, 978]
drag, startPoint x: 286, startPoint y: 475, endPoint x: 559, endPoint y: 445, distance: 274.5
click at [559, 477] on div at bounding box center [498, 478] width 145 height 2
click at [505, 170] on div "Priority -" at bounding box center [502, 165] width 162 height 18
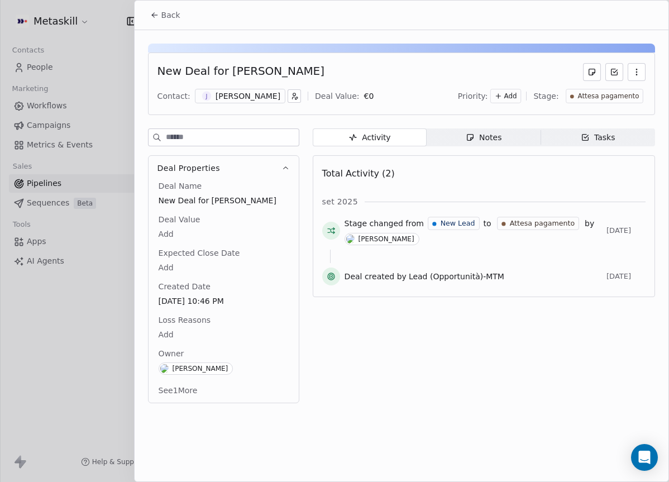
click at [168, 21] on button "Back" at bounding box center [165, 15] width 44 height 20
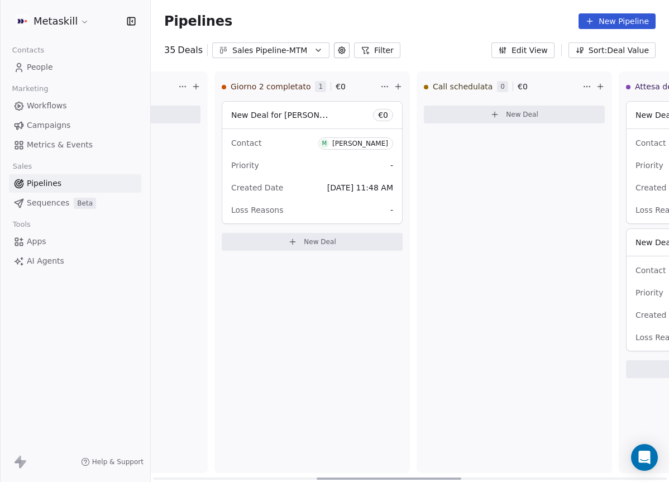
scroll to position [0, 553]
drag, startPoint x: 474, startPoint y: 478, endPoint x: 358, endPoint y: 445, distance: 120.3
click at [358, 477] on div at bounding box center [380, 478] width 145 height 2
click at [320, 41] on div "Pipelines New Pipeline" at bounding box center [410, 21] width 518 height 42
click at [318, 46] on icon "button" at bounding box center [318, 50] width 9 height 9
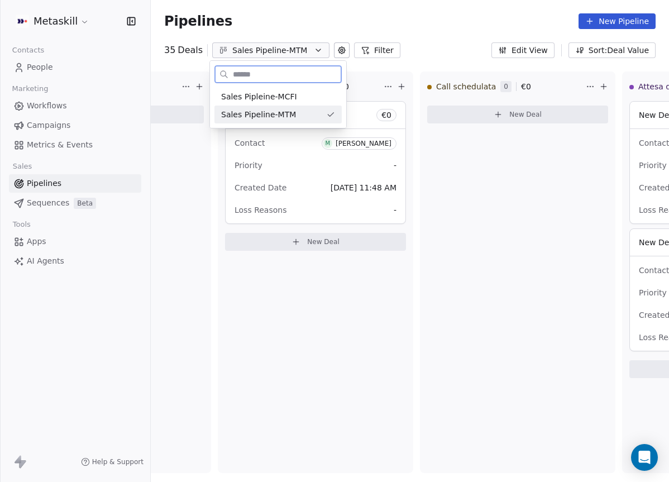
click at [321, 105] on div "Sales Pipeline-MTM" at bounding box center [277, 114] width 127 height 18
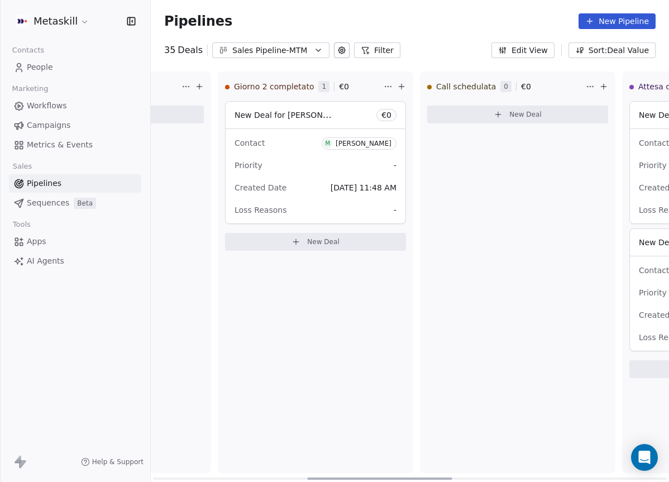
click at [311, 62] on div "Pipelines New Pipeline 35 Deals Sales Pipeline-MTM Filter Edit View Sort: Deal …" at bounding box center [410, 241] width 518 height 482
click at [315, 49] on icon "button" at bounding box center [318, 50] width 9 height 9
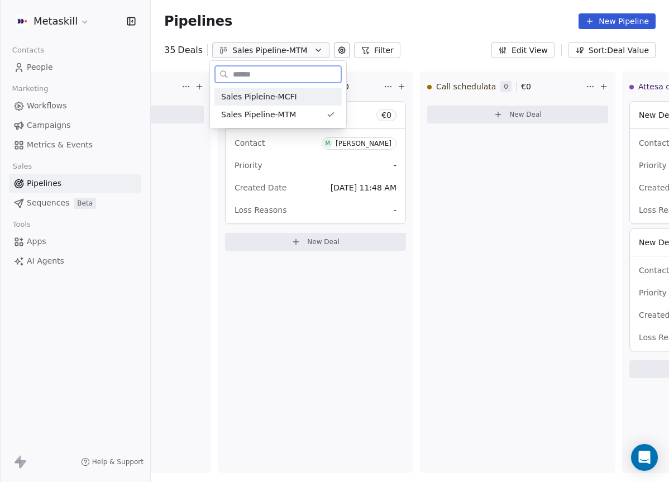
click at [306, 87] on div "Sales Pipleine-MCFI Sales Pipeline-MTM" at bounding box center [278, 105] width 136 height 45
click at [305, 91] on div "Sales Pipleine-MCFI" at bounding box center [278, 97] width 114 height 12
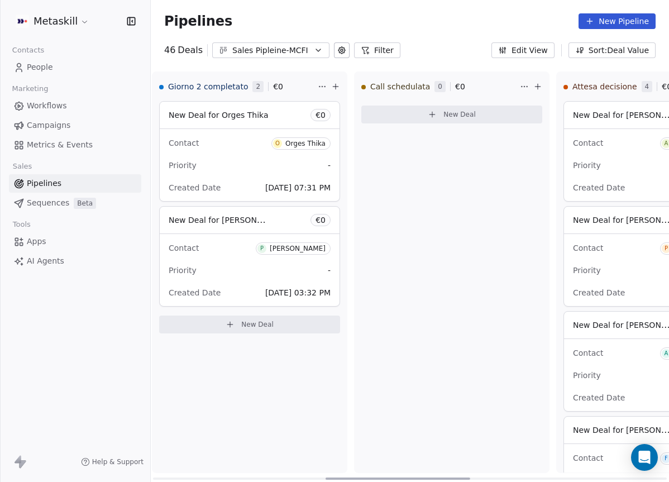
scroll to position [0, 620]
drag, startPoint x: 264, startPoint y: 477, endPoint x: 437, endPoint y: 471, distance: 173.1
click at [437, 477] on div at bounding box center [398, 478] width 145 height 2
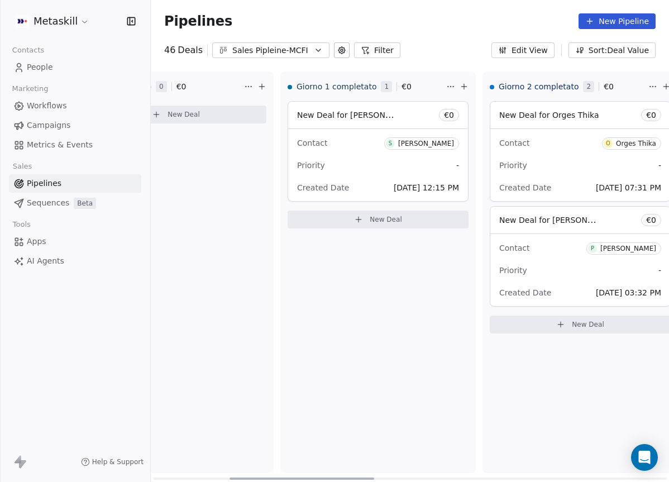
scroll to position [0, 263]
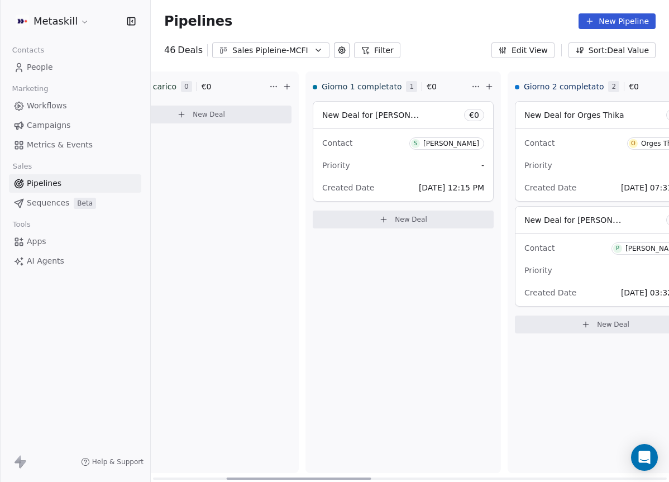
drag, startPoint x: 359, startPoint y: 476, endPoint x: 260, endPoint y: 473, distance: 99.4
click at [260, 477] on div at bounding box center [299, 478] width 145 height 2
click at [290, 66] on div "Pipelines New Pipeline 46 Deals Sales Pipleine-MCFI Filter Edit View Sort: Deal…" at bounding box center [410, 241] width 518 height 482
click at [293, 54] on div "Sales Pipleine-MCFI" at bounding box center [270, 51] width 77 height 12
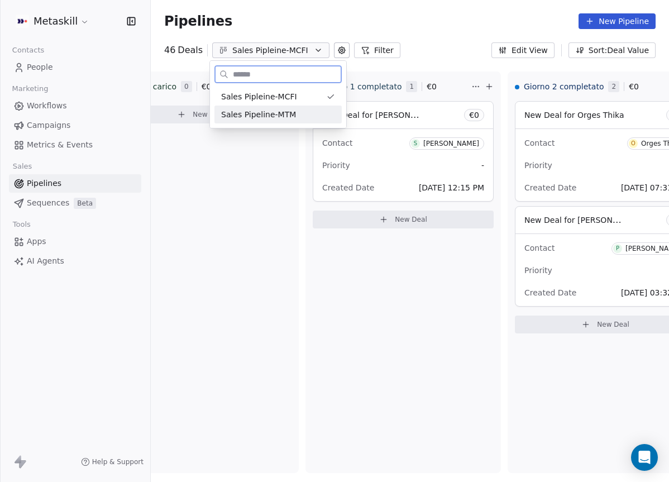
click at [299, 114] on div "Sales Pipeline-MTM" at bounding box center [278, 115] width 114 height 12
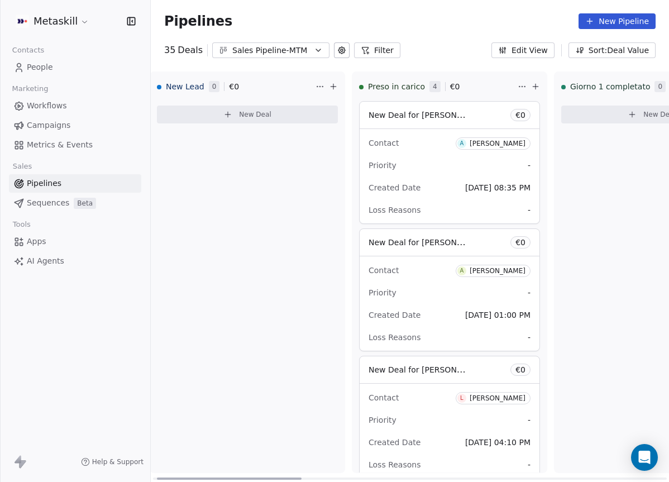
scroll to position [0, 14]
click at [286, 477] on div at bounding box center [229, 478] width 145 height 2
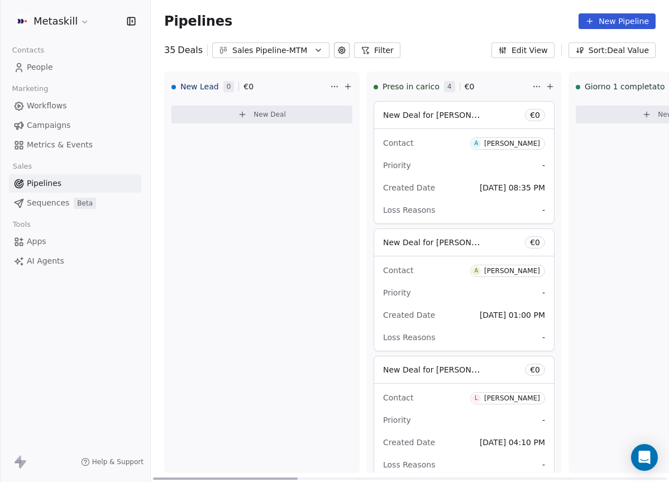
drag, startPoint x: 296, startPoint y: 476, endPoint x: 264, endPoint y: 335, distance: 144.7
click at [277, 477] on div at bounding box center [225, 478] width 145 height 2
click at [37, 73] on span "People" at bounding box center [40, 67] width 26 height 12
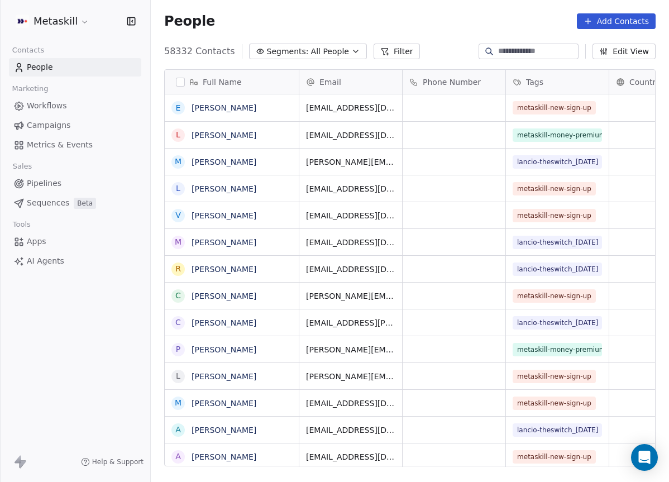
scroll to position [424, 518]
click at [519, 51] on input at bounding box center [537, 51] width 78 height 11
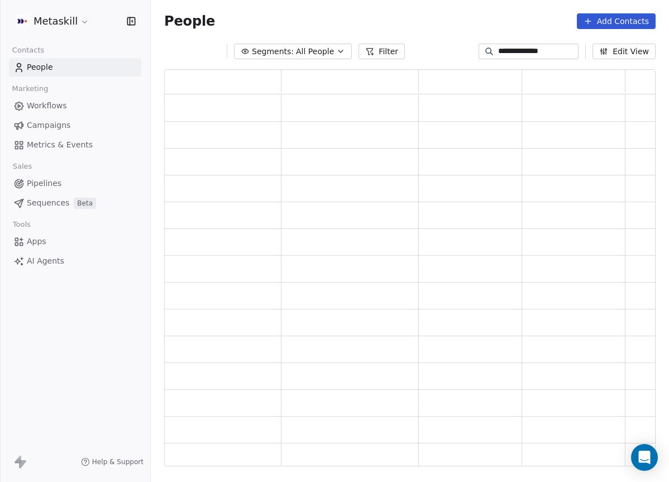
scroll to position [0, 0]
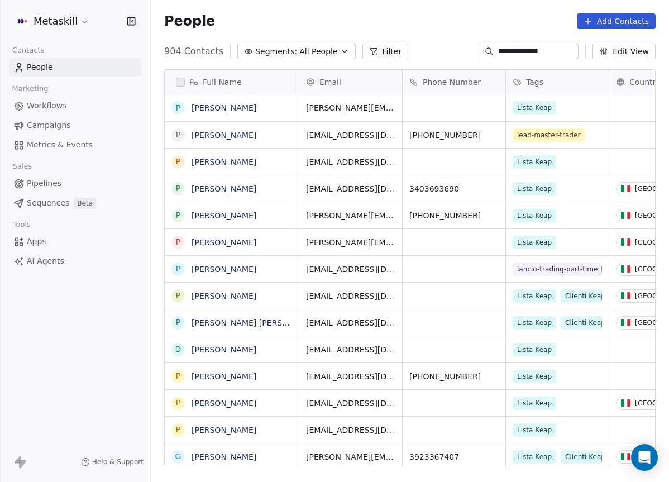
type input "**********"
click at [214, 133] on link "[PERSON_NAME]" at bounding box center [223, 135] width 65 height 9
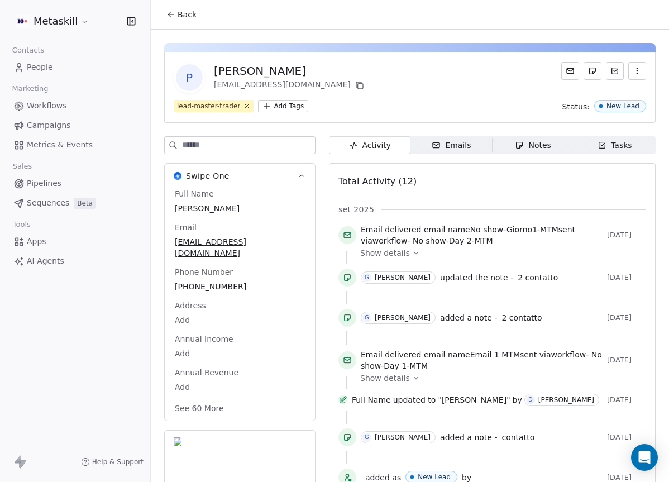
click at [522, 152] on span "Notes Notes" at bounding box center [532, 145] width 81 height 18
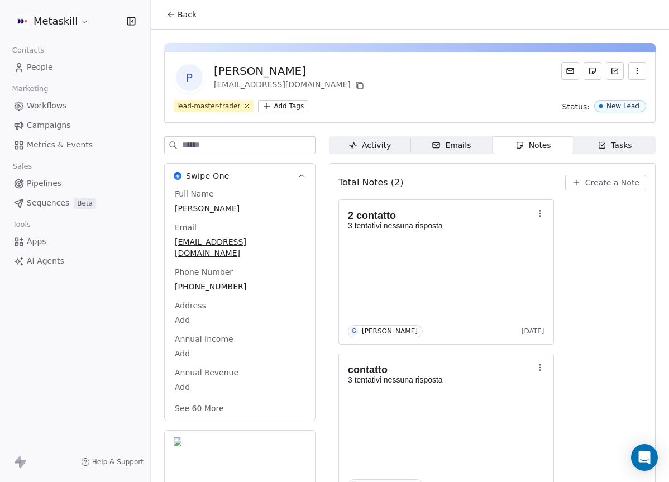
click at [384, 81] on div "P [PERSON_NAME] [EMAIL_ADDRESS][DOMAIN_NAME]" at bounding box center [410, 77] width 472 height 31
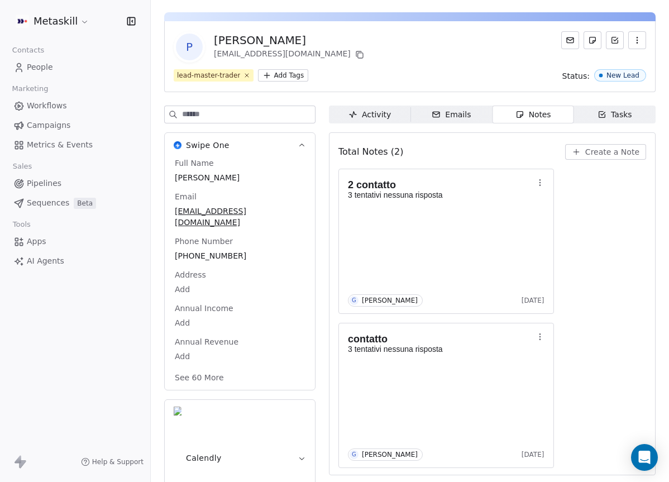
click at [203, 275] on div "Full Name [PERSON_NAME] Email [EMAIL_ADDRESS][DOMAIN_NAME] Phone Number [PHONE_…" at bounding box center [239, 271] width 135 height 228
click at [207, 251] on span "[PHONE_NUMBER]" at bounding box center [239, 256] width 129 height 11
click at [208, 251] on span "[PHONE_NUMBER]" at bounding box center [239, 256] width 129 height 11
click at [208, 242] on input "**********" at bounding box center [239, 252] width 129 height 22
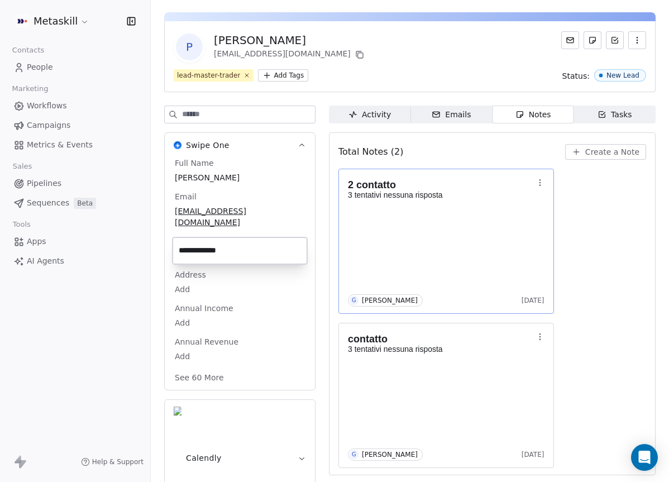
drag, startPoint x: 344, startPoint y: 260, endPoint x: 356, endPoint y: 264, distance: 11.8
click at [353, 261] on html "**********" at bounding box center [334, 241] width 669 height 482
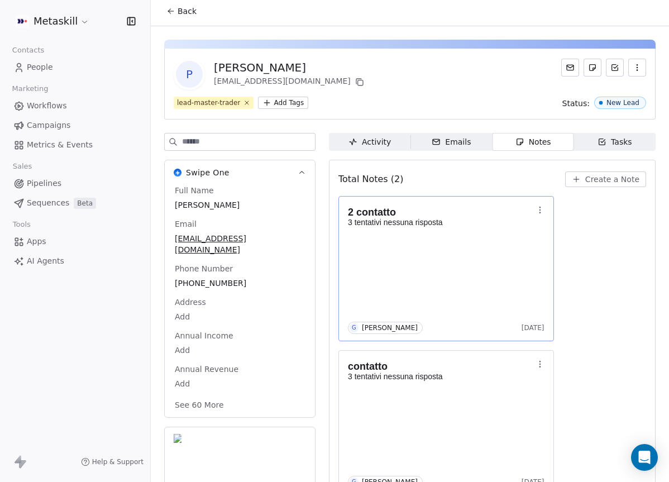
scroll to position [0, 0]
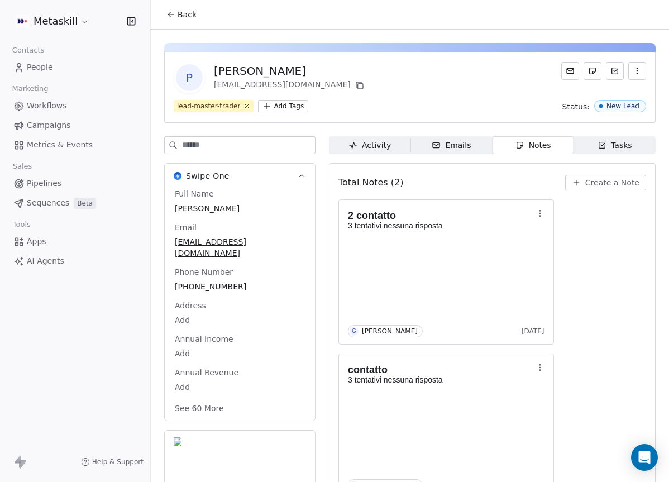
click at [171, 16] on icon at bounding box center [170, 14] width 9 height 9
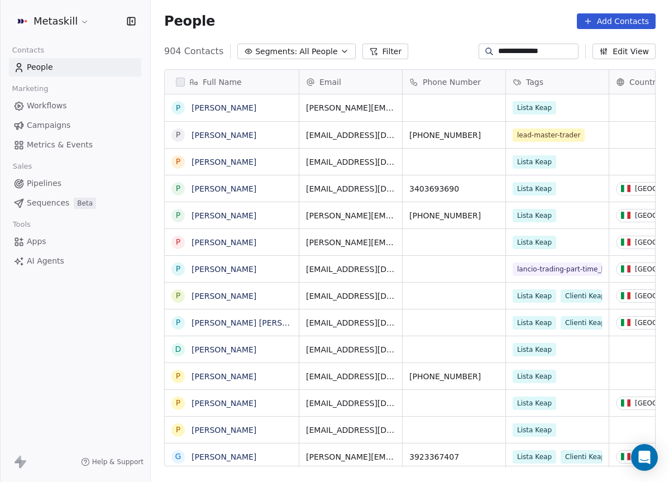
scroll to position [424, 518]
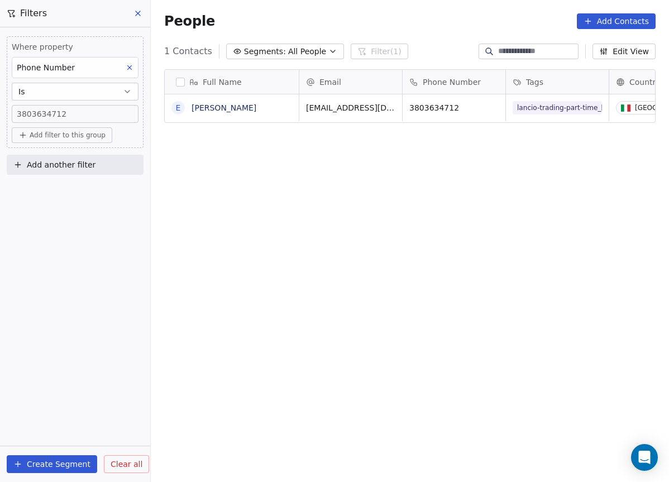
scroll to position [424, 518]
click at [136, 15] on icon at bounding box center [137, 13] width 9 height 9
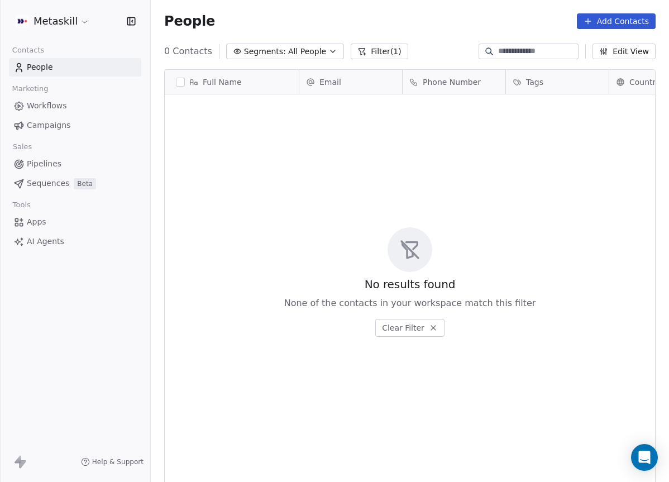
click at [59, 170] on link "Pipelines" at bounding box center [75, 164] width 132 height 18
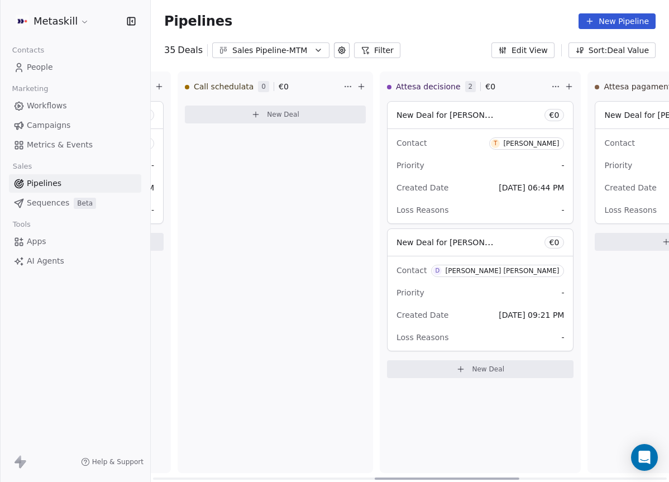
scroll to position [0, 799]
drag, startPoint x: 290, startPoint y: 479, endPoint x: 513, endPoint y: 454, distance: 224.7
click at [513, 477] on div at bounding box center [448, 478] width 145 height 2
click at [271, 57] on button "Sales Pipeline-MTM" at bounding box center [270, 50] width 117 height 16
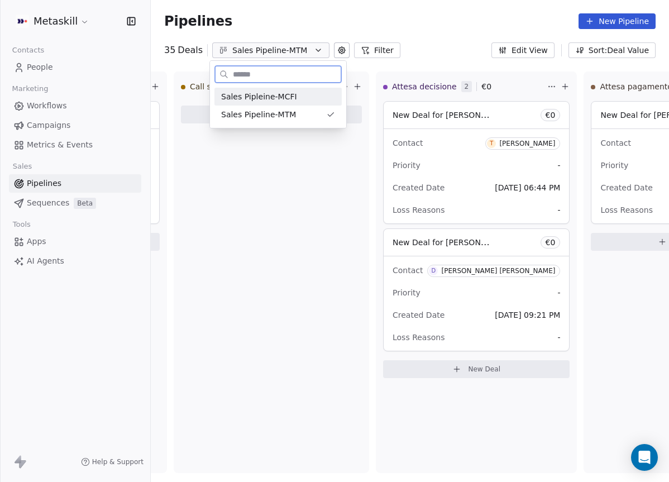
click at [287, 102] on div "Sales Pipleine-MCFI" at bounding box center [277, 97] width 127 height 18
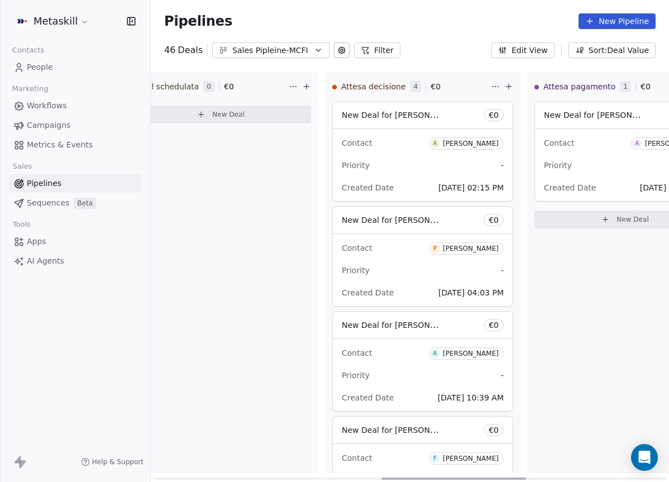
drag, startPoint x: 295, startPoint y: 476, endPoint x: 516, endPoint y: 399, distance: 234.8
click at [526, 477] on div at bounding box center [453, 478] width 145 height 2
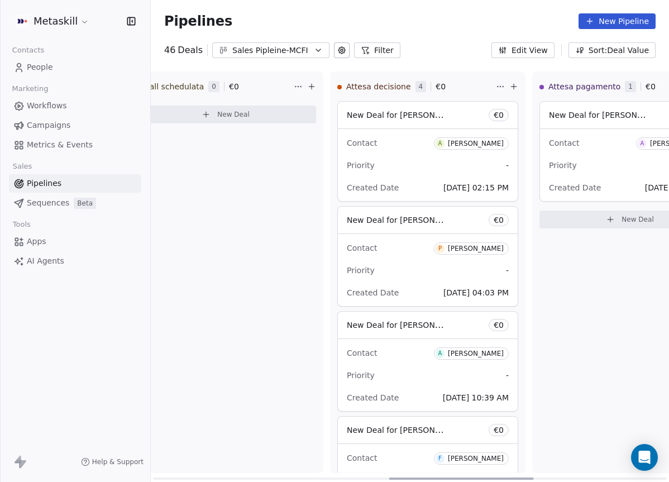
click at [435, 273] on div "Priority -" at bounding box center [428, 270] width 162 height 18
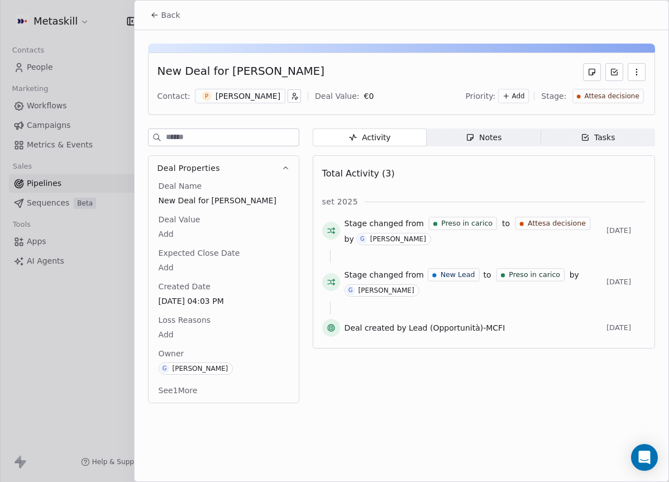
click at [471, 132] on div "Notes" at bounding box center [483, 138] width 36 height 12
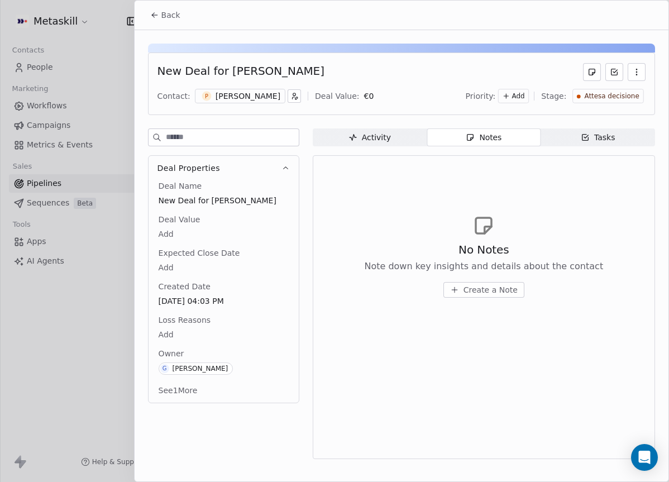
click at [213, 89] on div "P [PERSON_NAME]" at bounding box center [240, 96] width 90 height 15
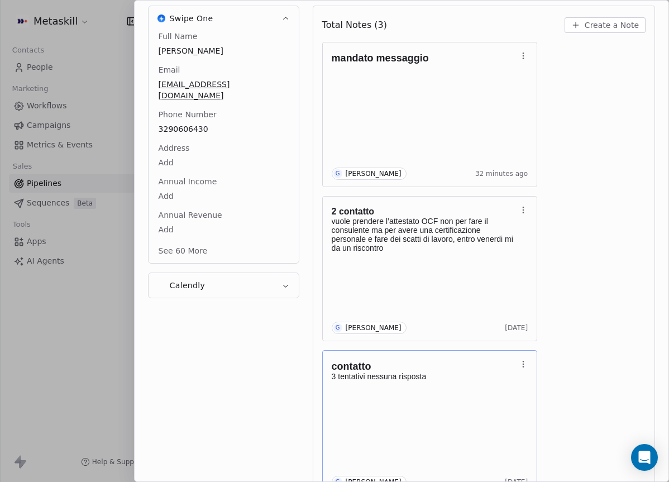
scroll to position [159, 0]
click at [548, 372] on div "mandato messaggio G Giulio Roselli 32 minutes ago 2 contatto vuole prendere l’a…" at bounding box center [483, 267] width 323 height 453
